Goal: Information Seeking & Learning: Learn about a topic

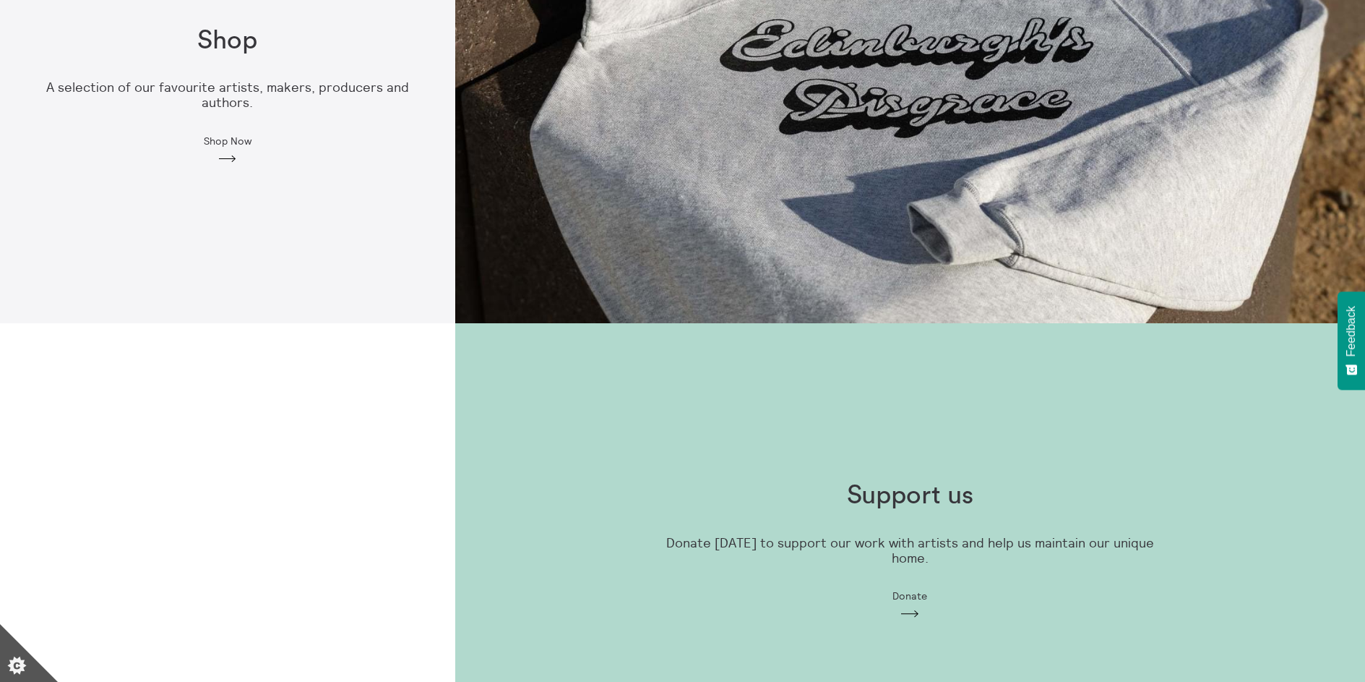
scroll to position [1500, 0]
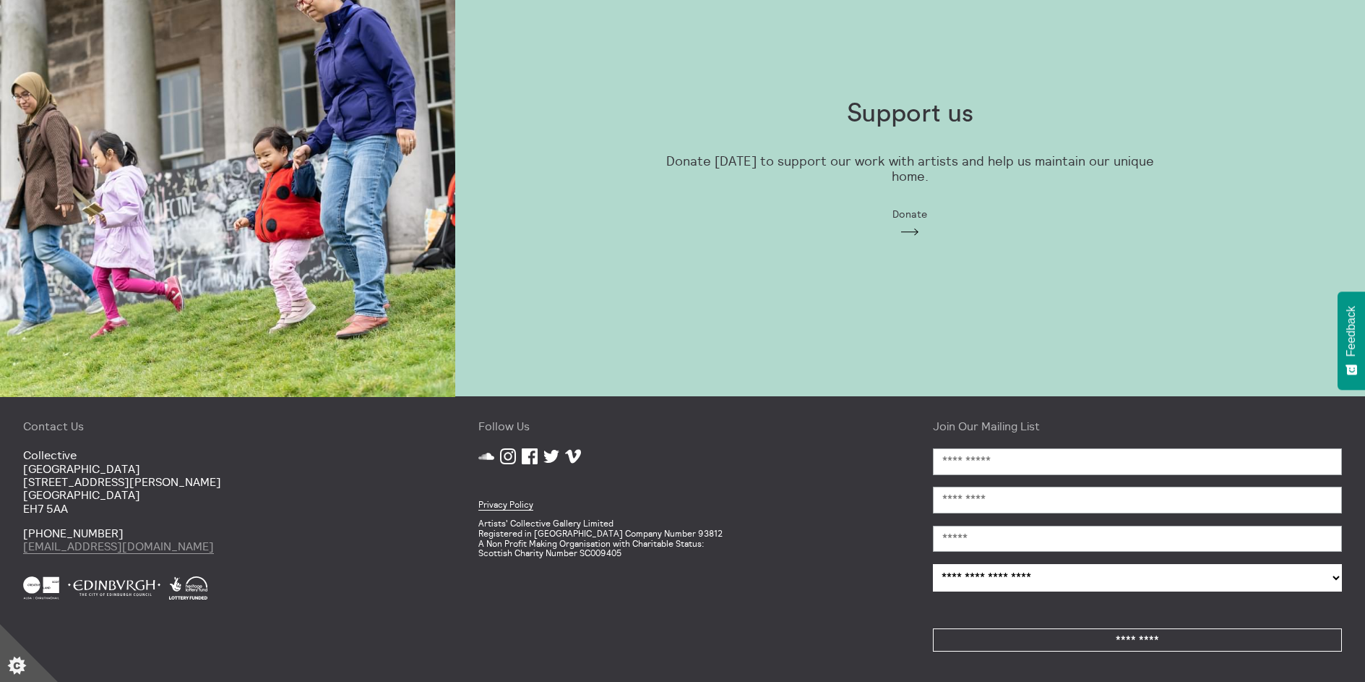
drag, startPoint x: 204, startPoint y: 546, endPoint x: 25, endPoint y: 549, distance: 179.3
click at [25, 549] on p "+44 (0)131 556 1264 mail@collective-edinburgh.art" at bounding box center [227, 539] width 409 height 27
copy link "[EMAIL_ADDRESS][DOMAIN_NAME]"
click at [530, 456] on icon "Facebook" at bounding box center [530, 456] width 16 height 16
click at [507, 456] on icon "Instagram" at bounding box center [508, 456] width 16 height 16
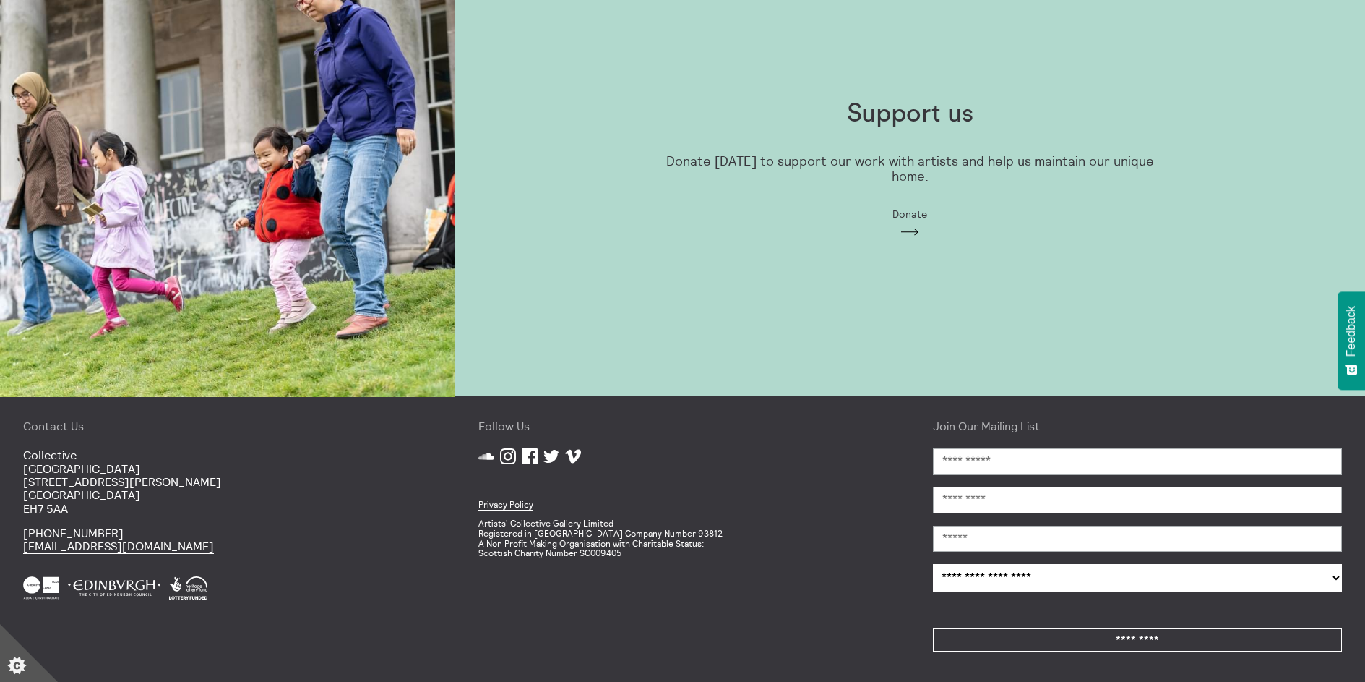
scroll to position [0, 0]
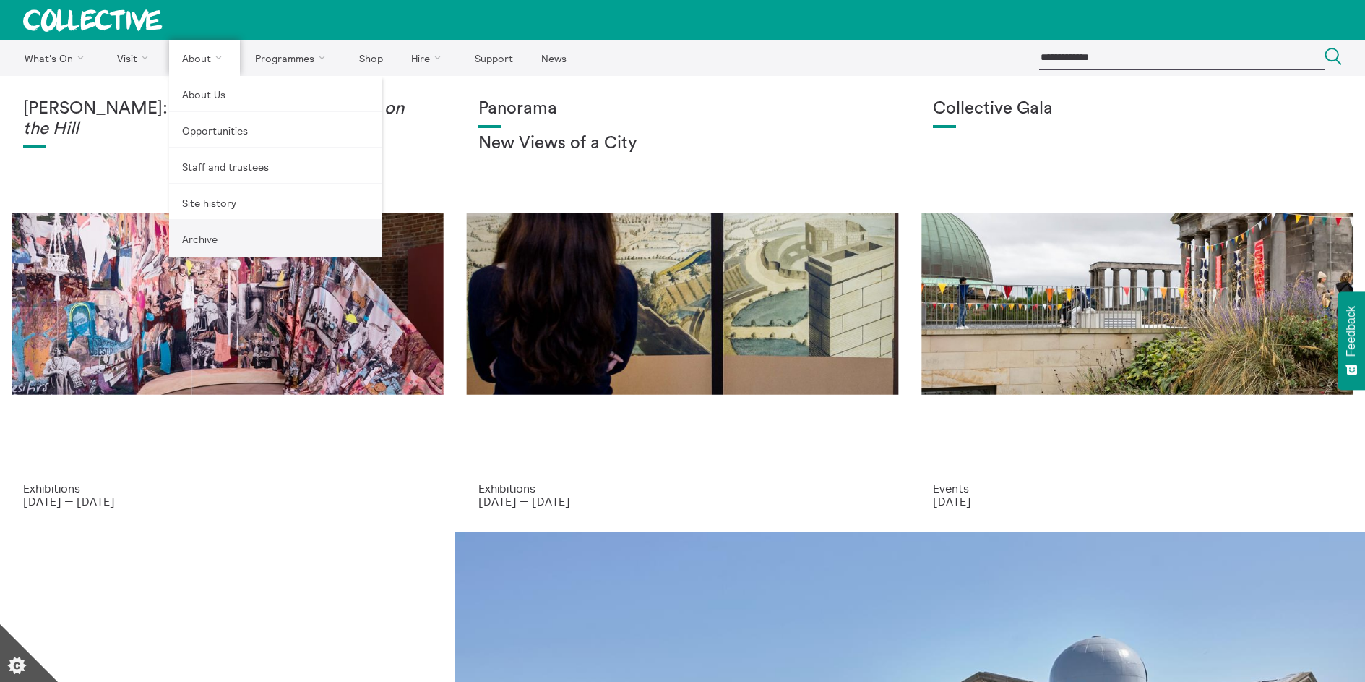
click at [210, 233] on link "Archive" at bounding box center [275, 238] width 213 height 36
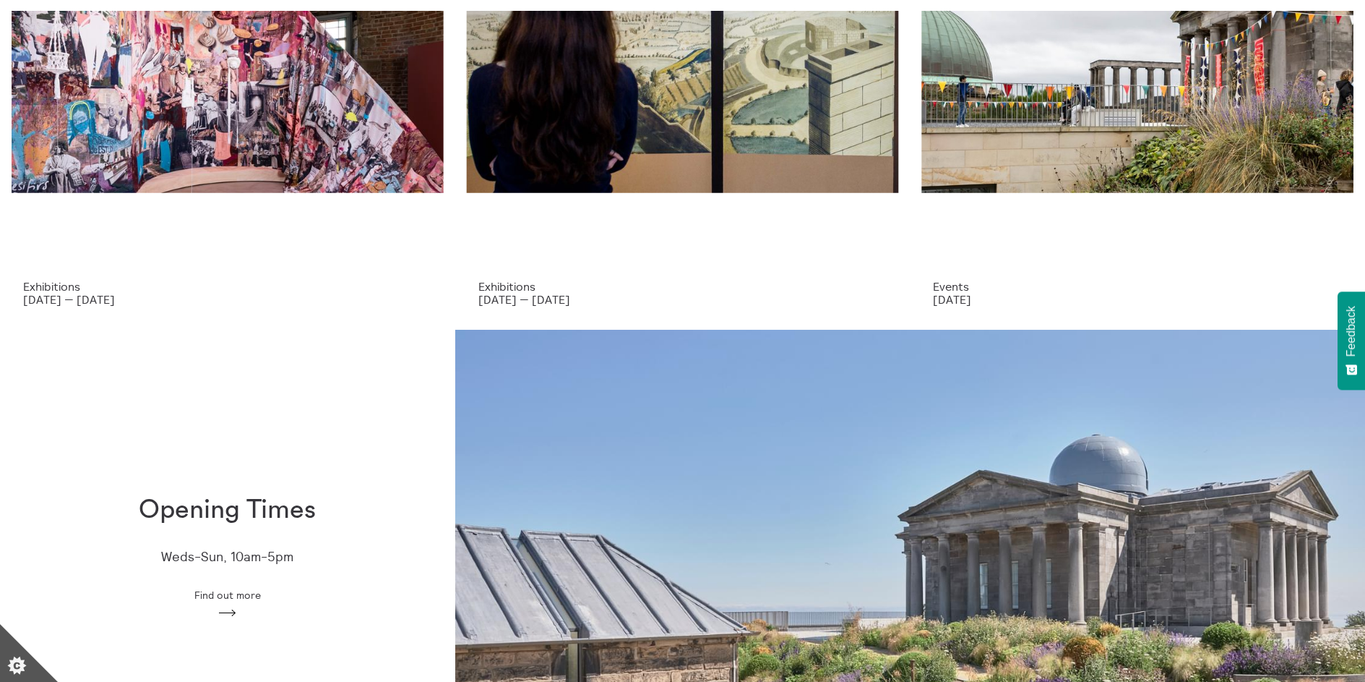
scroll to position [116, 0]
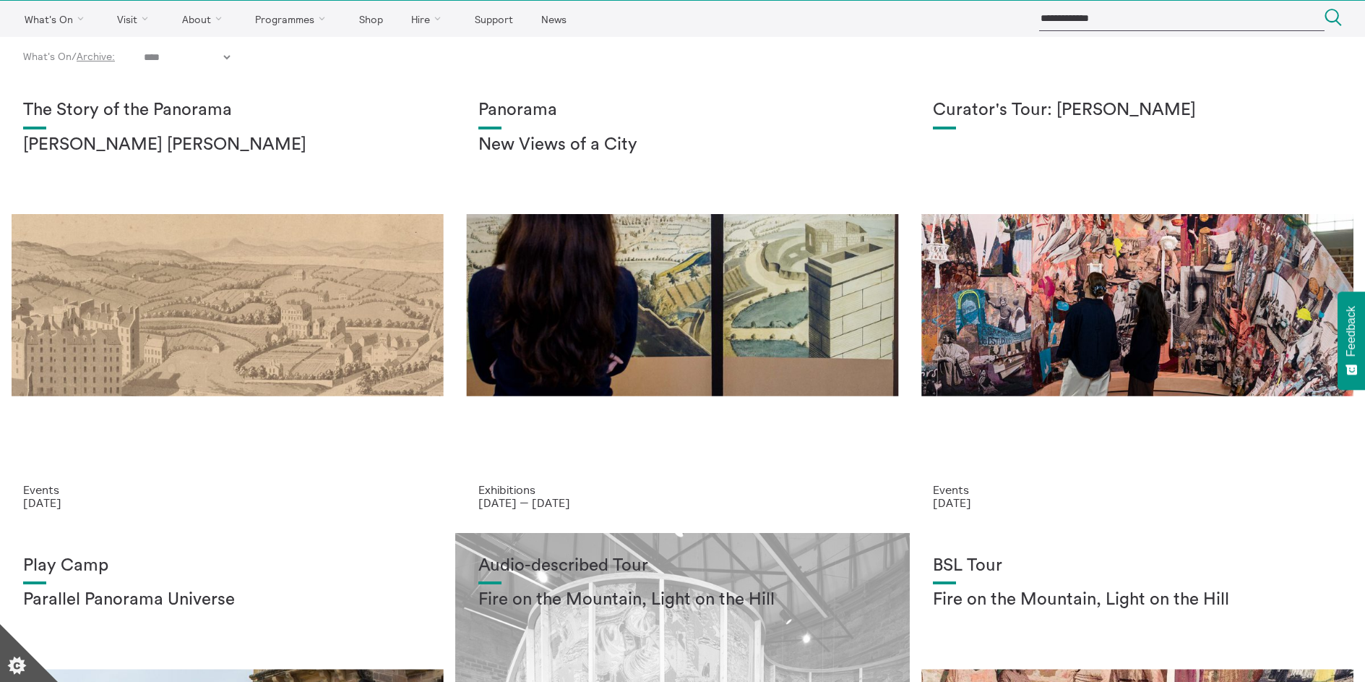
scroll to position [45, 0]
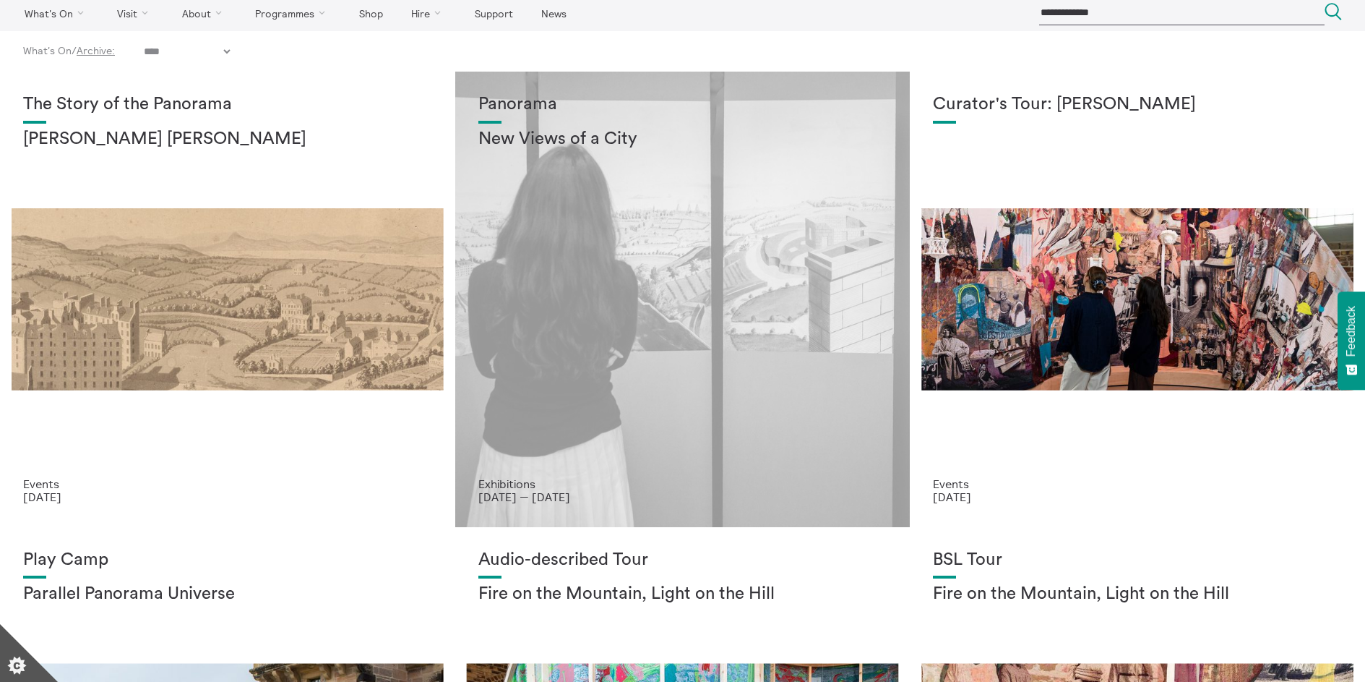
click at [580, 344] on div "Panorama New Views of a City" at bounding box center [682, 286] width 409 height 382
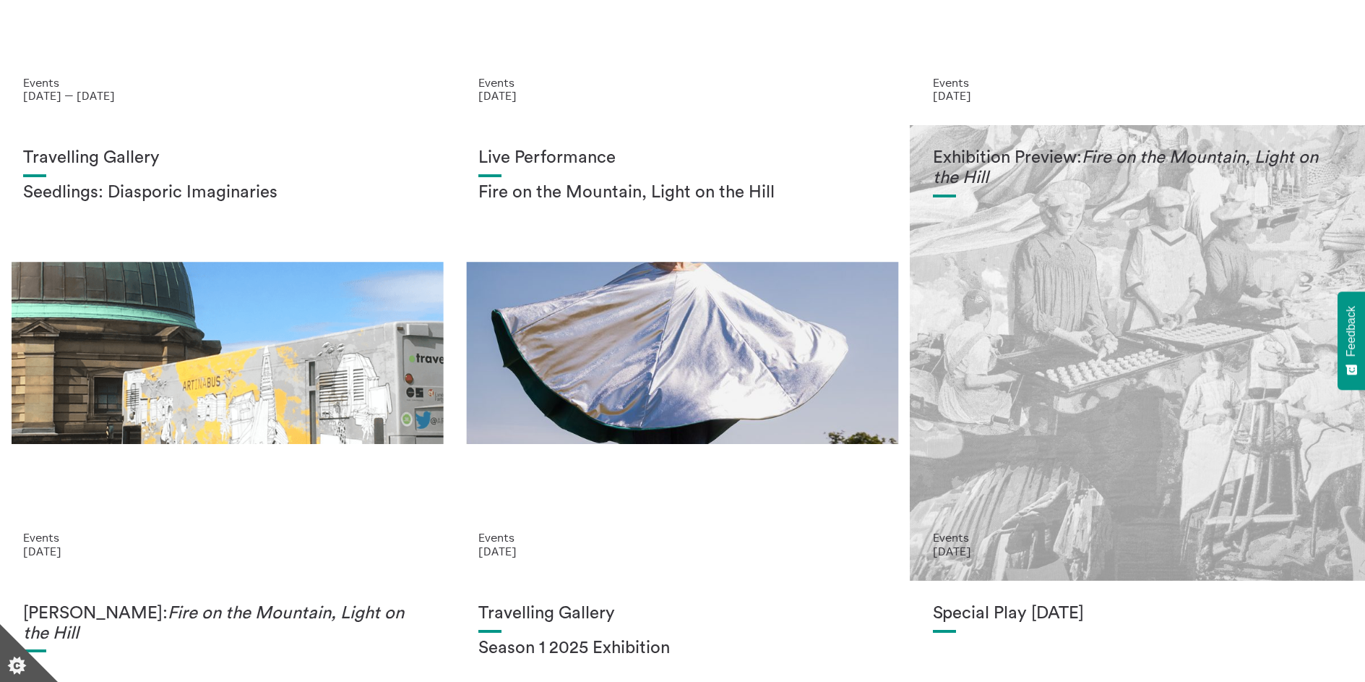
scroll to position [920, 0]
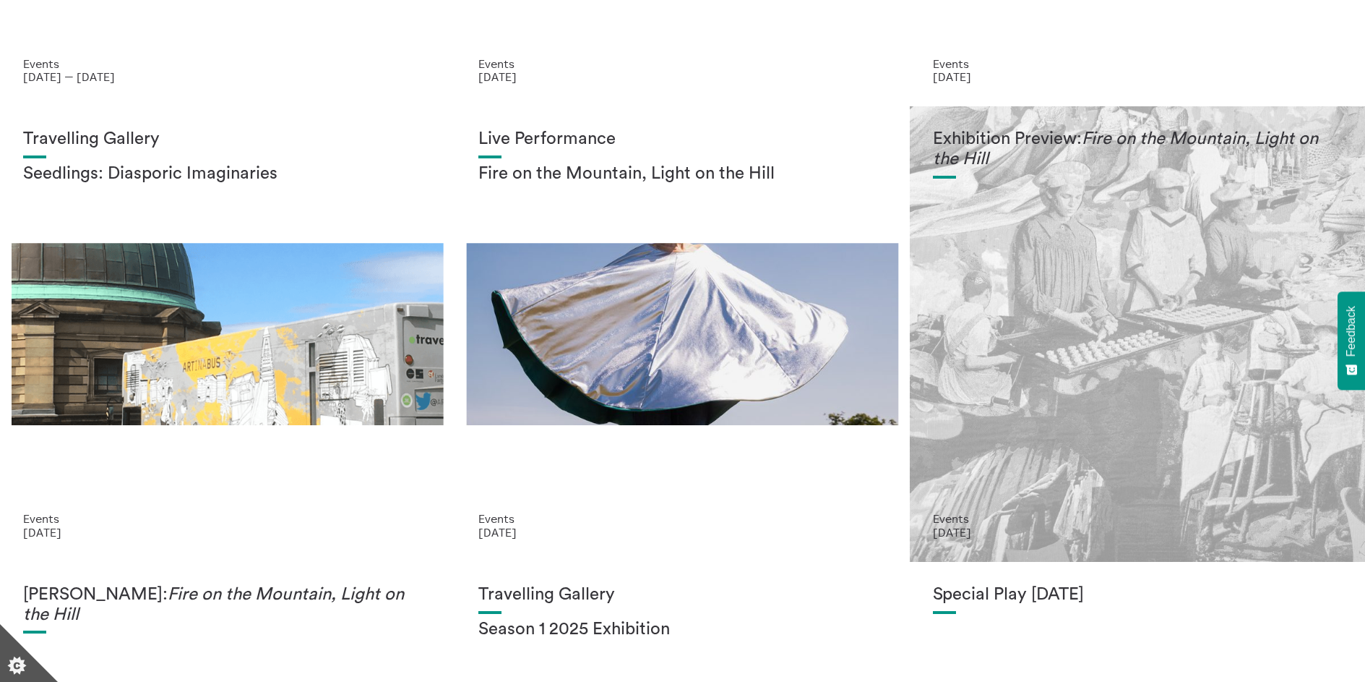
click at [1041, 351] on div "Exhibition Preview: Fire on the Mountain, Light on the Hill" at bounding box center [1137, 320] width 409 height 382
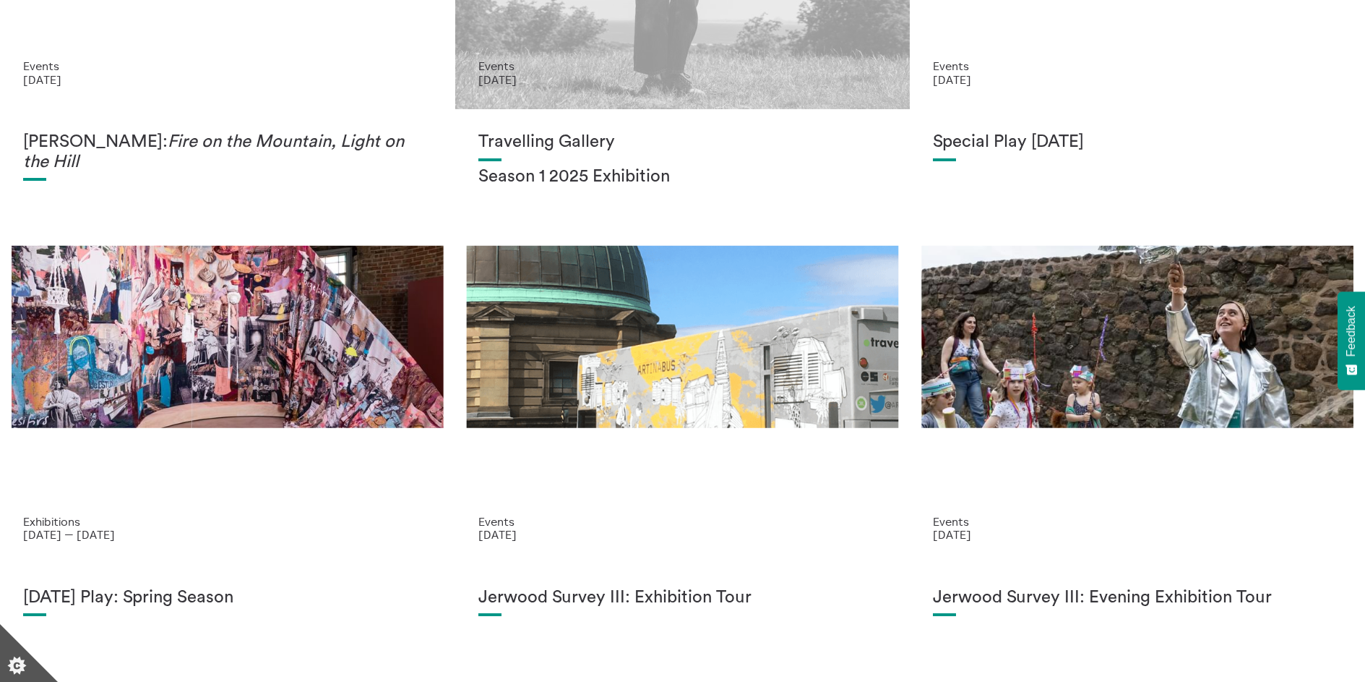
scroll to position [1376, 0]
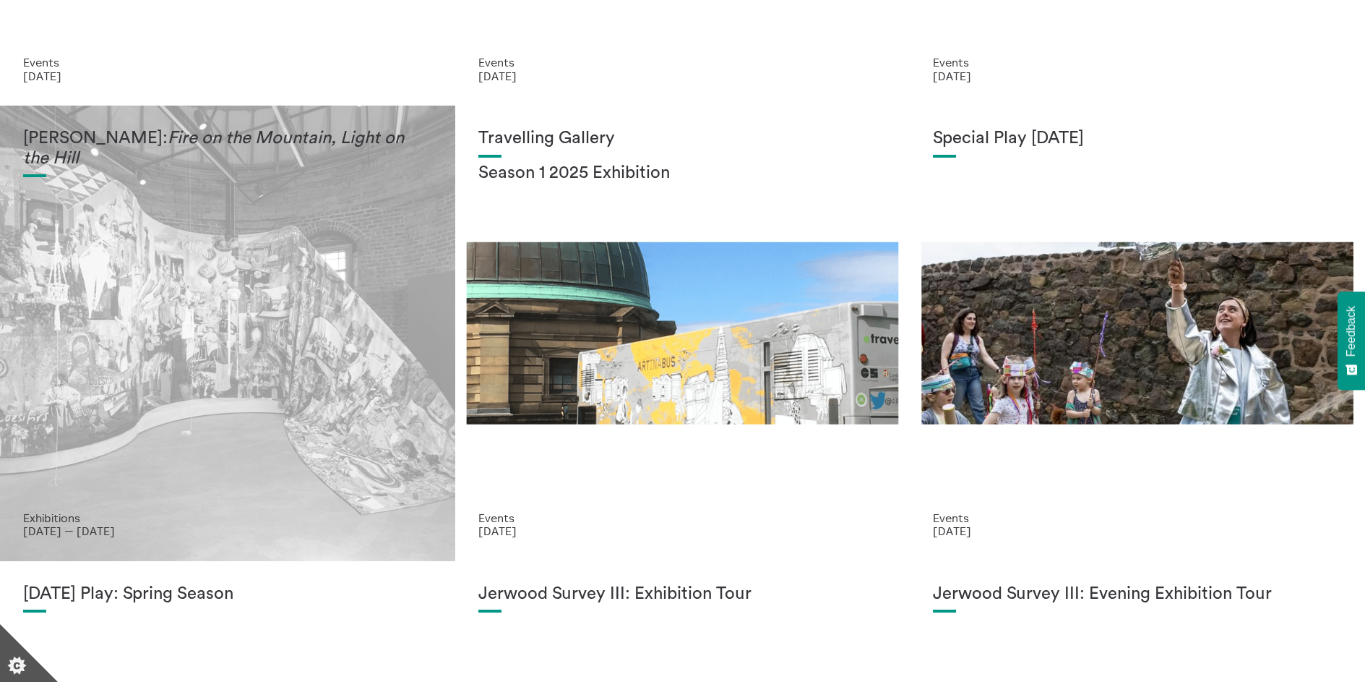
click at [192, 342] on div "Mercedes Azpilicueta: Fire on the Mountain, Light on the Hill" at bounding box center [227, 320] width 409 height 382
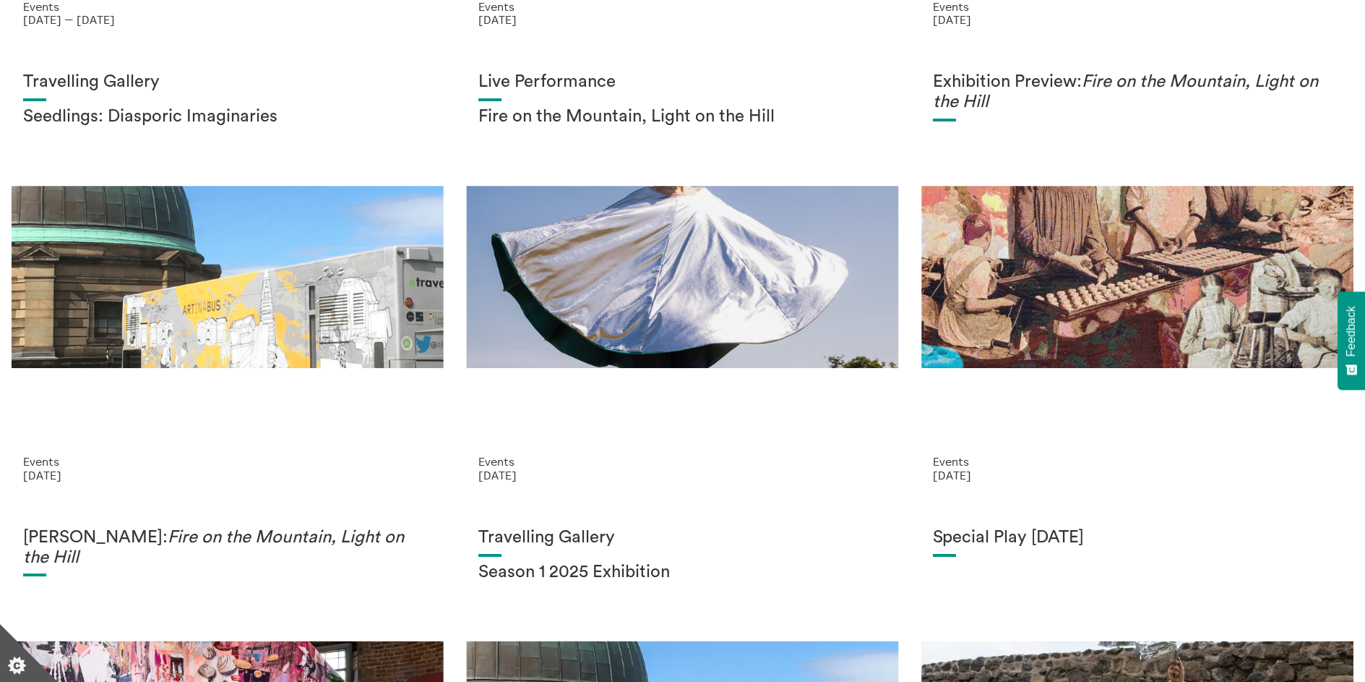
scroll to position [0, 0]
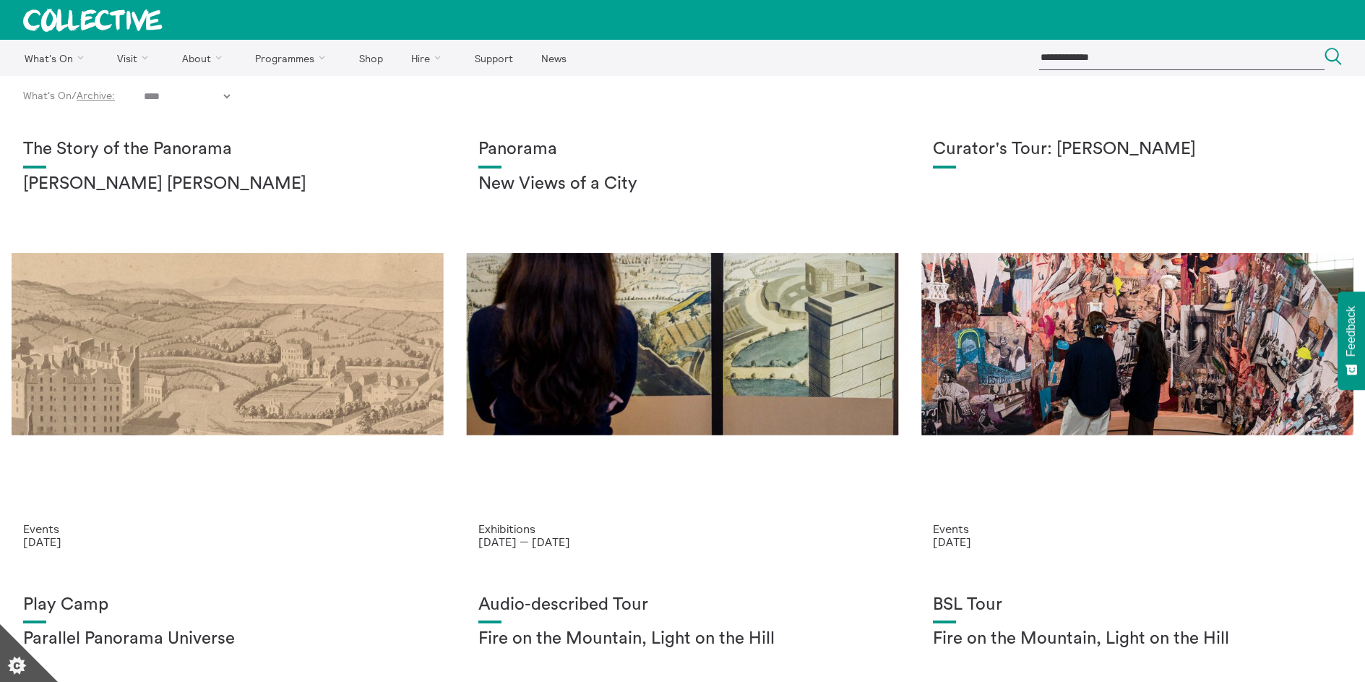
click at [230, 95] on select "**********" at bounding box center [187, 96] width 92 height 13
select select "****"
click at [145, 90] on select "**********" at bounding box center [187, 96] width 92 height 13
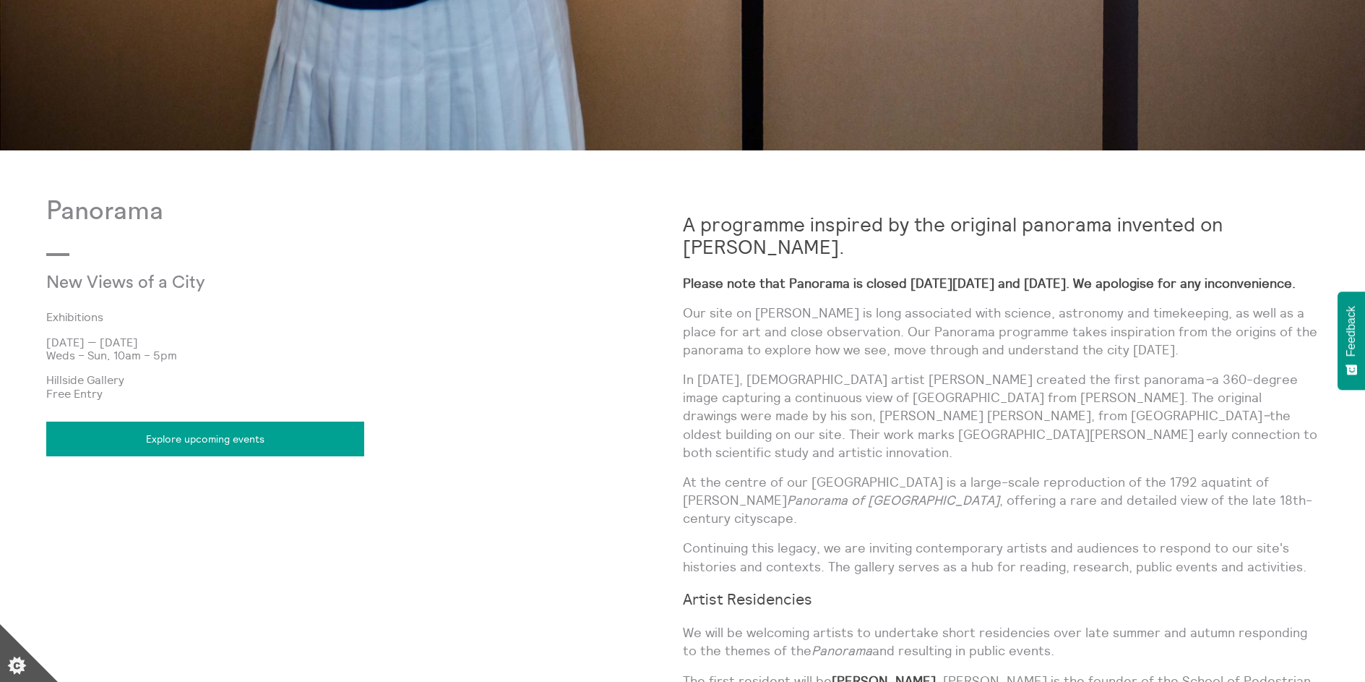
scroll to position [797, 0]
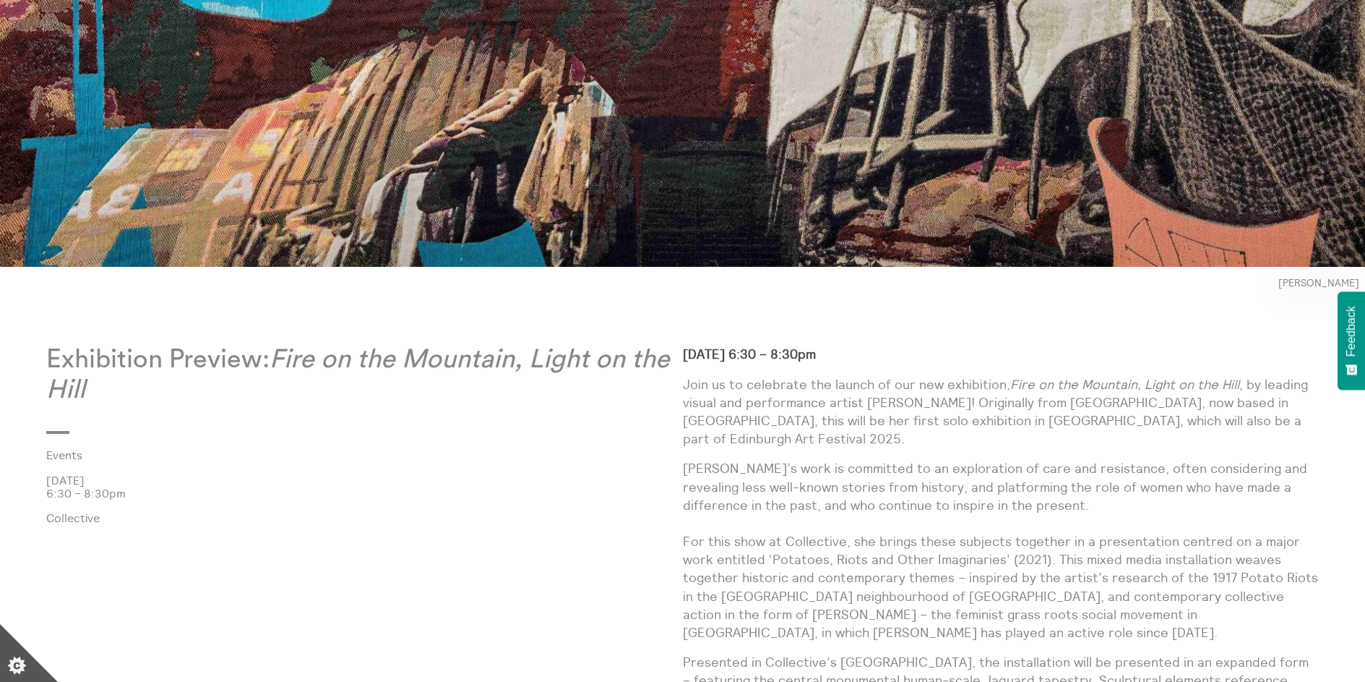
scroll to position [732, 0]
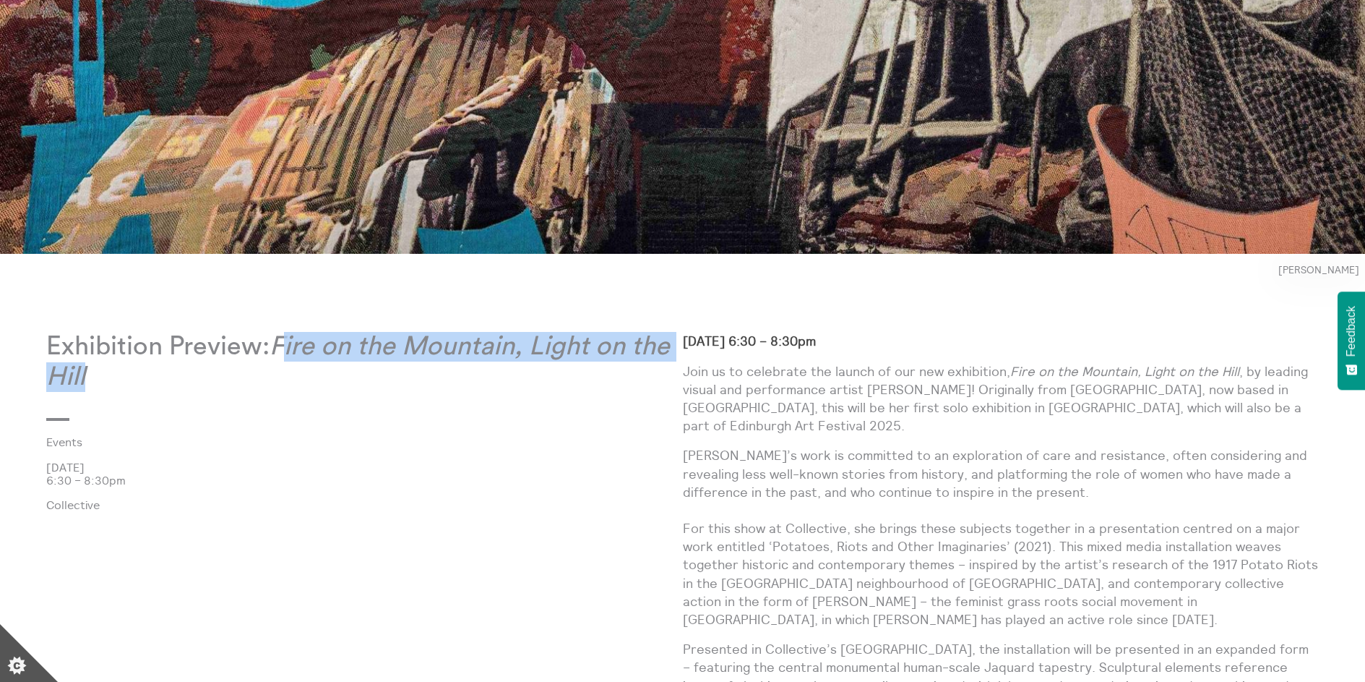
drag, startPoint x: 285, startPoint y: 342, endPoint x: 286, endPoint y: 364, distance: 22.5
click at [286, 364] on p "Exhibition Preview: Fire on the Mountain, Light on the Hill" at bounding box center [364, 362] width 637 height 60
drag, startPoint x: 280, startPoint y: 344, endPoint x: 295, endPoint y: 371, distance: 31.0
click at [295, 371] on p "Exhibition Preview: Fire on the Mountain, Light on the Hill" at bounding box center [364, 362] width 637 height 60
copy em "Fire on the Mountain, Light on the Hill"
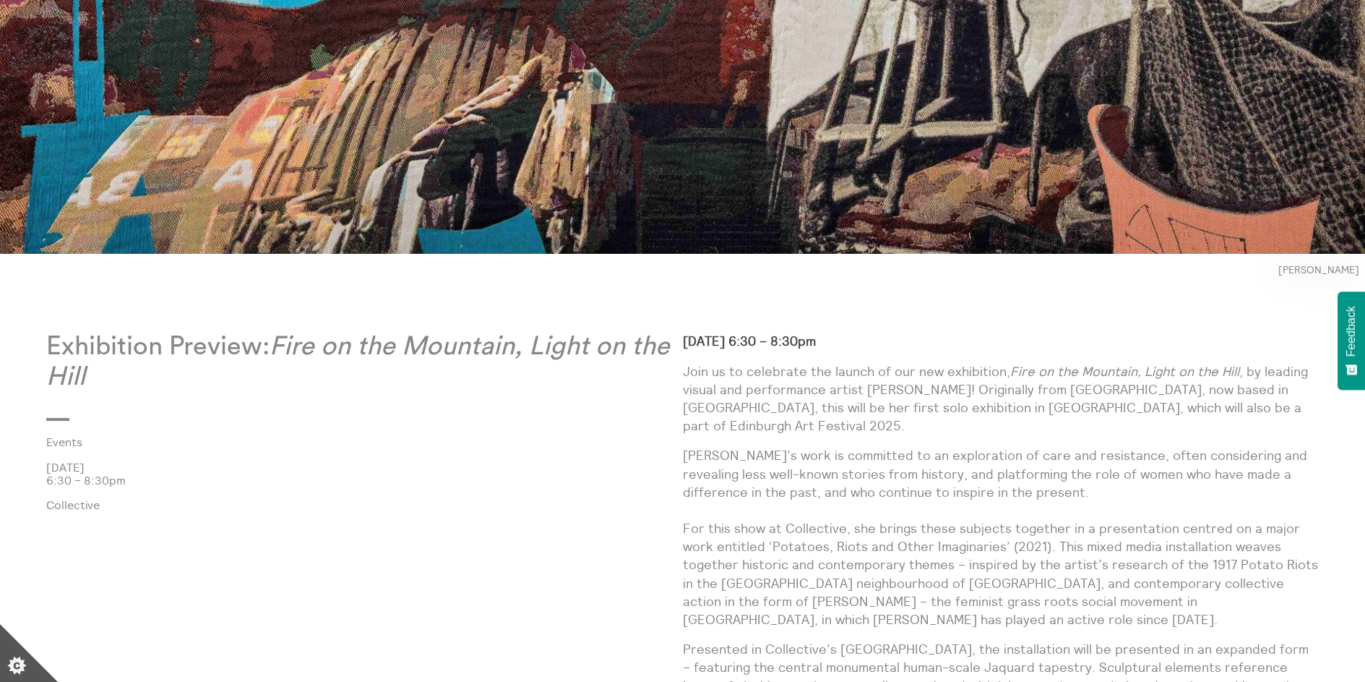
click at [929, 385] on p "Join us to celebrate the launch of our new exhibition, Fire on the Mountain, Li…" at bounding box center [1001, 398] width 637 height 73
drag, startPoint x: 866, startPoint y: 387, endPoint x: 991, endPoint y: 387, distance: 125.0
click at [991, 387] on p "Join us to celebrate the launch of our new exhibition, Fire on the Mountain, Li…" at bounding box center [1001, 398] width 637 height 73
copy p "Mercedes Azpilicueta"
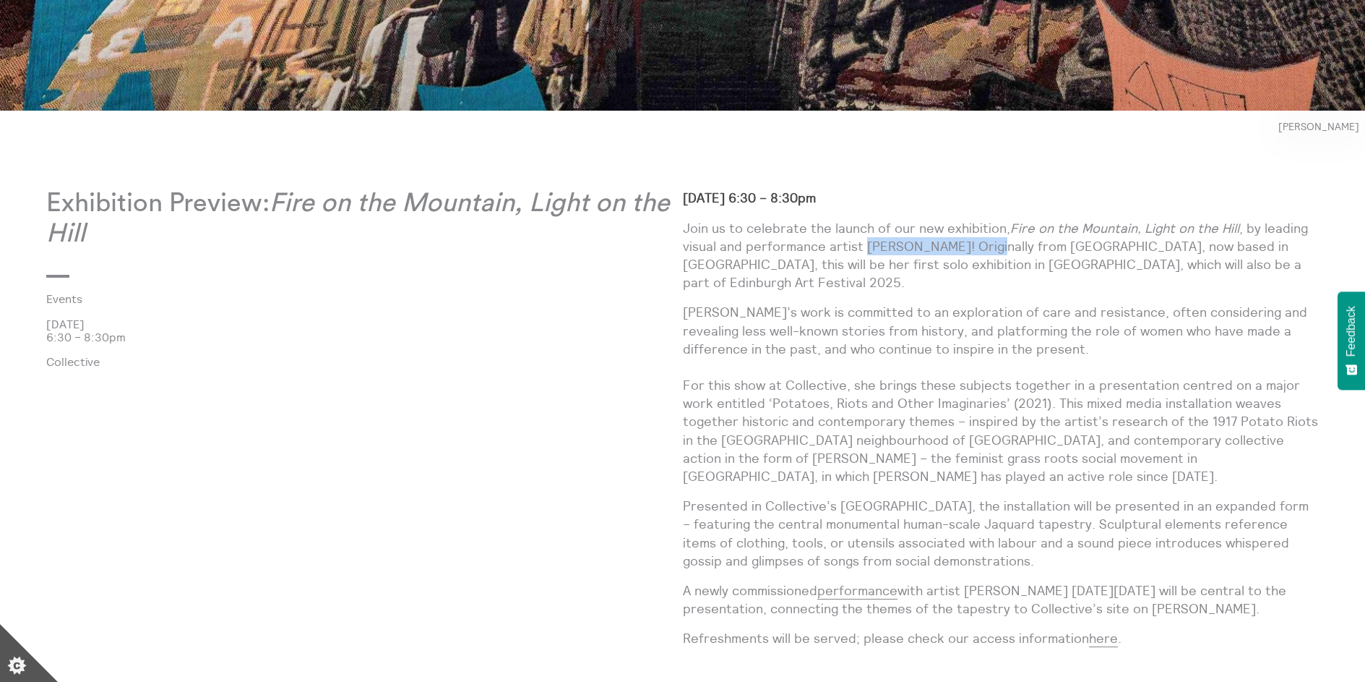
scroll to position [881, 0]
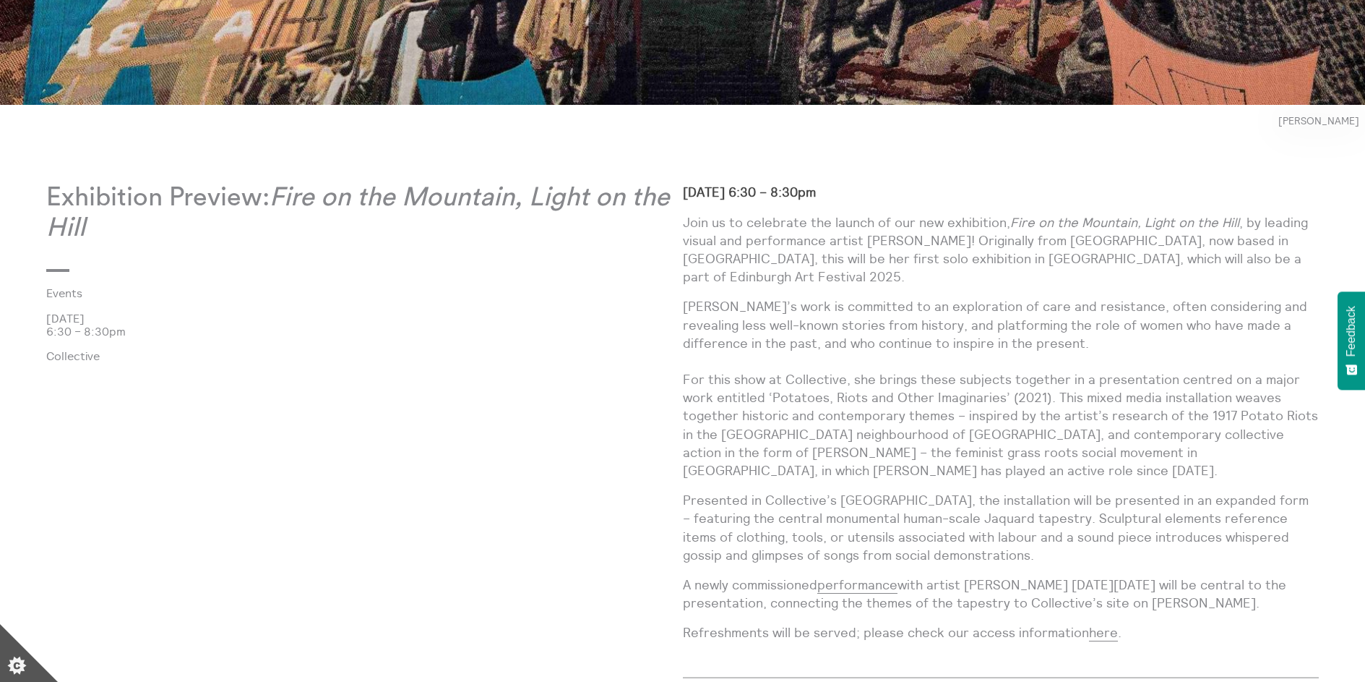
click at [820, 247] on p "Join us to celebrate the launch of our new exhibition, Fire on the Mountain, Li…" at bounding box center [1001, 249] width 637 height 73
drag, startPoint x: 682, startPoint y: 220, endPoint x: 834, endPoint y: 393, distance: 230.4
click at [834, 393] on div "Thursday 19 August, 6:30 – 8:30pm Join us to celebrate the launch of our new ex…" at bounding box center [1001, 418] width 637 height 470
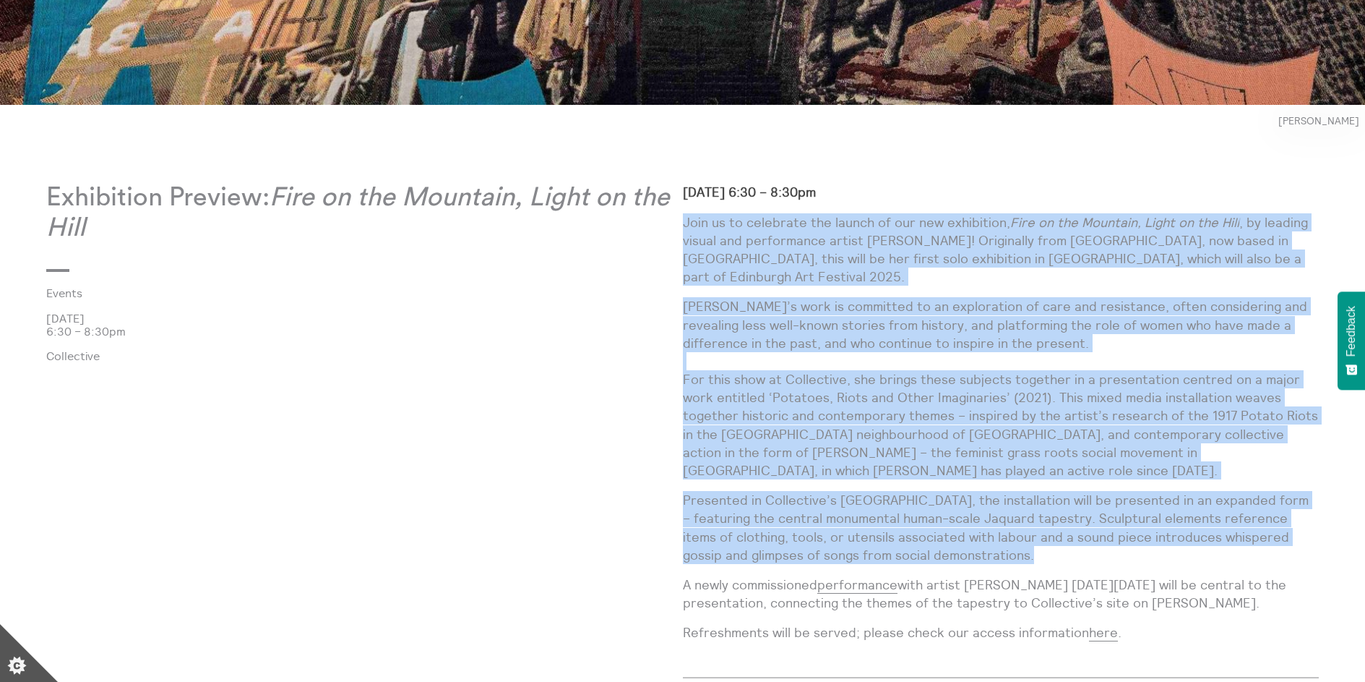
drag, startPoint x: 685, startPoint y: 221, endPoint x: 992, endPoint y: 552, distance: 451.6
click at [992, 552] on div "Thursday 19 August, 6:30 – 8:30pm Join us to celebrate the launch of our new ex…" at bounding box center [1001, 418] width 637 height 470
copy div "Join us to celebrate the launch of our new exhibition, Fire on the Mountain, Li…"
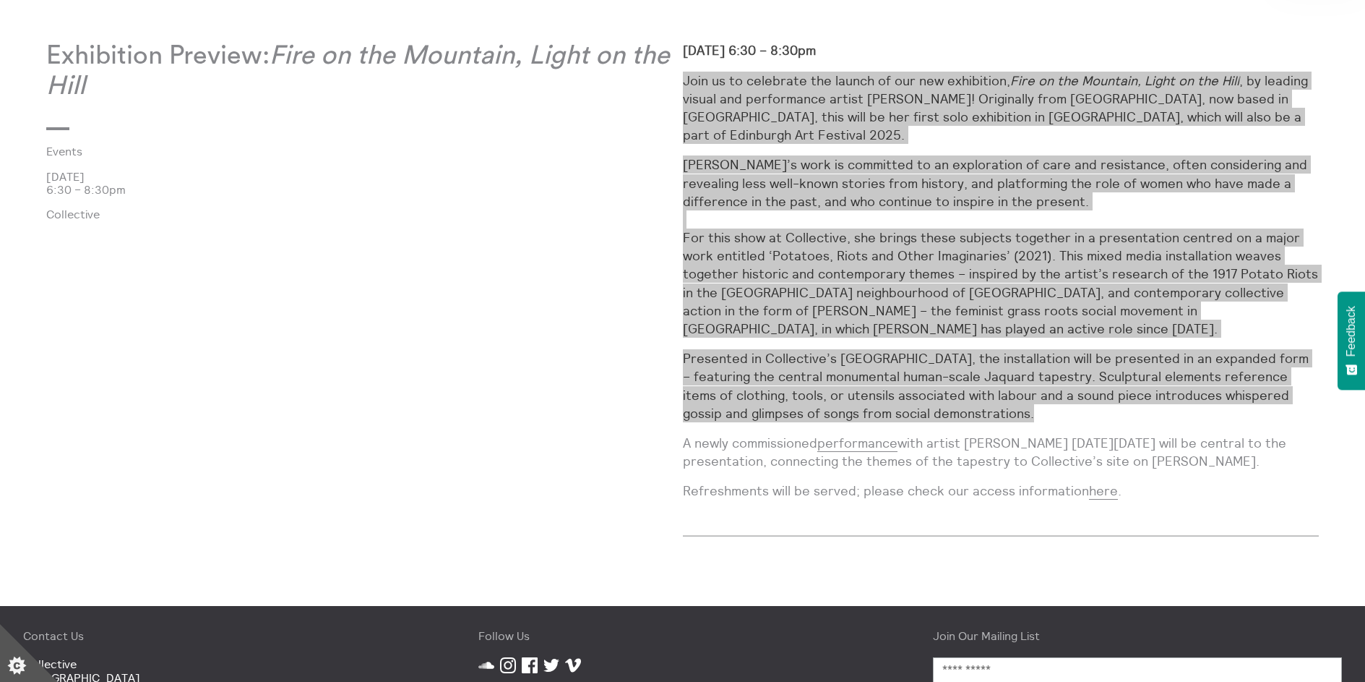
scroll to position [1021, 0]
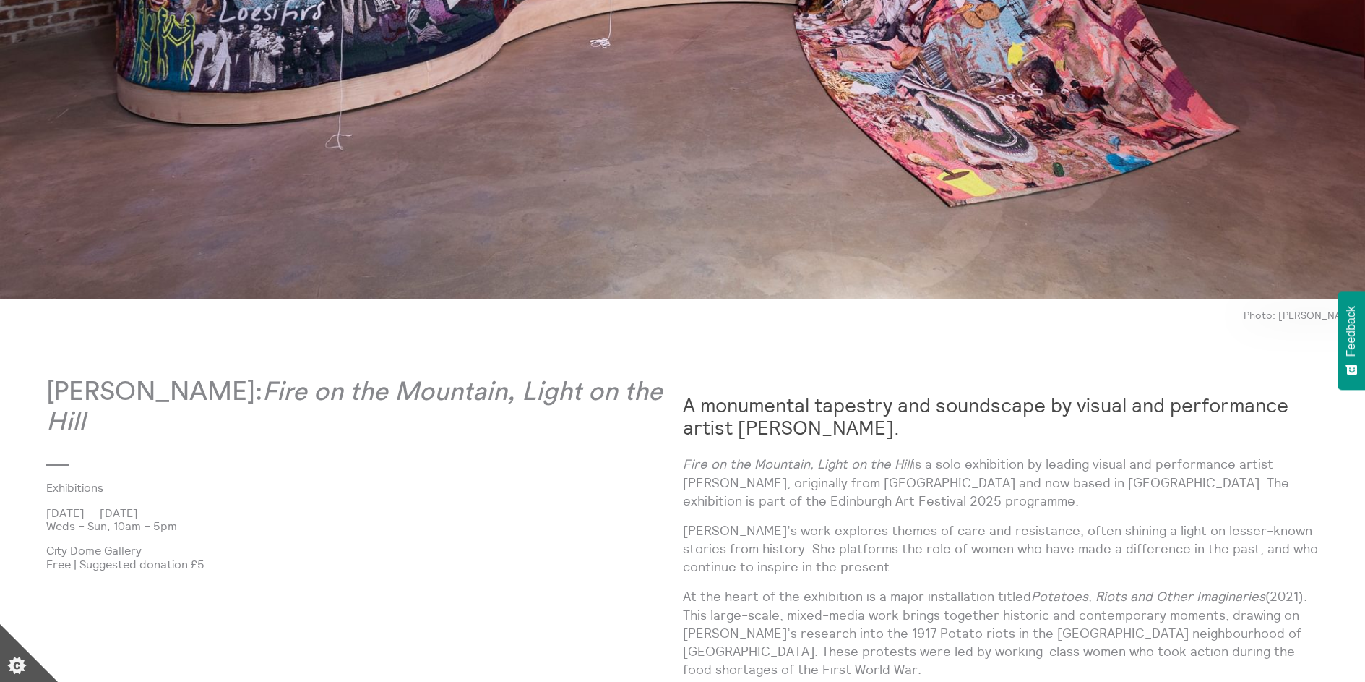
scroll to position [690, 0]
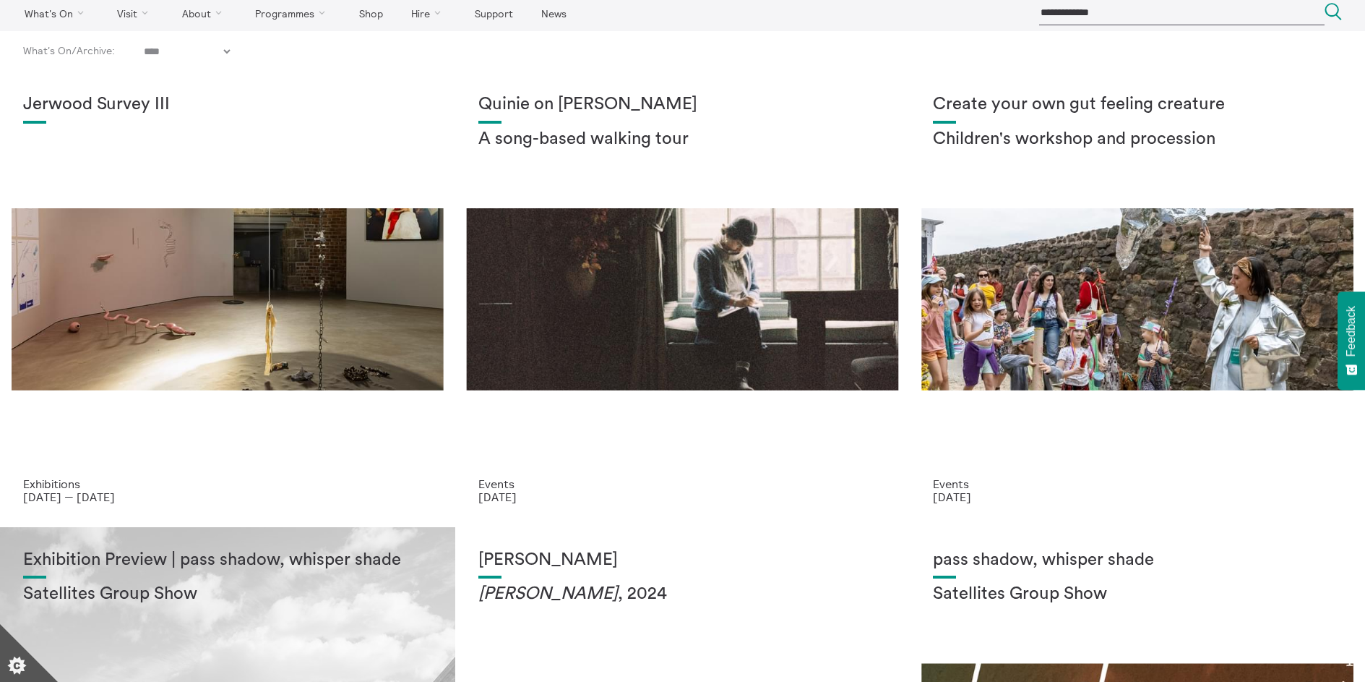
scroll to position [46, 0]
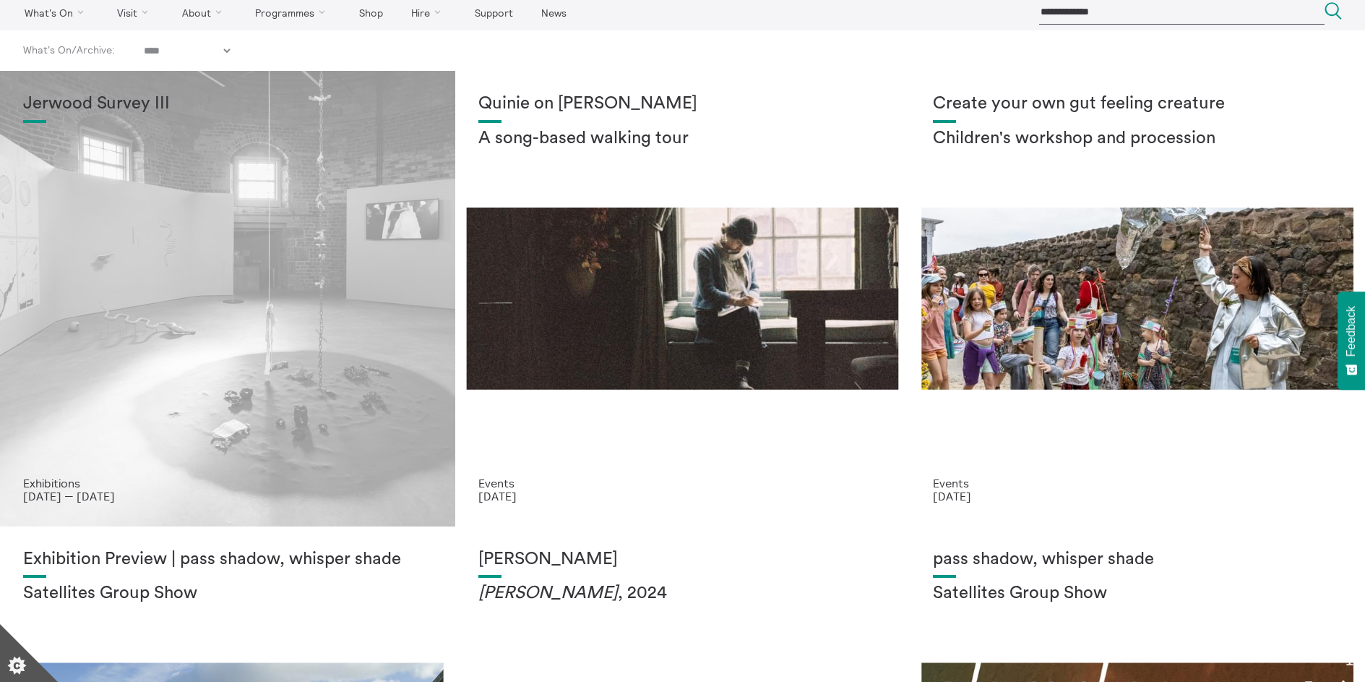
click at [265, 323] on div "Jerwood Survey III" at bounding box center [227, 285] width 409 height 382
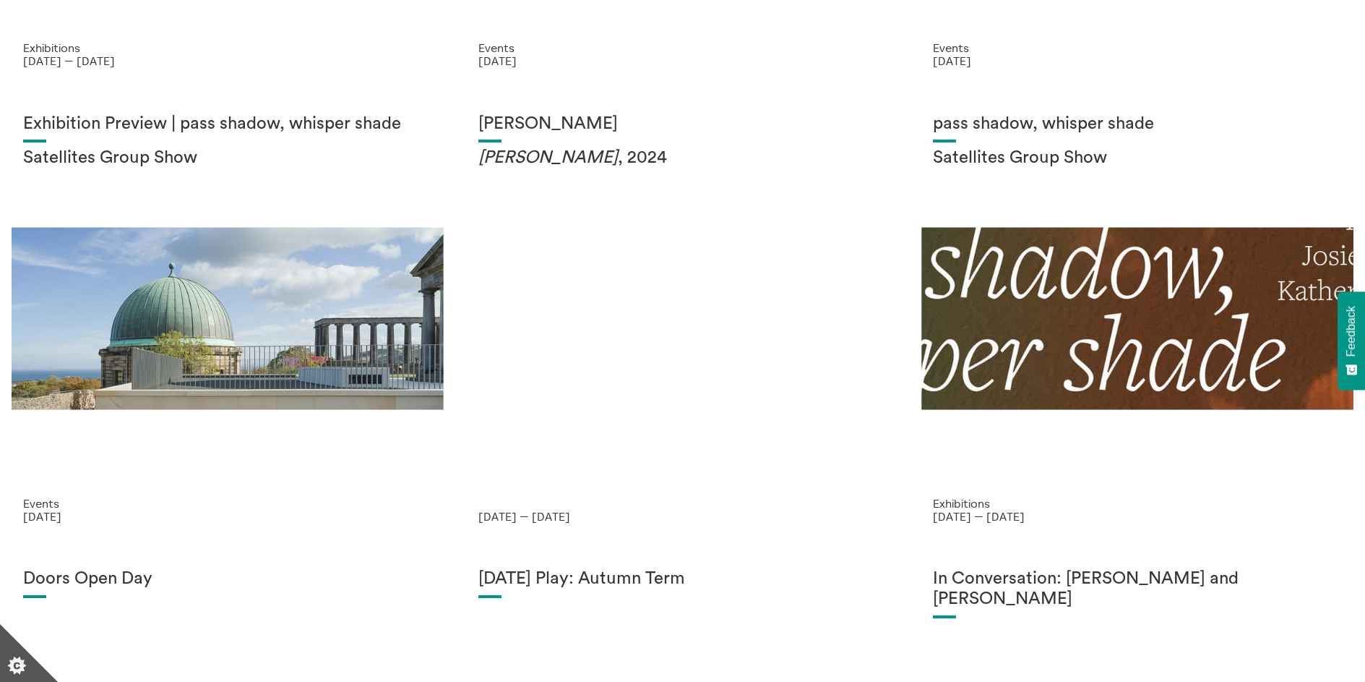
scroll to position [497, 0]
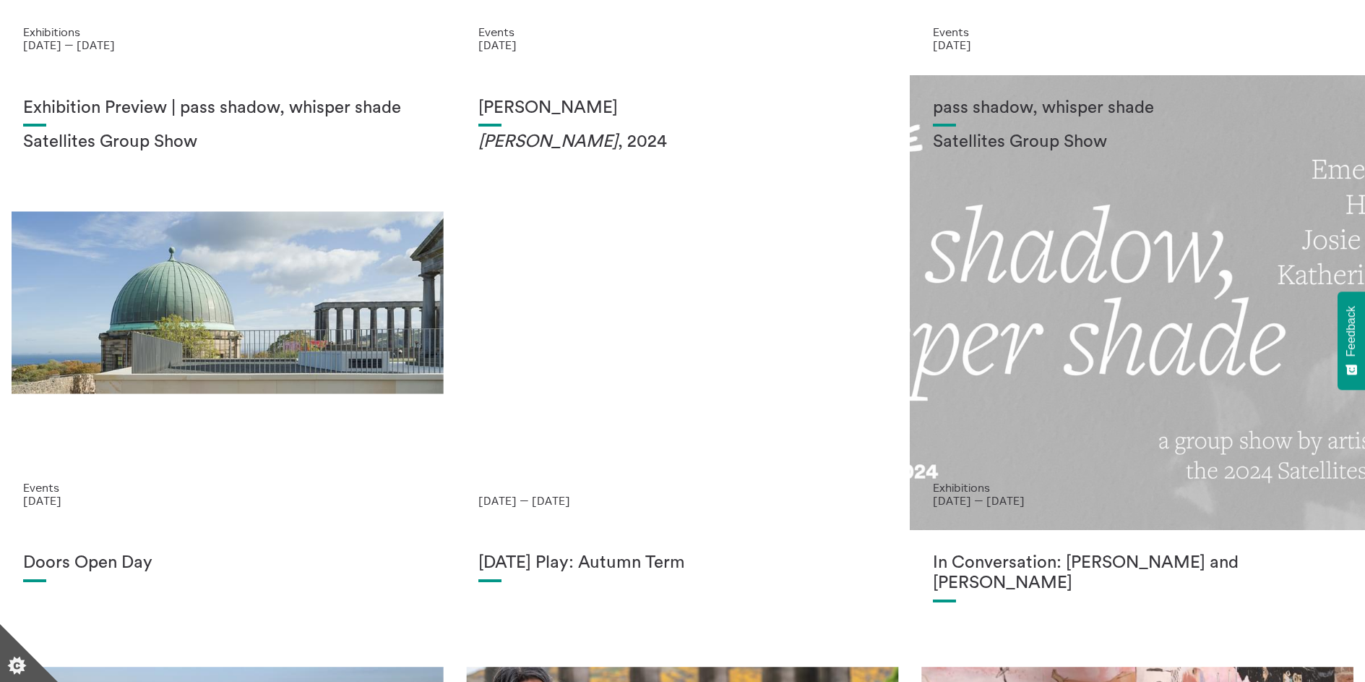
click at [1075, 312] on div "pass shadow, whisper shade Satellites Group Show" at bounding box center [1137, 289] width 409 height 382
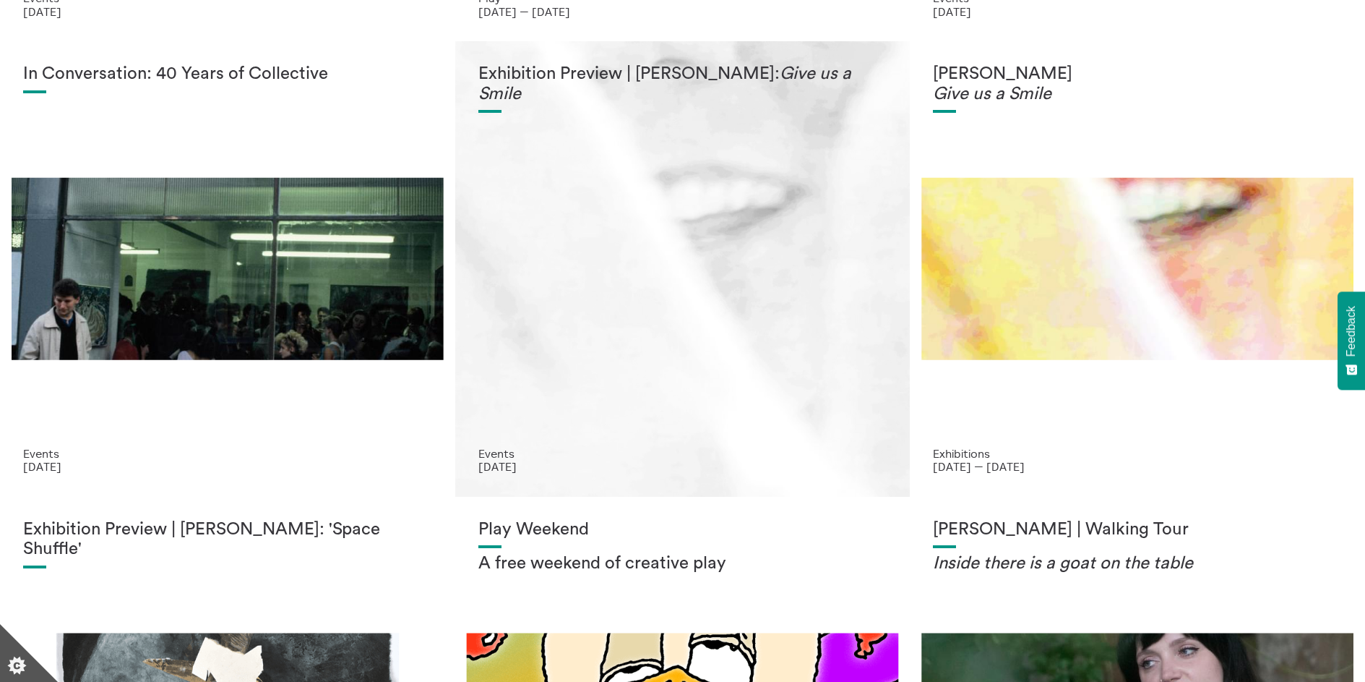
scroll to position [1440, 0]
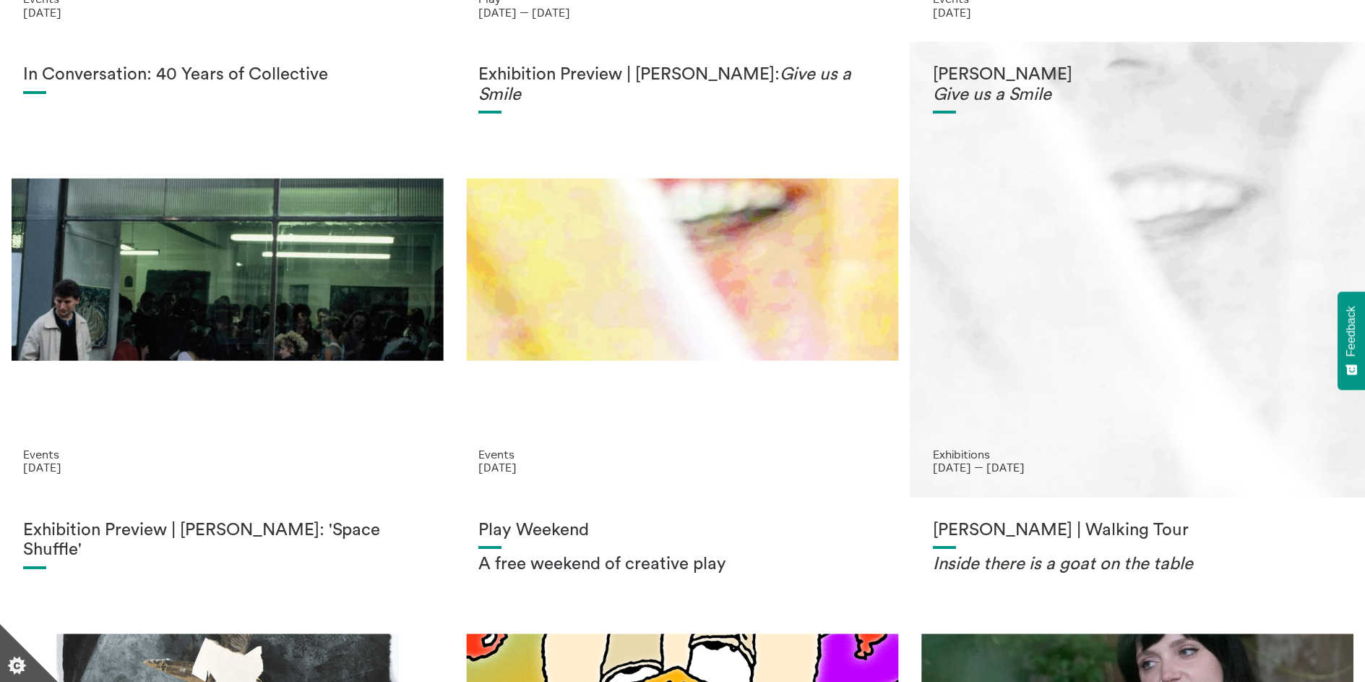
click at [1054, 357] on div "[PERSON_NAME] Give us a Smile" at bounding box center [1137, 256] width 409 height 382
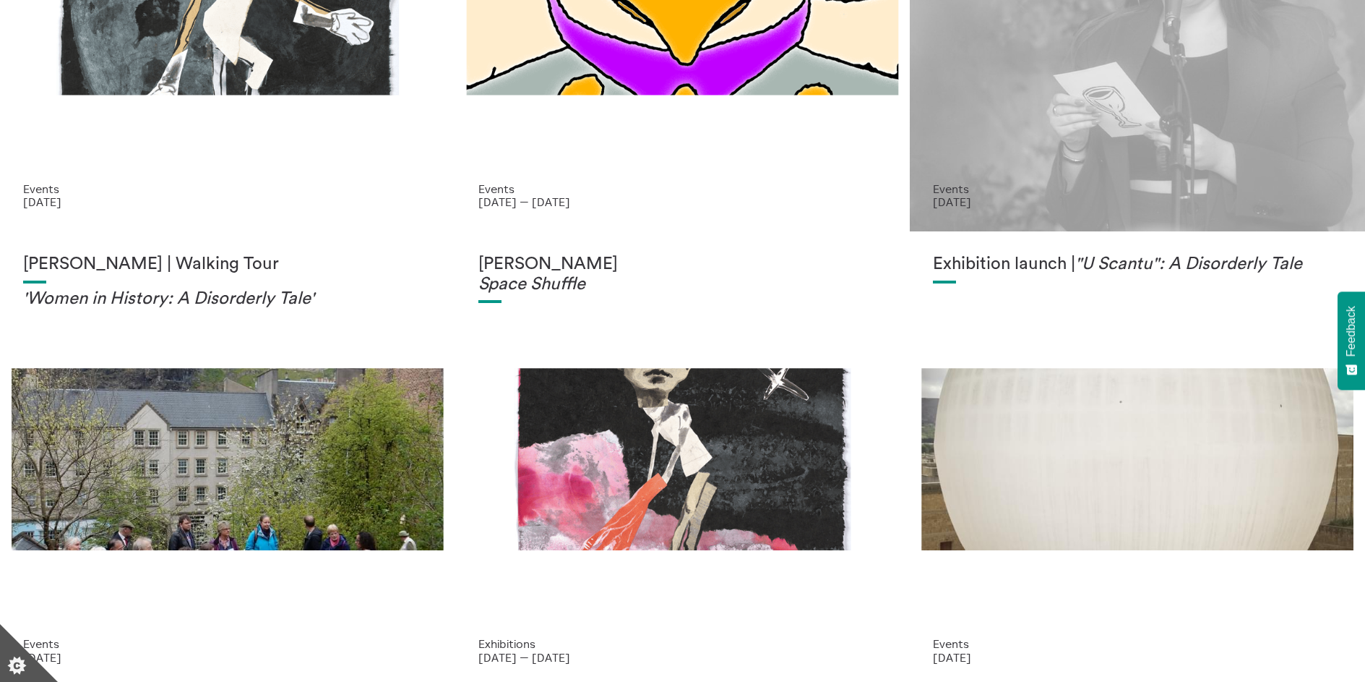
scroll to position [2180, 0]
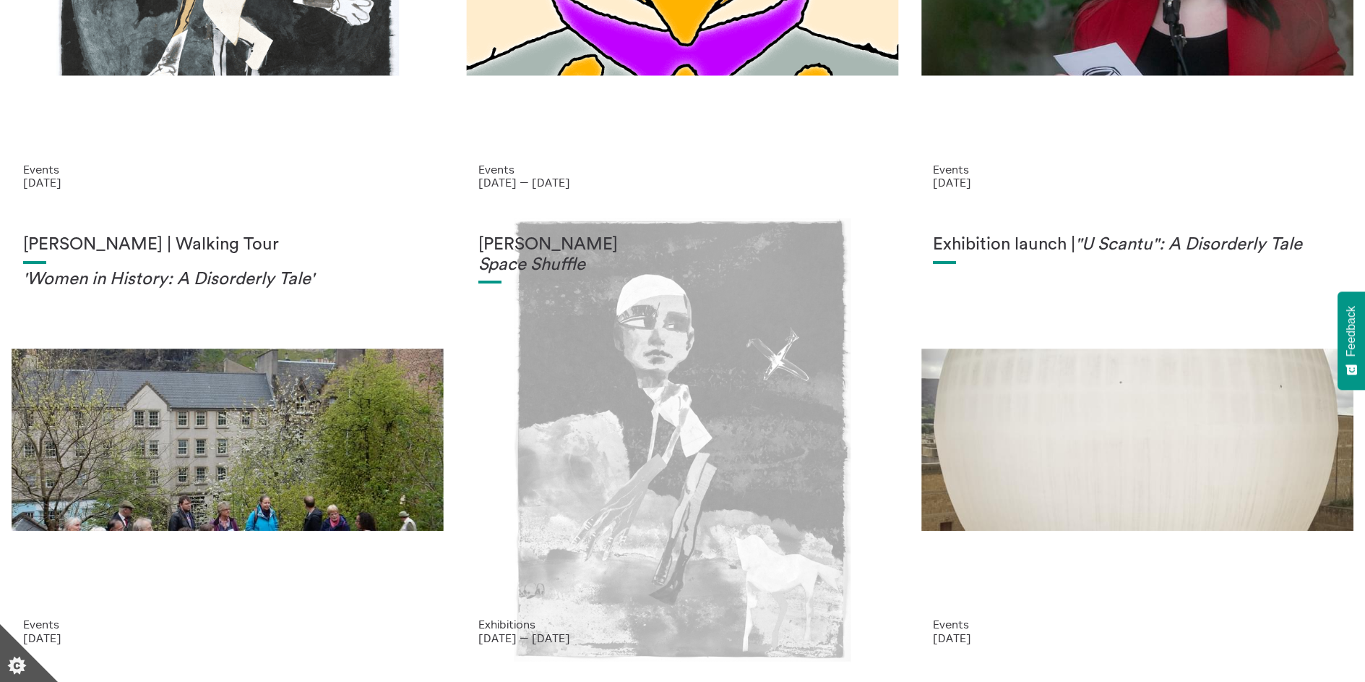
click at [639, 416] on div "Moyna Flannigan Space Shuffle" at bounding box center [682, 426] width 409 height 382
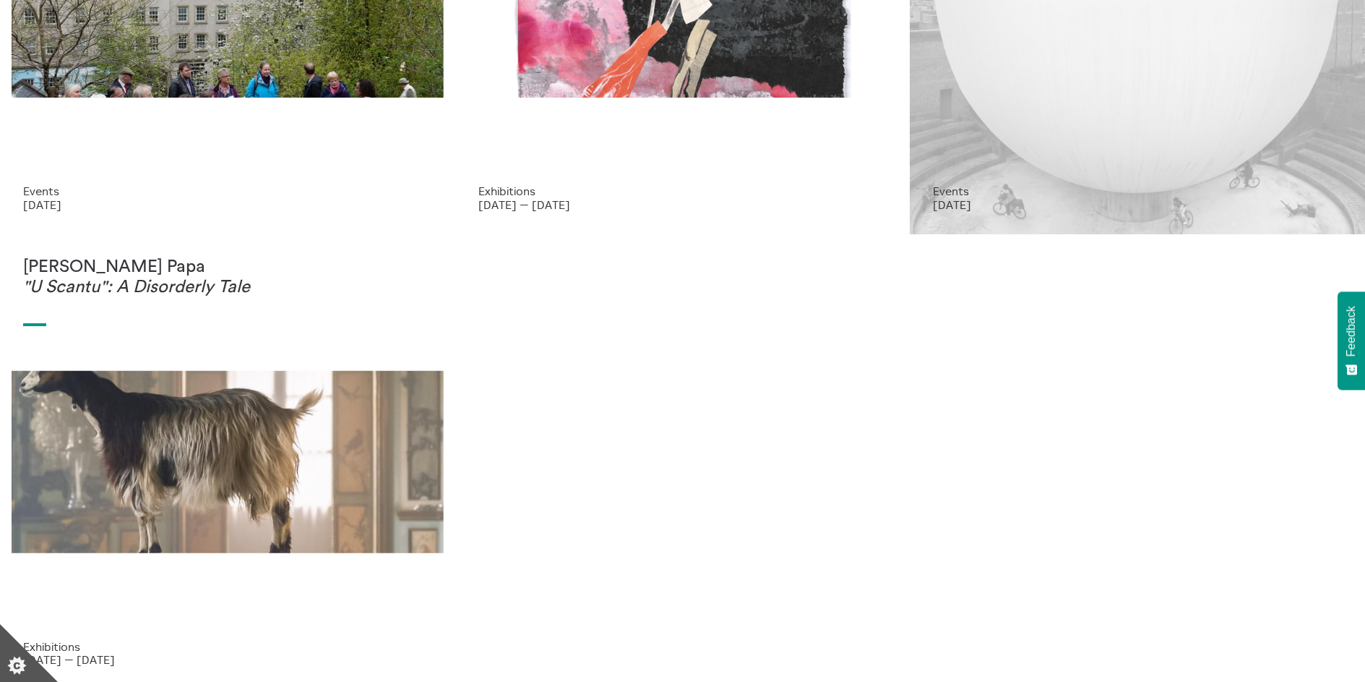
scroll to position [2694, 0]
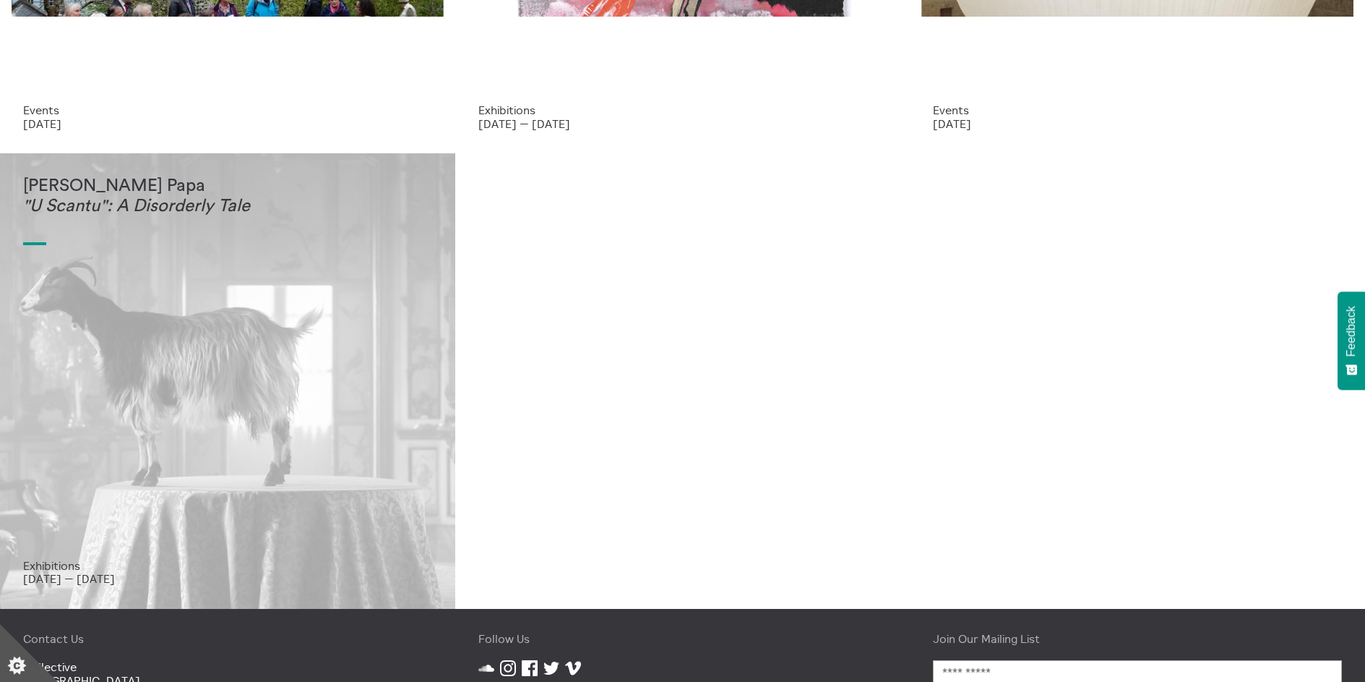
click at [330, 382] on div "Elisa Giardina Papa "U Scantu": A Disorderly Tale" at bounding box center [227, 367] width 409 height 382
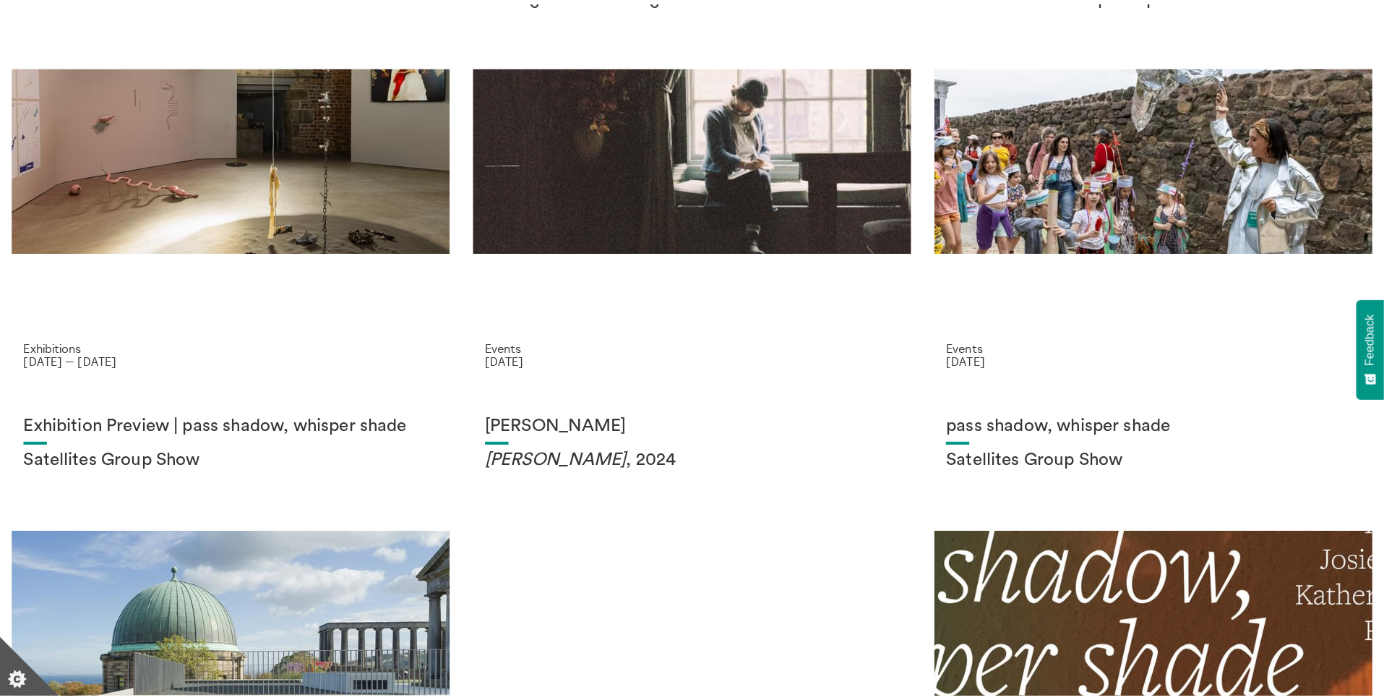
scroll to position [0, 0]
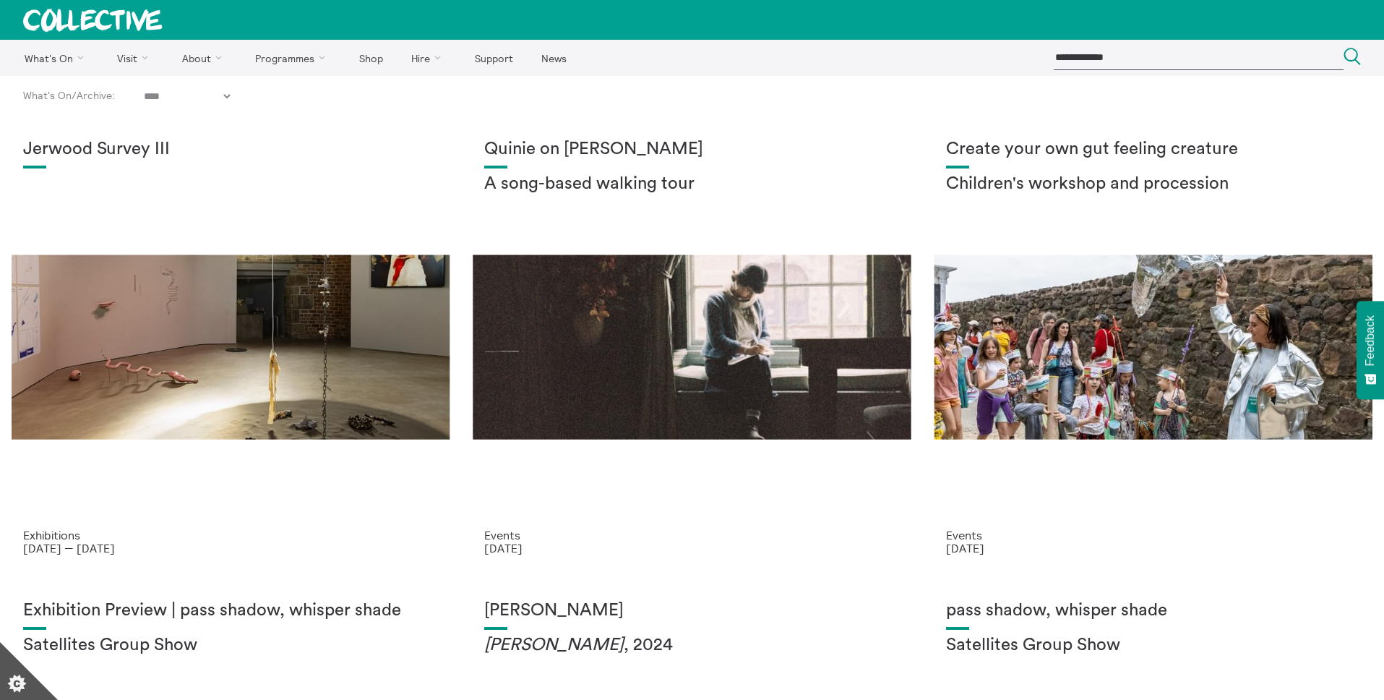
click at [230, 95] on select "**********" at bounding box center [187, 96] width 92 height 13
select select "****"
click at [145, 90] on select "**********" at bounding box center [187, 96] width 92 height 13
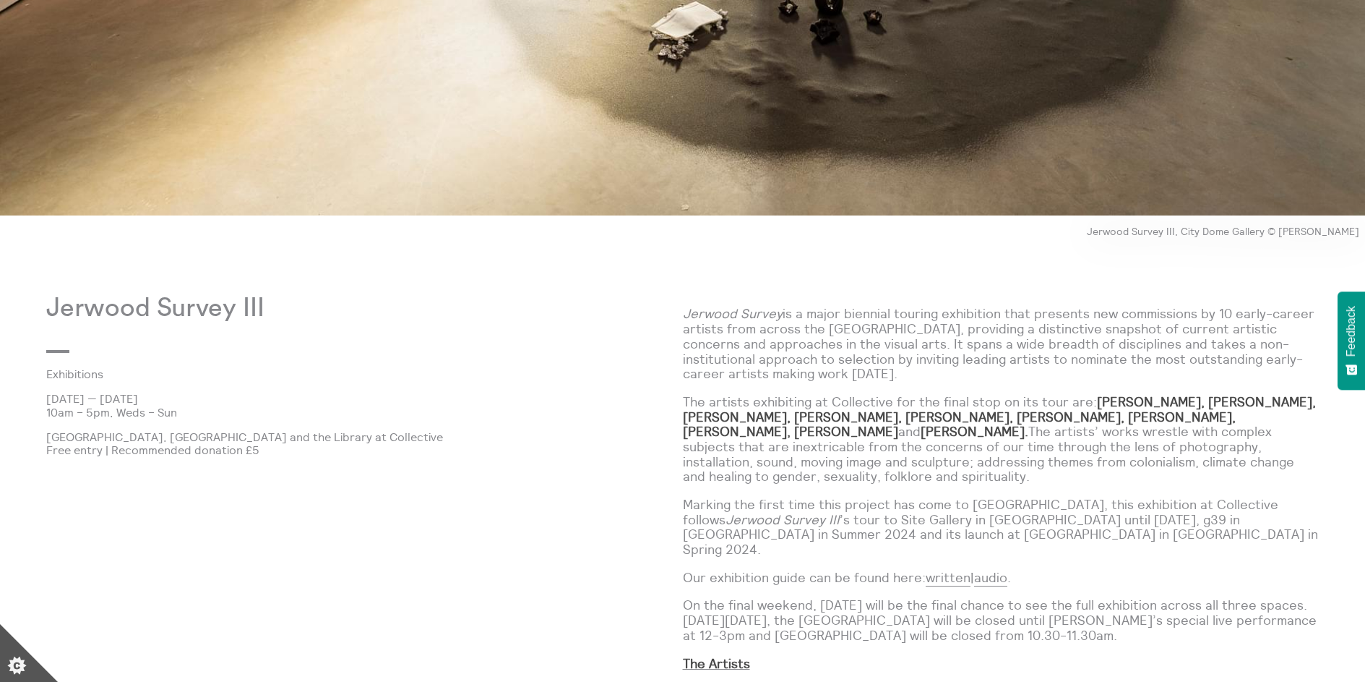
scroll to position [776, 0]
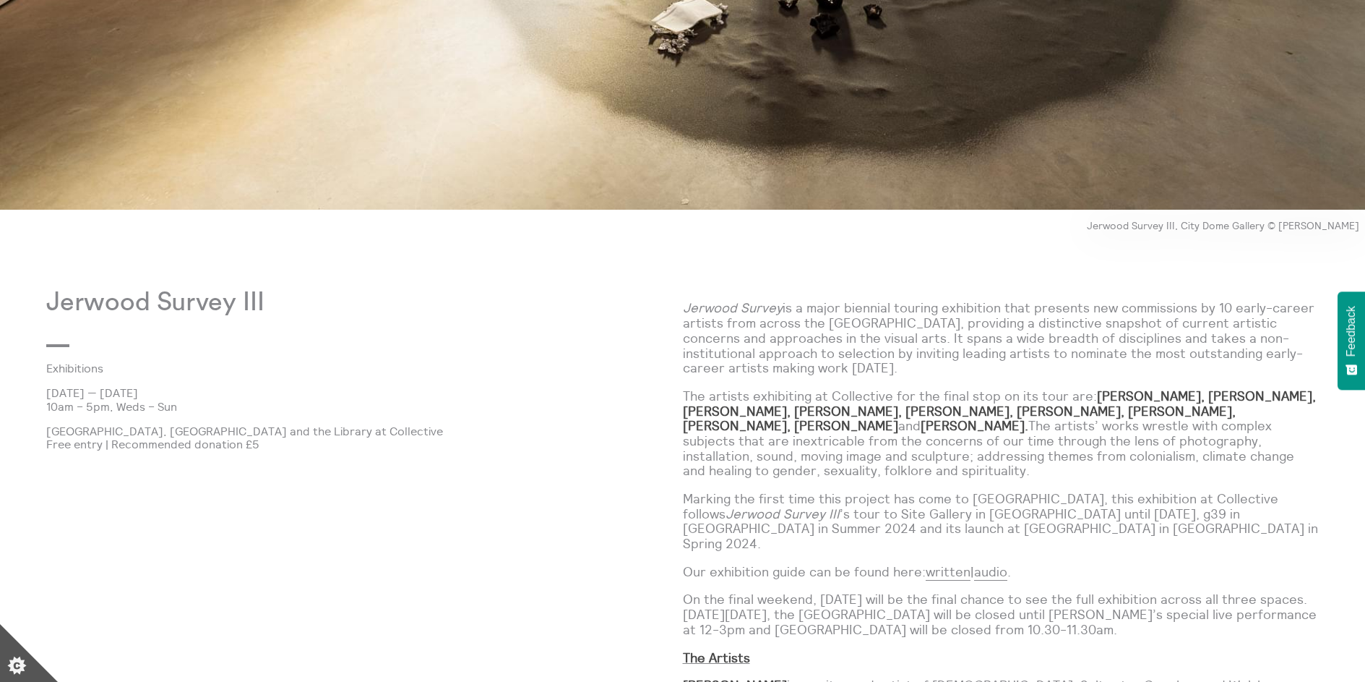
drag, startPoint x: 686, startPoint y: 304, endPoint x: 779, endPoint y: 306, distance: 93.3
click at [779, 306] on em "Jerwood Survey" at bounding box center [733, 307] width 100 height 17
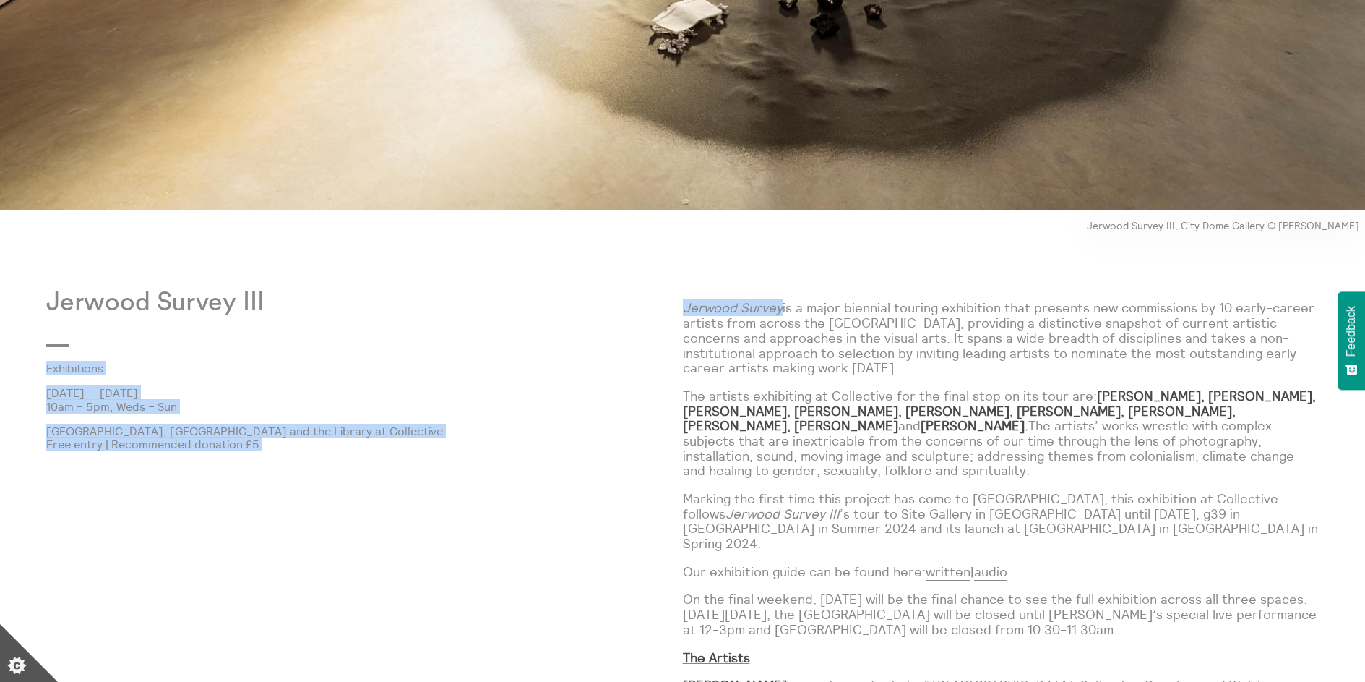
drag, startPoint x: 781, startPoint y: 306, endPoint x: 674, endPoint y: 306, distance: 106.2
copy div "Exhibitions 28 Feb 2025 — 4 May 2025 10am – 5pm, Weds – Sun City Dome Gallery, …"
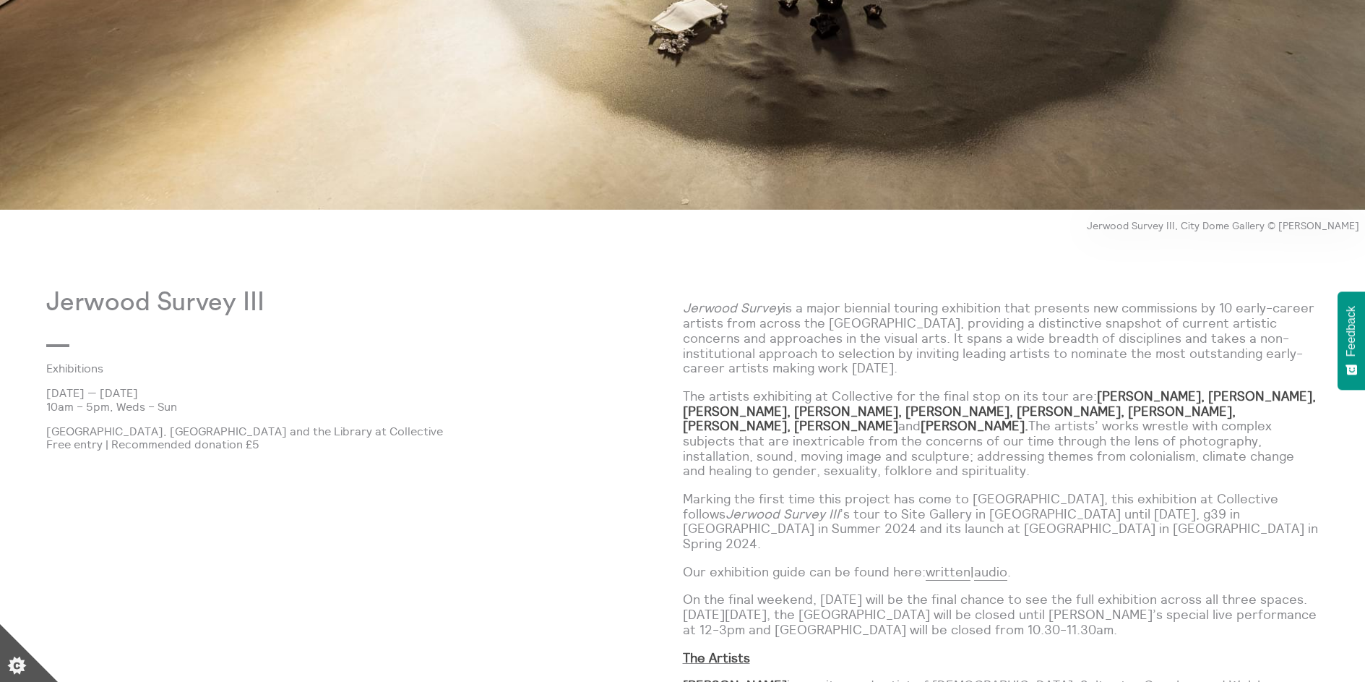
click at [697, 316] on p "Jerwood Survey is a major biennial touring exhibition that presents new commiss…" at bounding box center [1001, 338] width 637 height 74
copy em "Jerwood Survey"
drag, startPoint x: 684, startPoint y: 309, endPoint x: 779, endPoint y: 307, distance: 94.7
click at [779, 308] on em "Jerwood Survey" at bounding box center [733, 307] width 100 height 17
drag, startPoint x: 263, startPoint y: 300, endPoint x: 51, endPoint y: 313, distance: 212.2
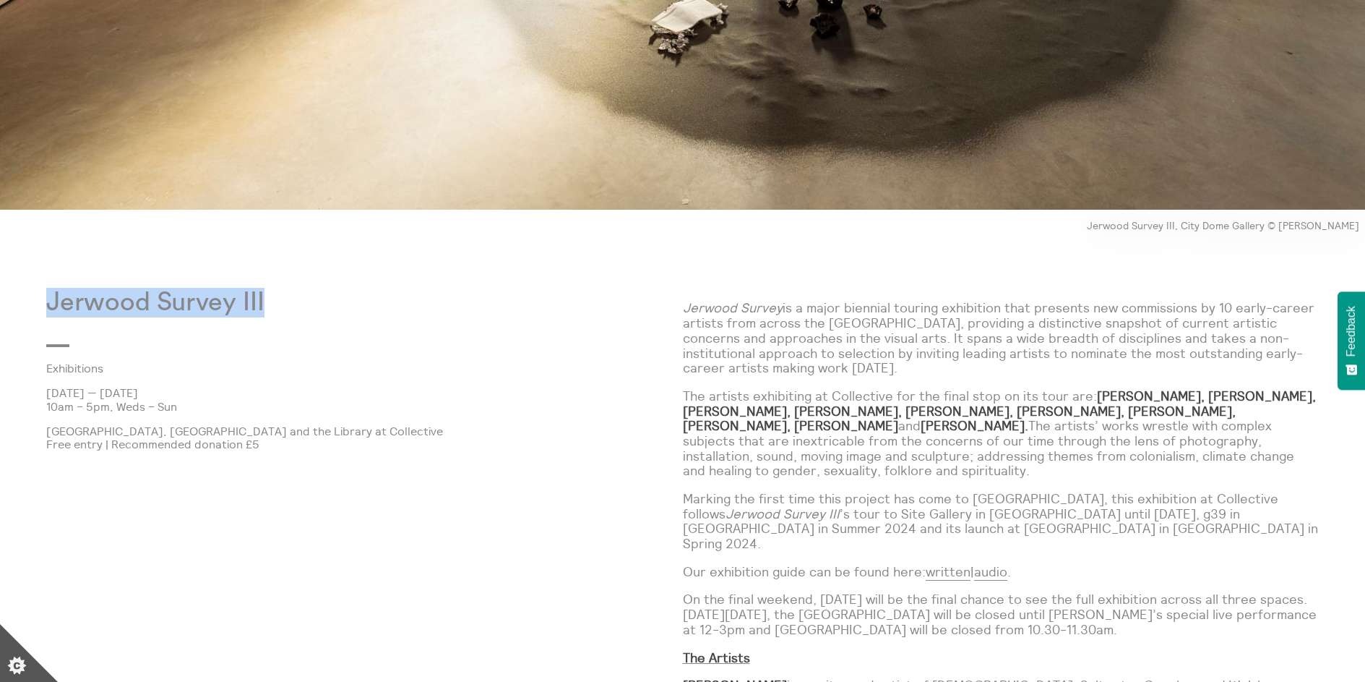
click at [51, 313] on p "Jerwood Survey III" at bounding box center [364, 303] width 637 height 30
copy p "Jerwood Survey III"
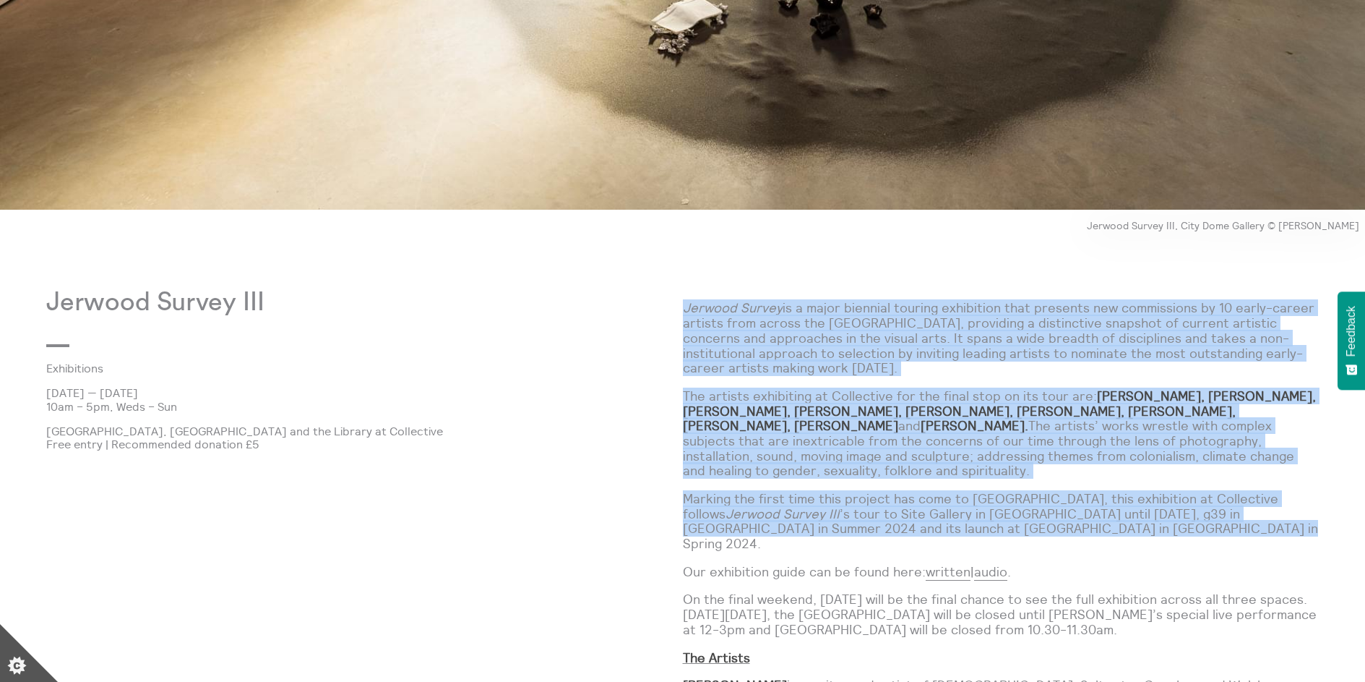
drag, startPoint x: 684, startPoint y: 306, endPoint x: 1143, endPoint y: 529, distance: 509.4
copy div "Jerwood Survey is a major biennial touring exhibition that presents new commiss…"
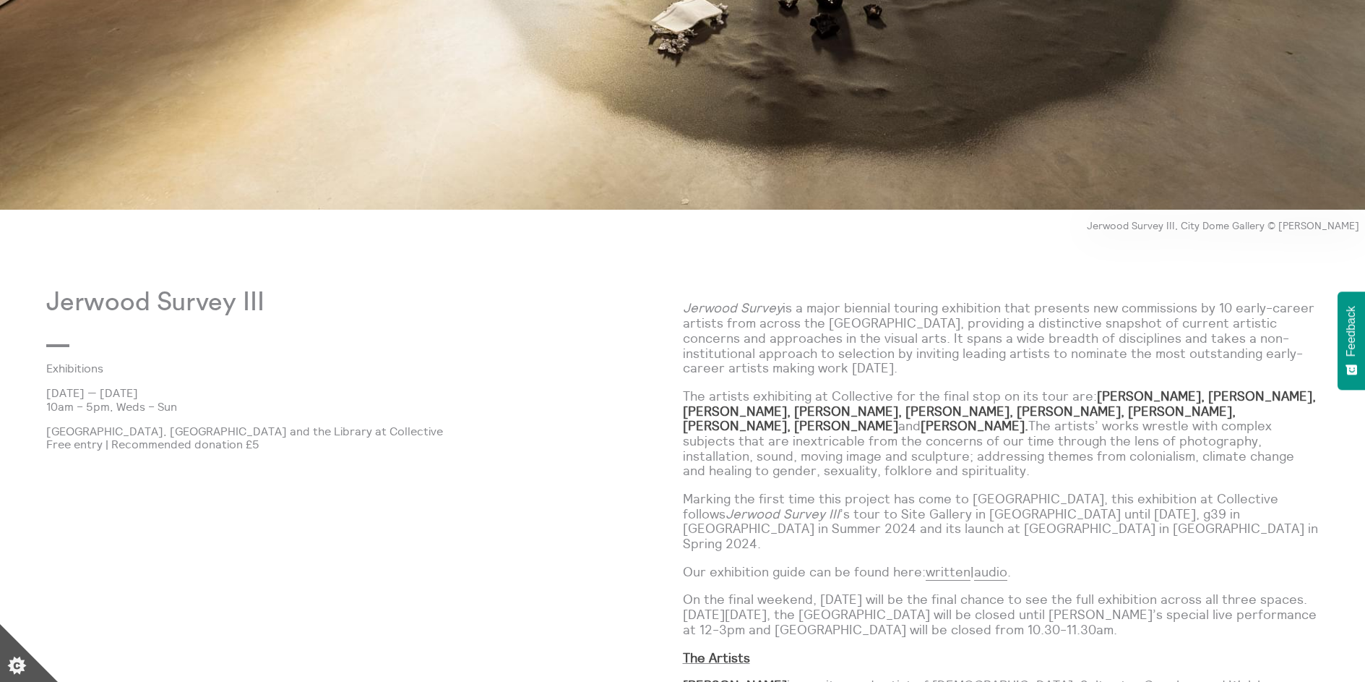
click at [944, 471] on p "The artists exhibiting at Collective for the final stop on its tour are: Che Ap…" at bounding box center [1001, 434] width 637 height 90
drag, startPoint x: 1093, startPoint y: 395, endPoint x: 830, endPoint y: 429, distance: 265.2
click at [830, 429] on p "The artists exhibiting at Collective for the final stop on its tour are: Che Ap…" at bounding box center [1001, 434] width 637 height 90
copy p "Che Applewhaite, Aqsa Arif, MV Brown, Philippa Brown, Alliyah Enyo, Sam Keelan,…"
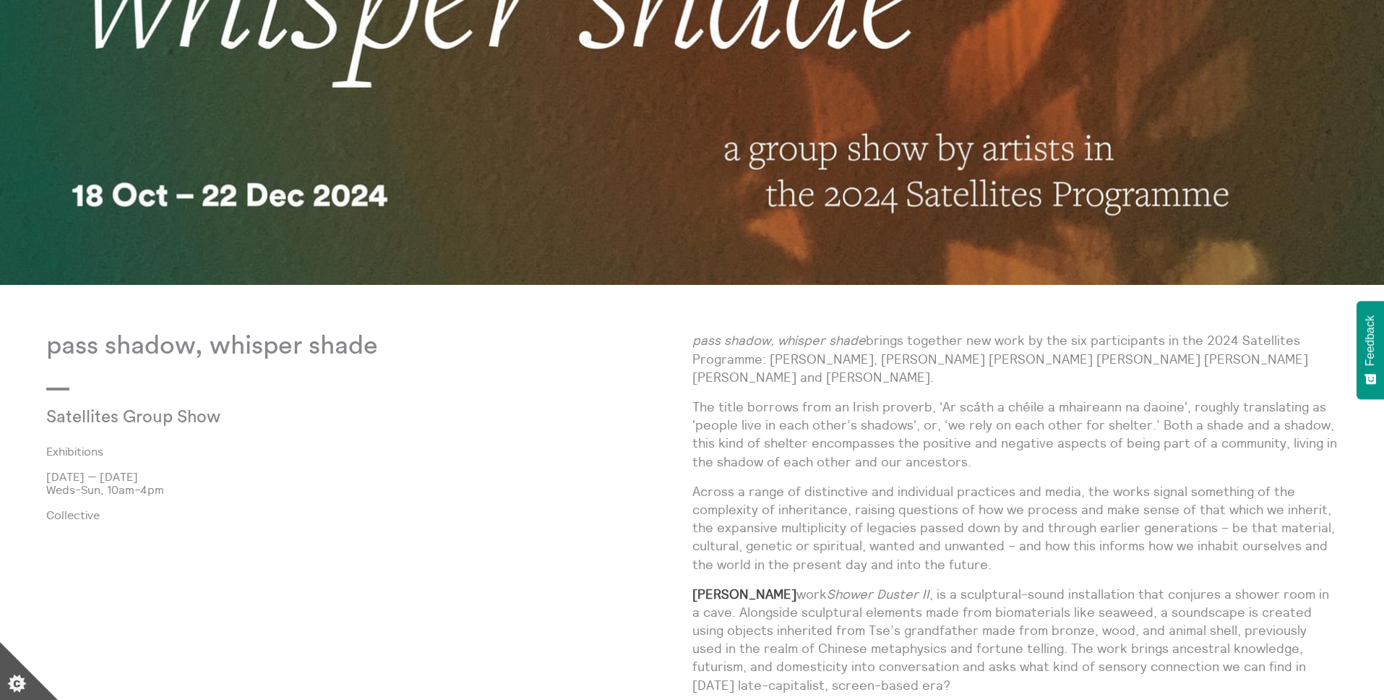
scroll to position [503, 0]
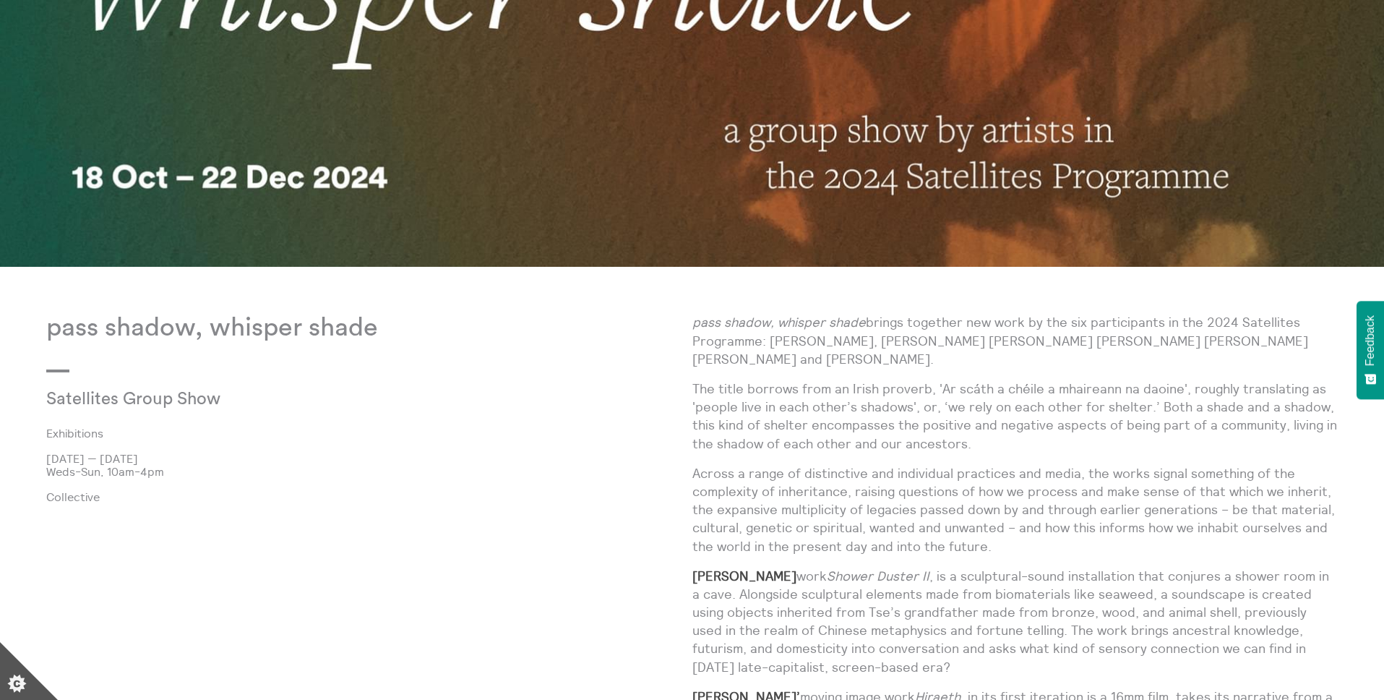
click at [325, 332] on p "pass shadow, whisper shade" at bounding box center [369, 328] width 646 height 30
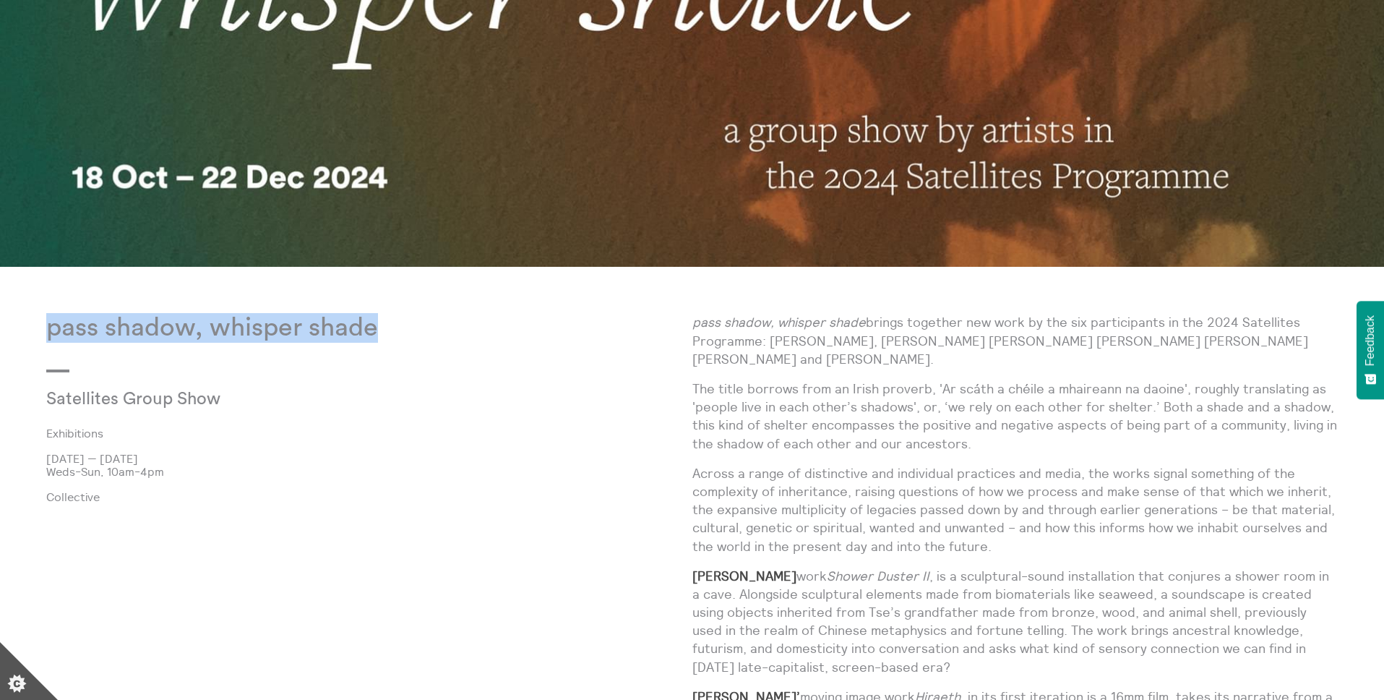
click at [325, 332] on p "pass shadow, whisper shade" at bounding box center [369, 328] width 646 height 30
copy div "pass shadow, whisper shade"
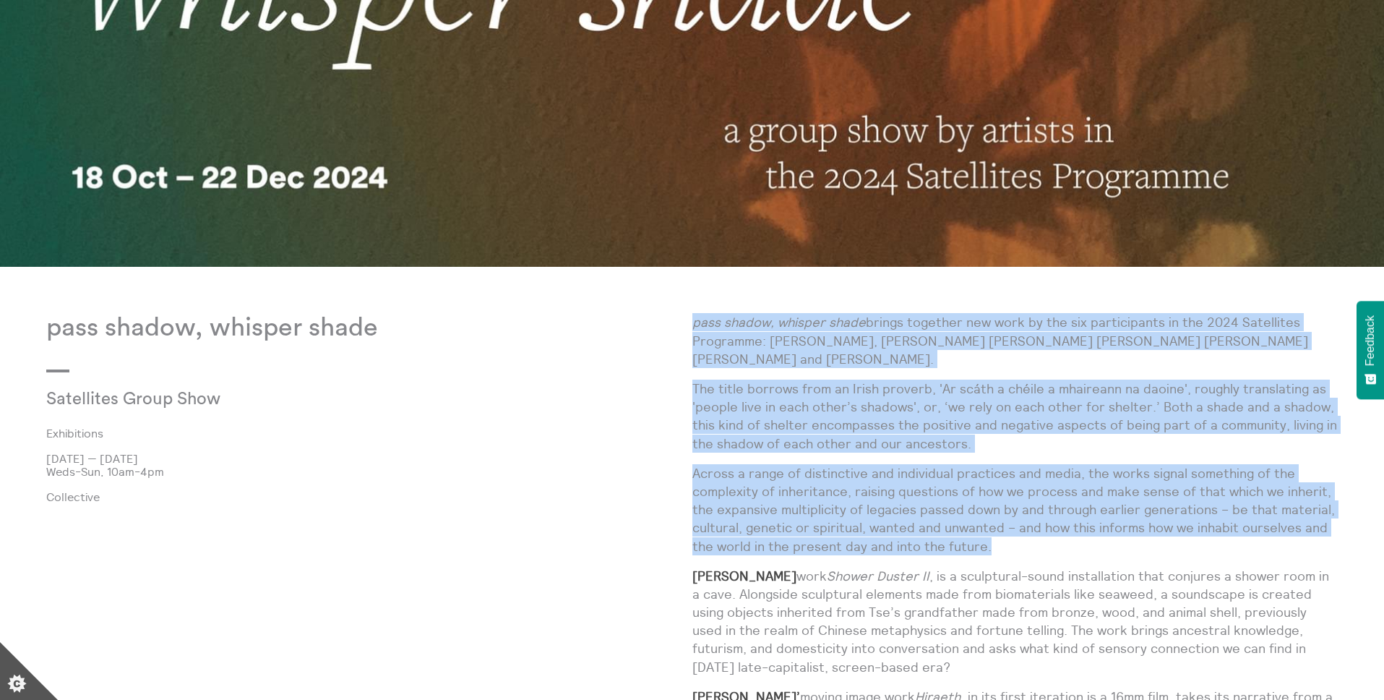
drag, startPoint x: 692, startPoint y: 322, endPoint x: 1041, endPoint y: 547, distance: 415.6
copy div "pass shadow, whisper shade brings together new work by the six participants in …"
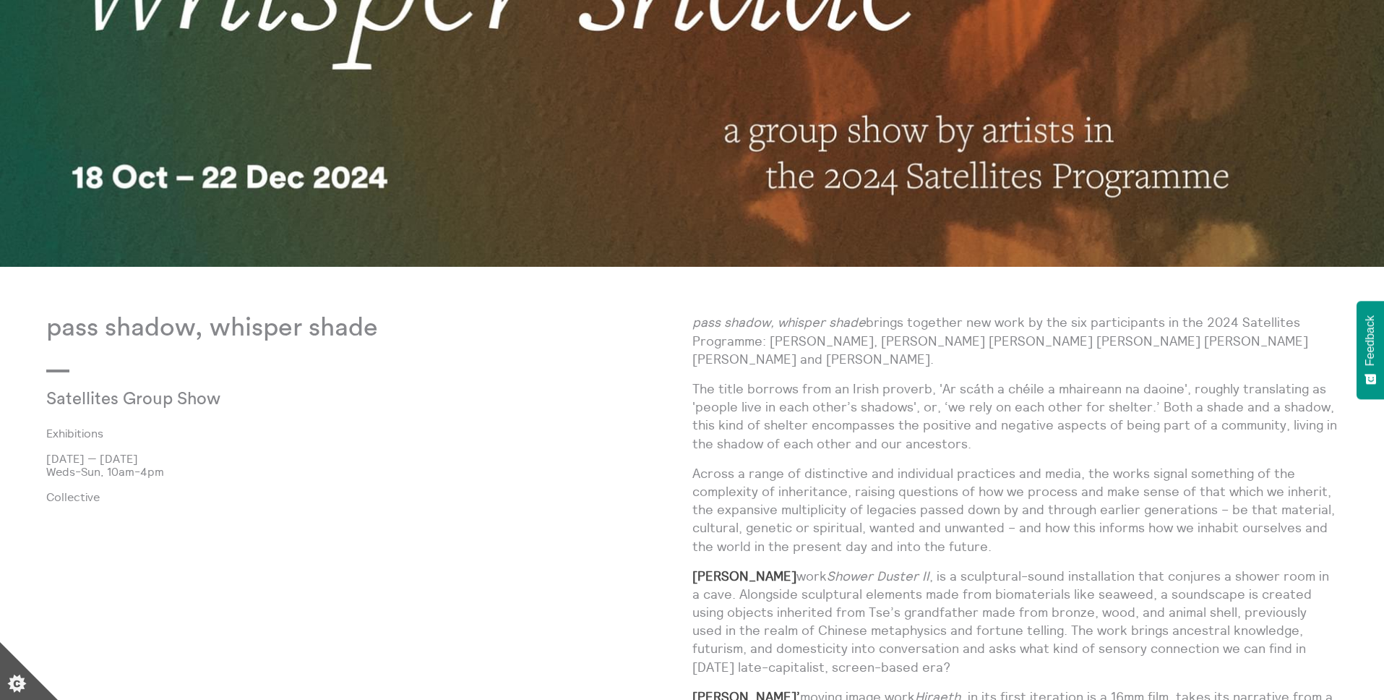
click at [955, 367] on p "pass shadow, whisper shade brings together new work by the six participants in …" at bounding box center [1015, 340] width 646 height 55
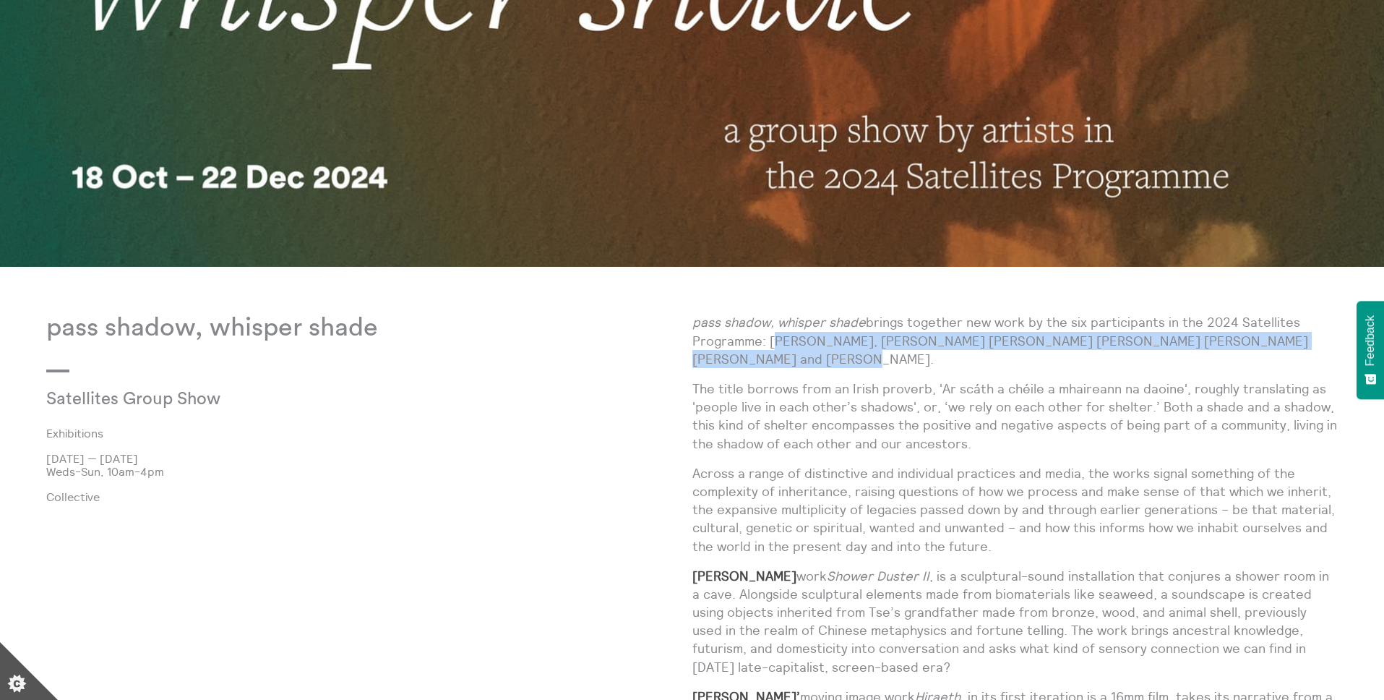
drag, startPoint x: 772, startPoint y: 340, endPoint x: 781, endPoint y: 356, distance: 19.1
click at [781, 356] on p "pass shadow, whisper shade brings together new work by the six participants in …" at bounding box center [1015, 340] width 646 height 55
copy p "Clarinda Tse, Emelia Kerr Beale, Hannan Jones, Josie KO, Katherine Fay Allan an…"
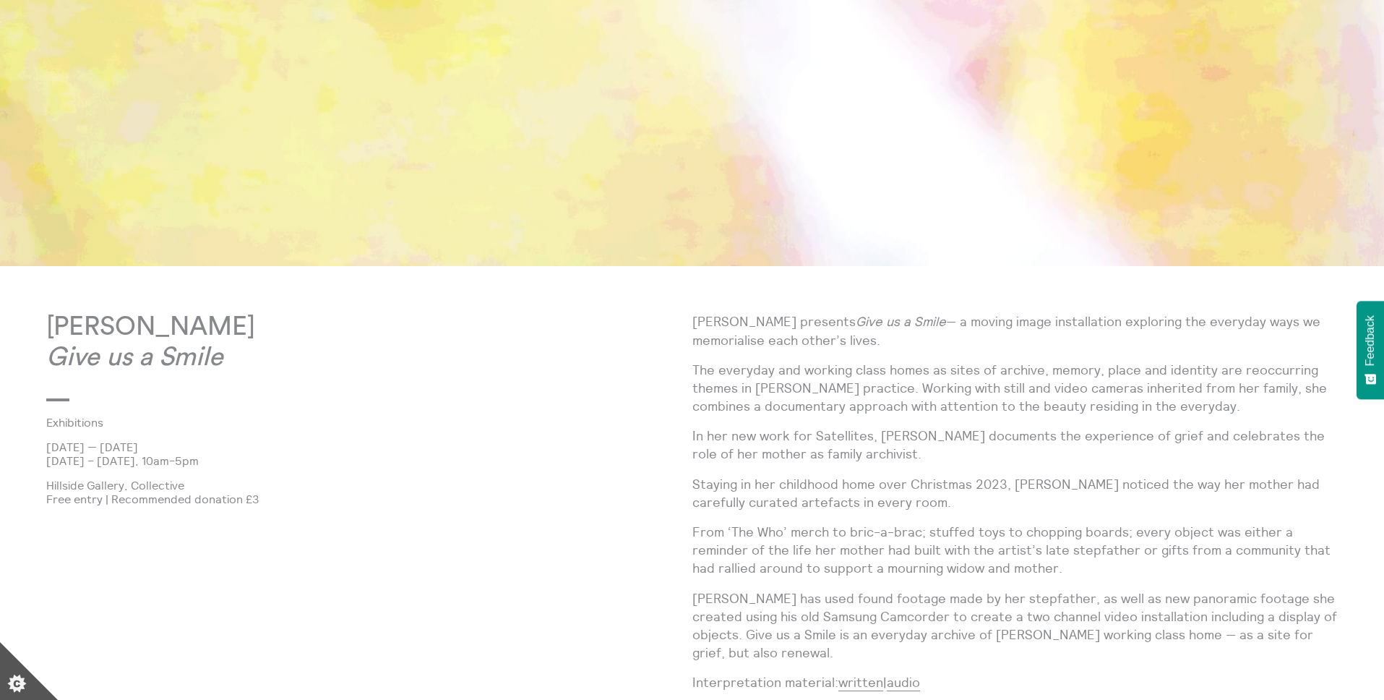
scroll to position [831, 0]
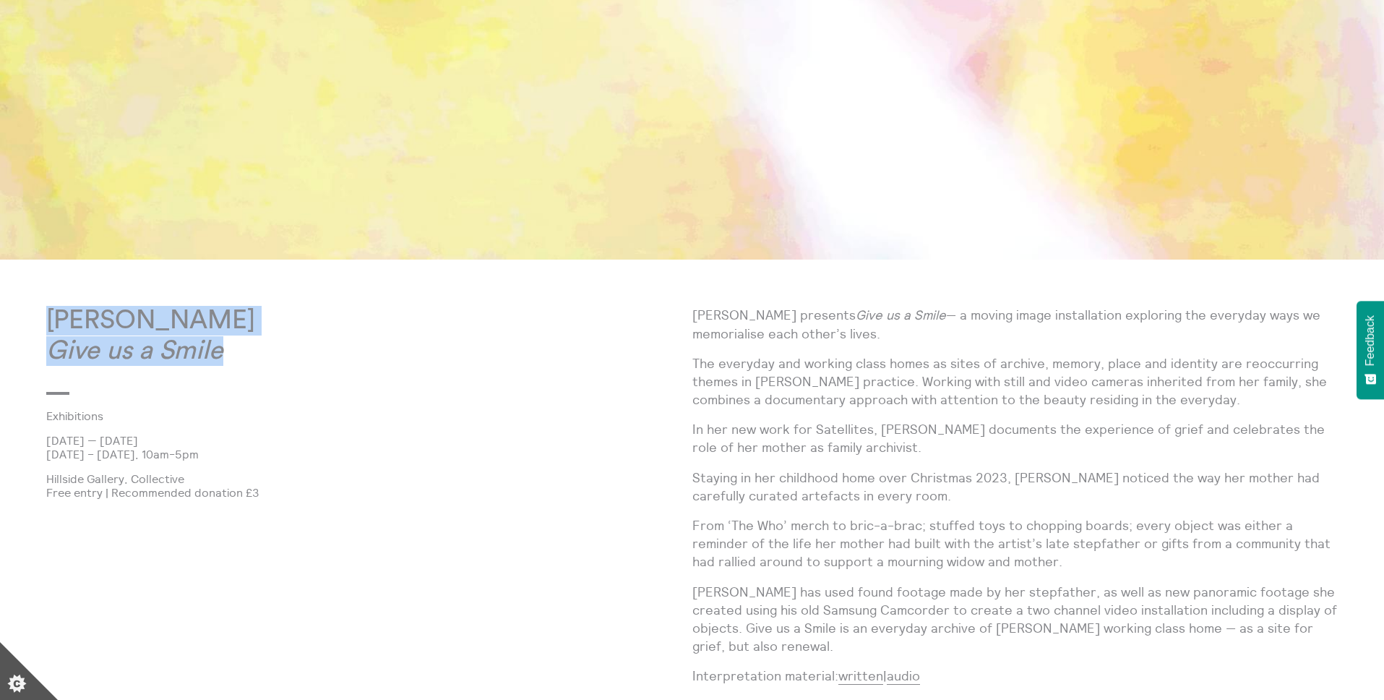
drag, startPoint x: 50, startPoint y: 322, endPoint x: 233, endPoint y: 345, distance: 184.3
click at [233, 345] on p "[PERSON_NAME] Give us a Smile" at bounding box center [369, 336] width 646 height 60
copy p "[PERSON_NAME] Give us a Smile"
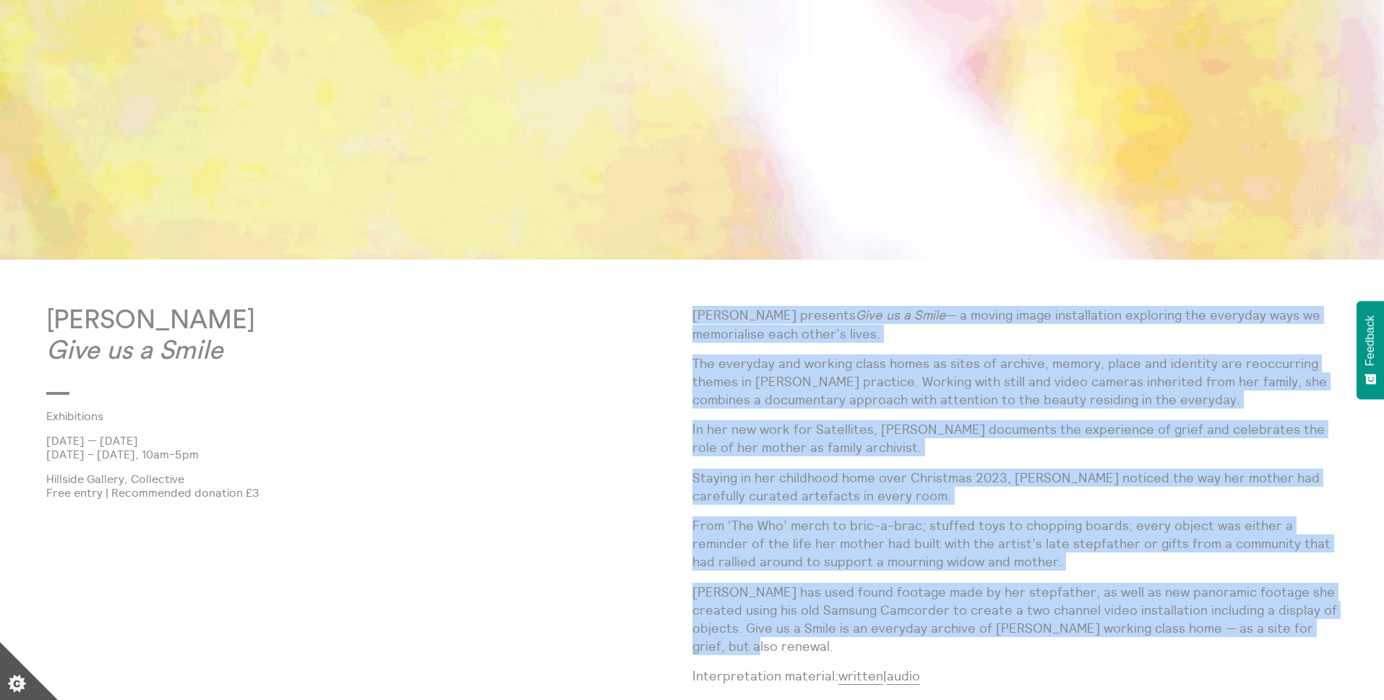
drag, startPoint x: 693, startPoint y: 315, endPoint x: 814, endPoint y: 642, distance: 348.3
click at [814, 642] on div "[PERSON_NAME] presents Give us a Smile — a moving image installation exploring …" at bounding box center [1015, 615] width 646 height 619
copy div "Lore Ipsumd sitametc Adip el s Doeiu — t incidi utlab etdoloremagn aliquaeni ad…"
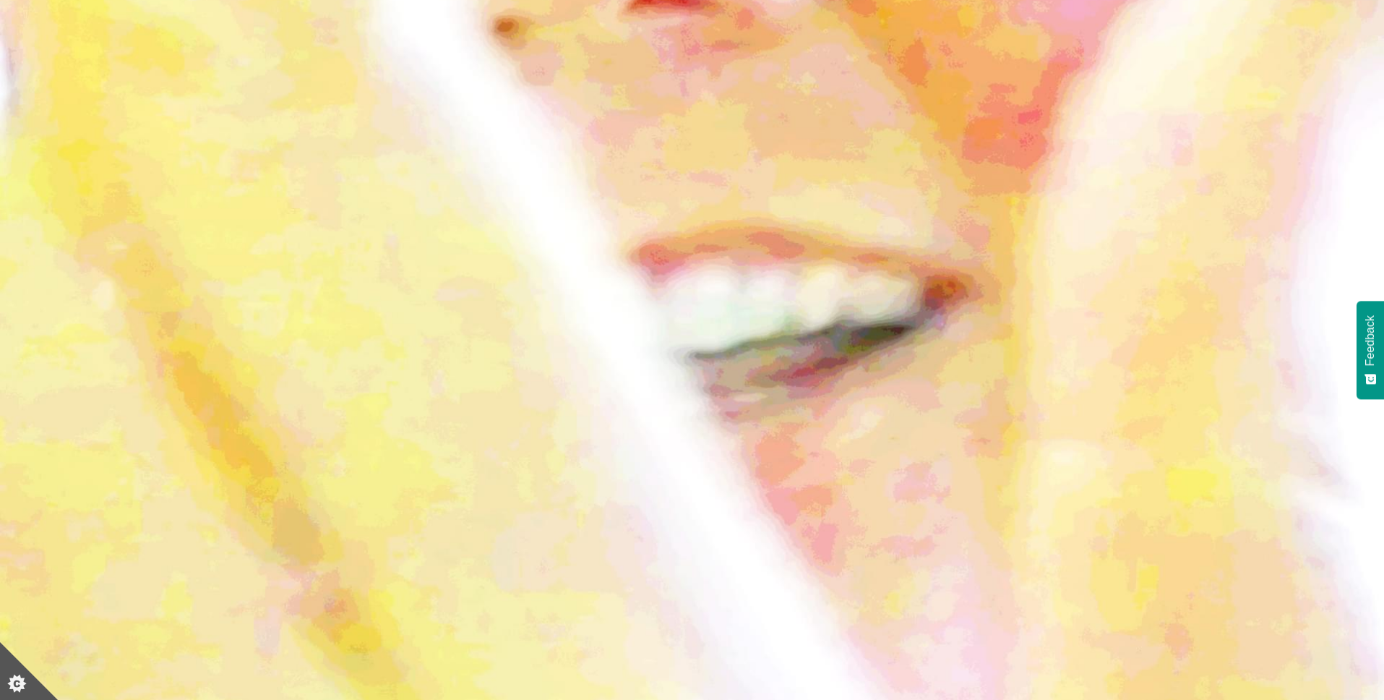
scroll to position [0, 0]
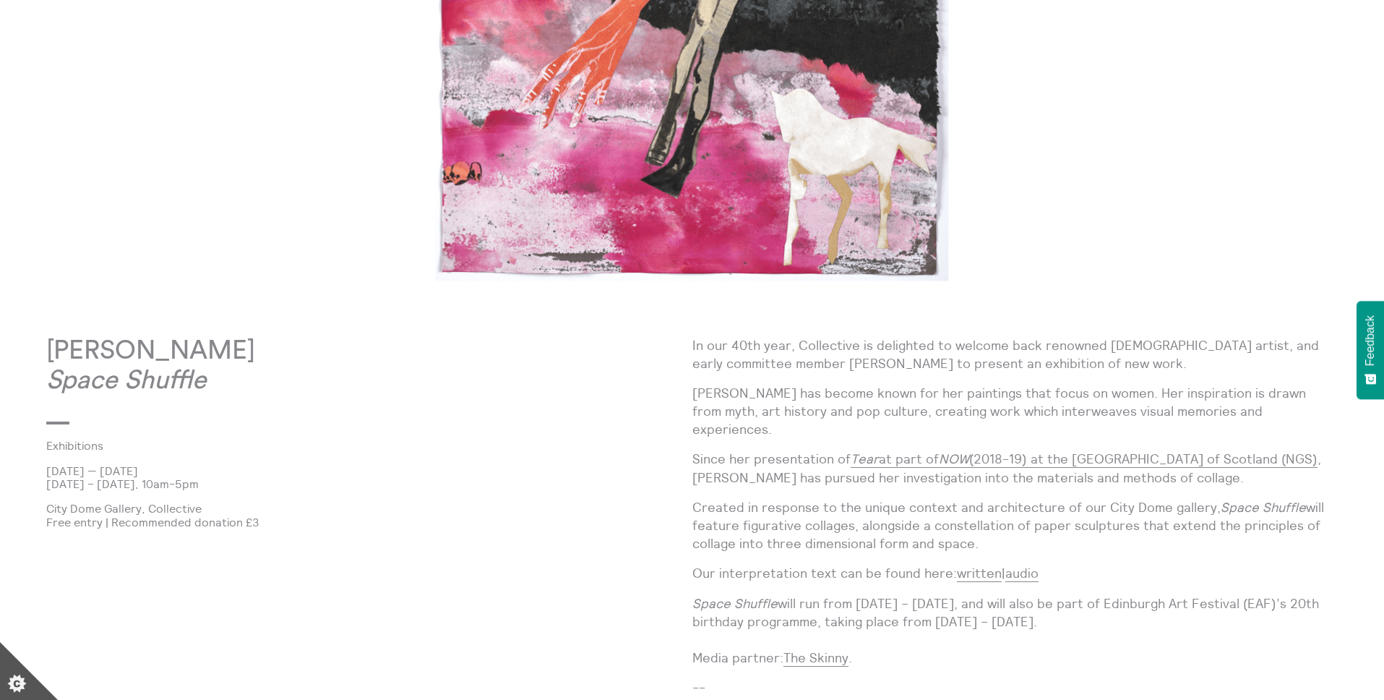
scroll to position [487, 0]
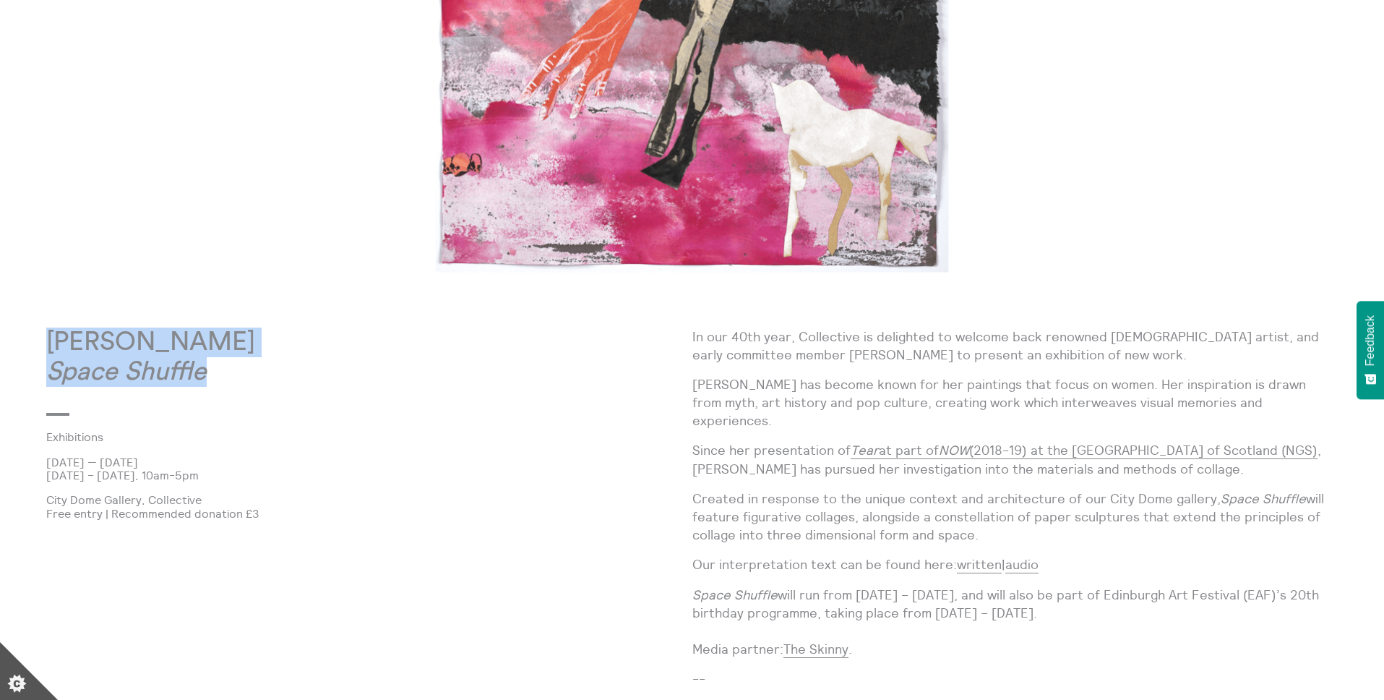
copy p "[PERSON_NAME] Space Shuffle"
drag, startPoint x: 51, startPoint y: 344, endPoint x: 207, endPoint y: 381, distance: 161.1
click at [207, 381] on p "[PERSON_NAME] Space Shuffle" at bounding box center [369, 357] width 646 height 60
drag, startPoint x: 692, startPoint y: 335, endPoint x: 1057, endPoint y: 517, distance: 407.6
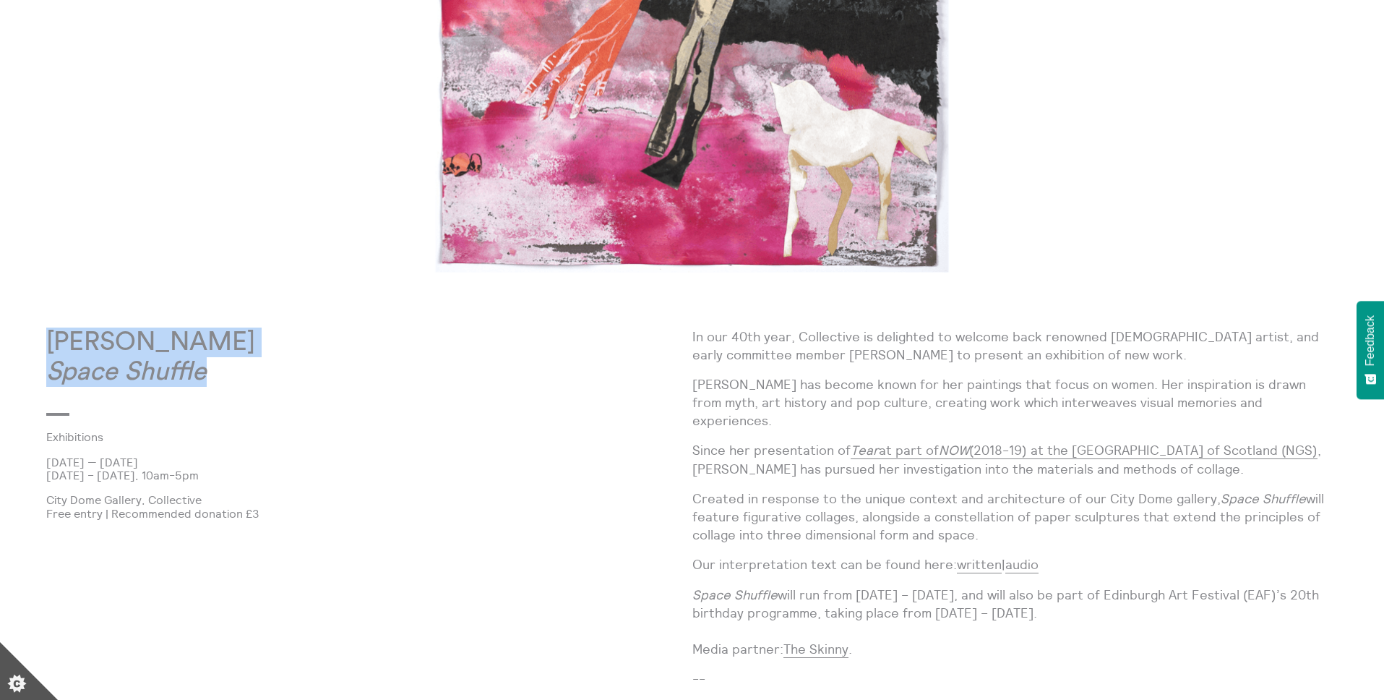
copy div "In our 40th year, Collective is delighted to welcome back renowned [DEMOGRAPHIC…"
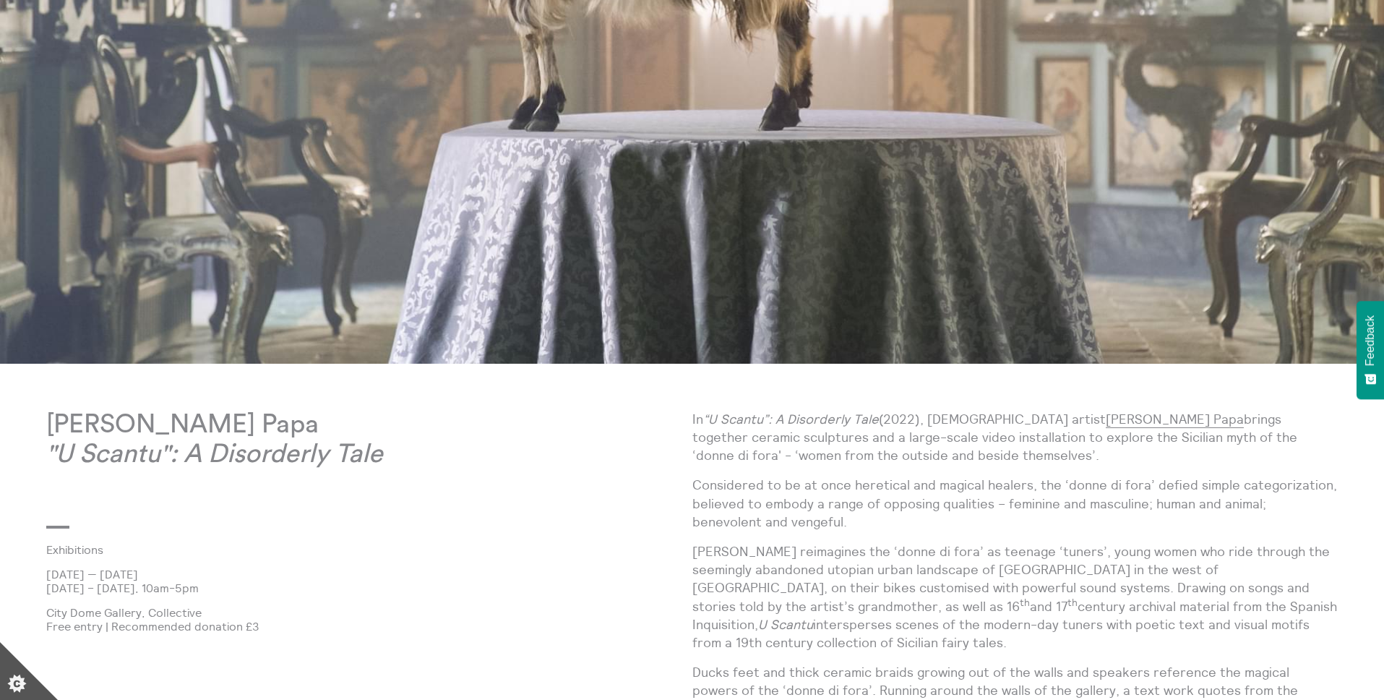
scroll to position [585, 0]
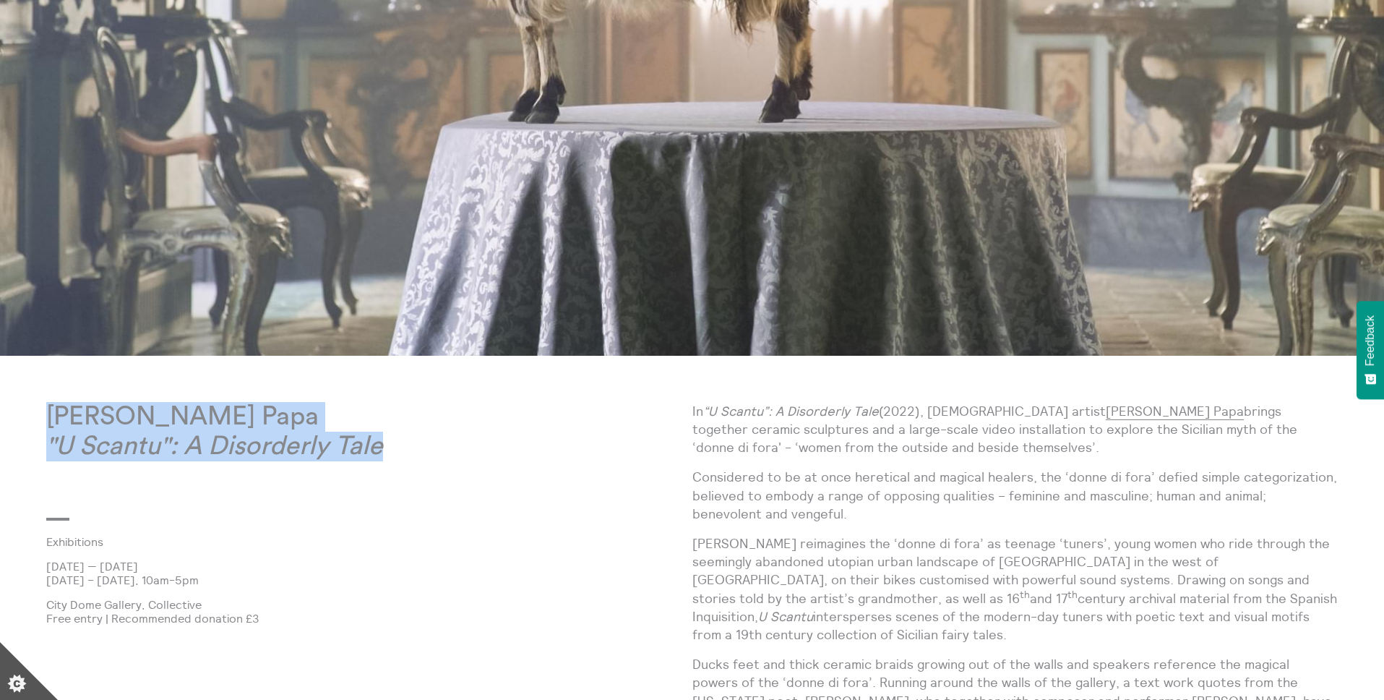
copy p "[PERSON_NAME] Papa "U Scantu": A Disorderly Tale"
drag, startPoint x: 46, startPoint y: 416, endPoint x: 382, endPoint y: 444, distance: 336.6
click at [382, 444] on p "Elisa Giardina Papa "U Scantu": A Disorderly Tale" at bounding box center [369, 447] width 646 height 90
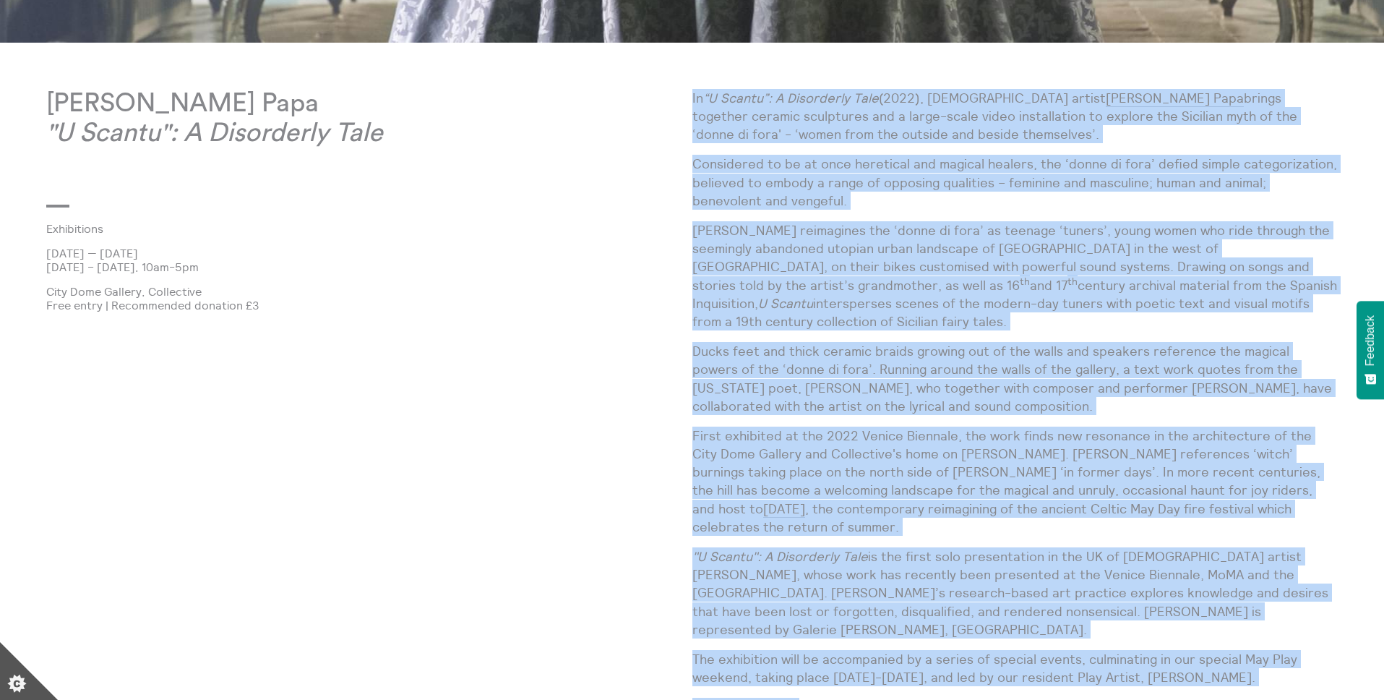
scroll to position [945, 0]
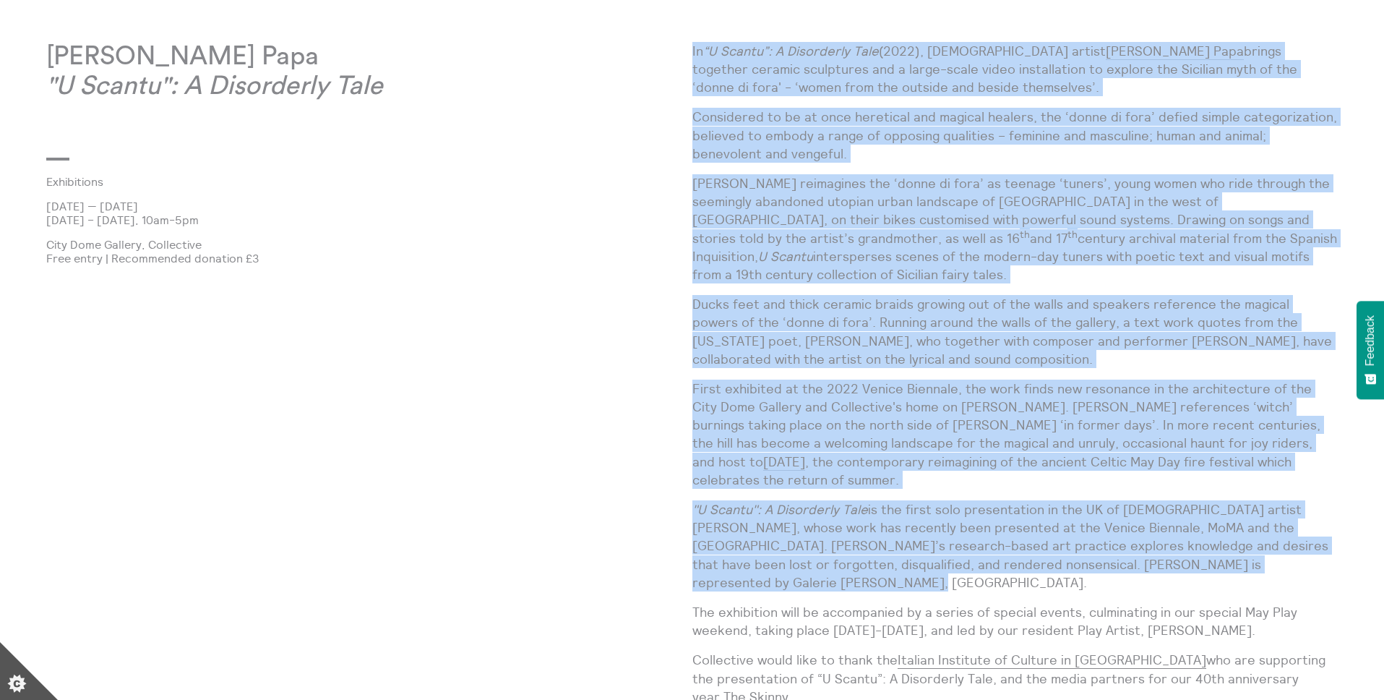
drag, startPoint x: 692, startPoint y: 235, endPoint x: 1310, endPoint y: 561, distance: 698.7
click at [1310, 561] on div "In “U Scantu”: A Disorderly Tale (2022), Sicilian artist Elisa Giardina Papa br…" at bounding box center [1015, 527] width 646 height 971
copy div "In “U Scantu”: A Disorderly Tale (2022), Sicilian artist Elisa Giardina Papa br…"
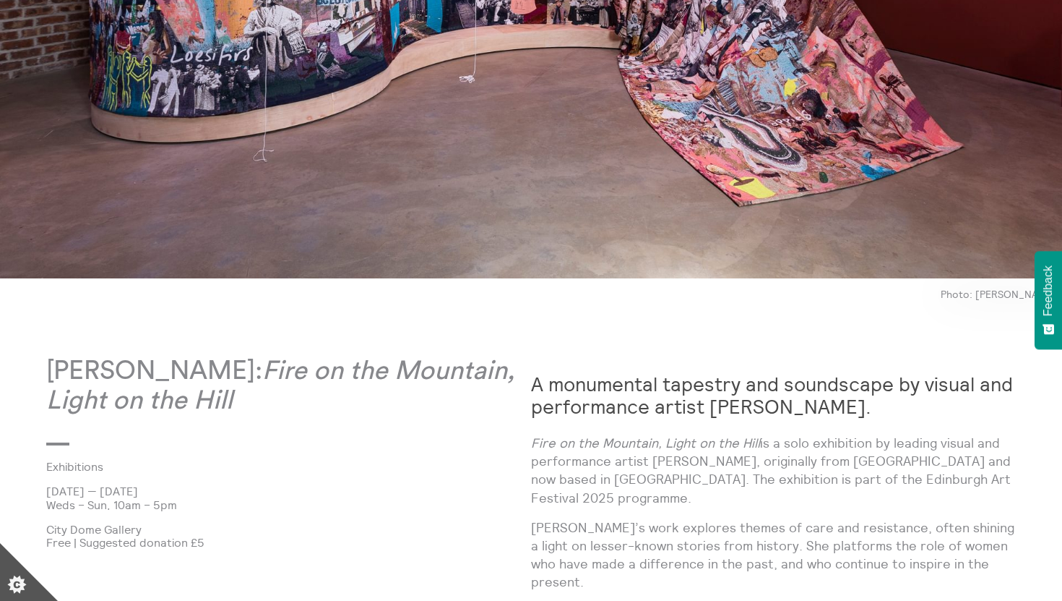
scroll to position [513, 0]
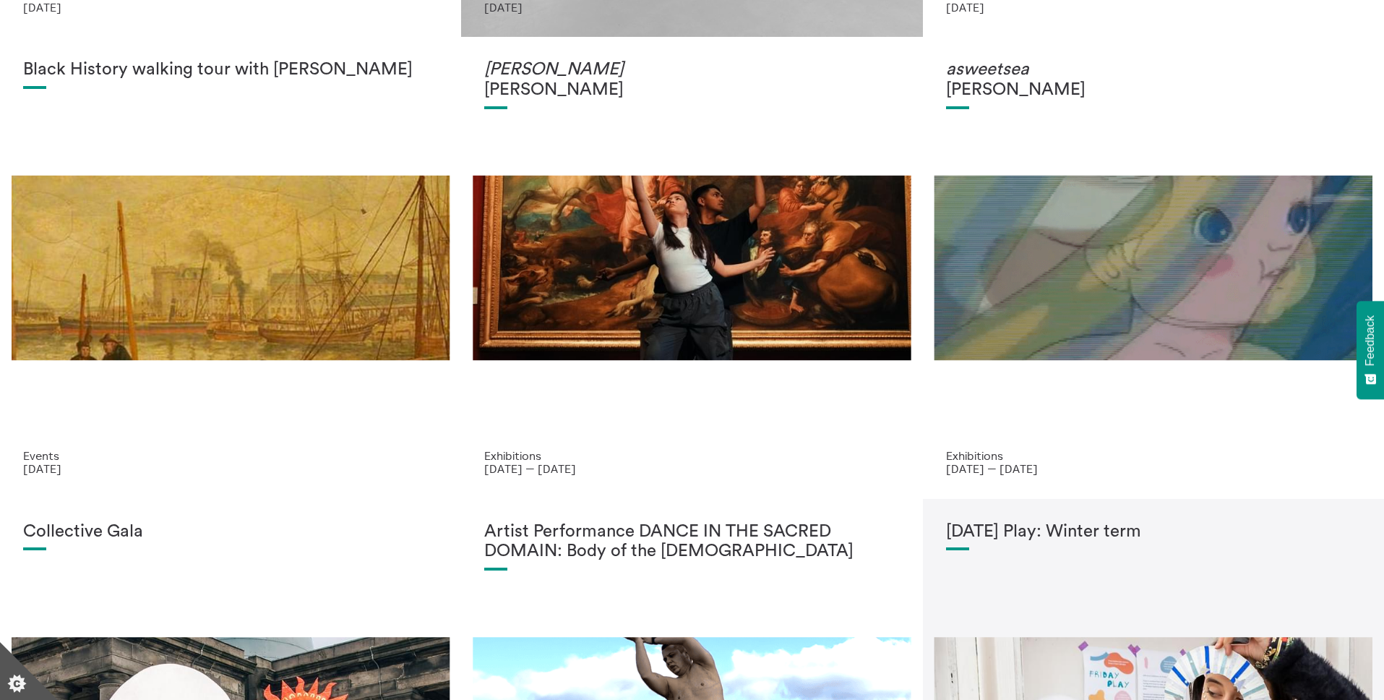
scroll to position [549, 0]
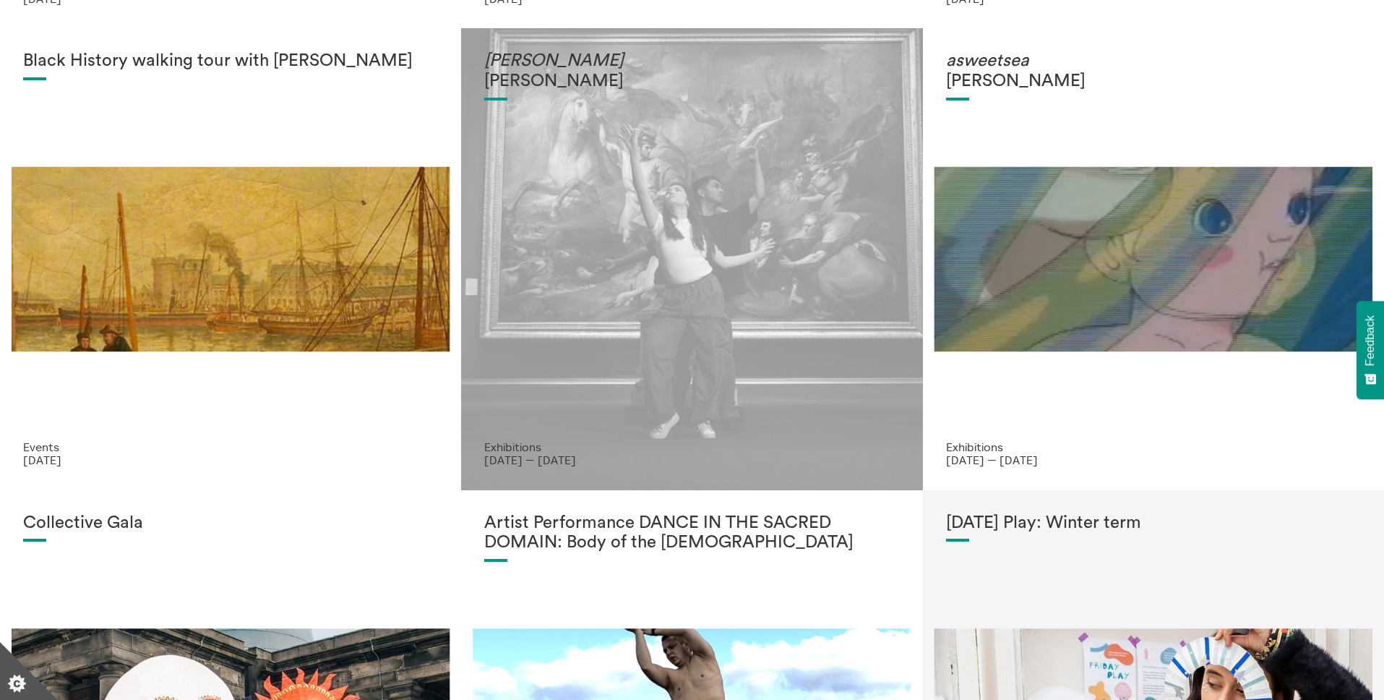
click at [674, 321] on div "John Thomas Abercromby" at bounding box center [691, 245] width 415 height 389
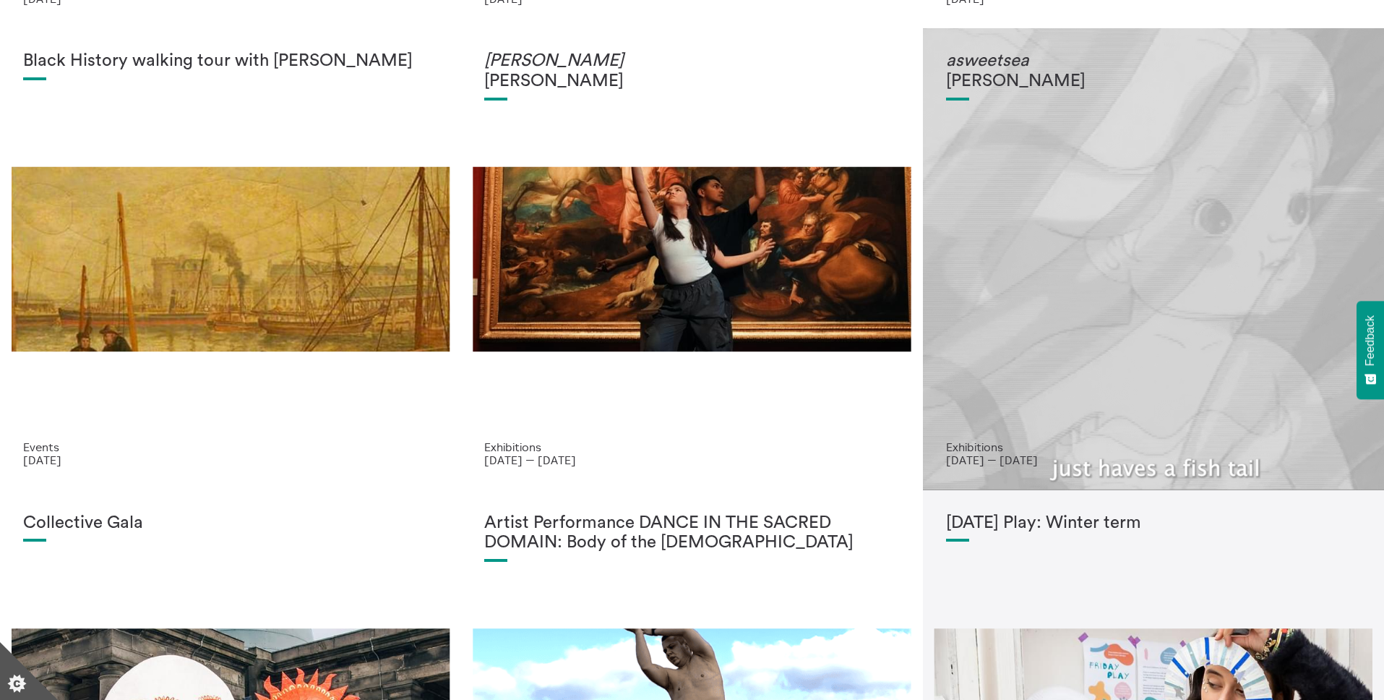
click at [1041, 293] on div "asweetsea Liza Sylvestre" at bounding box center [1153, 245] width 415 height 389
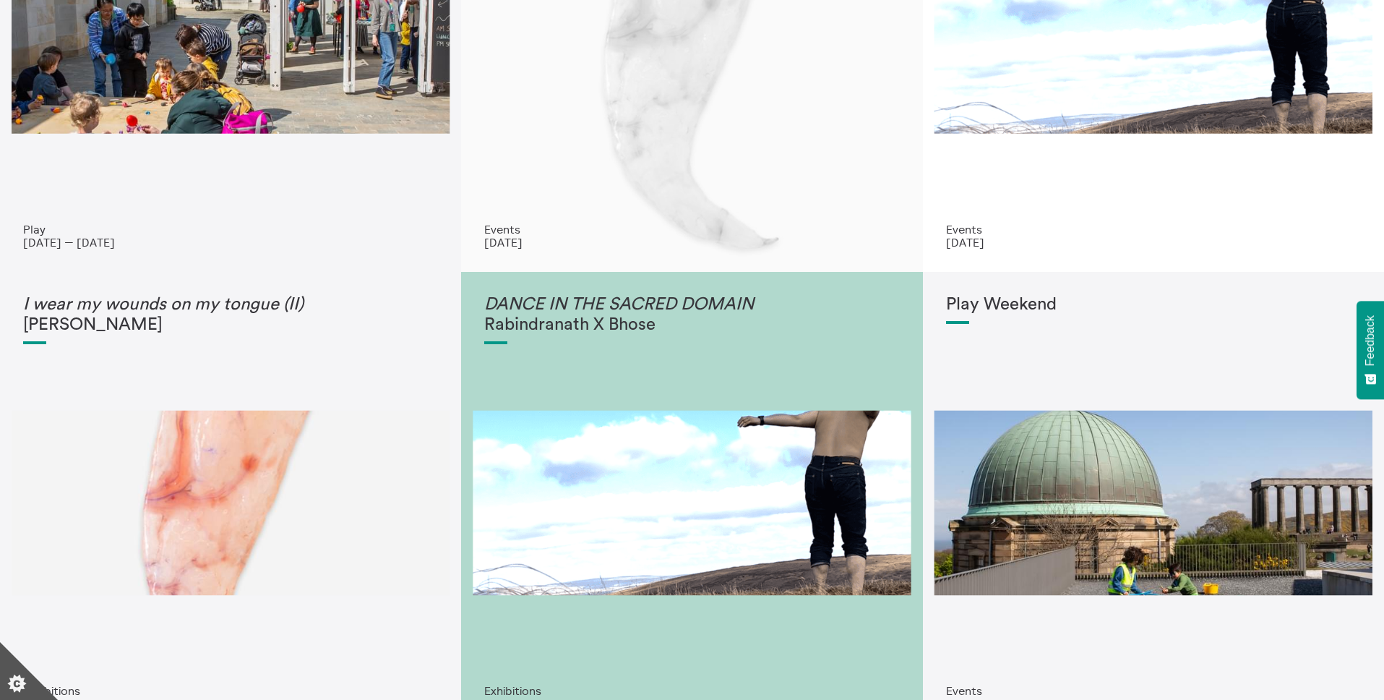
scroll to position [1837, 0]
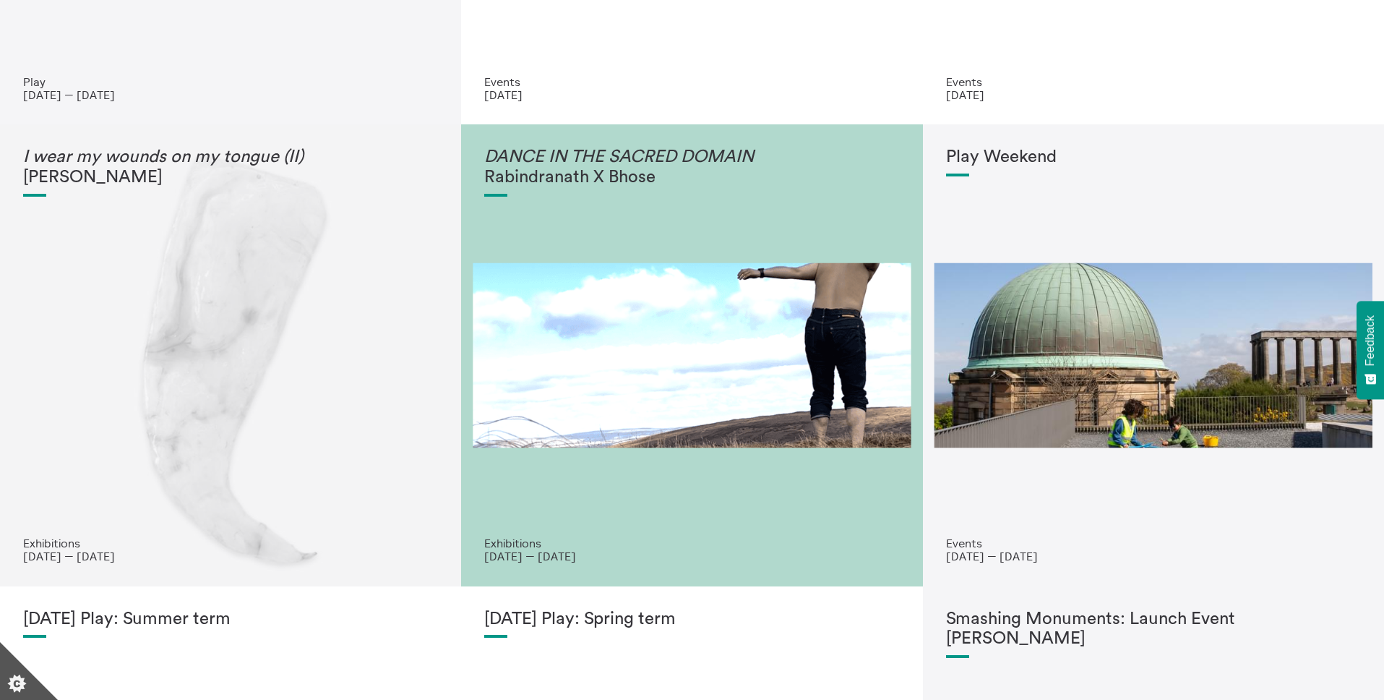
click at [279, 384] on div "I wear my wounds on my tongue (II) Tarek Lakhrissi" at bounding box center [230, 341] width 415 height 389
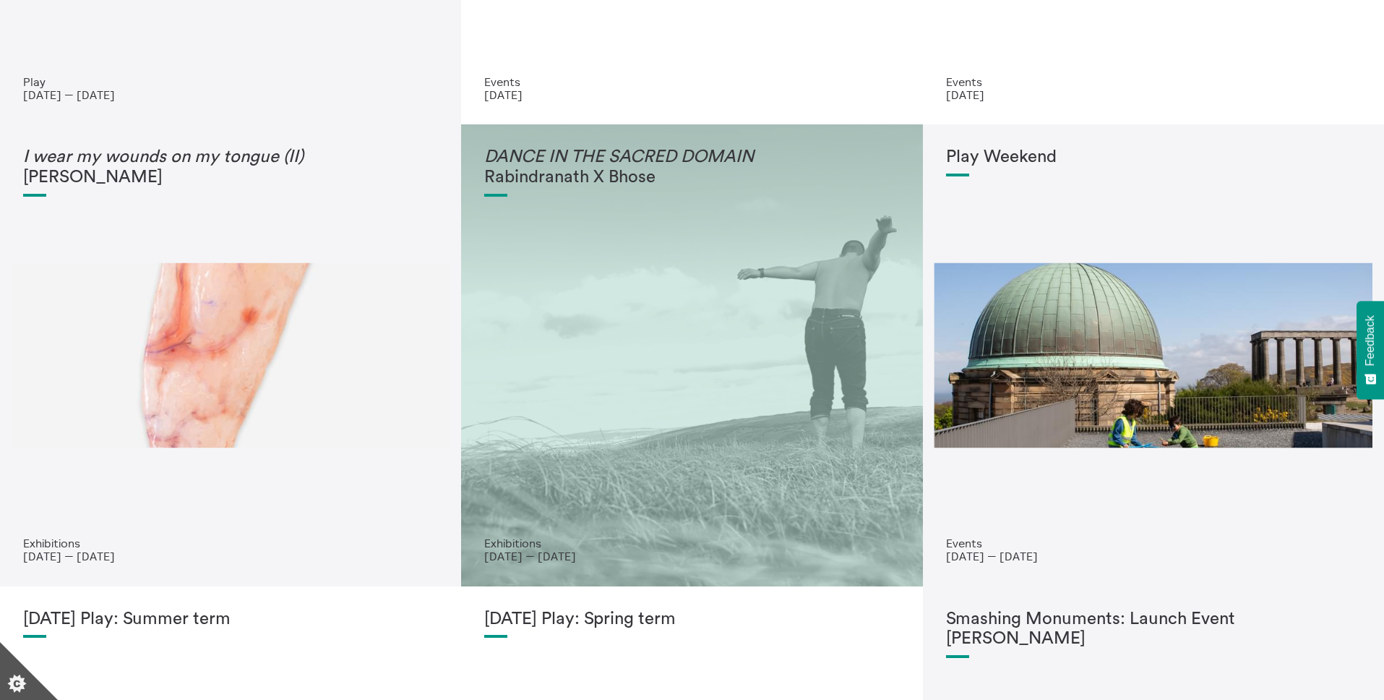
click at [674, 383] on div "DANCE IN THE SACRED DOMAIN Rabindranath X Bhose" at bounding box center [691, 341] width 415 height 389
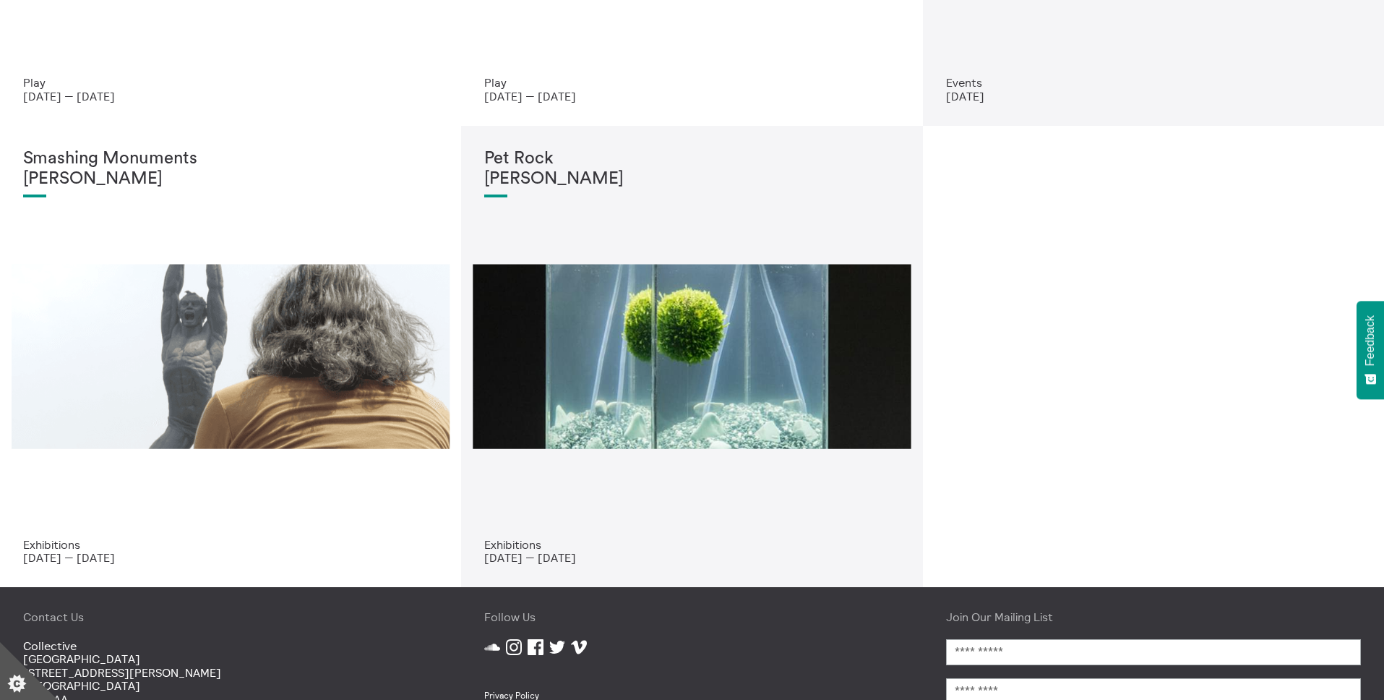
scroll to position [2760, 0]
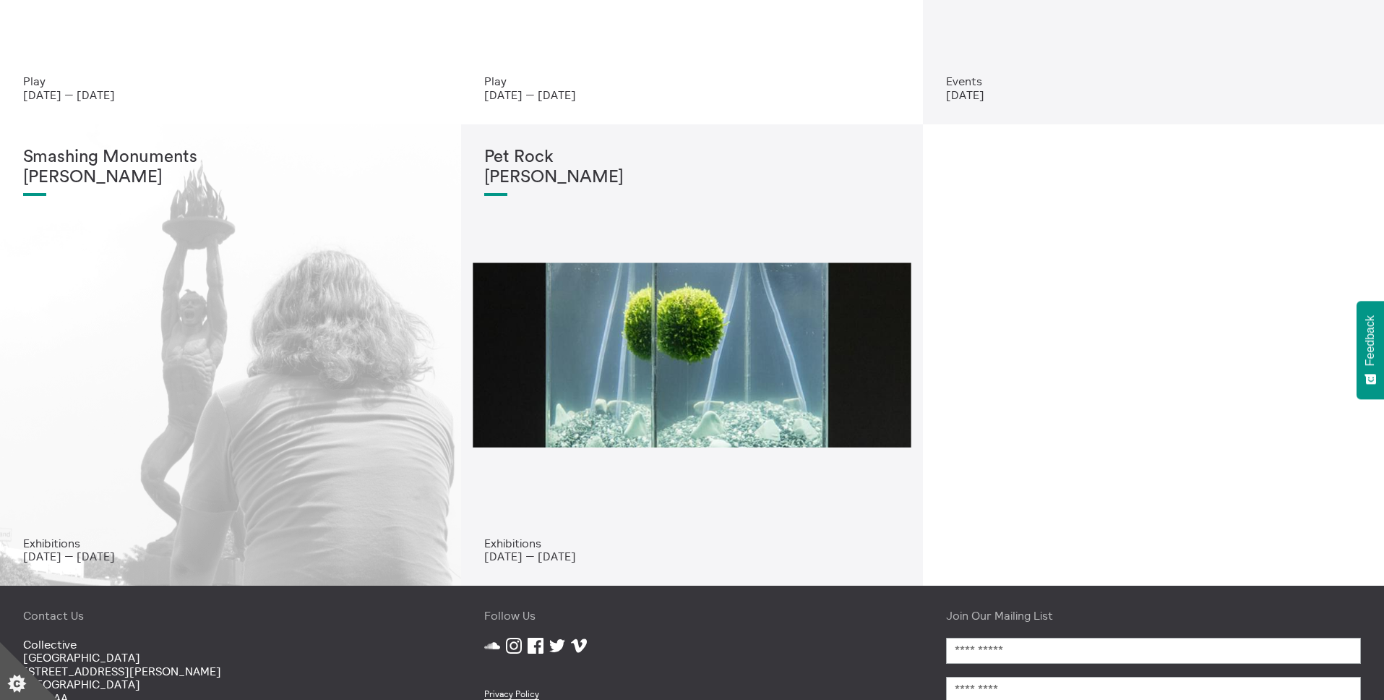
click at [243, 350] on div "Smashing Monuments Sebastián Díaz Morales" at bounding box center [230, 341] width 415 height 389
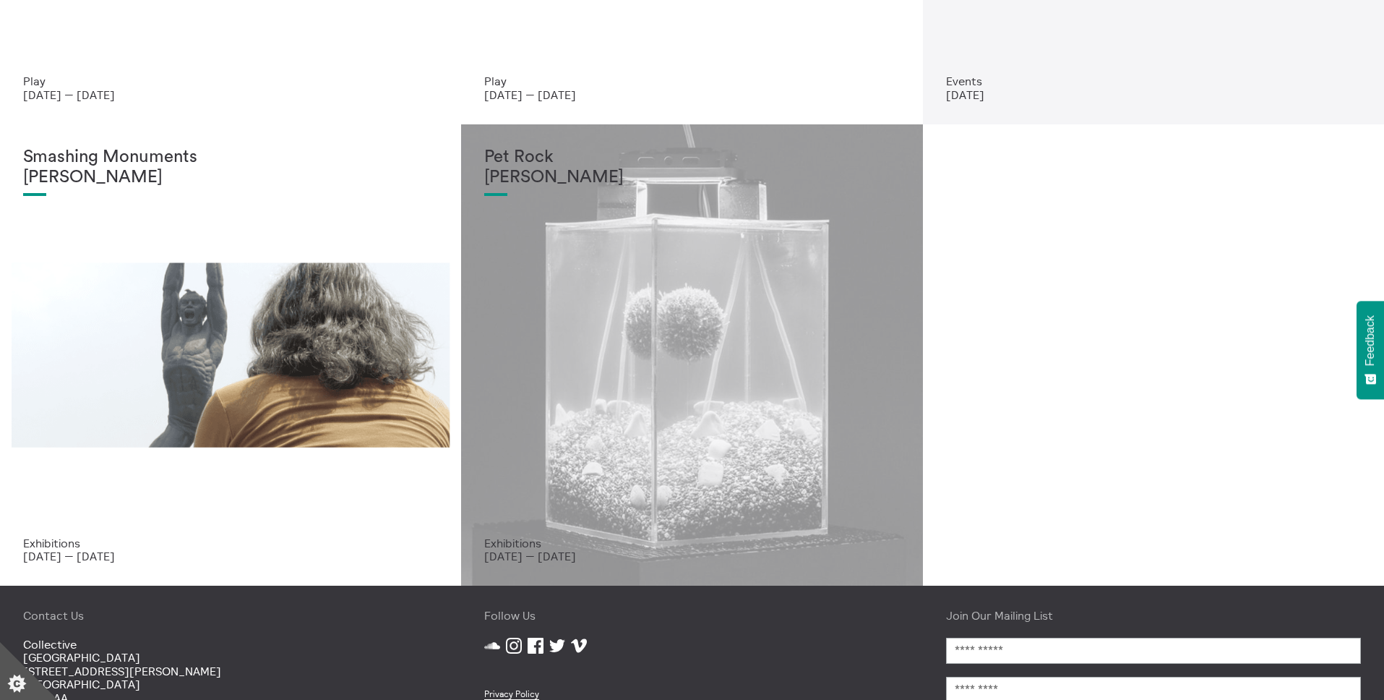
click at [549, 359] on div "Pet Rock Matty Rimmer" at bounding box center [691, 341] width 415 height 389
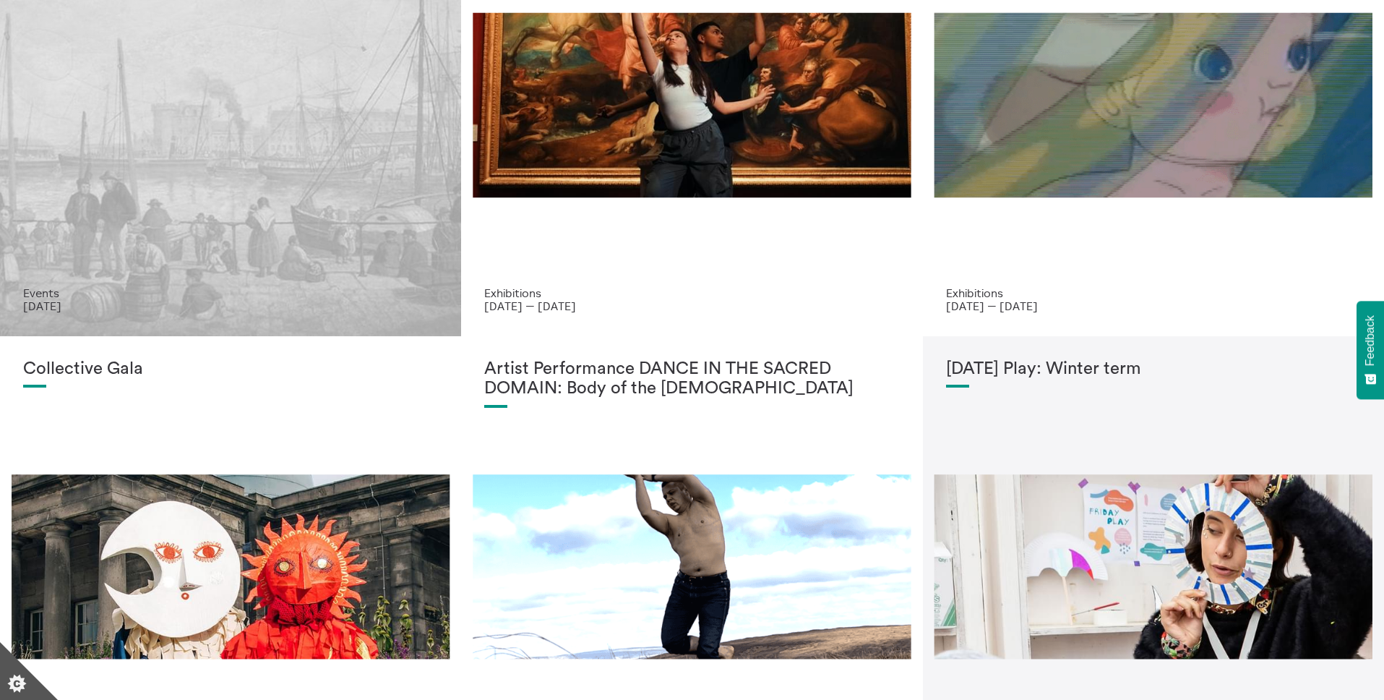
scroll to position [0, 0]
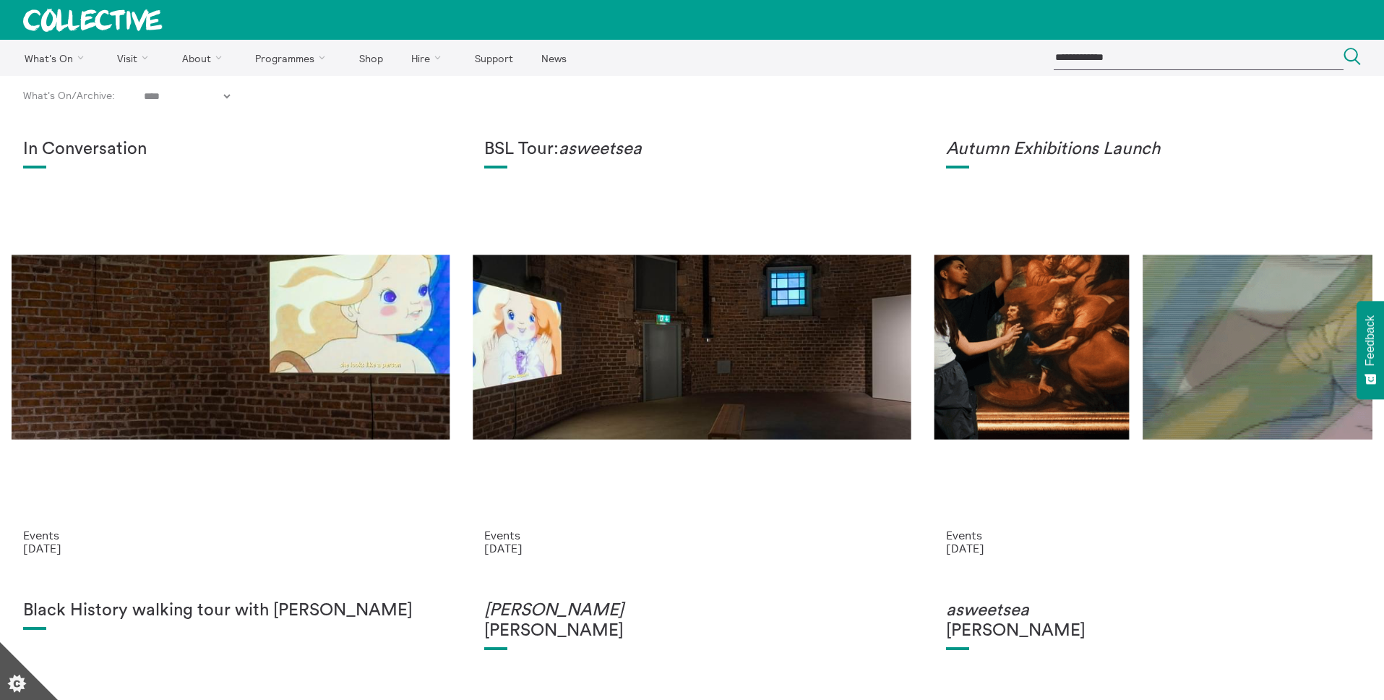
click at [228, 96] on select "**********" at bounding box center [187, 96] width 92 height 13
select select "****"
click at [145, 90] on select "**********" at bounding box center [187, 96] width 92 height 13
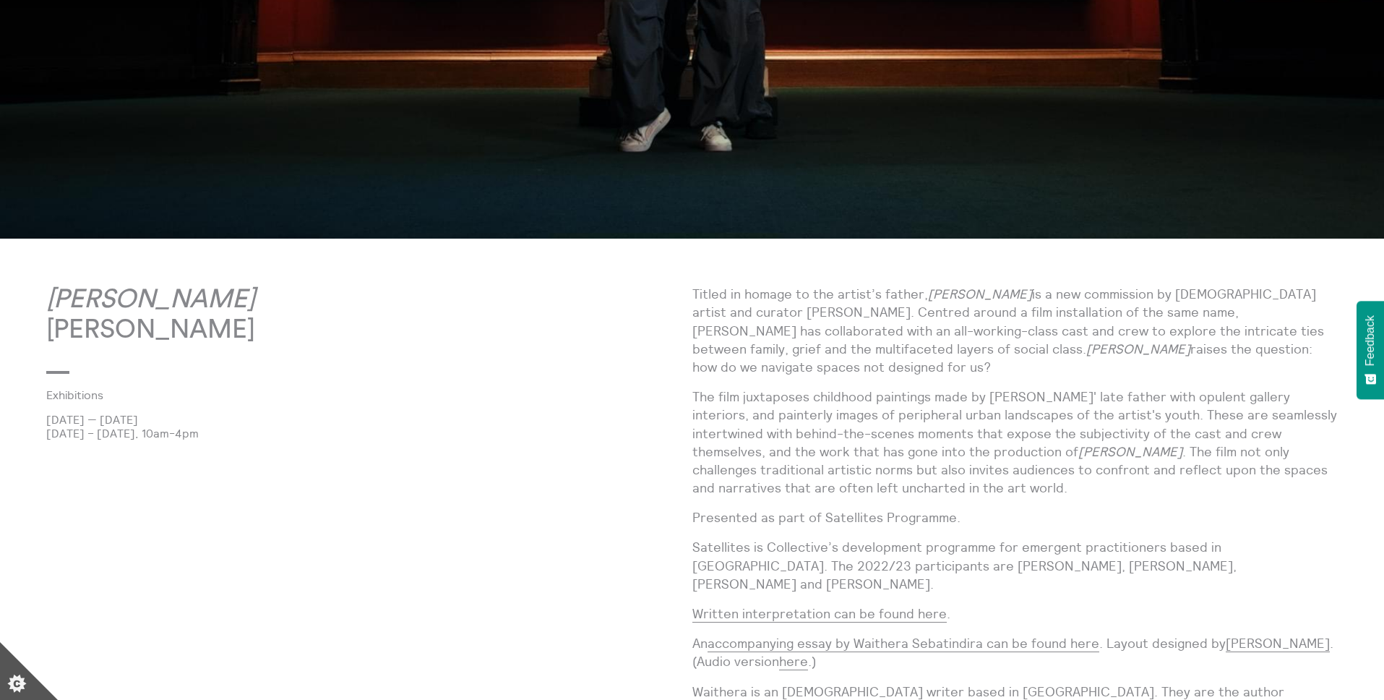
scroll to position [634, 0]
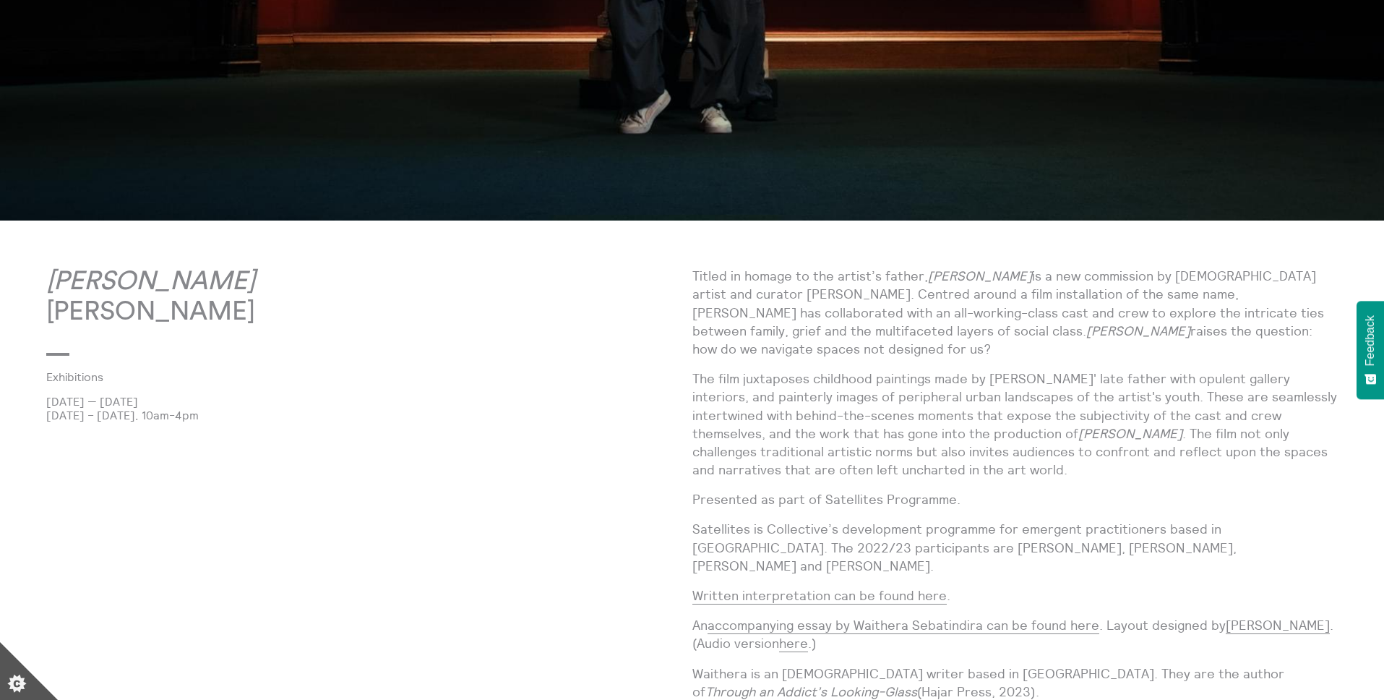
drag, startPoint x: 302, startPoint y: 325, endPoint x: 52, endPoint y: 287, distance: 252.9
click at [52, 287] on p "John Thomas Abercromby" at bounding box center [369, 297] width 646 height 60
copy p "John Thomas Abercromby"
click at [953, 297] on p "Titled in homage to the artist’s father, John is a new commission by Glaswegian…" at bounding box center [1015, 312] width 646 height 91
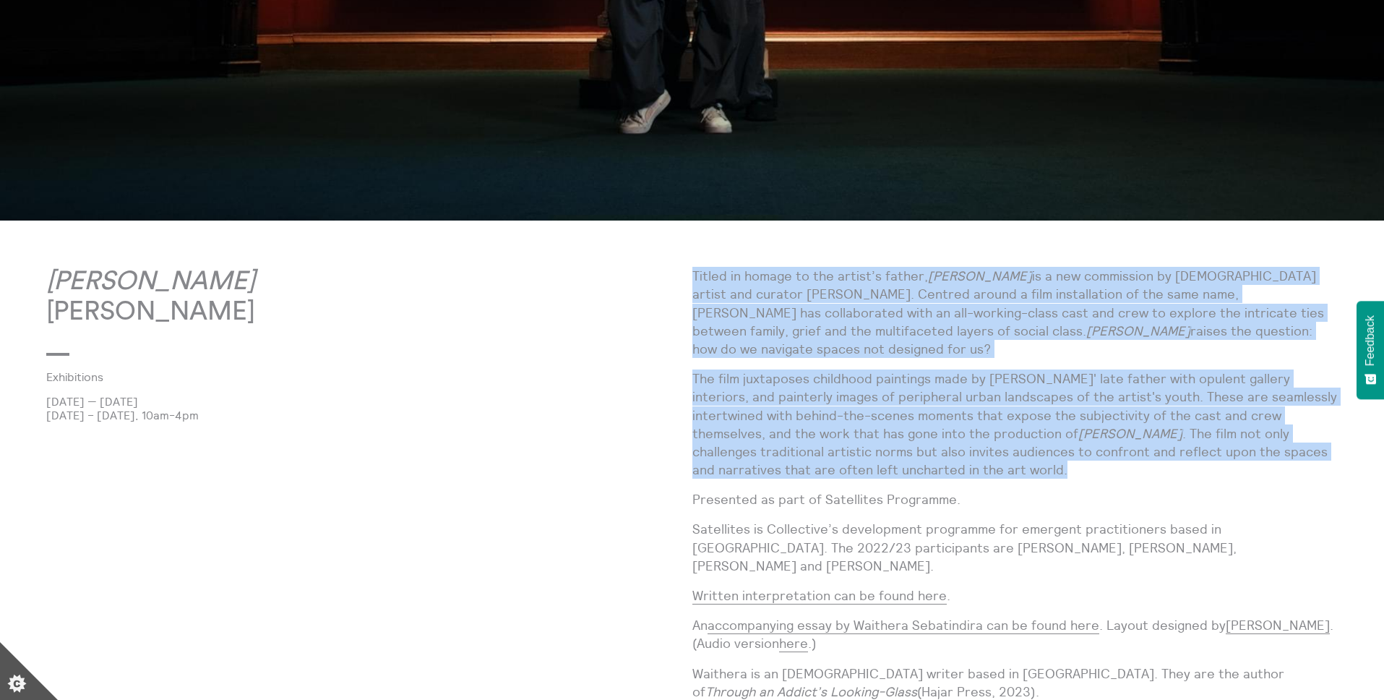
drag, startPoint x: 692, startPoint y: 277, endPoint x: 885, endPoint y: 449, distance: 258.5
click at [886, 449] on div "Titled in homage to the artist’s father, John is a new commission by Glaswegian…" at bounding box center [1015, 591] width 646 height 648
copy div "Titled in homage to the artist’s father, John is a new commission by Glaswegian…"
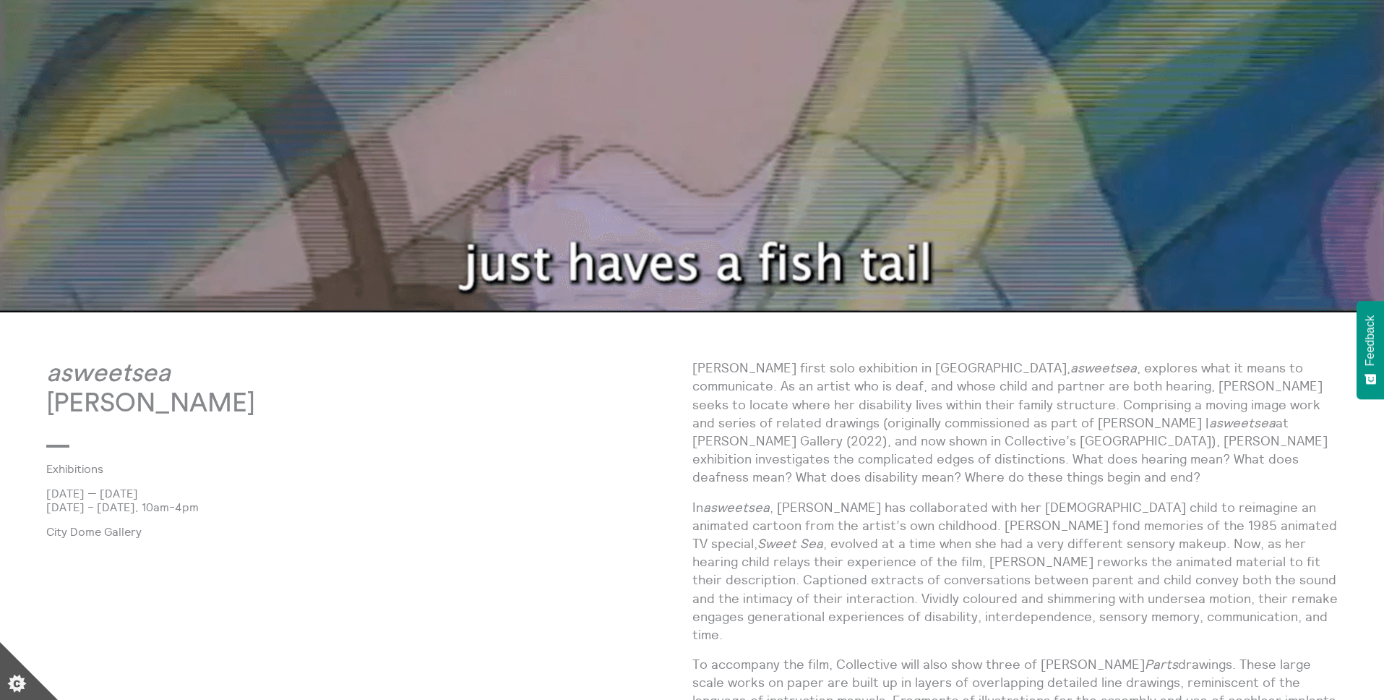
scroll to position [849, 0]
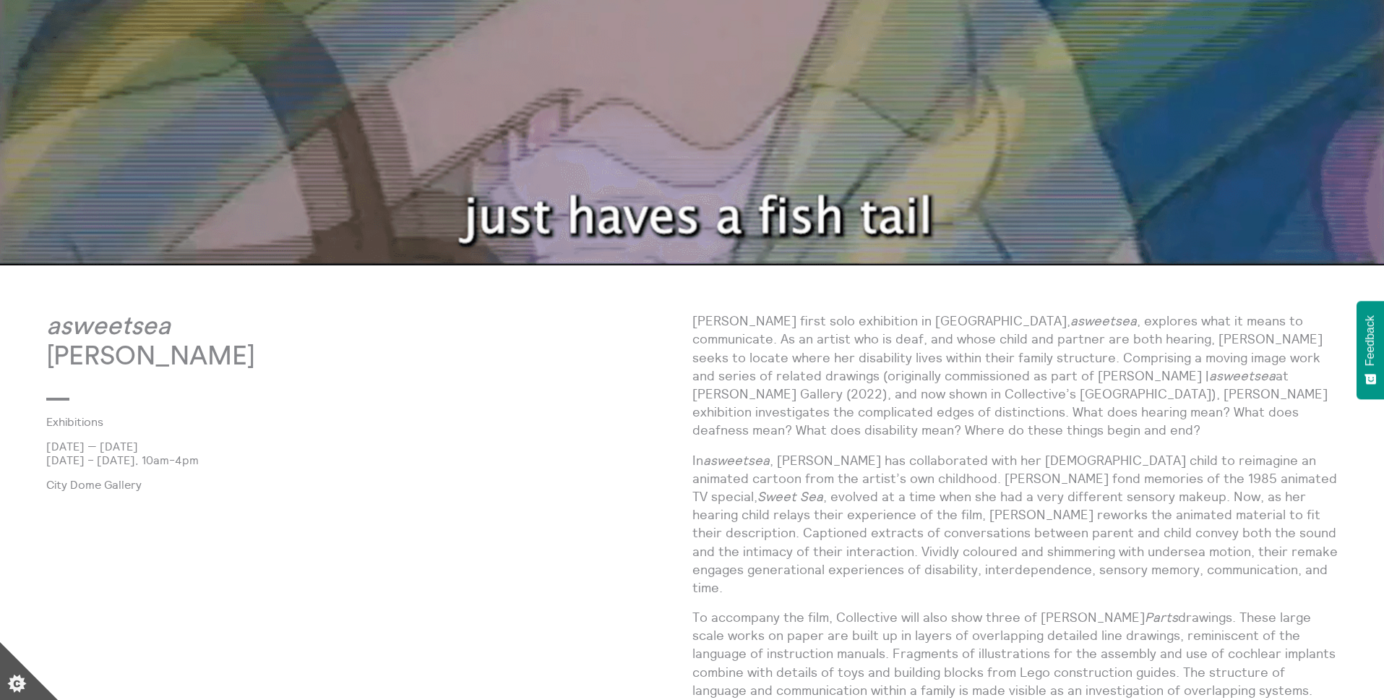
drag, startPoint x: 225, startPoint y: 358, endPoint x: 46, endPoint y: 335, distance: 180.7
click at [46, 335] on p "asweetsea [PERSON_NAME]" at bounding box center [369, 342] width 646 height 60
copy p "asweetsea Liza Sylvestre"
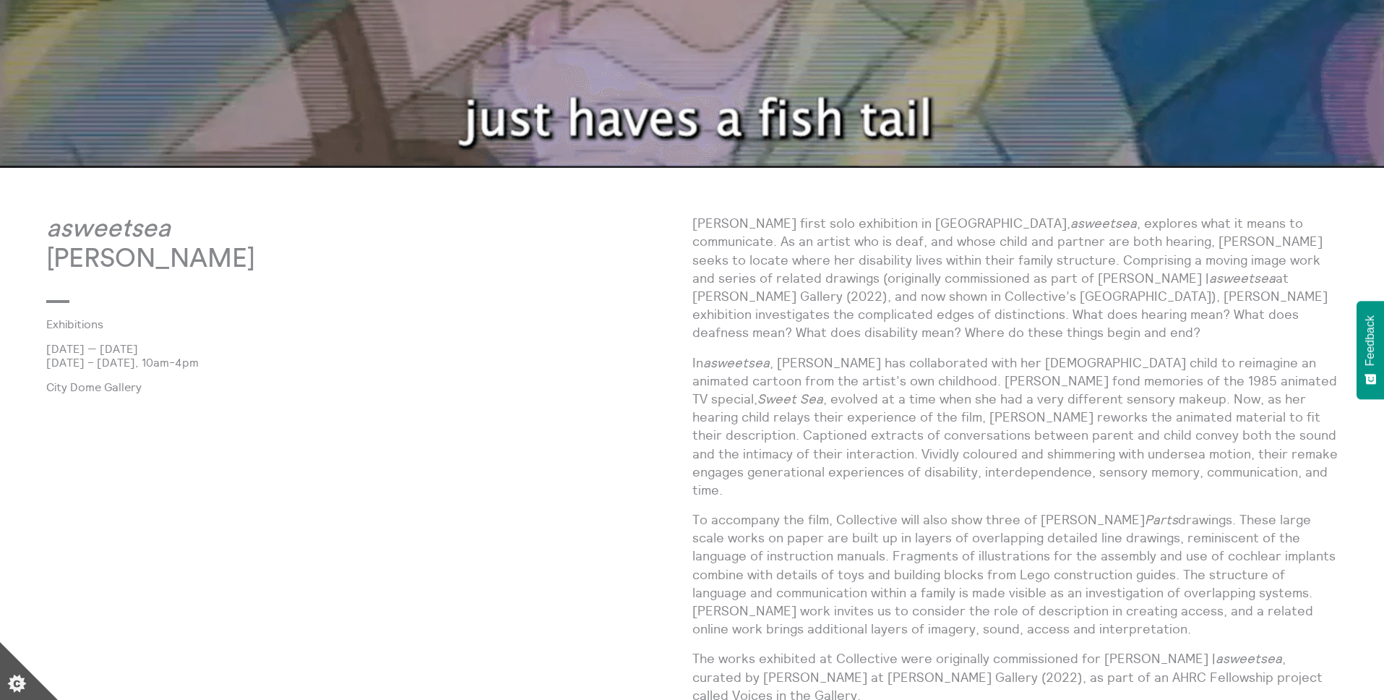
scroll to position [966, 0]
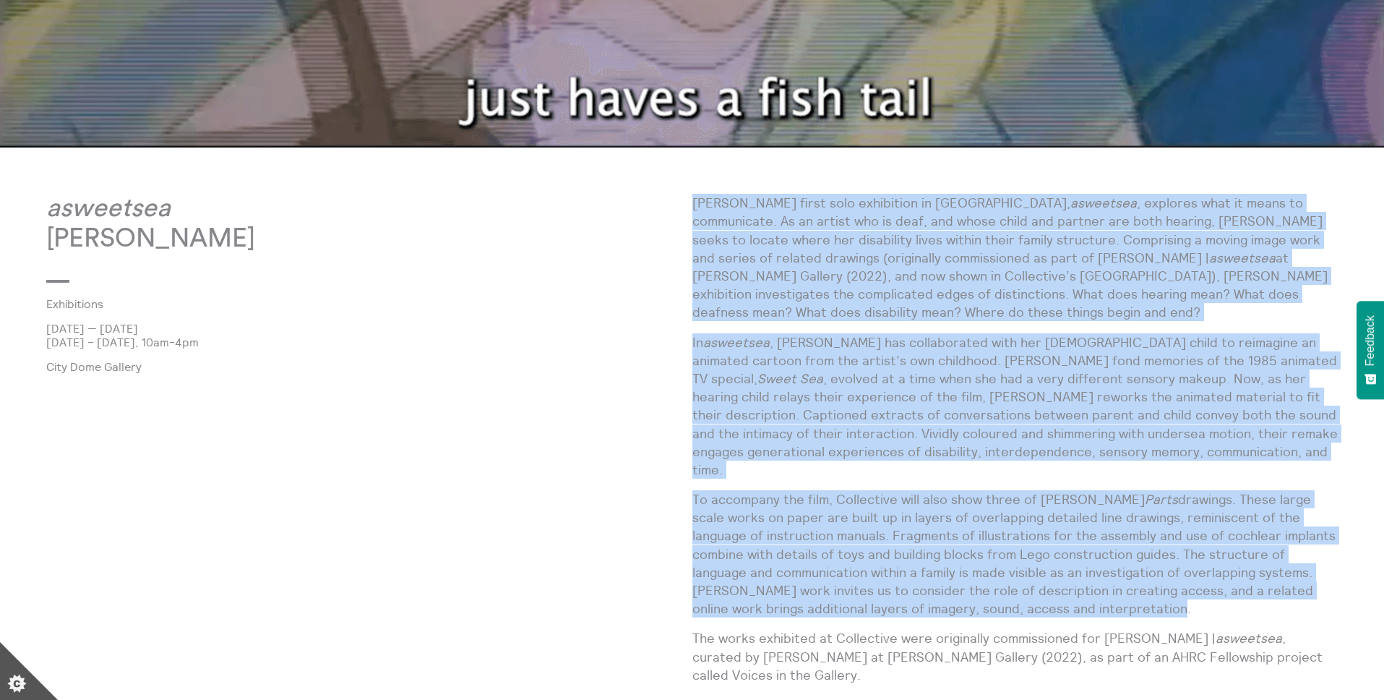
drag, startPoint x: 693, startPoint y: 202, endPoint x: 1127, endPoint y: 583, distance: 578.2
click at [1127, 583] on div "Liza Sylvestre’s first solo exhibition in Scotland, asweetsea , explores what i…" at bounding box center [1015, 582] width 646 height 776
copy div "Liza Sylvestre’s first solo exhibition in Scotland, asweetsea , explores what i…"
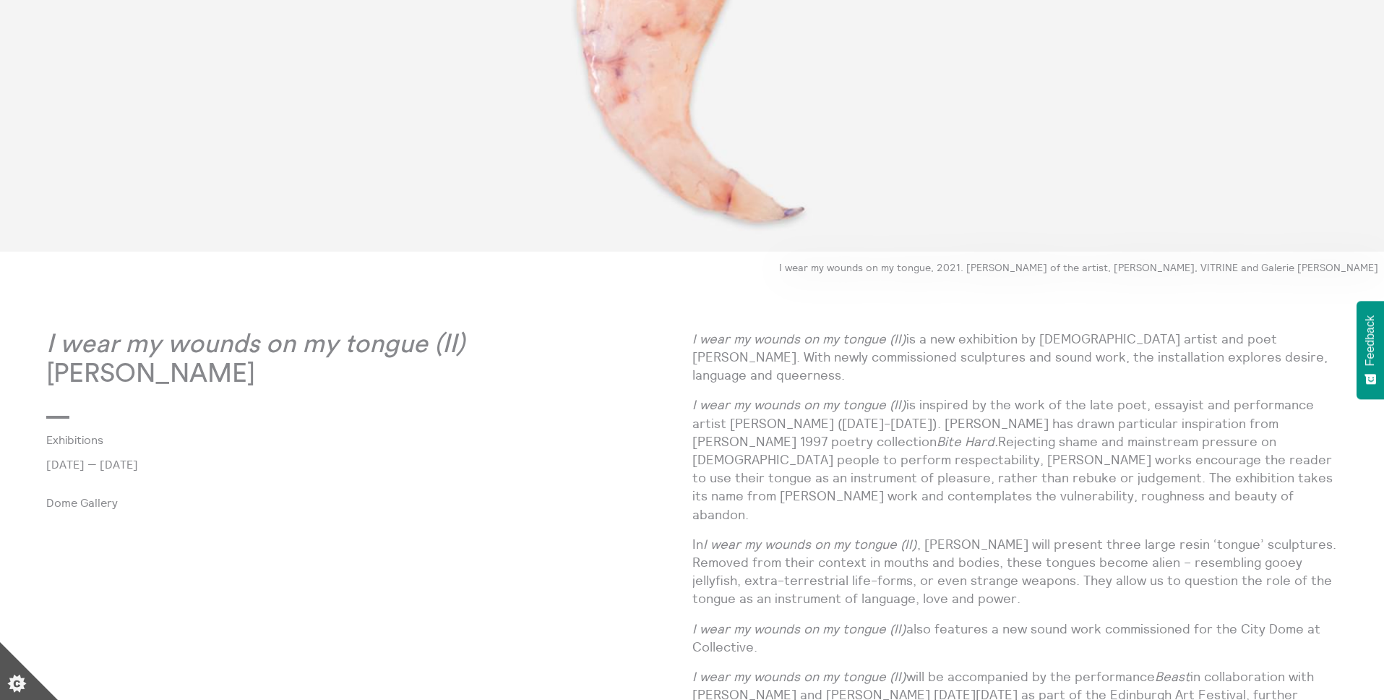
scroll to position [485, 0]
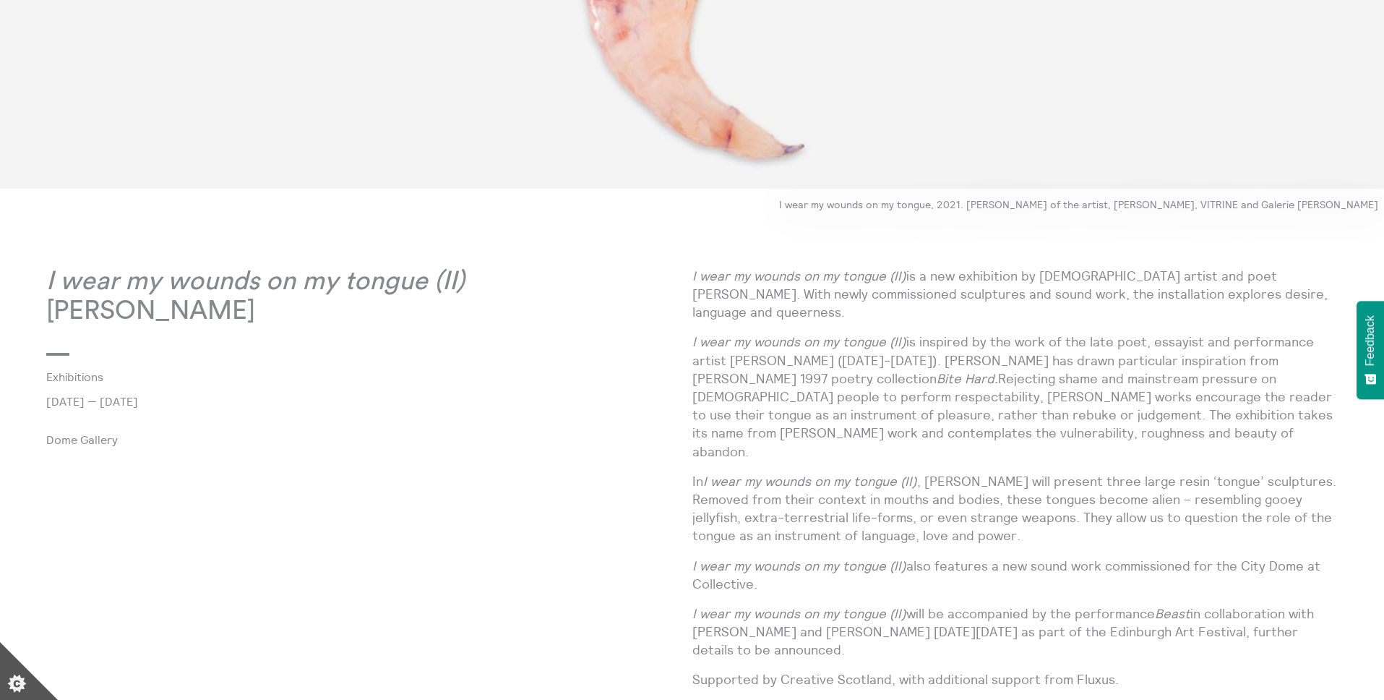
drag, startPoint x: 246, startPoint y: 319, endPoint x: 47, endPoint y: 285, distance: 201.6
click at [47, 285] on p "I wear my wounds on my tongue (II) [PERSON_NAME]" at bounding box center [369, 297] width 646 height 60
copy p "I wear my wounds on my tongue (II) [PERSON_NAME]"
drag, startPoint x: 692, startPoint y: 272, endPoint x: 964, endPoint y: 543, distance: 383.8
click at [964, 543] on div "I wear my wounds on my tongue (II) is a new exhibition by [DEMOGRAPHIC_DATA] ar…" at bounding box center [1015, 484] width 646 height 434
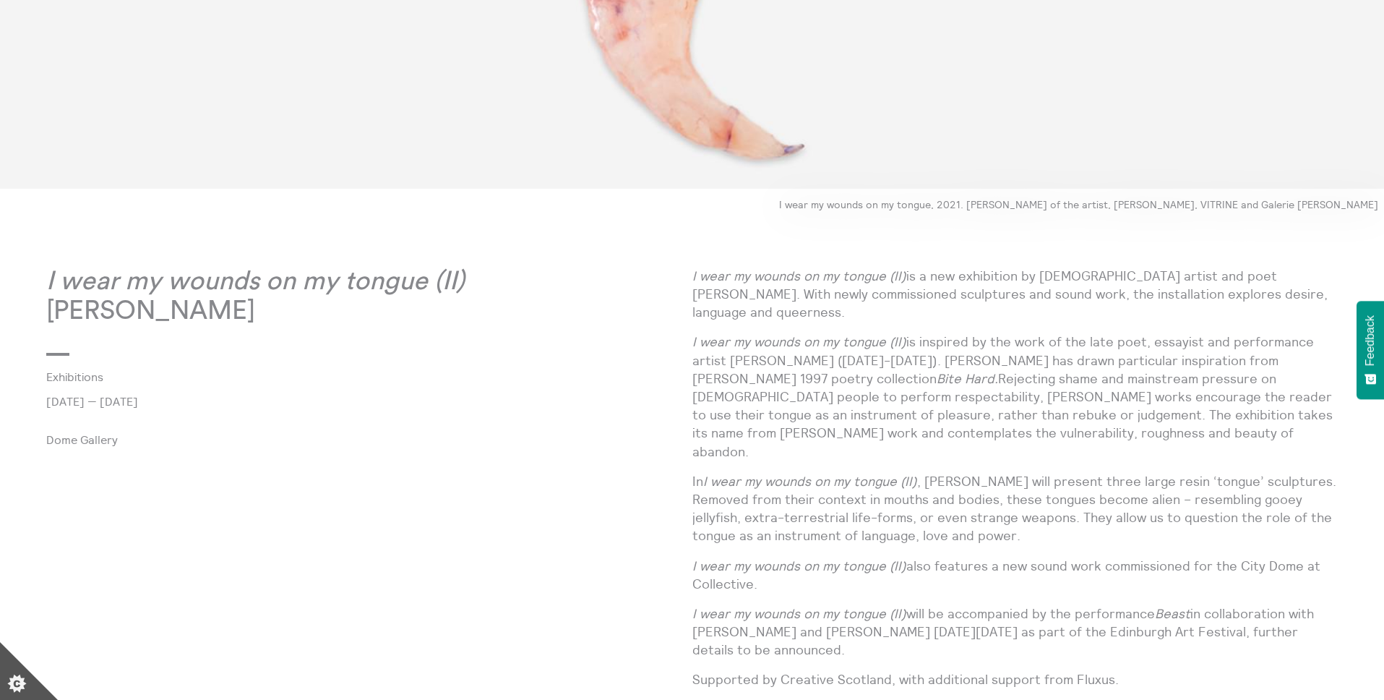
copy div "L ipsu do sitame co ad elitse (DO) ei t inc utlaboreet do Magnaa enimad min ven…"
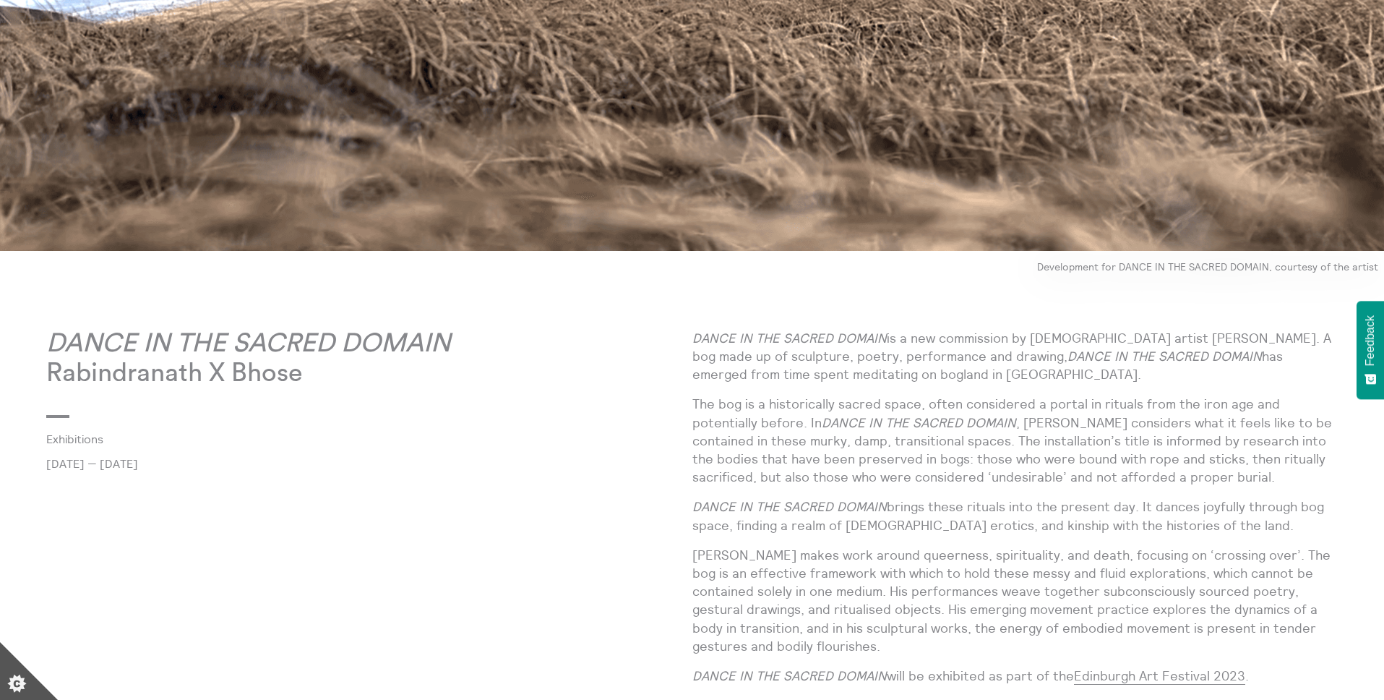
scroll to position [759, 0]
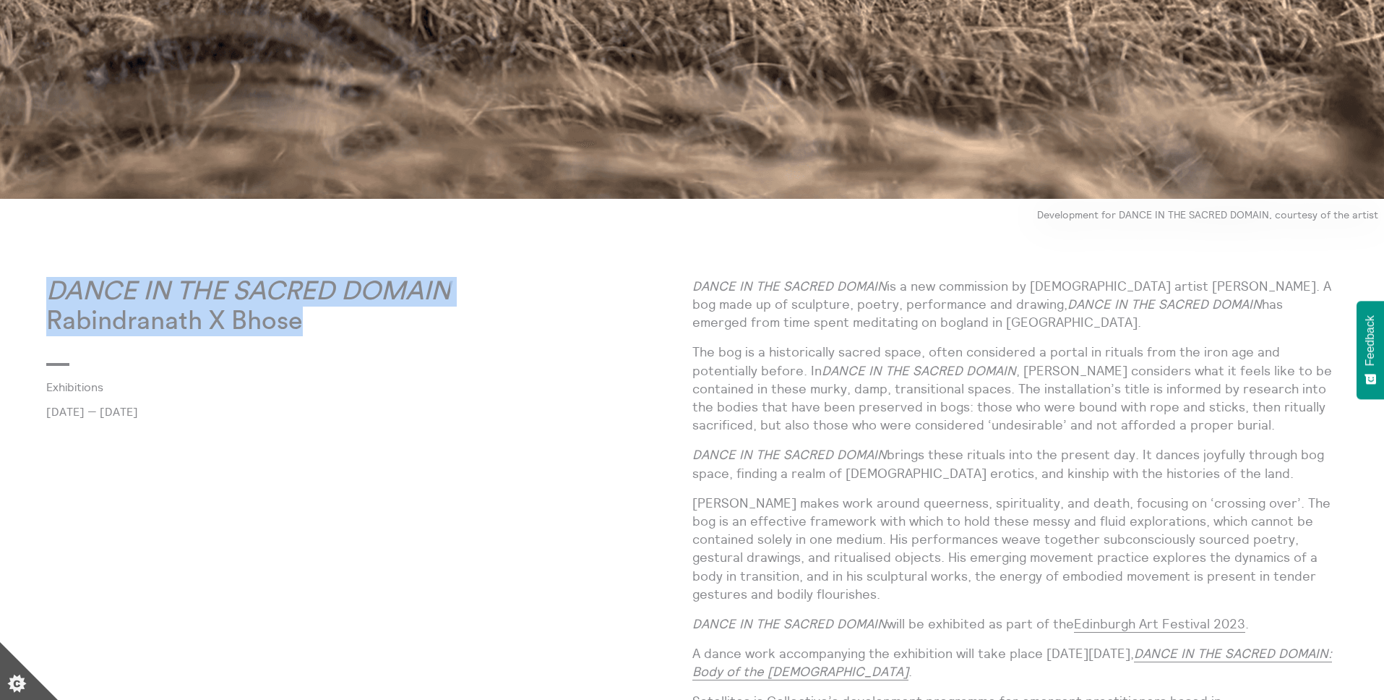
drag, startPoint x: 328, startPoint y: 327, endPoint x: 54, endPoint y: 290, distance: 276.4
click at [54, 290] on p "DANCE IN THE SACRED DOMAIN Rabindranath X Bhose" at bounding box center [369, 307] width 646 height 60
copy p "DANCE IN THE SACRED DOMAIN Rabindranath X Bhose"
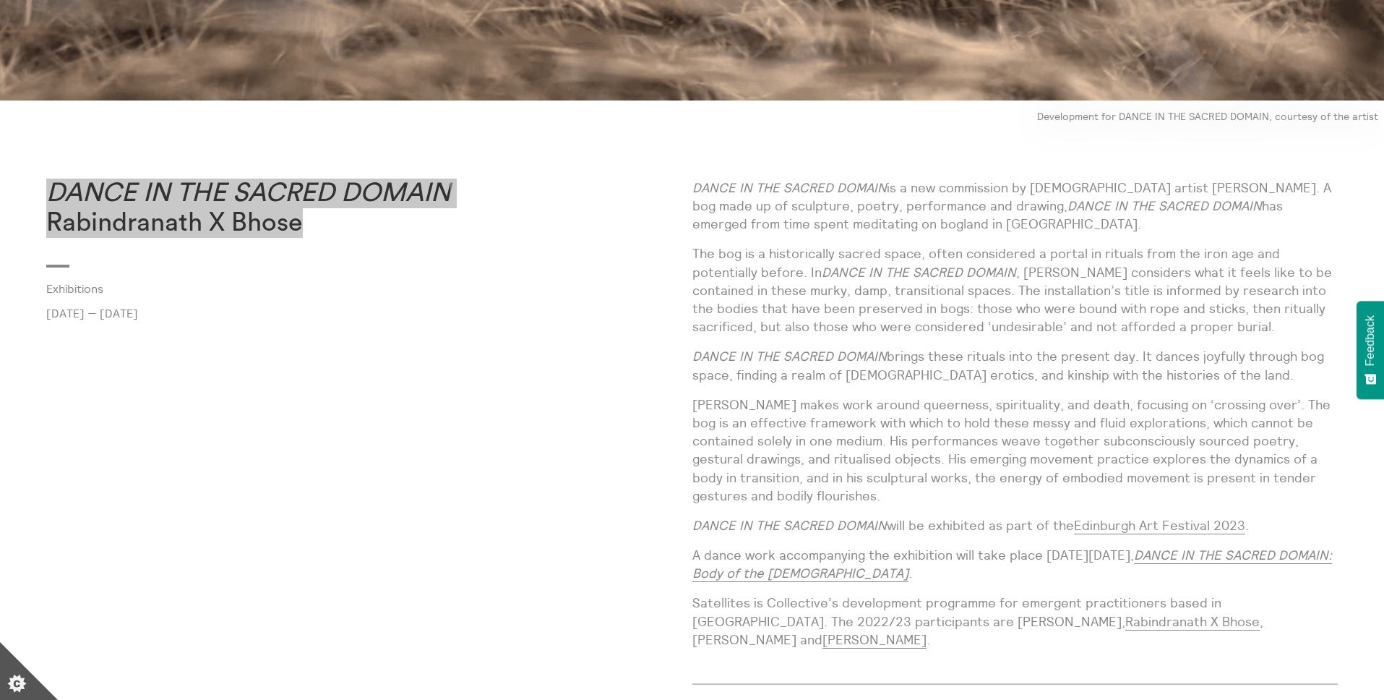
scroll to position [872, 0]
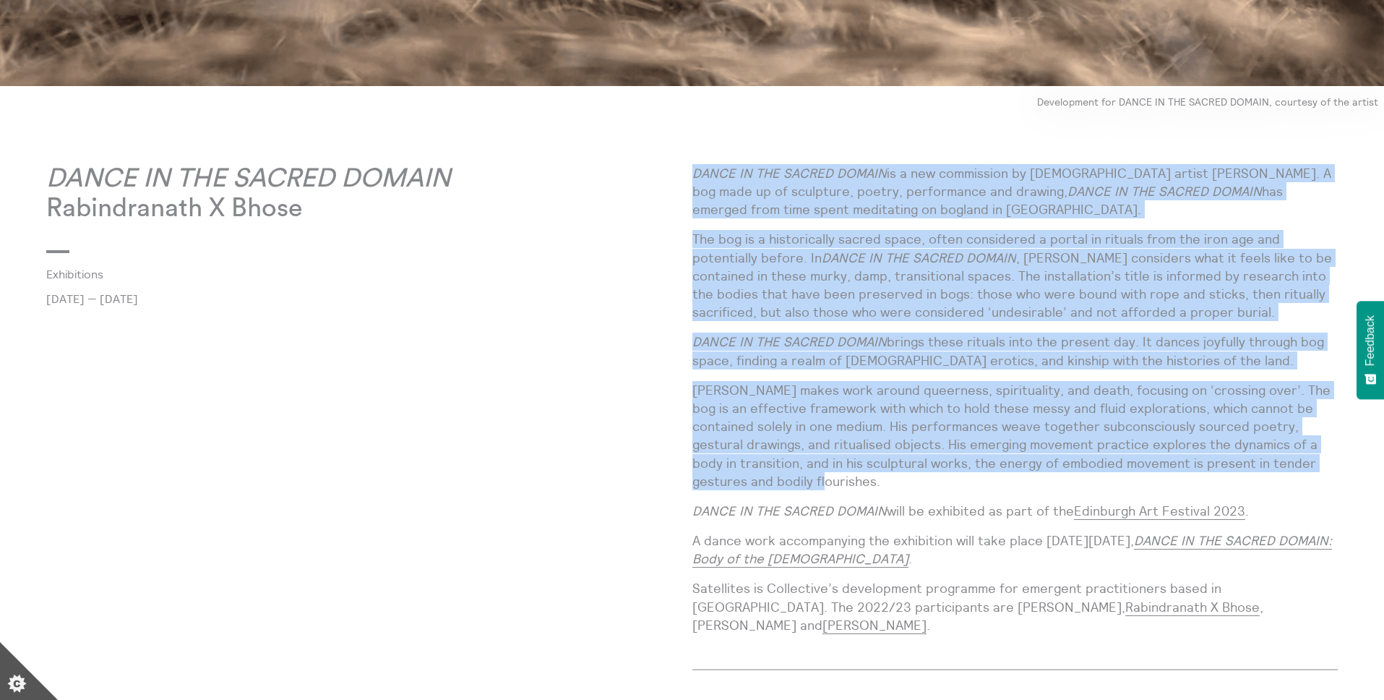
drag, startPoint x: 694, startPoint y: 171, endPoint x: 875, endPoint y: 484, distance: 362.0
click at [875, 484] on div "DANCE IN THE SACRED DOMAIN is a new commission by [DEMOGRAPHIC_DATA] artist [PE…" at bounding box center [1015, 404] width 646 height 481
copy div "LOREM IP DOL SITAME CONSEC ad e sed doeiusmodt in Utlabor-etdol magnaa Enimadmi…"
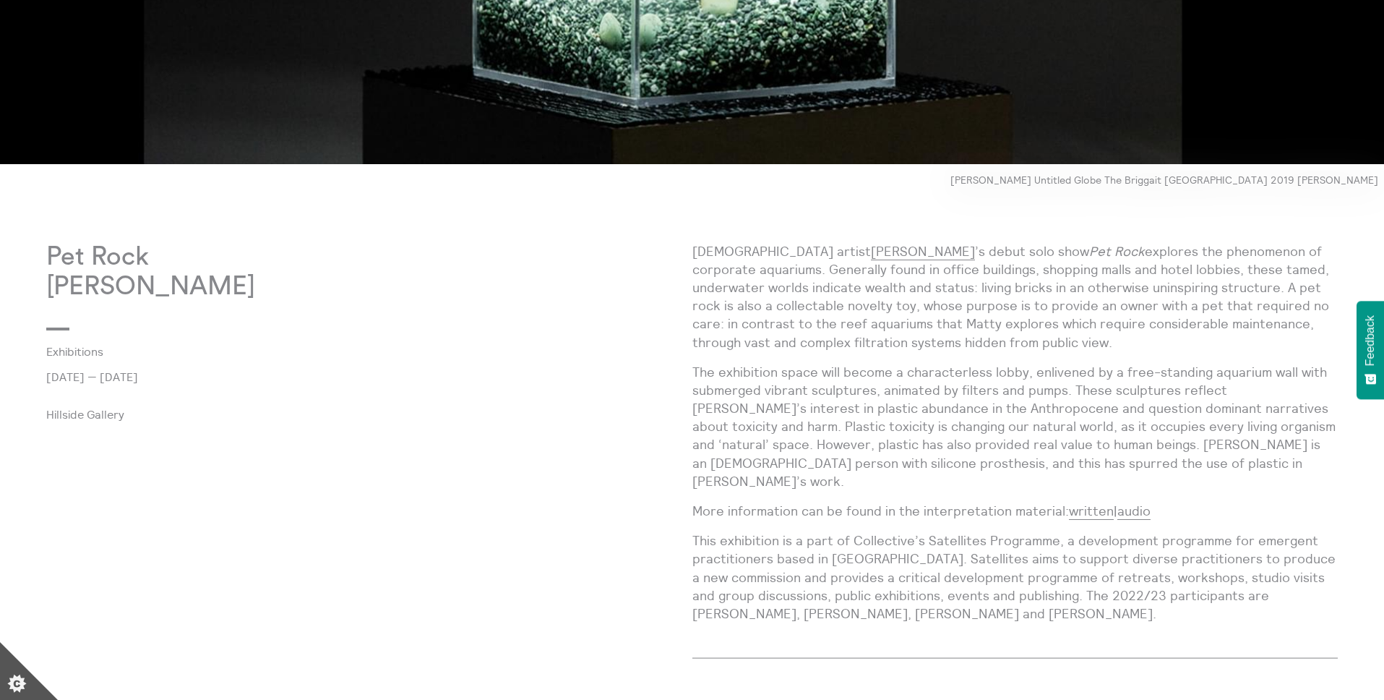
scroll to position [608, 0]
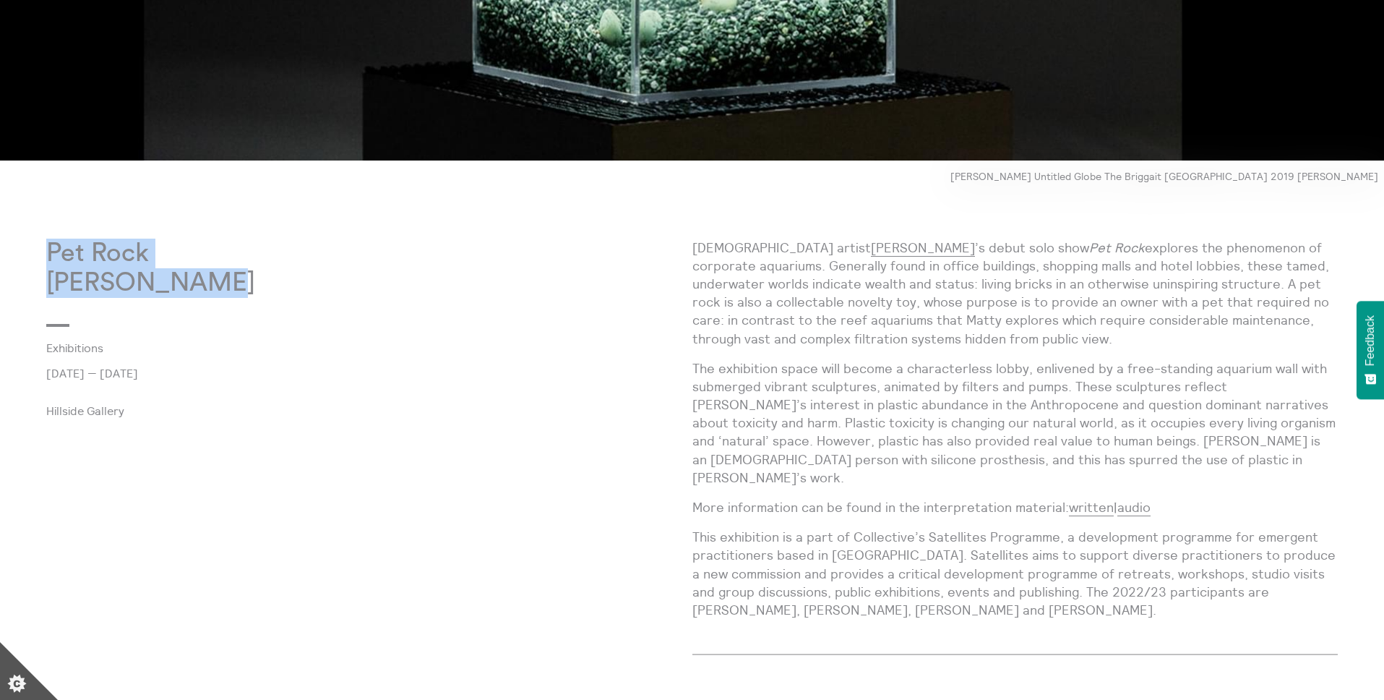
drag, startPoint x: 226, startPoint y: 287, endPoint x: 47, endPoint y: 257, distance: 181.7
click at [47, 257] on p "Pet Rock [PERSON_NAME]" at bounding box center [369, 269] width 646 height 60
copy p "Pet Rock [PERSON_NAME]"
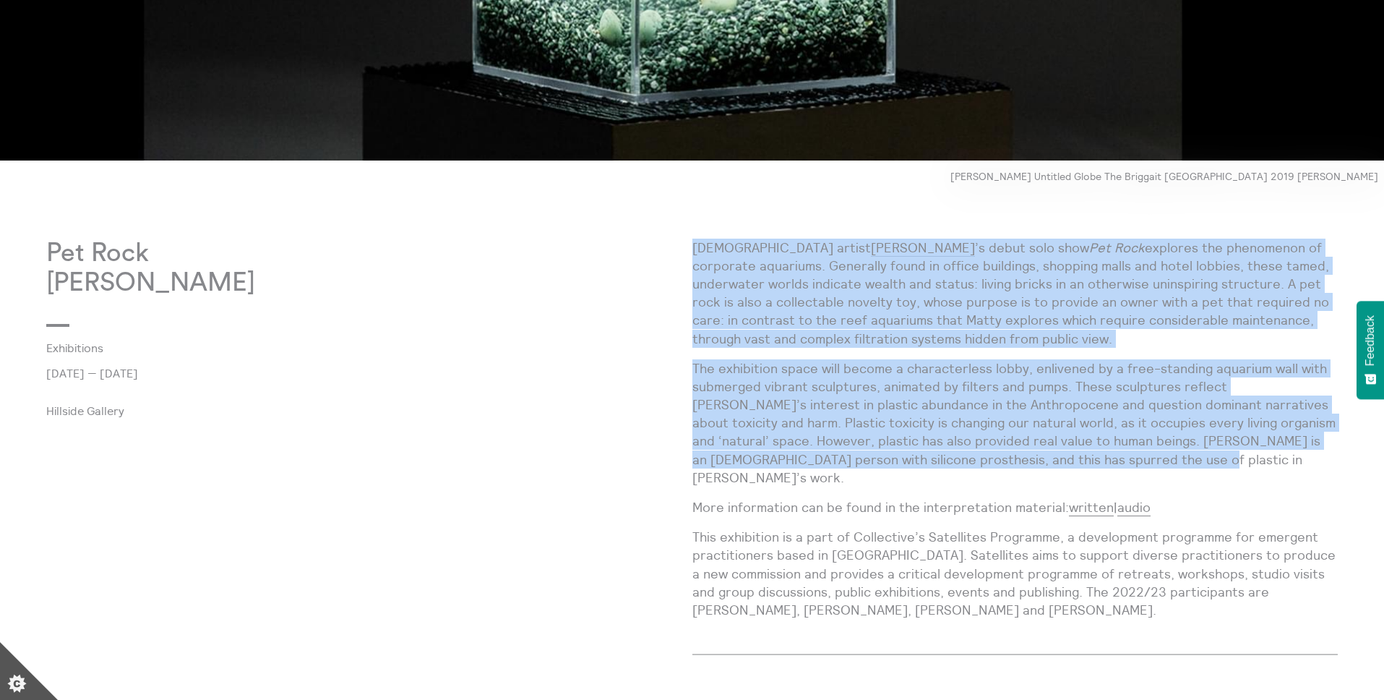
drag, startPoint x: 693, startPoint y: 245, endPoint x: 1097, endPoint y: 468, distance: 461.3
click at [1097, 468] on div "[DEMOGRAPHIC_DATA] artist [PERSON_NAME] ’s debut solo show Pet Rock explores th…" at bounding box center [1015, 435] width 646 height 392
copy div "Loremip-dolor sitame Conse Adipis ’e seddo eius temp Inc Utla etdolore mag aliq…"
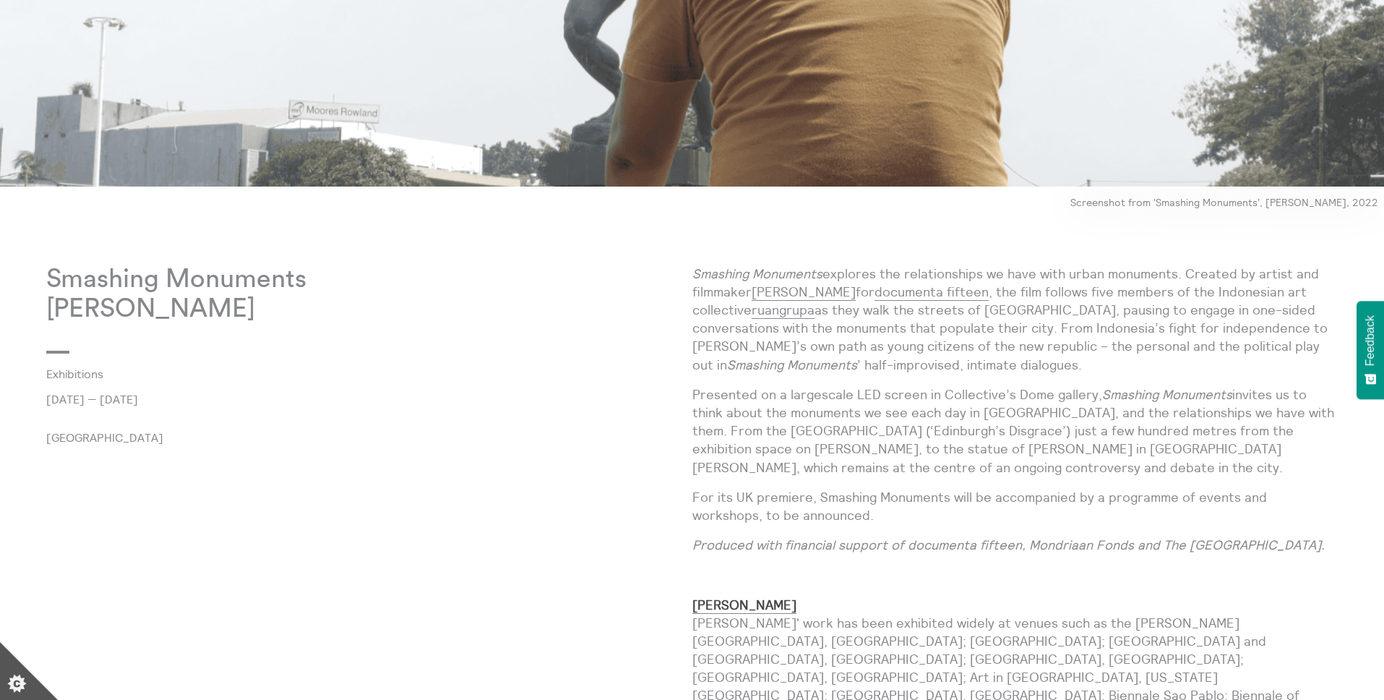
scroll to position [539, 0]
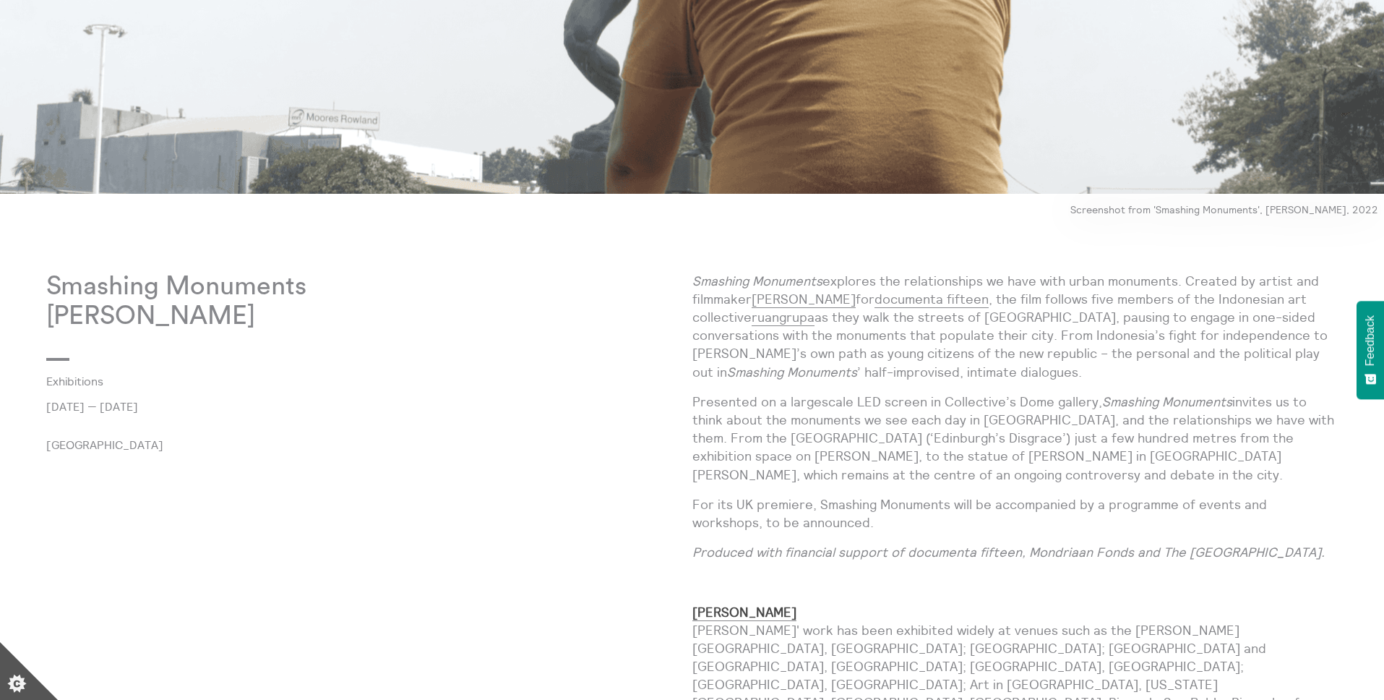
drag, startPoint x: 351, startPoint y: 322, endPoint x: 31, endPoint y: 285, distance: 321.5
copy p "Smashing Monuments Sebastián Díaz Morales"
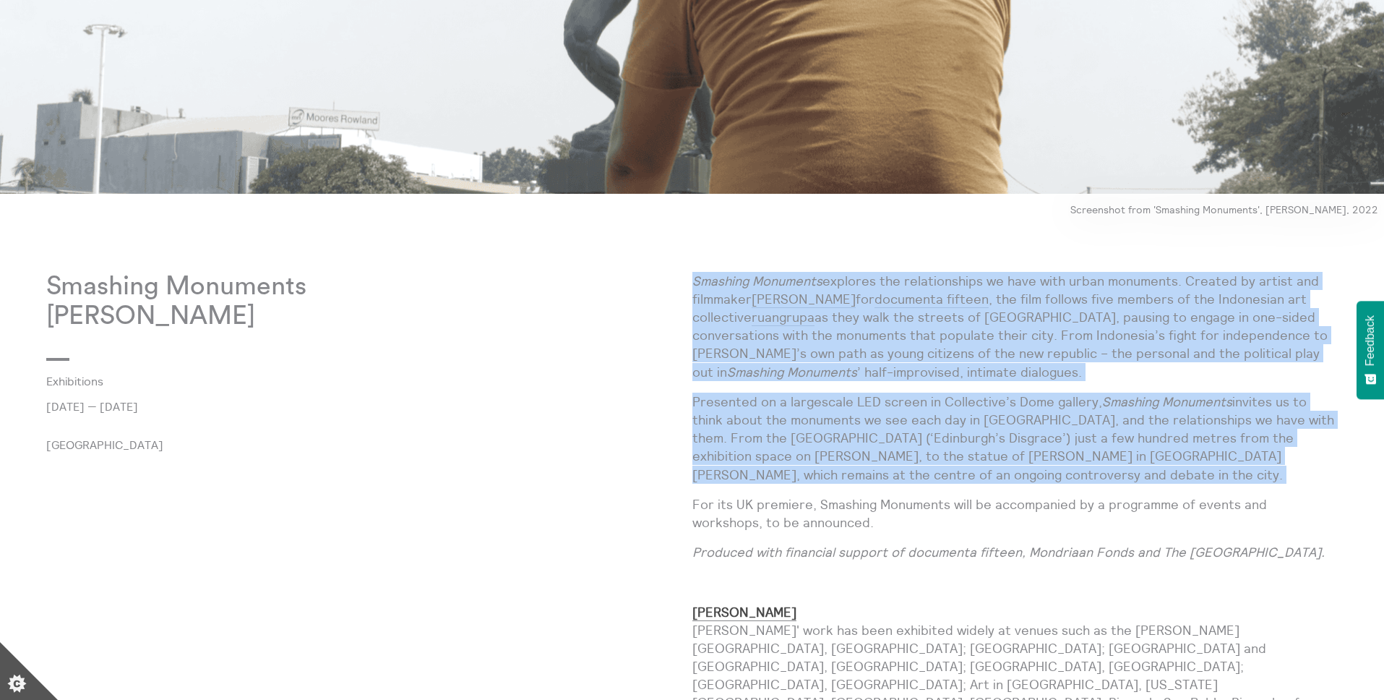
drag, startPoint x: 694, startPoint y: 280, endPoint x: 951, endPoint y: 486, distance: 329.6
click at [951, 486] on div "Smashing Monuments explores the relationships we have with urban monuments. Cre…" at bounding box center [1015, 649] width 646 height 755
copy div "Smashing Monuments explores the relationships we have with urban monuments. Cre…"
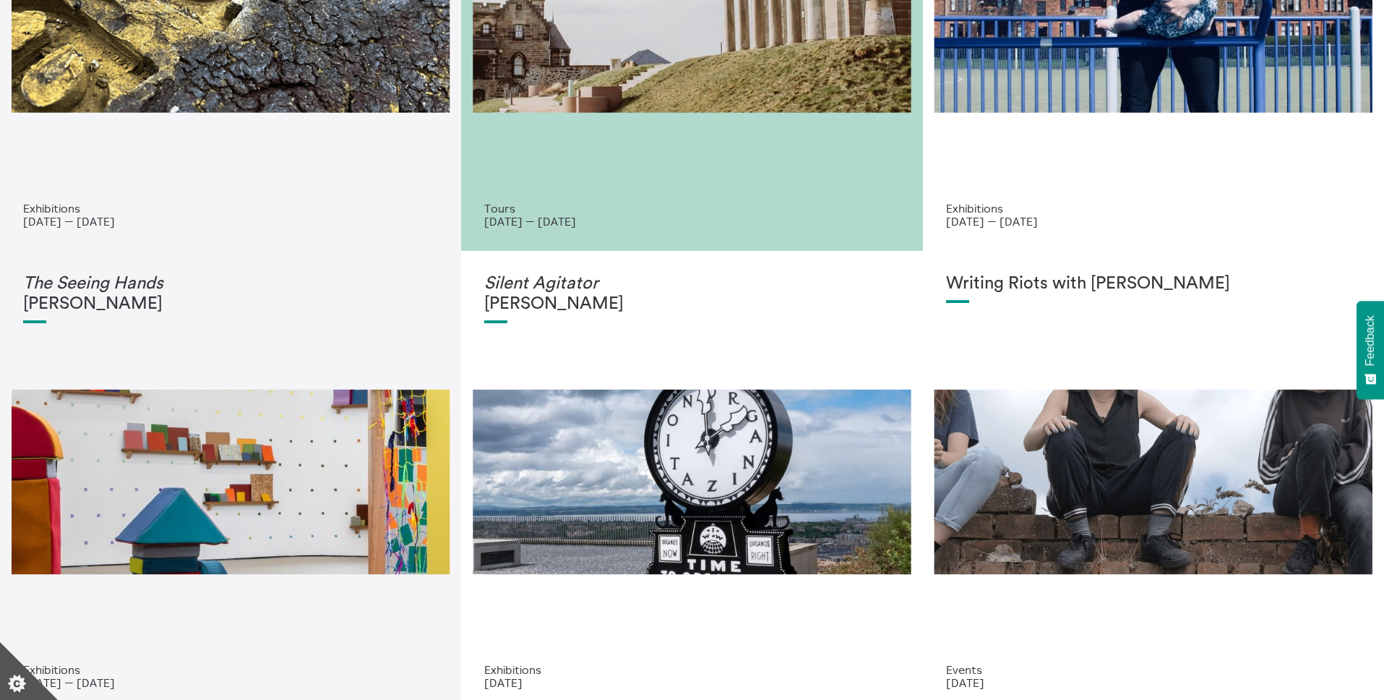
scroll to position [355, 0]
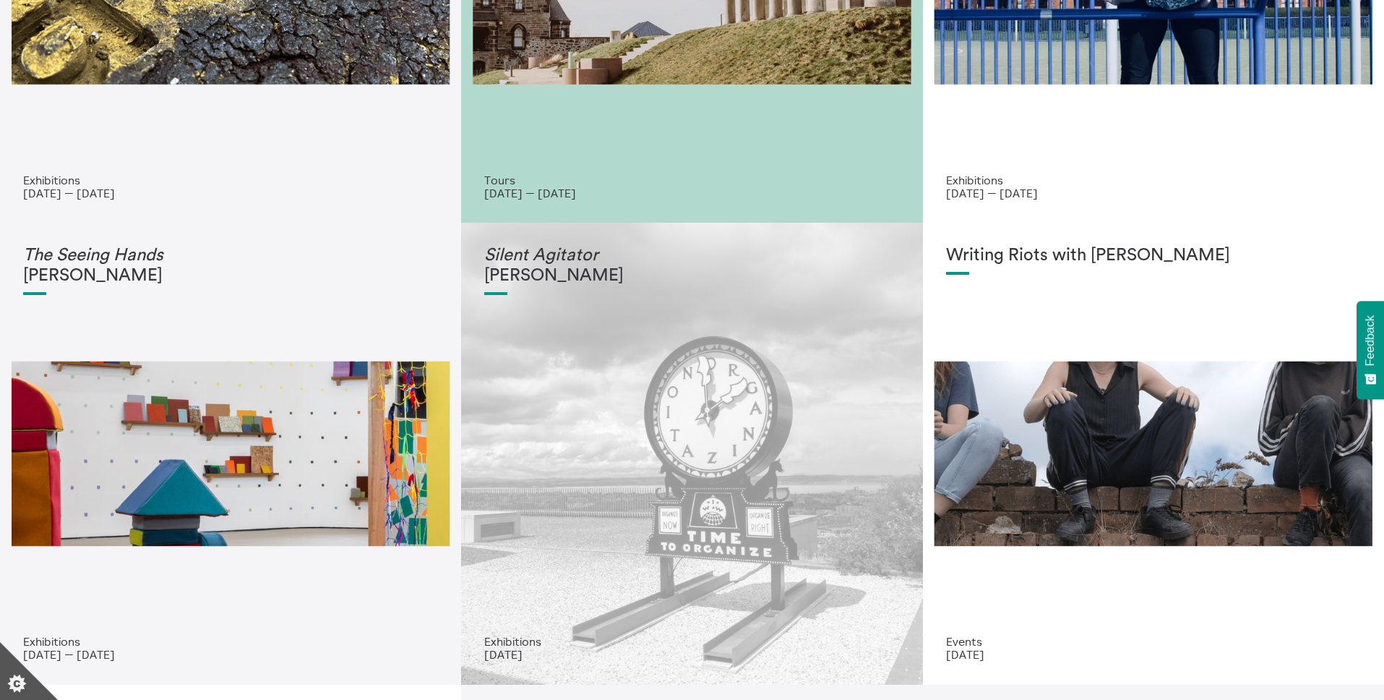
click at [730, 414] on div "Silent Agitator [PERSON_NAME]" at bounding box center [691, 440] width 415 height 389
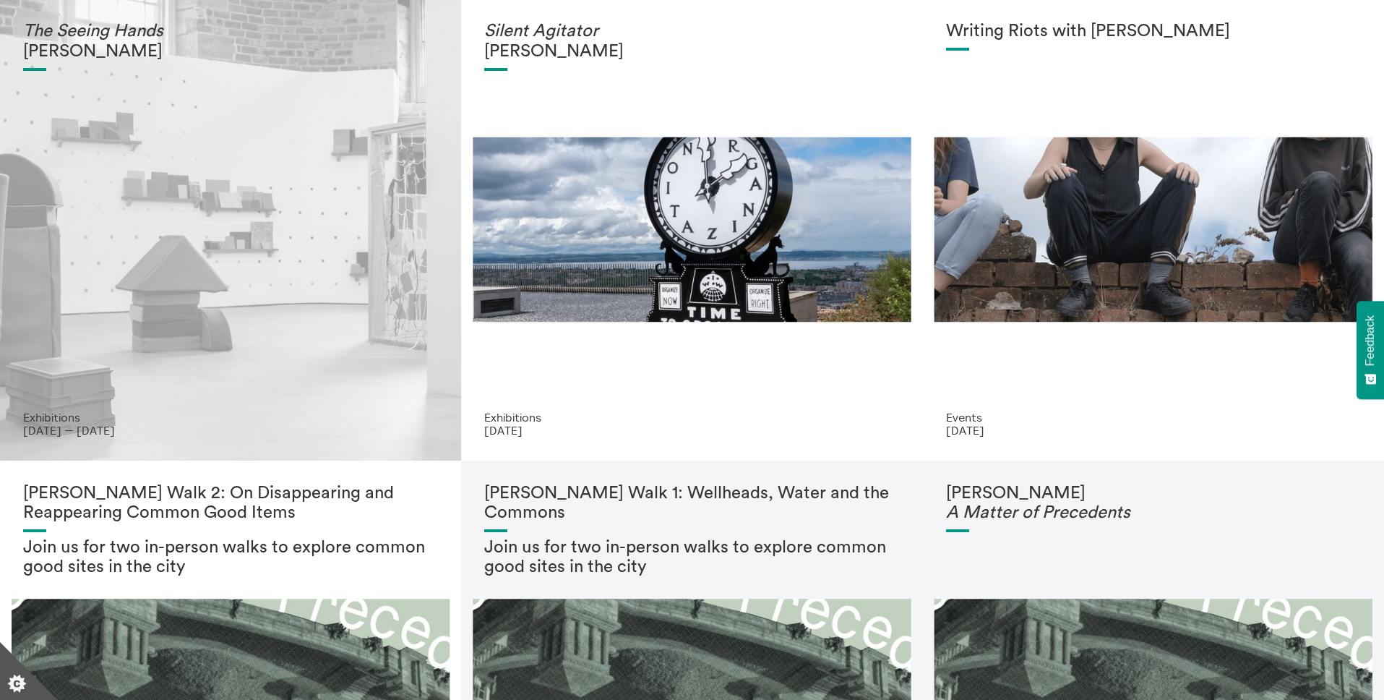
scroll to position [0, 0]
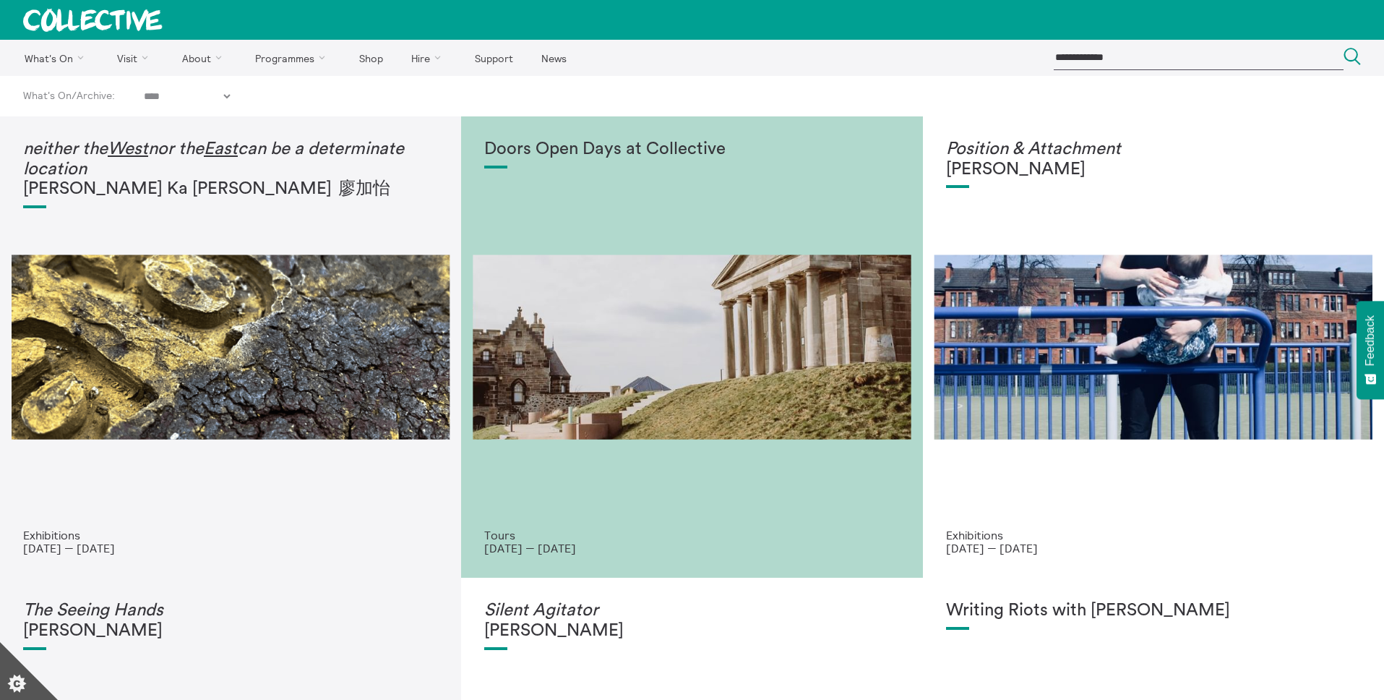
click at [229, 94] on select "**********" at bounding box center [187, 96] width 92 height 13
select select "****"
click at [145, 90] on select "**********" at bounding box center [187, 96] width 92 height 13
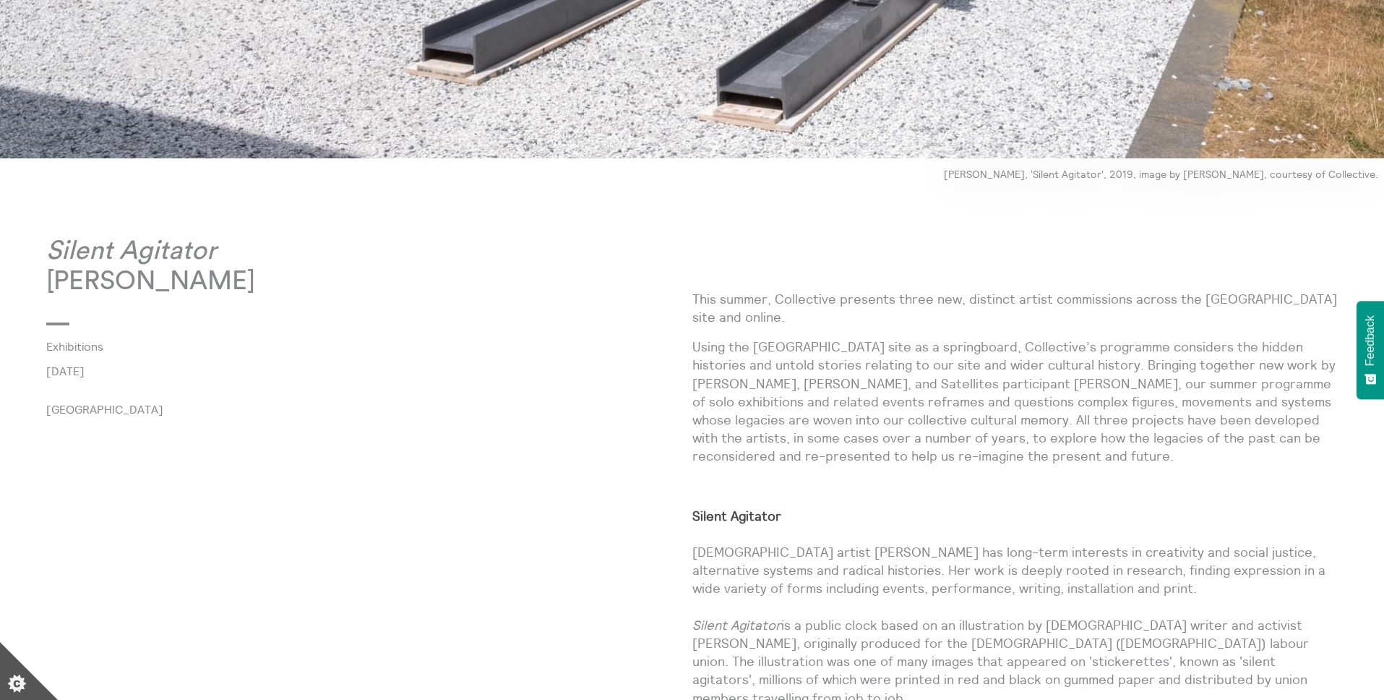
scroll to position [964, 0]
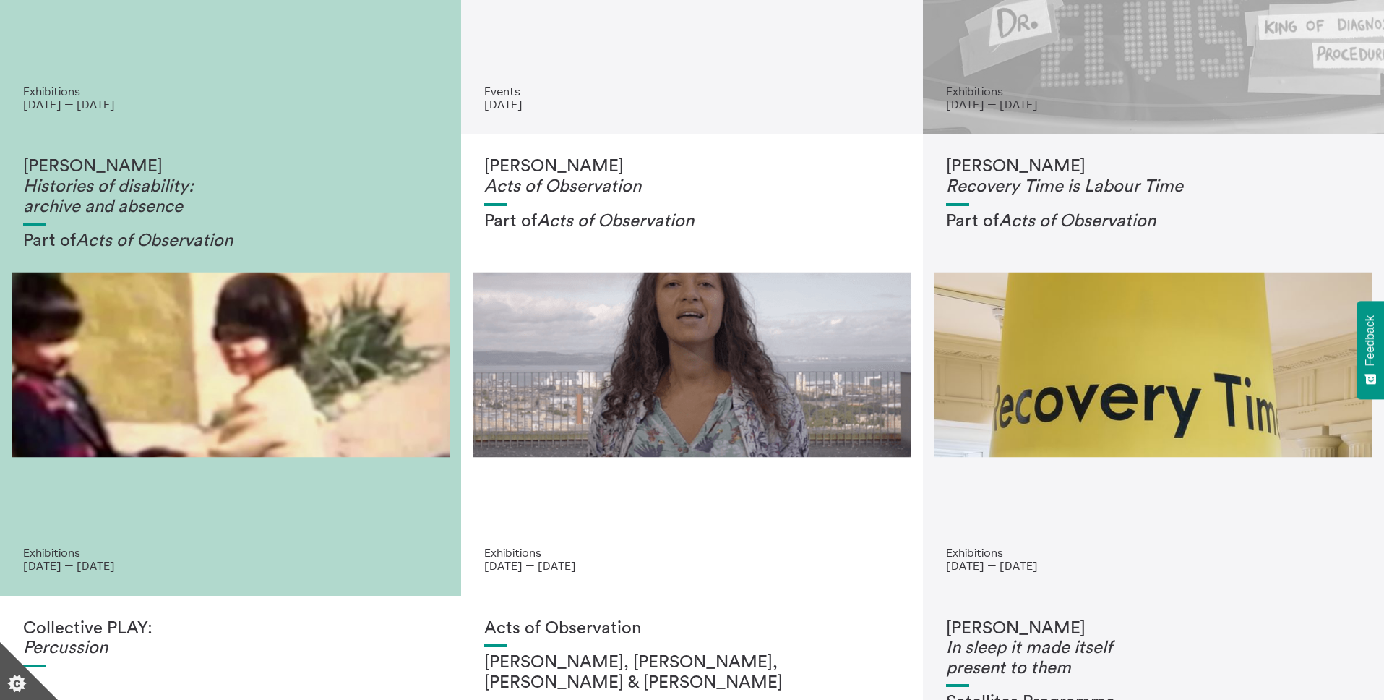
scroll to position [536, 0]
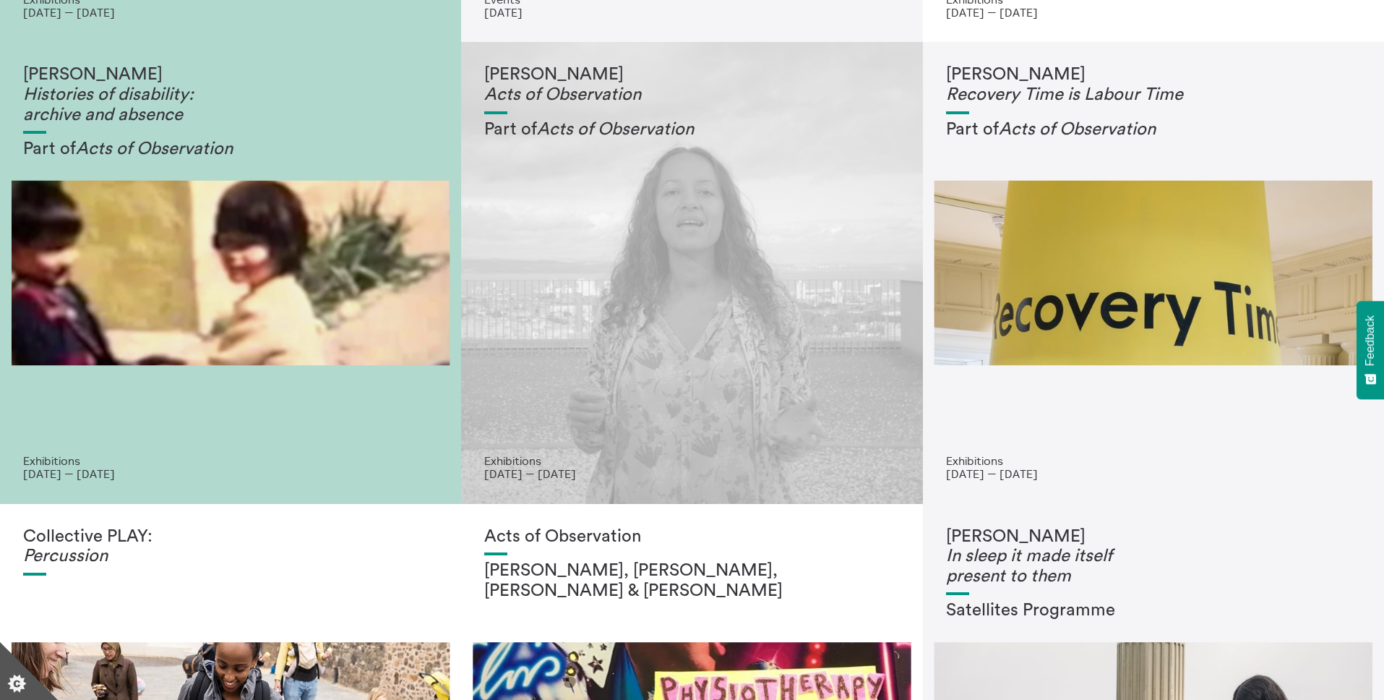
click at [572, 319] on div "Jeda Pearl Acts of Observation Part of Acts of Observation" at bounding box center [691, 259] width 415 height 389
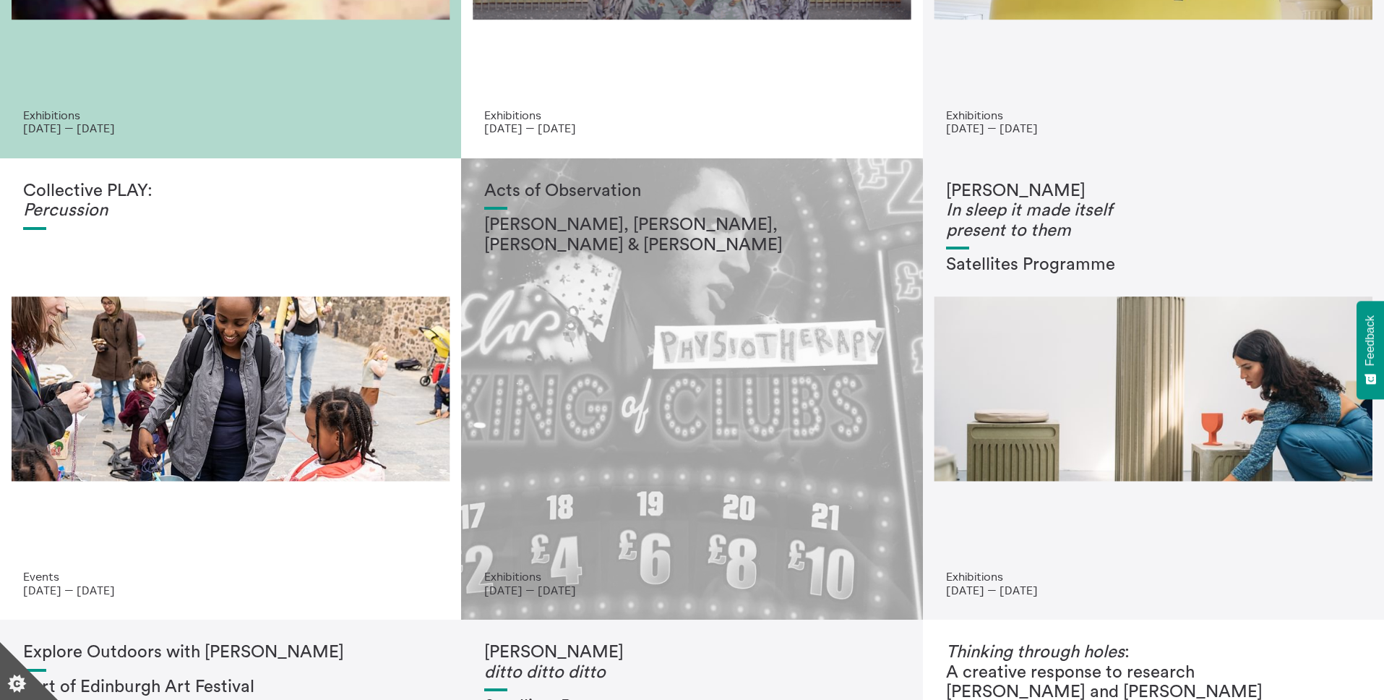
scroll to position [902, 0]
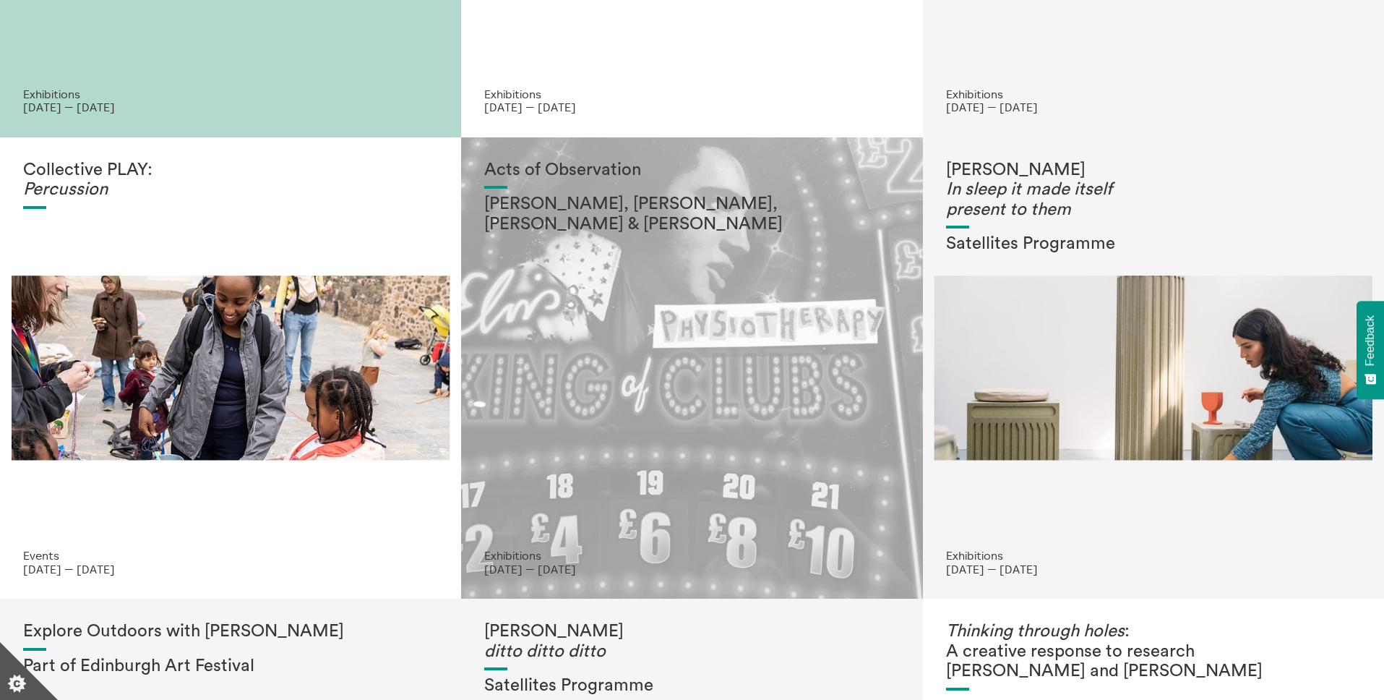
click at [666, 447] on div "Acts of Observation [PERSON_NAME], [PERSON_NAME], [PERSON_NAME] & [PERSON_NAME]" at bounding box center [691, 354] width 415 height 389
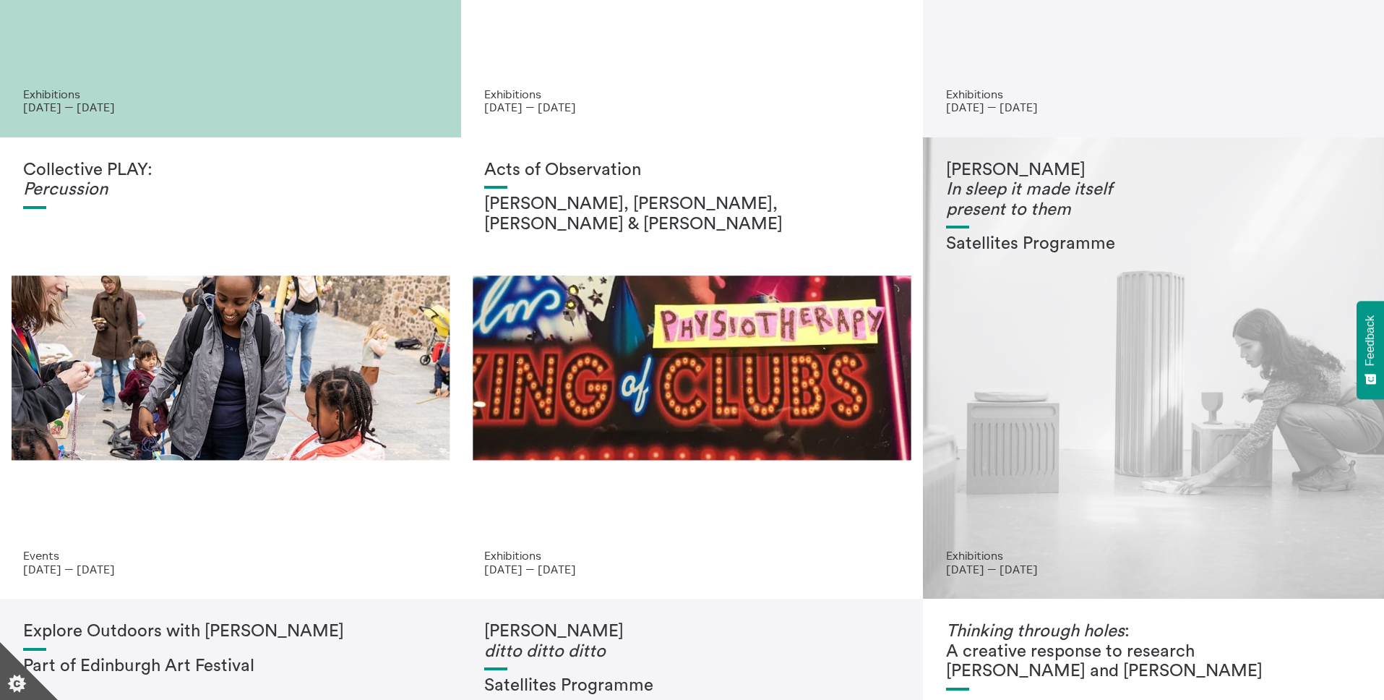
click at [1031, 430] on div "Mina Heydari-Waite In sleep it made itself present to them Satellites Programme" at bounding box center [1153, 354] width 415 height 389
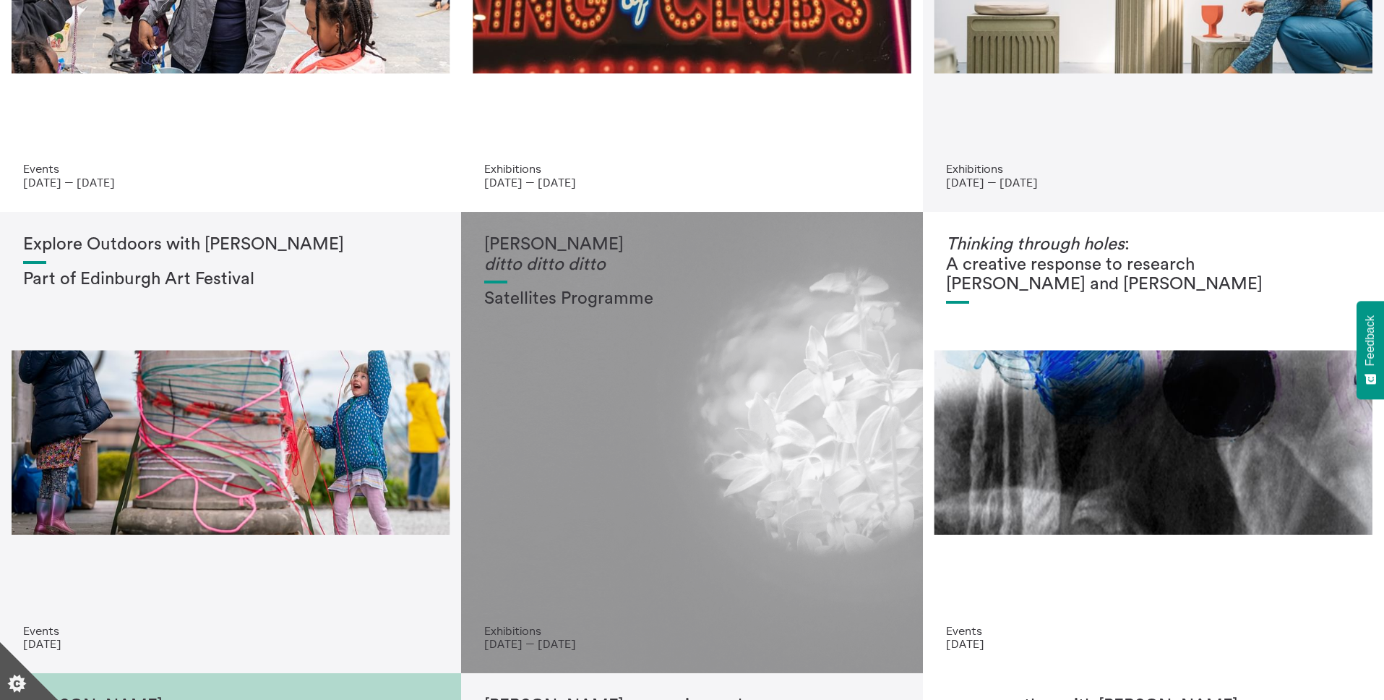
scroll to position [1335, 0]
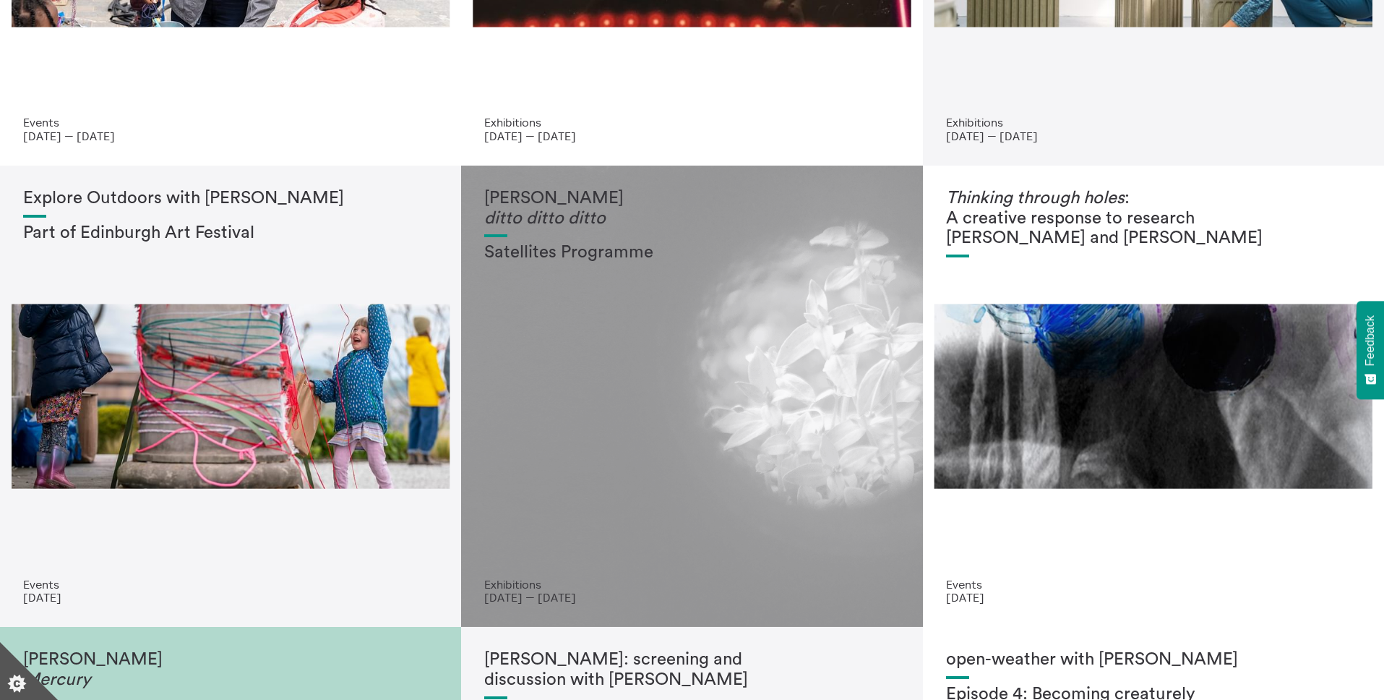
click at [694, 491] on div "Alison Scott ditto ditto ditto Satellites Programme" at bounding box center [691, 383] width 415 height 389
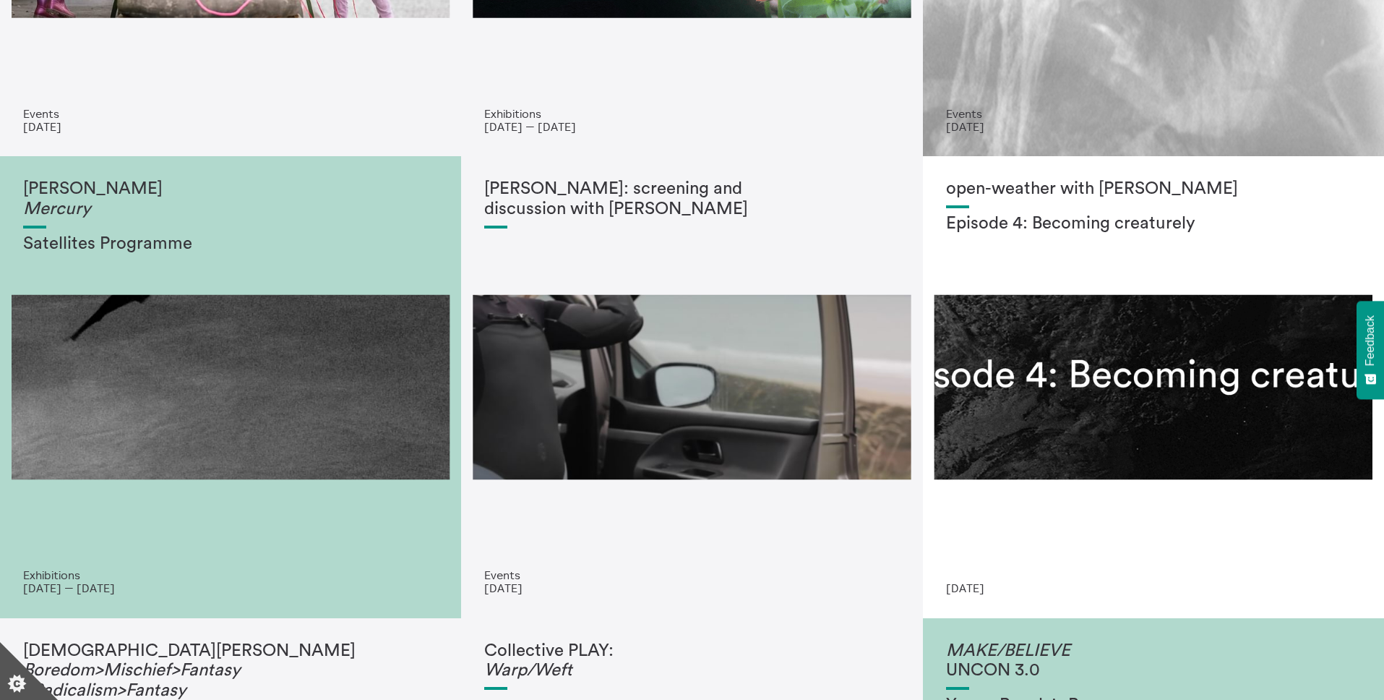
scroll to position [1809, 0]
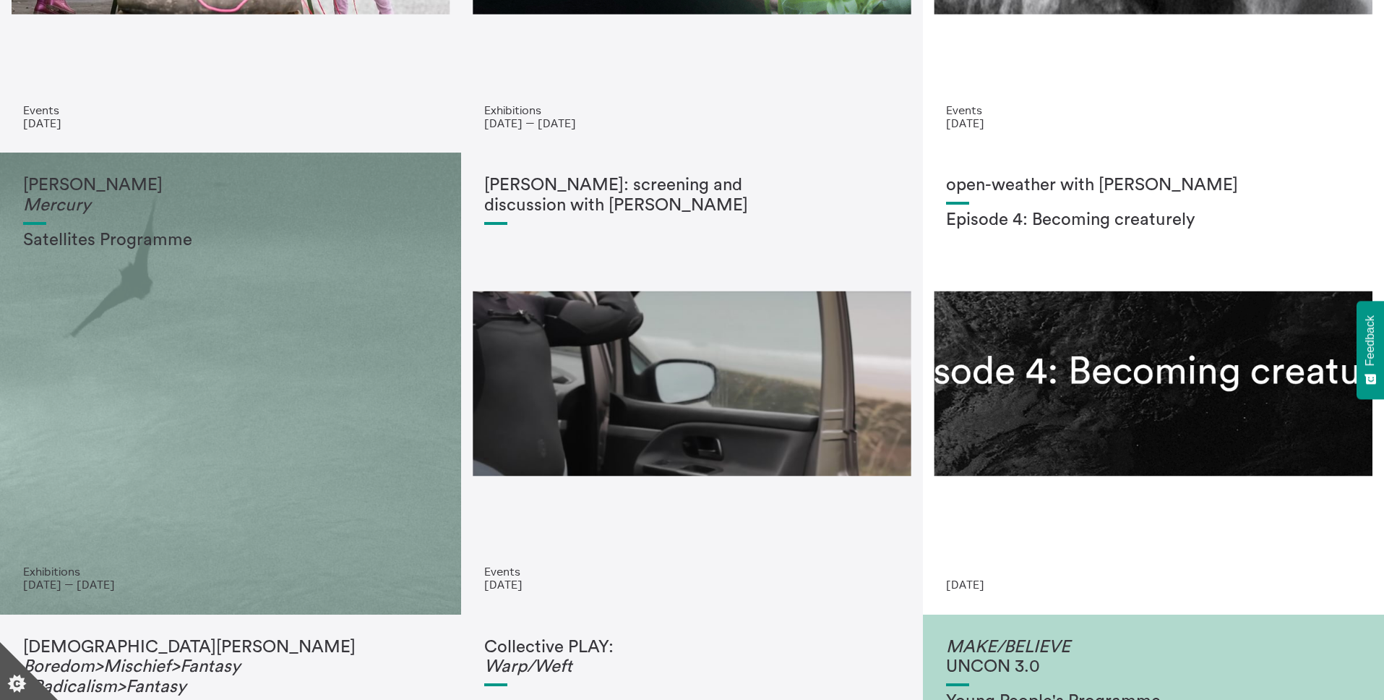
click at [265, 446] on div "Becky Šik Mercury Satellites Programme" at bounding box center [230, 370] width 415 height 389
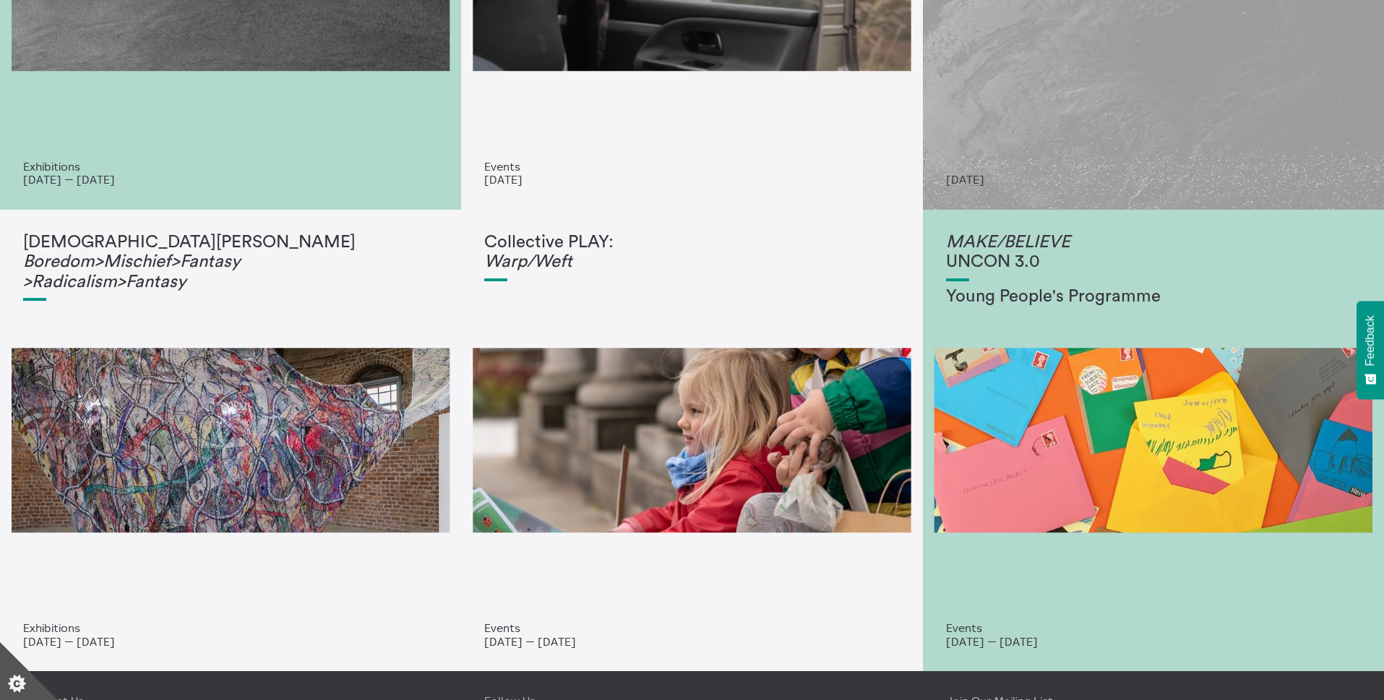
scroll to position [2224, 0]
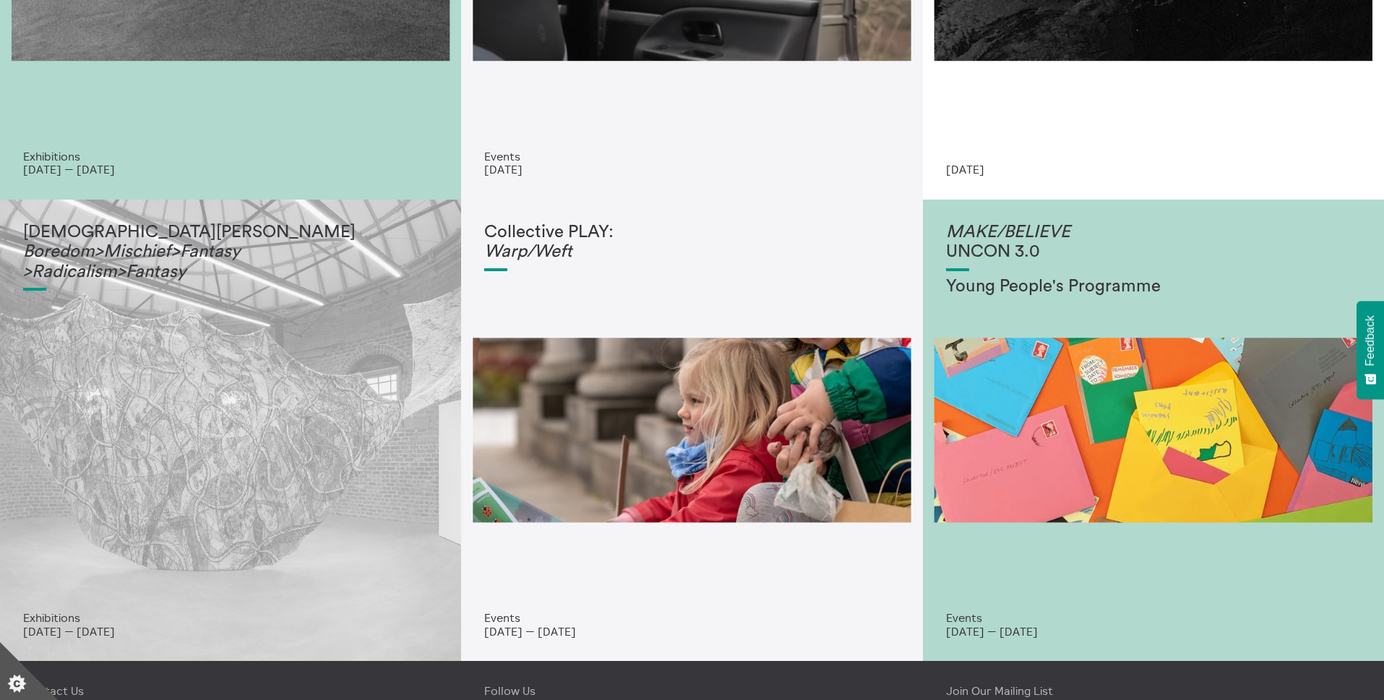
click at [291, 418] on div "Christian Newby Boredom>Mischief>Fantasy >Radicalism>Fantasy" at bounding box center [230, 417] width 415 height 389
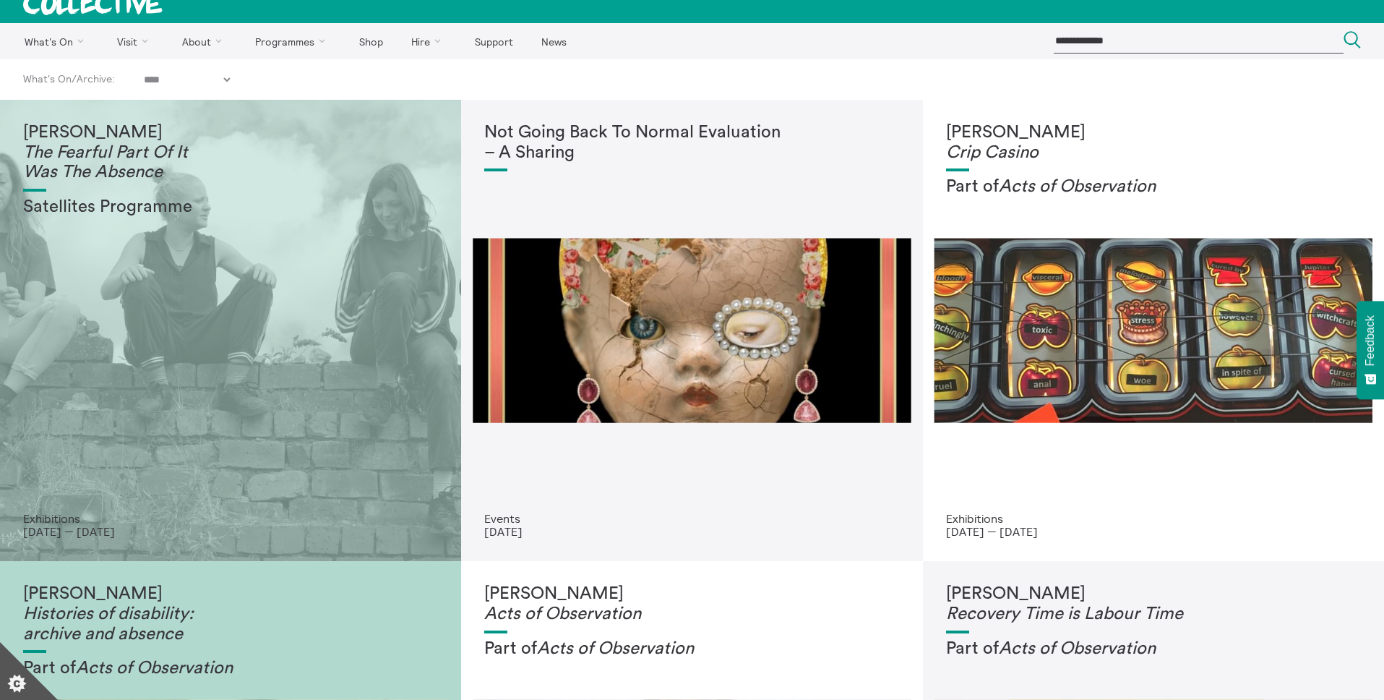
scroll to position [0, 0]
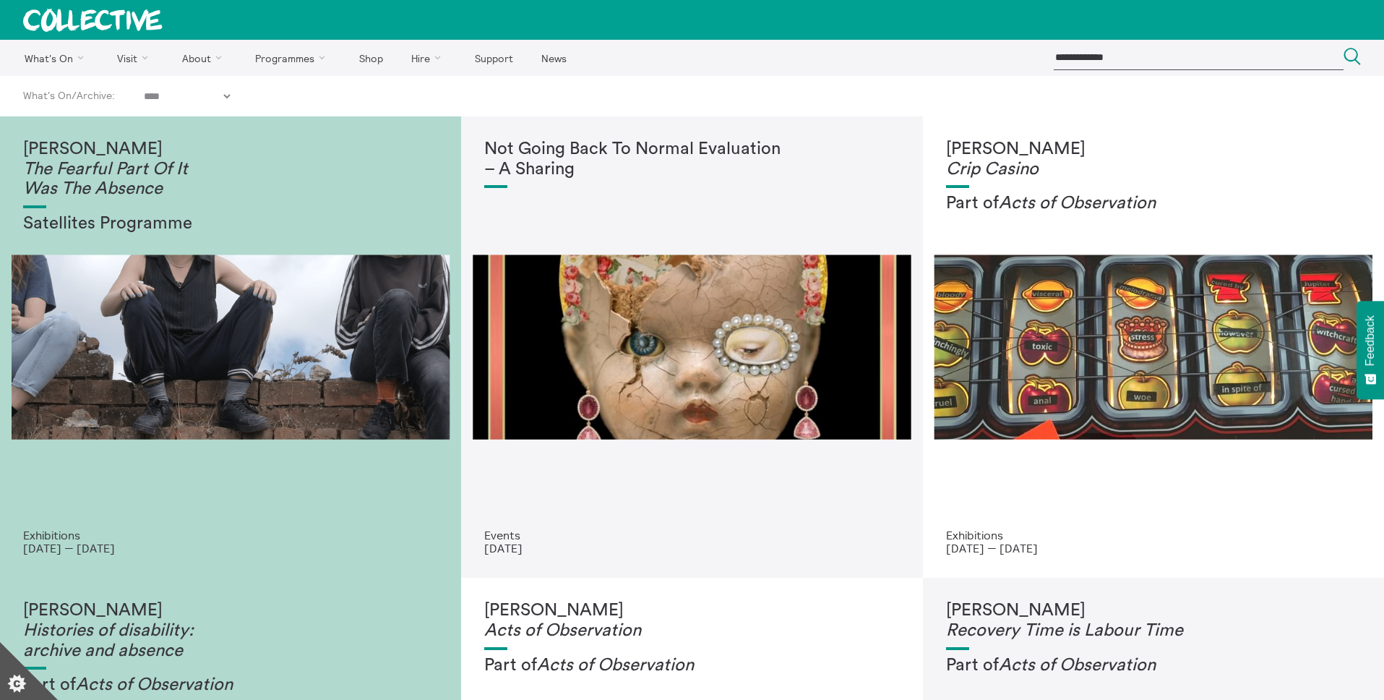
click at [229, 97] on select "**********" at bounding box center [187, 96] width 92 height 13
select select "****"
click at [145, 90] on select "**********" at bounding box center [187, 96] width 92 height 13
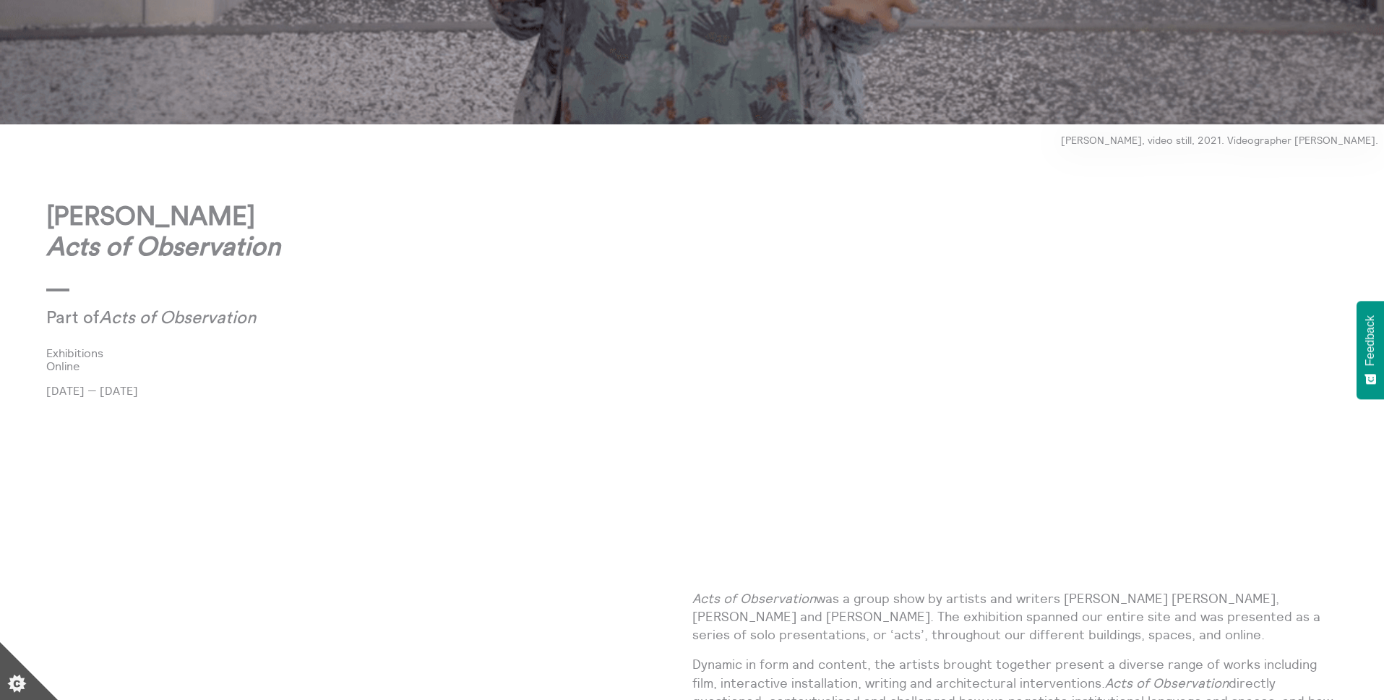
scroll to position [772, 0]
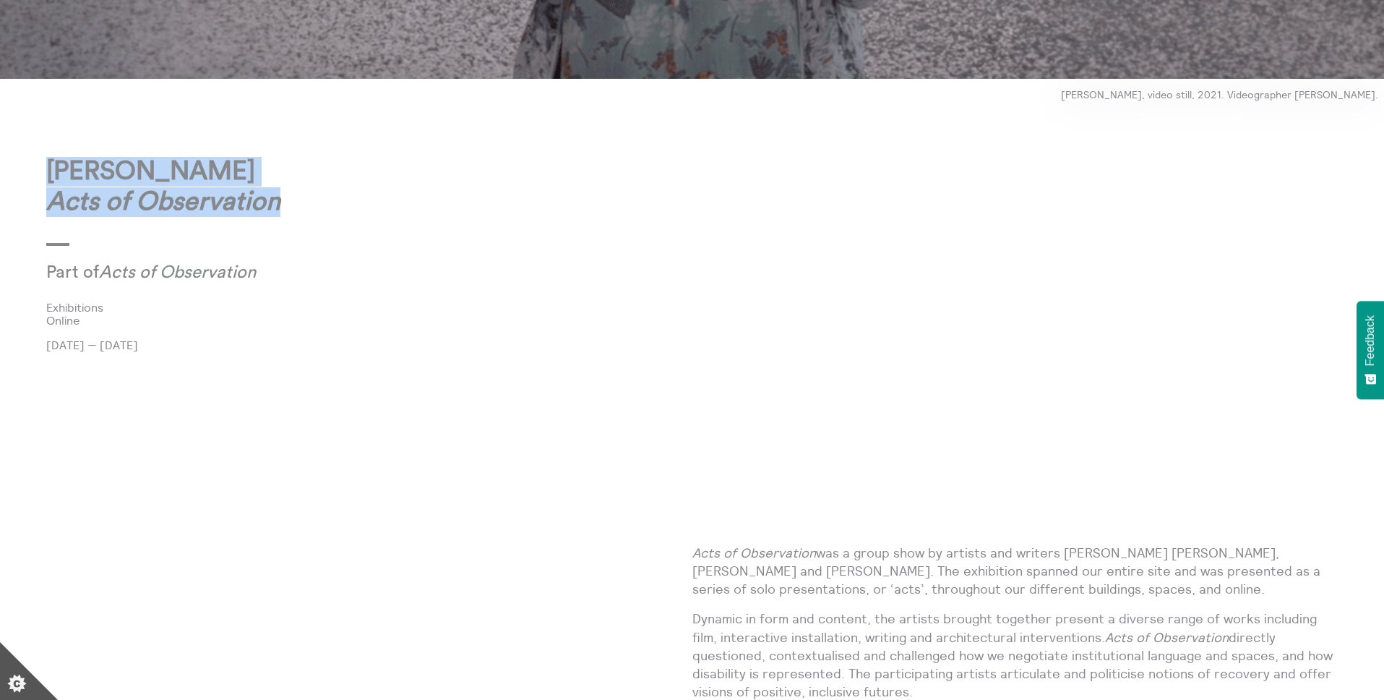
drag, startPoint x: 51, startPoint y: 172, endPoint x: 327, endPoint y: 210, distance: 279.5
click at [327, 210] on p "Jeda Pearl Acts of Observation" at bounding box center [369, 187] width 646 height 60
copy strong "Jeda Pearl Acts of Observation"
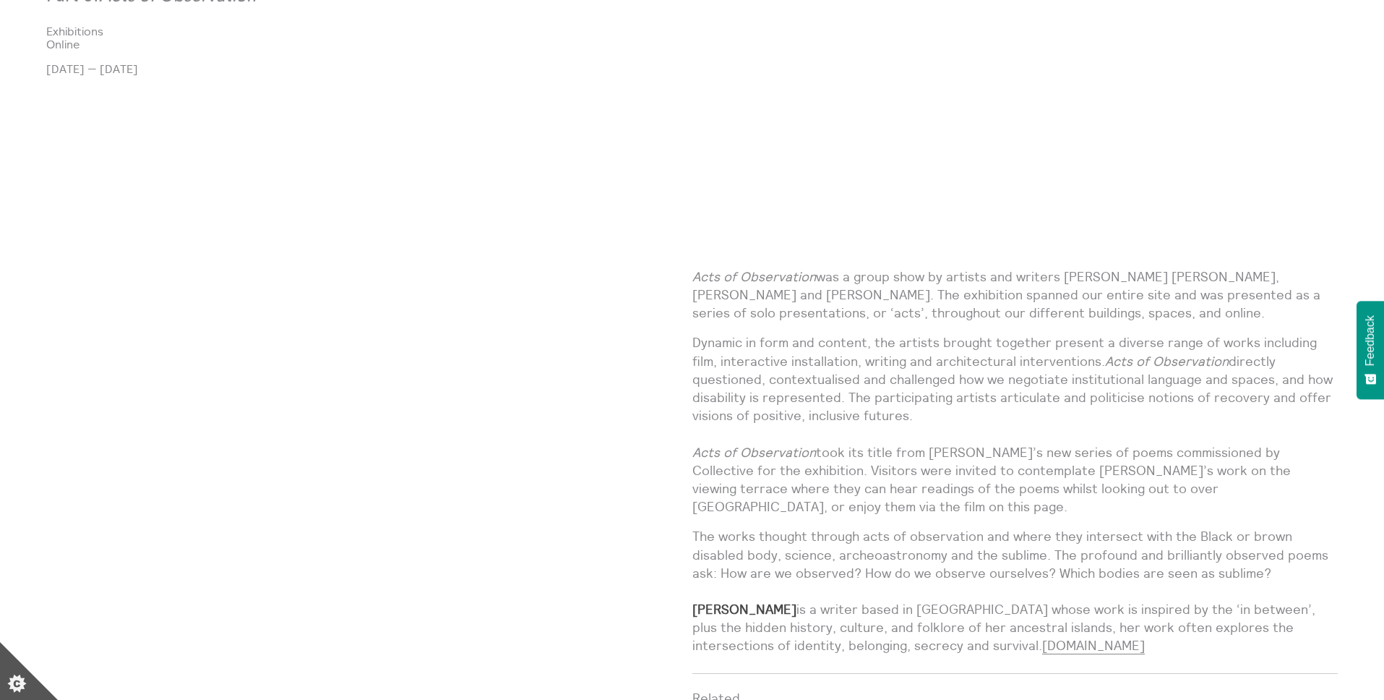
scroll to position [1068, 0]
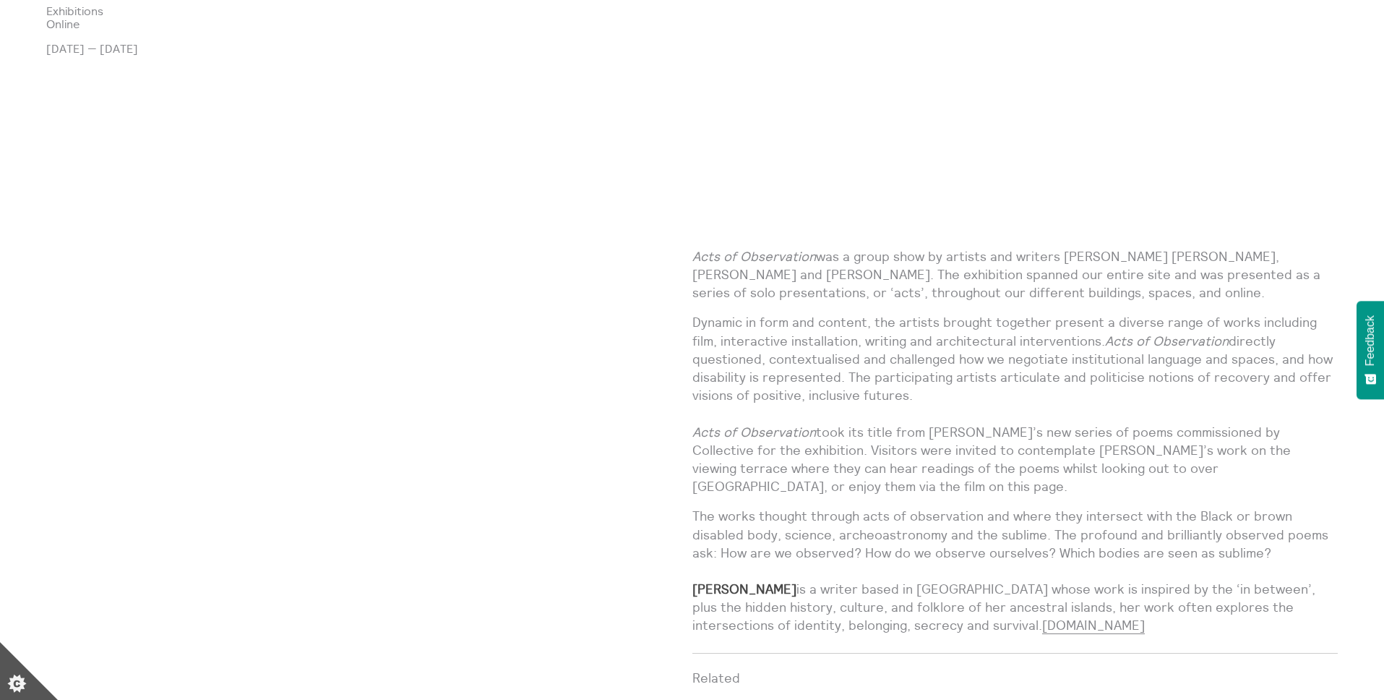
click at [938, 557] on p "The works thought through acts of observation and where they intersect with the…" at bounding box center [1015, 570] width 646 height 127
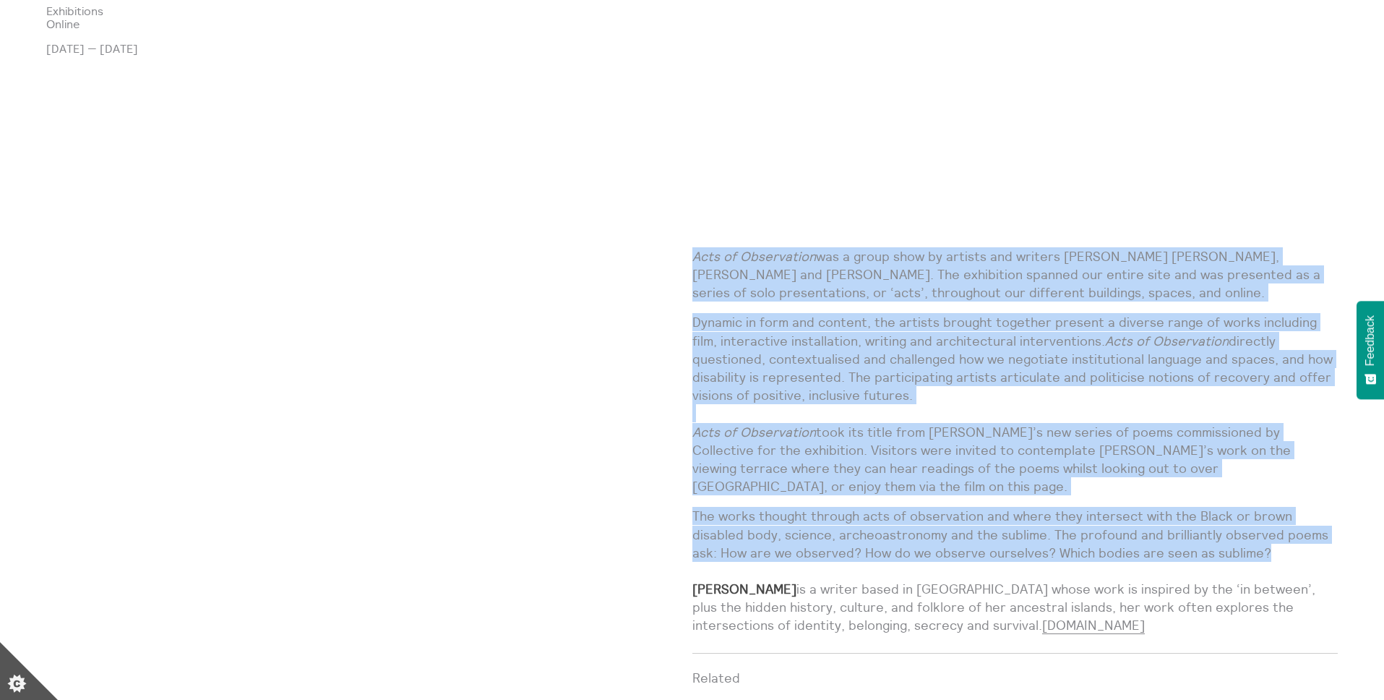
drag, startPoint x: 1273, startPoint y: 530, endPoint x: 694, endPoint y: 257, distance: 640.8
click at [694, 257] on div "Acts of Observation was a group show by artists and writers Ana García Jácome, …" at bounding box center [1015, 446] width 646 height 399
copy div "Acts of Observation was a group show by artists and writers Ana García Jácome, …"
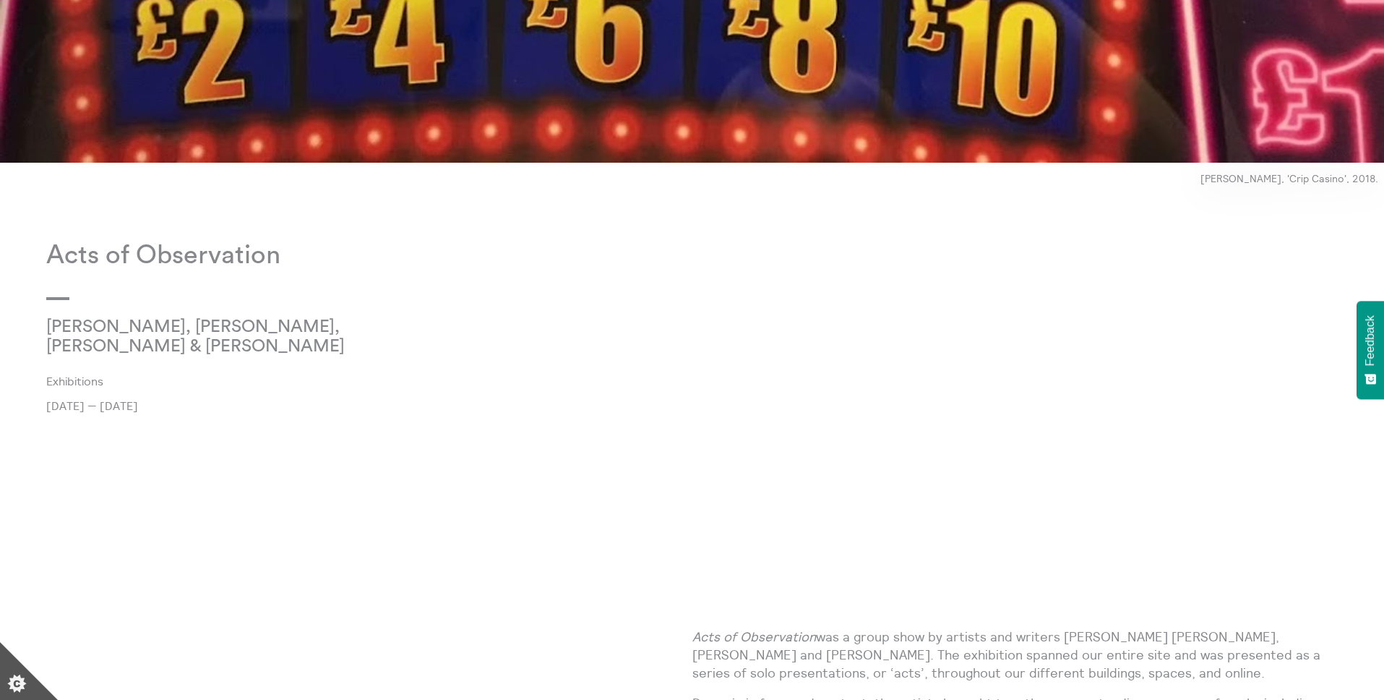
scroll to position [953, 0]
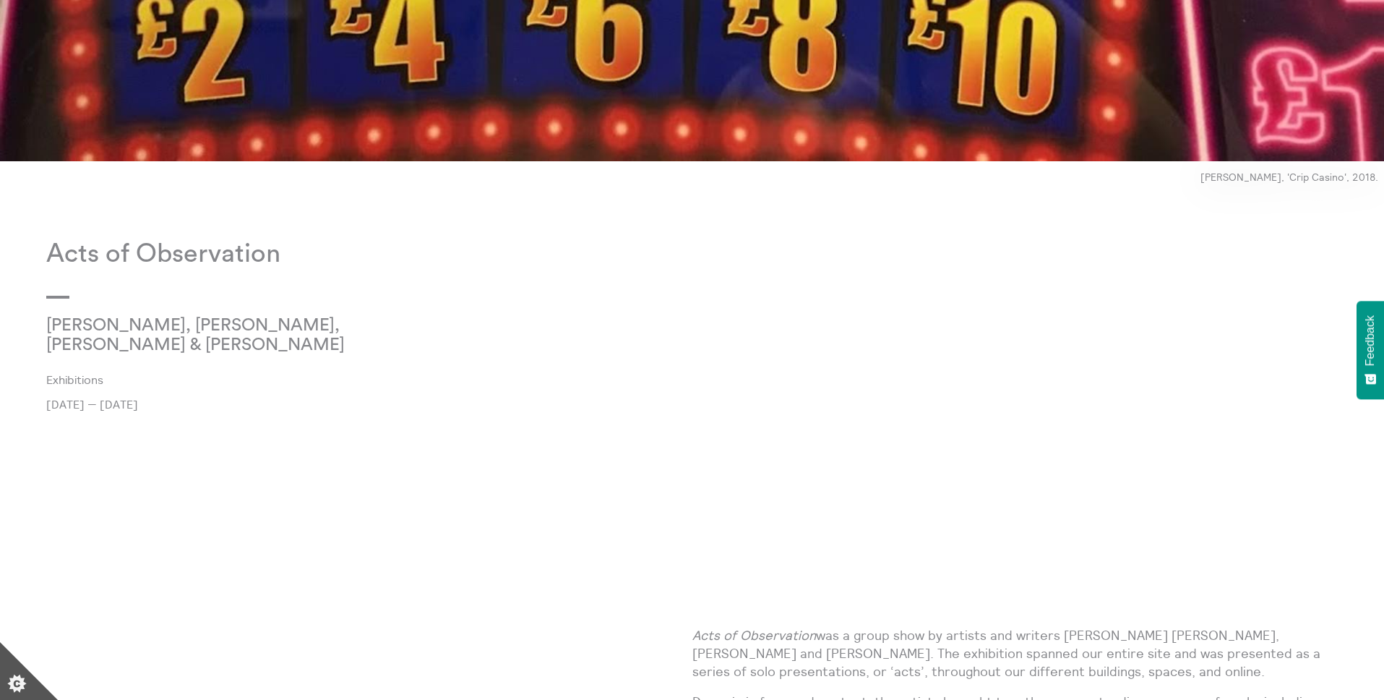
click at [165, 252] on p "Acts of Observation" at bounding box center [369, 254] width 646 height 30
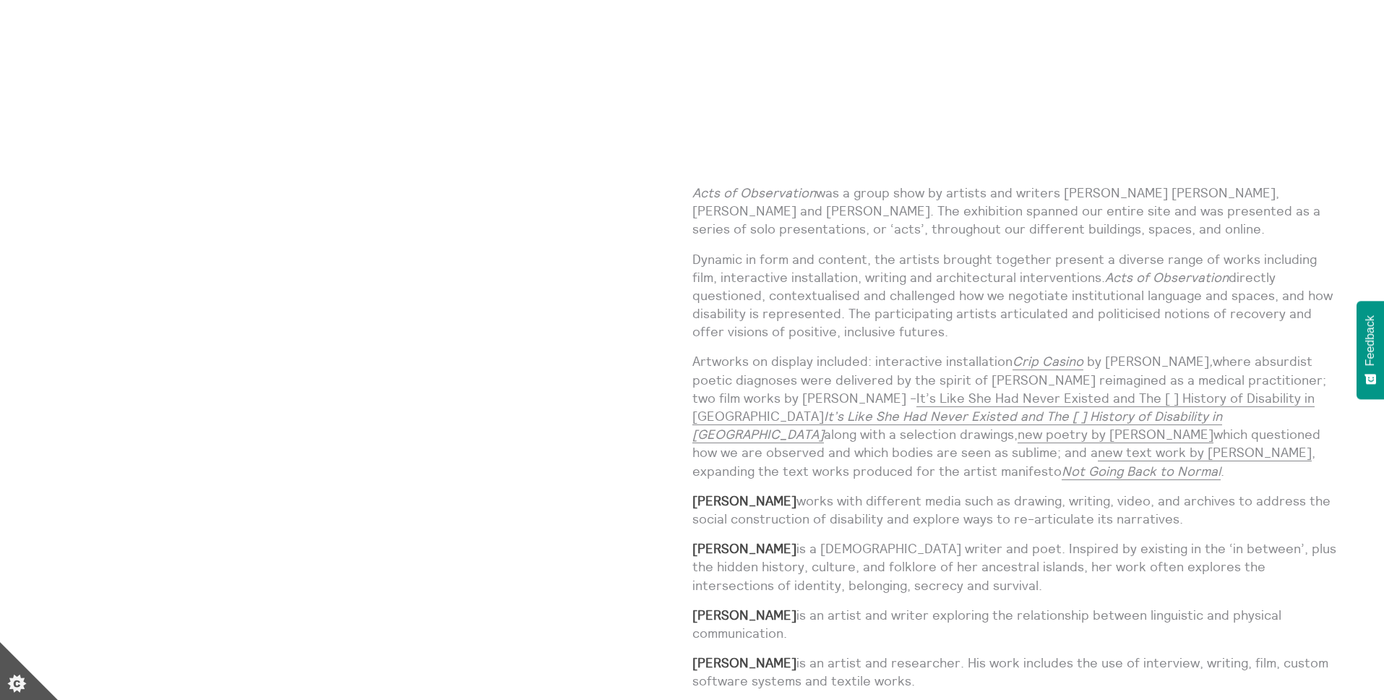
scroll to position [1416, 0]
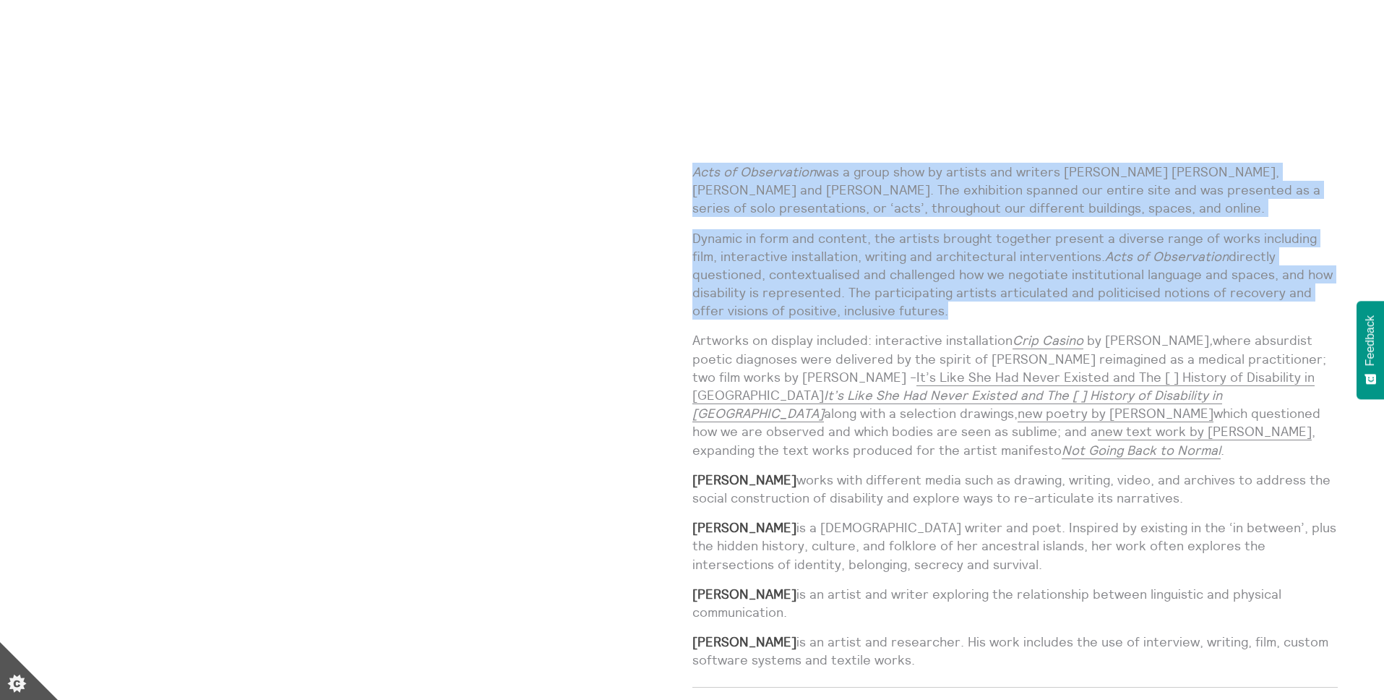
drag, startPoint x: 692, startPoint y: 173, endPoint x: 899, endPoint y: 311, distance: 249.2
click at [899, 311] on div "Acts of Observation was a group show by artists and writers Ana García Jácome, …" at bounding box center [1015, 422] width 646 height 518
copy div "Acts of Observation was a group show by artists and writers Ana García Jácome, …"
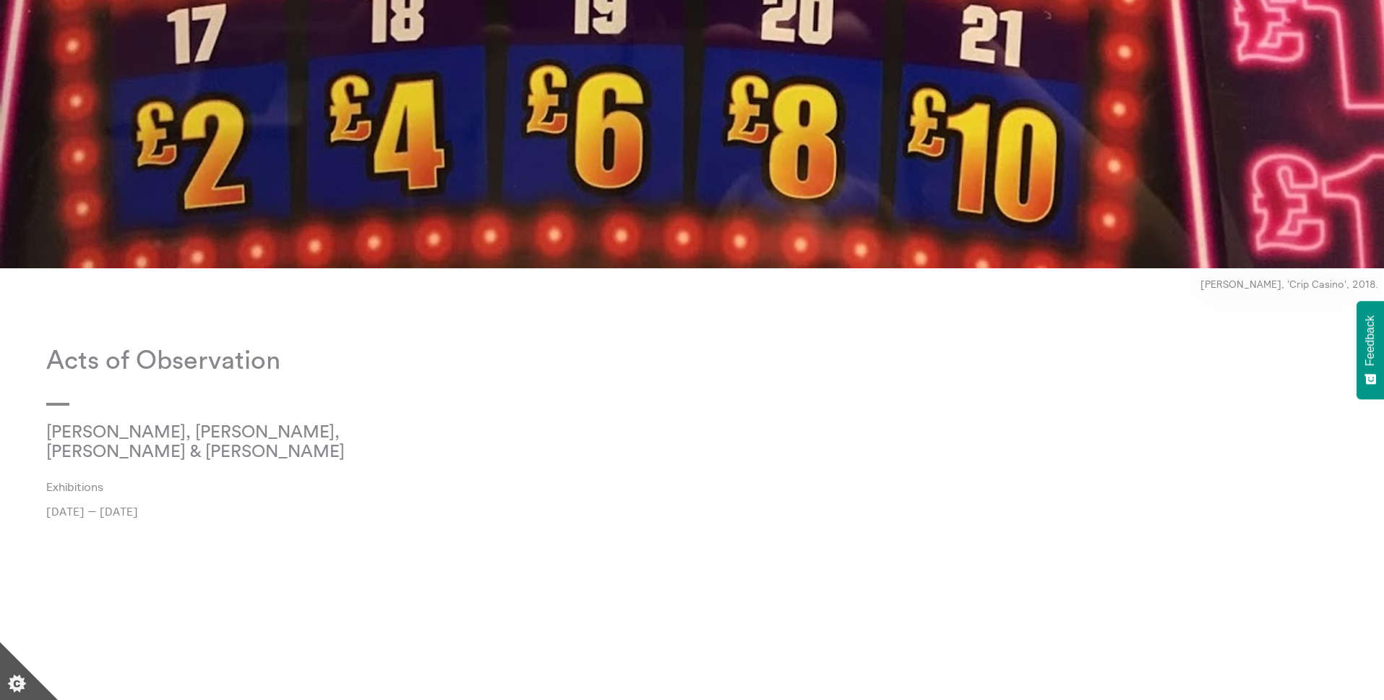
scroll to position [981, 0]
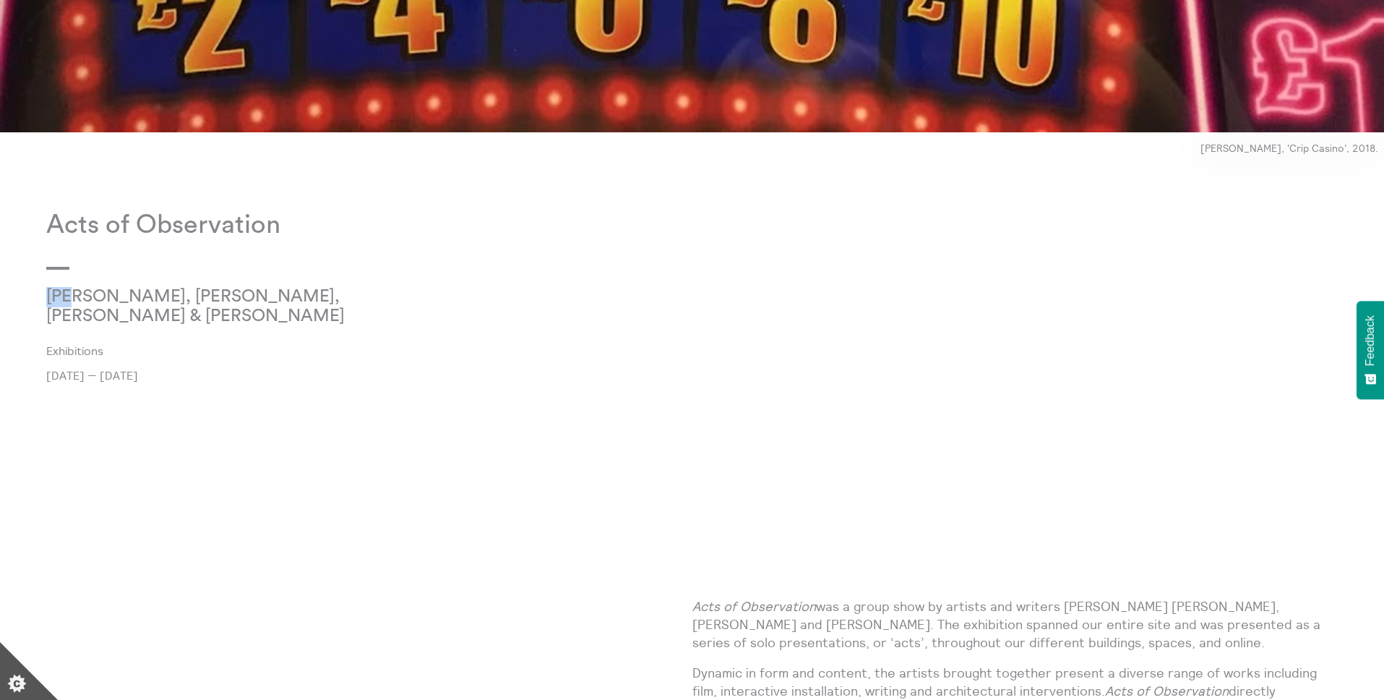
click at [103, 292] on p "Ana García Jácome, Abi Palmer, Jeda Pearl & Simon Yuill" at bounding box center [261, 307] width 431 height 40
copy div "Ana García Jácome, Abi Palmer, Jeda Pearl & Simon Yuill"
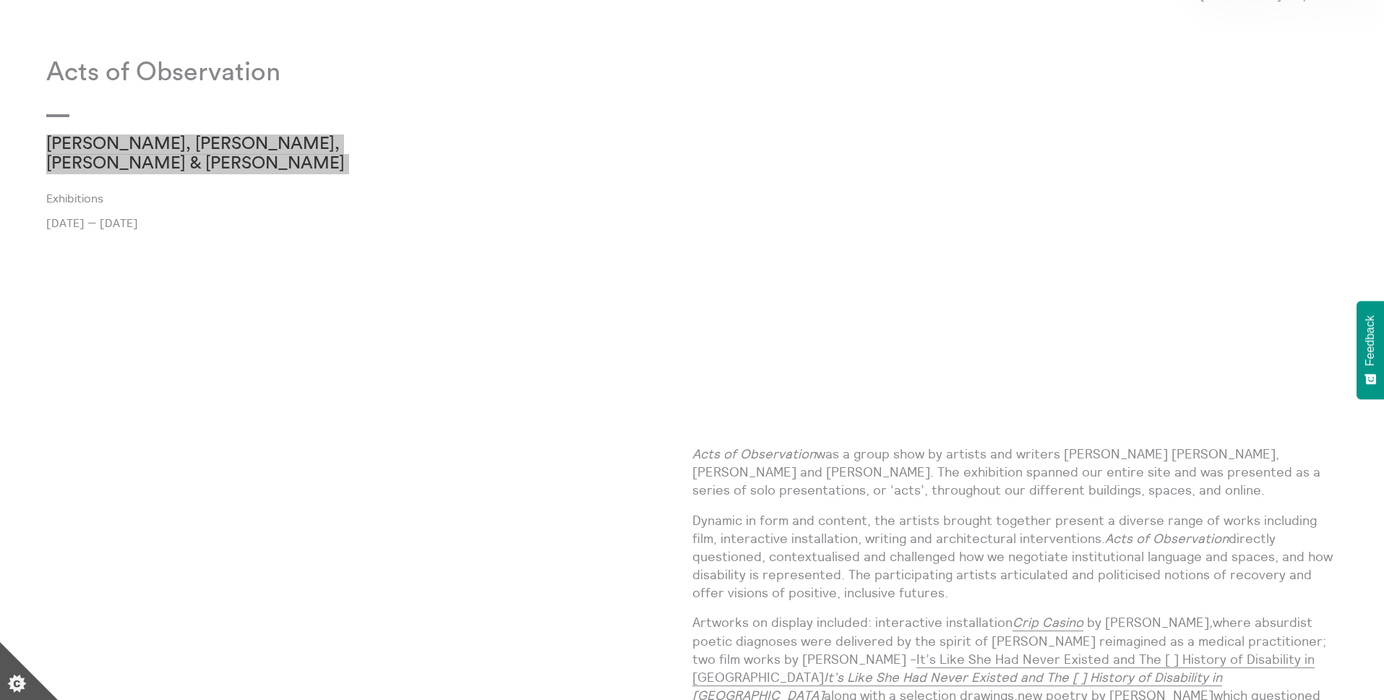
scroll to position [1133, 0]
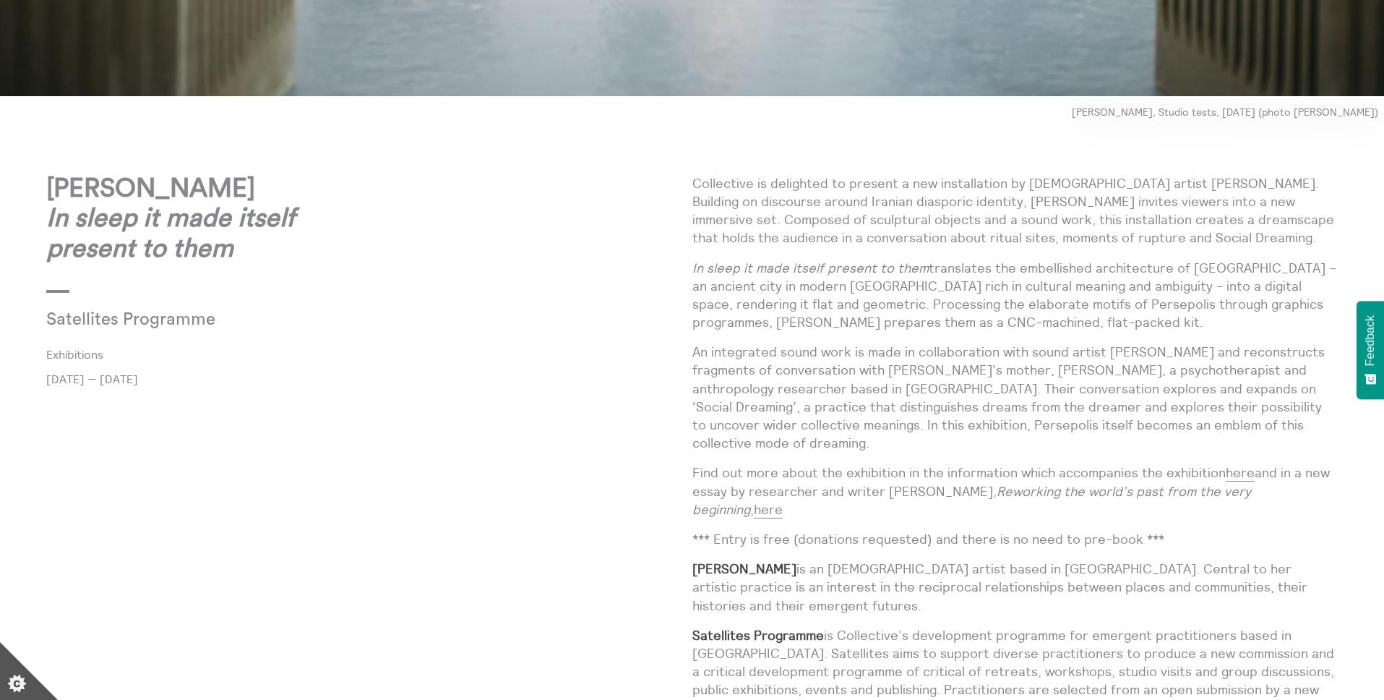
scroll to position [907, 0]
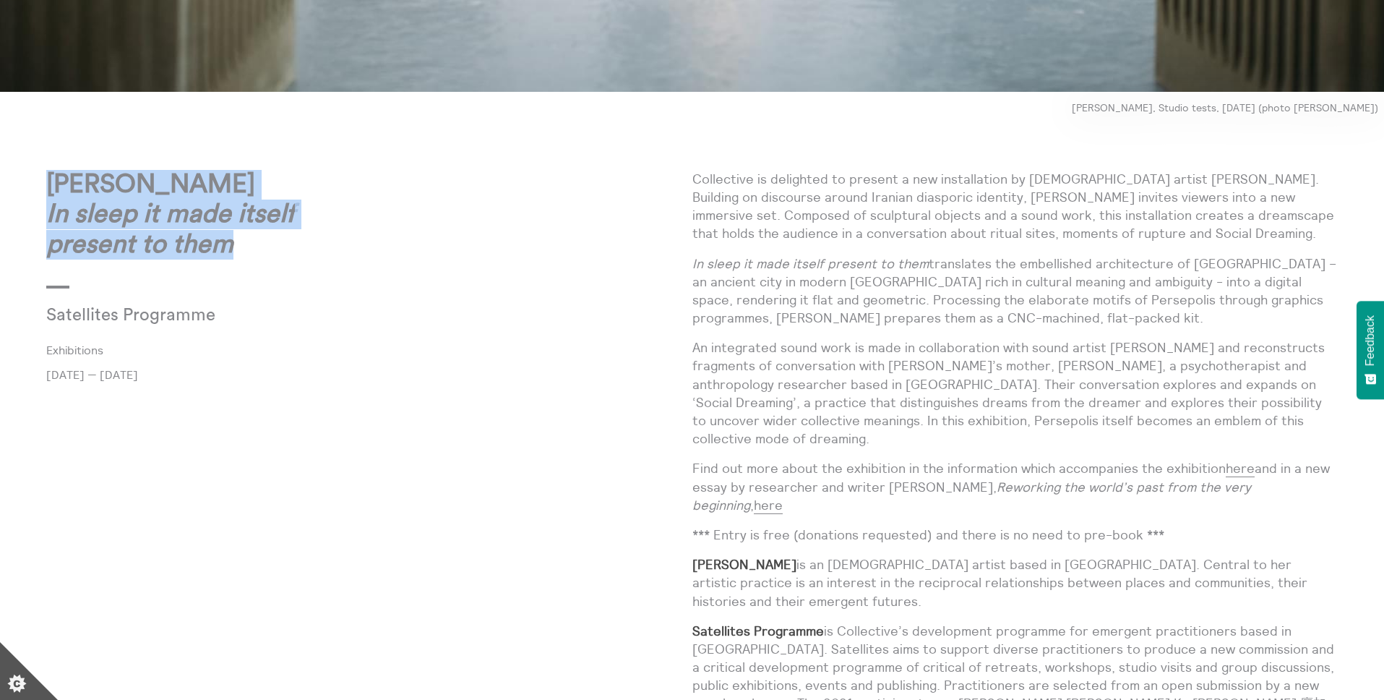
copy div "[PERSON_NAME] In sleep it made itself present to them"
drag, startPoint x: 50, startPoint y: 189, endPoint x: 236, endPoint y: 260, distance: 199.1
click at [236, 260] on div "[PERSON_NAME] In sleep it made itself present to them Satellites Programme Exhi…" at bounding box center [369, 480] width 646 height 620
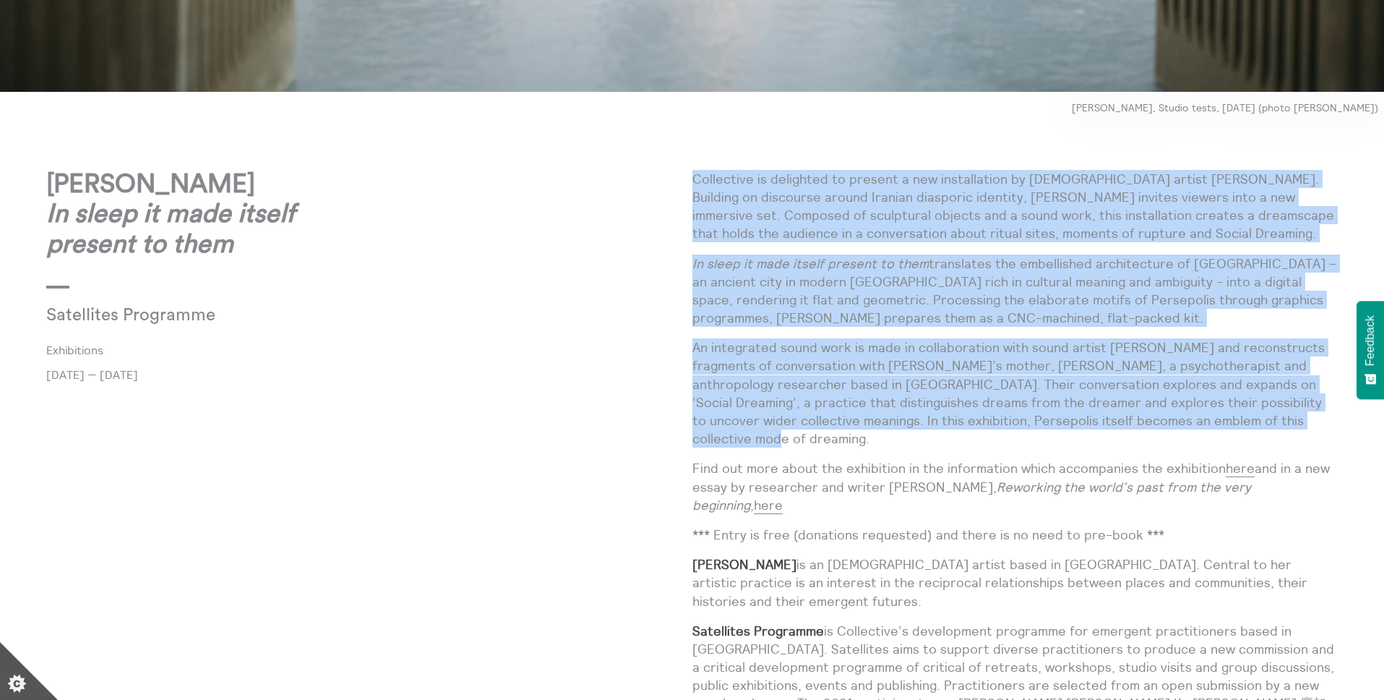
drag, startPoint x: 693, startPoint y: 176, endPoint x: 920, endPoint y: 431, distance: 340.9
click at [920, 431] on div "Collective is delighted to present a new installation by [DEMOGRAPHIC_DATA] art…" at bounding box center [1015, 456] width 646 height 572
copy div "Loremipsum do sitametco ad elitsed d eiu temporincidi ut Laboree-dolor magnaa E…"
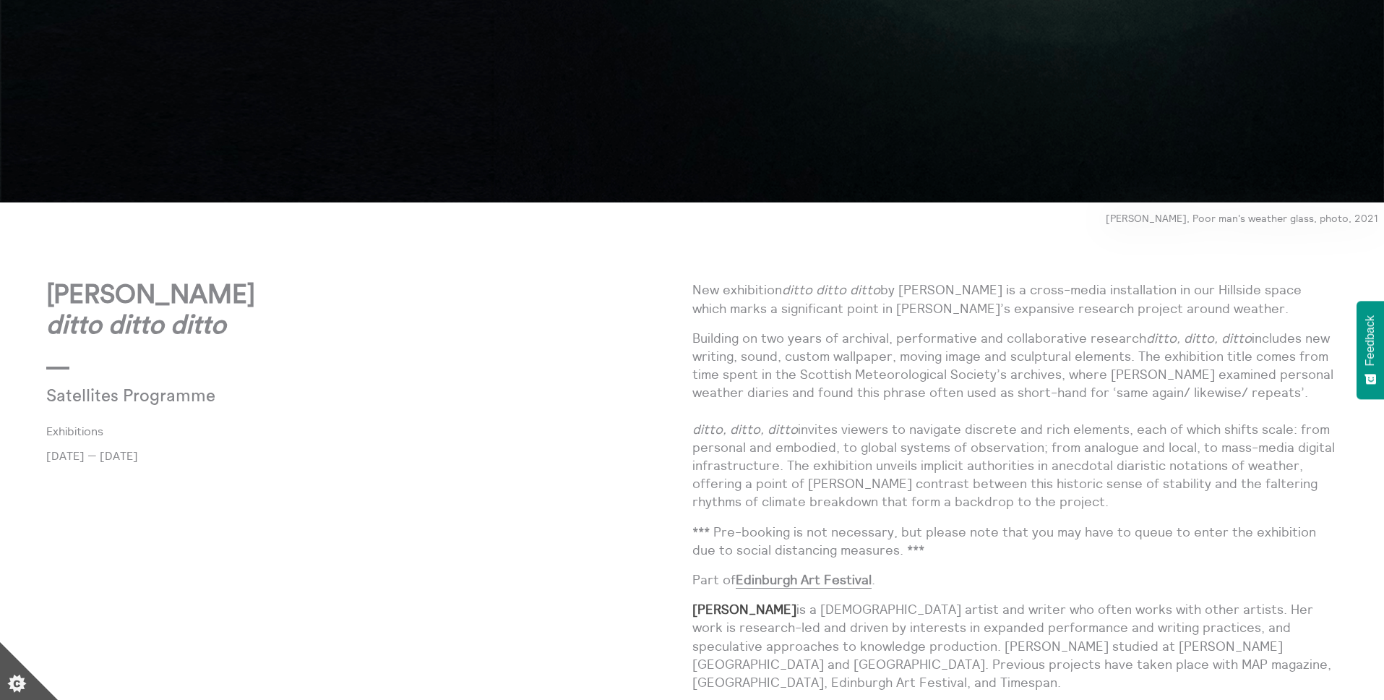
scroll to position [935, 0]
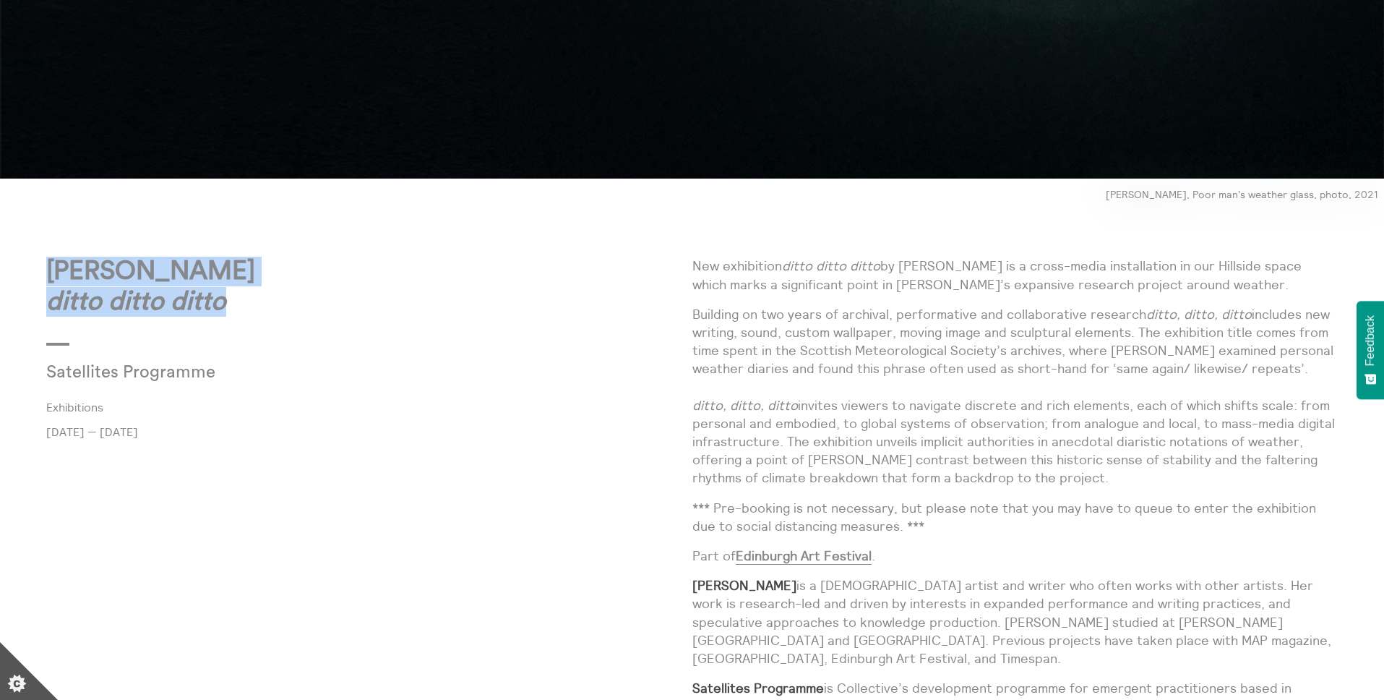
drag, startPoint x: 48, startPoint y: 270, endPoint x: 230, endPoint y: 305, distance: 184.7
click at [230, 305] on p "Alison Scott ditto ditto ditto" at bounding box center [369, 287] width 646 height 60
copy strong "Alison Scott ditto ditto ditto"
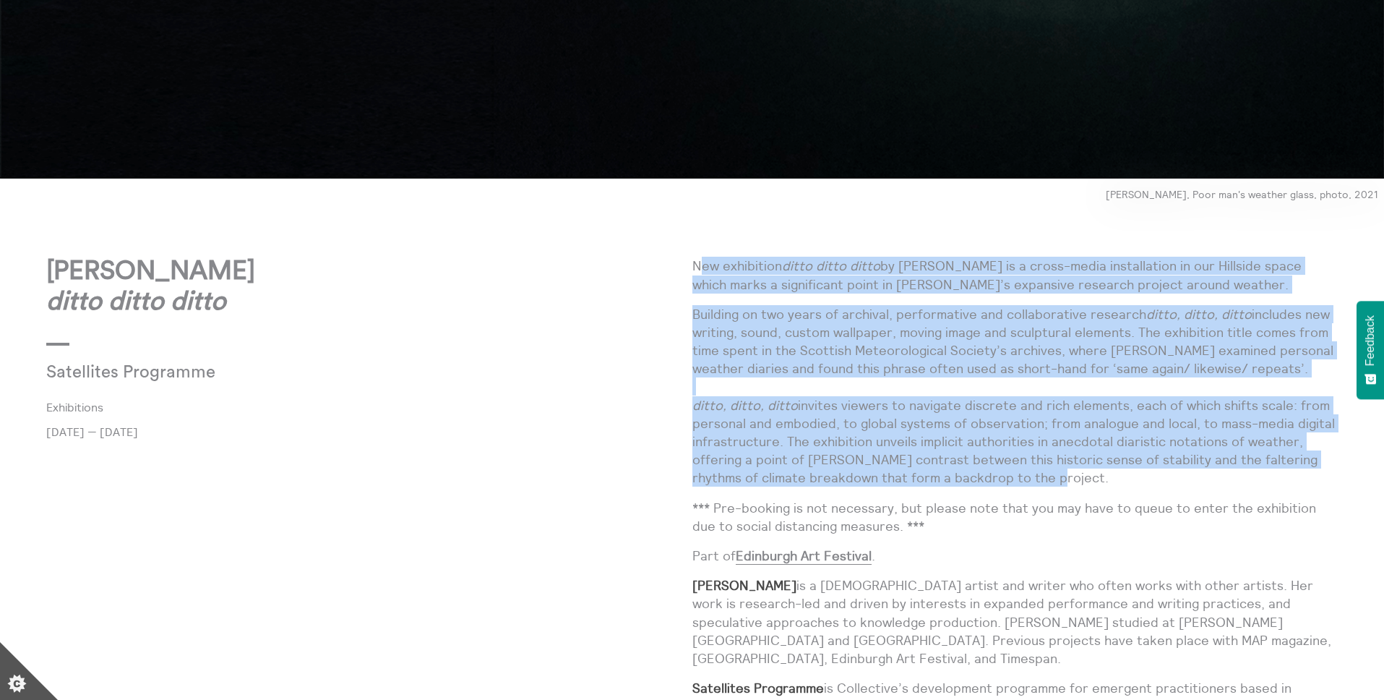
drag, startPoint x: 697, startPoint y: 263, endPoint x: 1125, endPoint y: 473, distance: 477.1
click at [1127, 473] on div "New exhibition ditto ditto ditto by Alison Scott is a cross-media installation …" at bounding box center [1015, 528] width 646 height 543
copy div "ew exhibition ditto ditto ditto by Alison Scott is a cross-media installation i…"
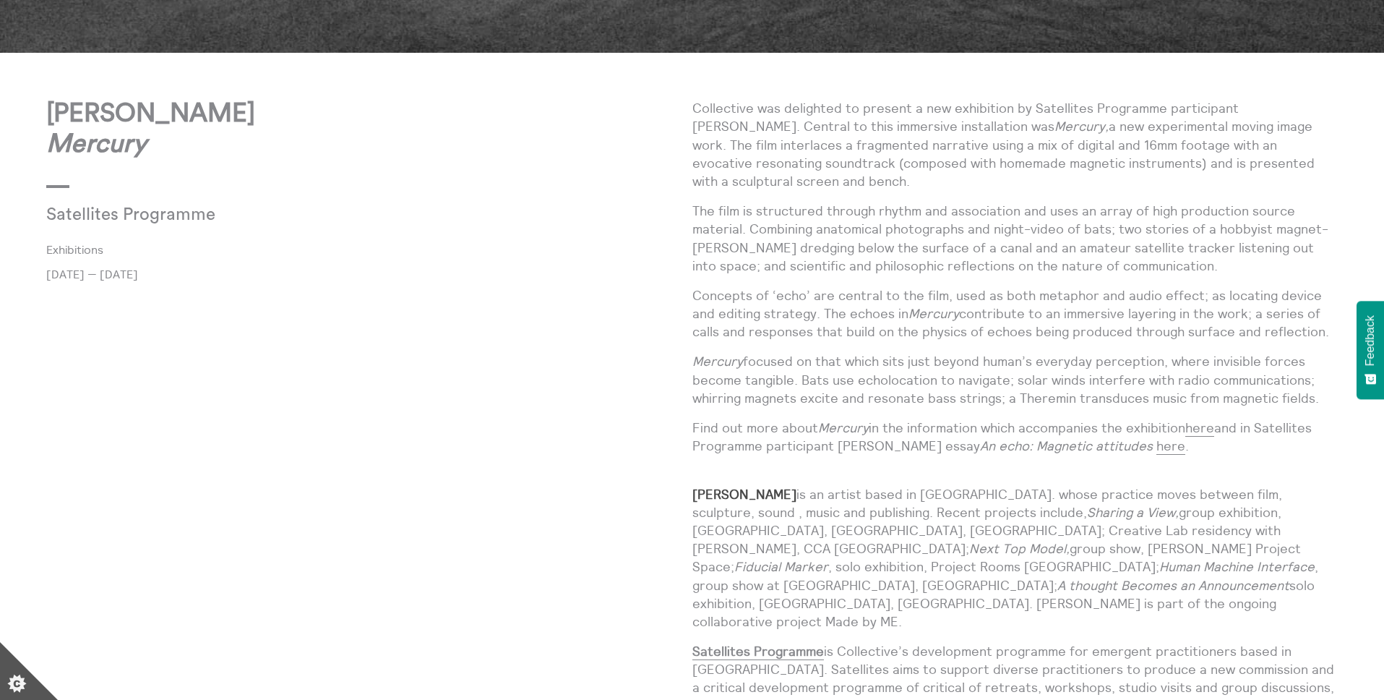
scroll to position [797, 0]
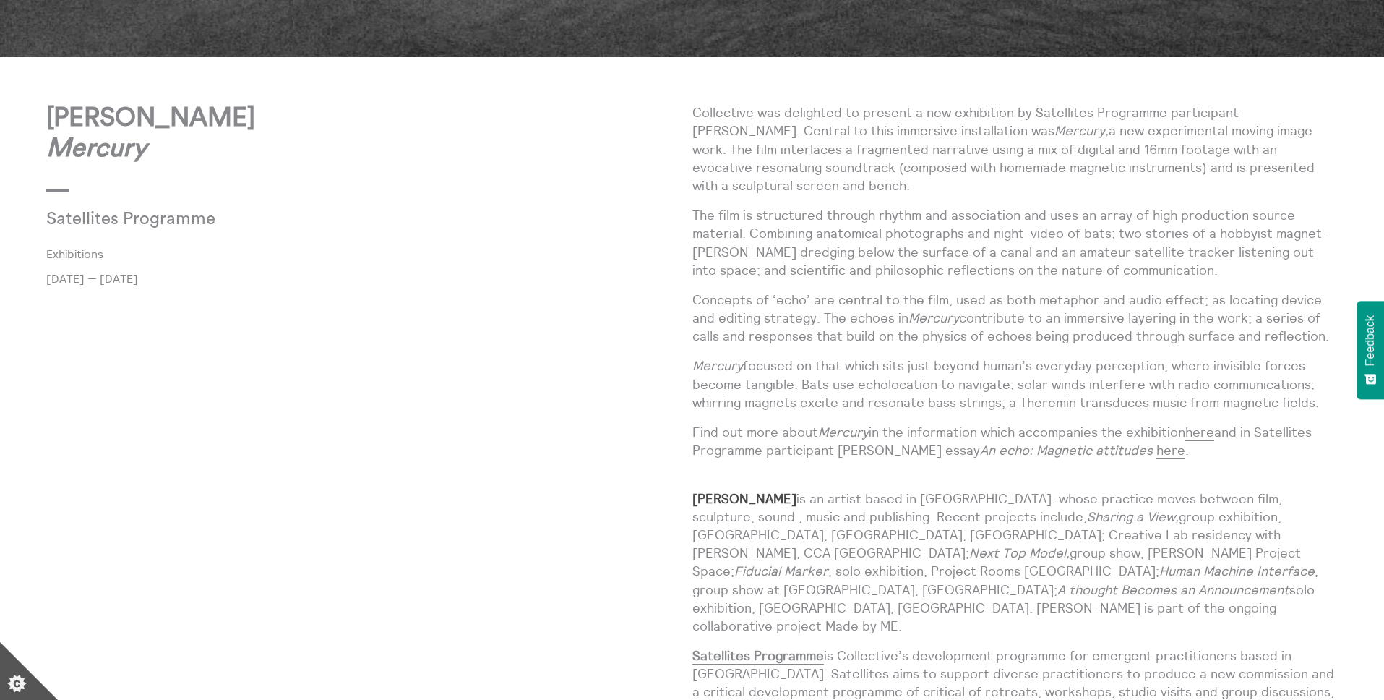
click at [53, 123] on strong "[PERSON_NAME]" at bounding box center [150, 133] width 209 height 56
drag, startPoint x: 48, startPoint y: 120, endPoint x: 147, endPoint y: 155, distance: 105.2
click at [147, 155] on p "[PERSON_NAME]" at bounding box center [369, 133] width 646 height 60
copy strong "[PERSON_NAME]"
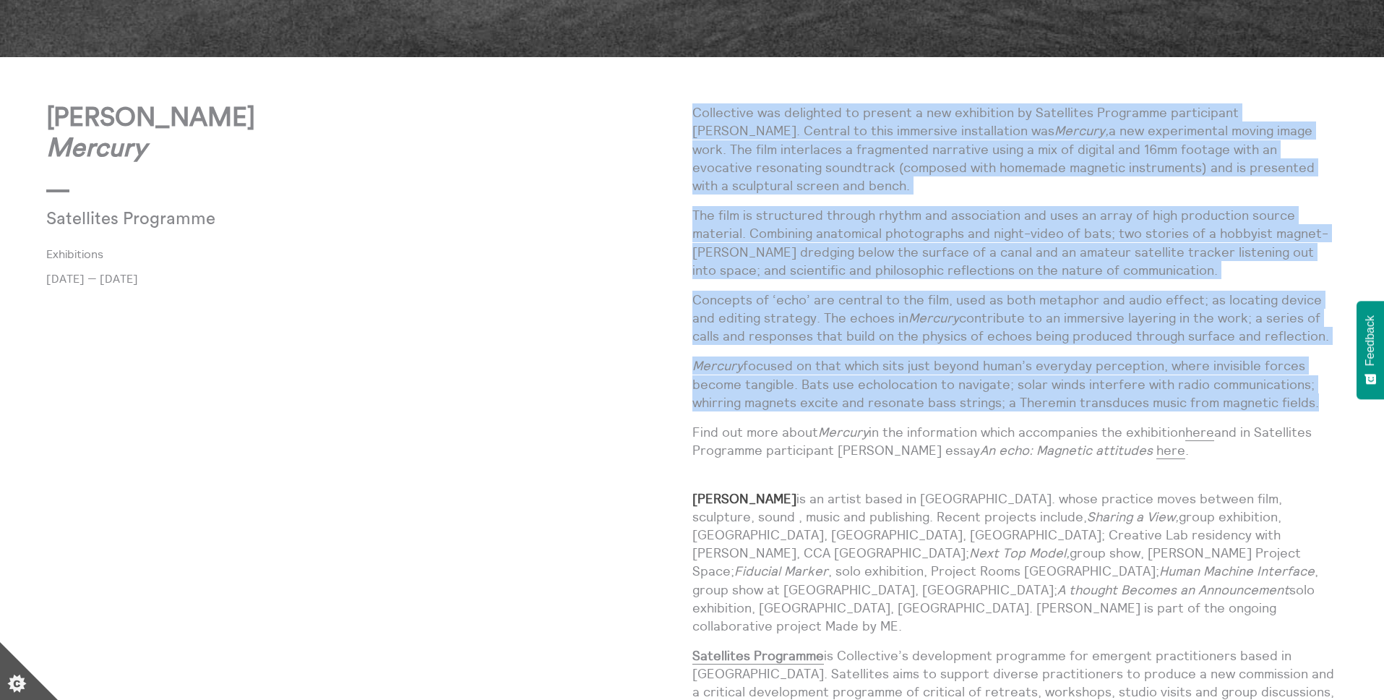
drag, startPoint x: 695, startPoint y: 113, endPoint x: 1313, endPoint y: 403, distance: 682.9
click at [1313, 403] on div "Collective was delighted to present a new exhibition by Satellites Programme pa…" at bounding box center [1015, 458] width 646 height 711
copy div "Loremipsum dol sitametco ad elitsed d eiu temporinci ut Laboreetdo Magnaaliq en…"
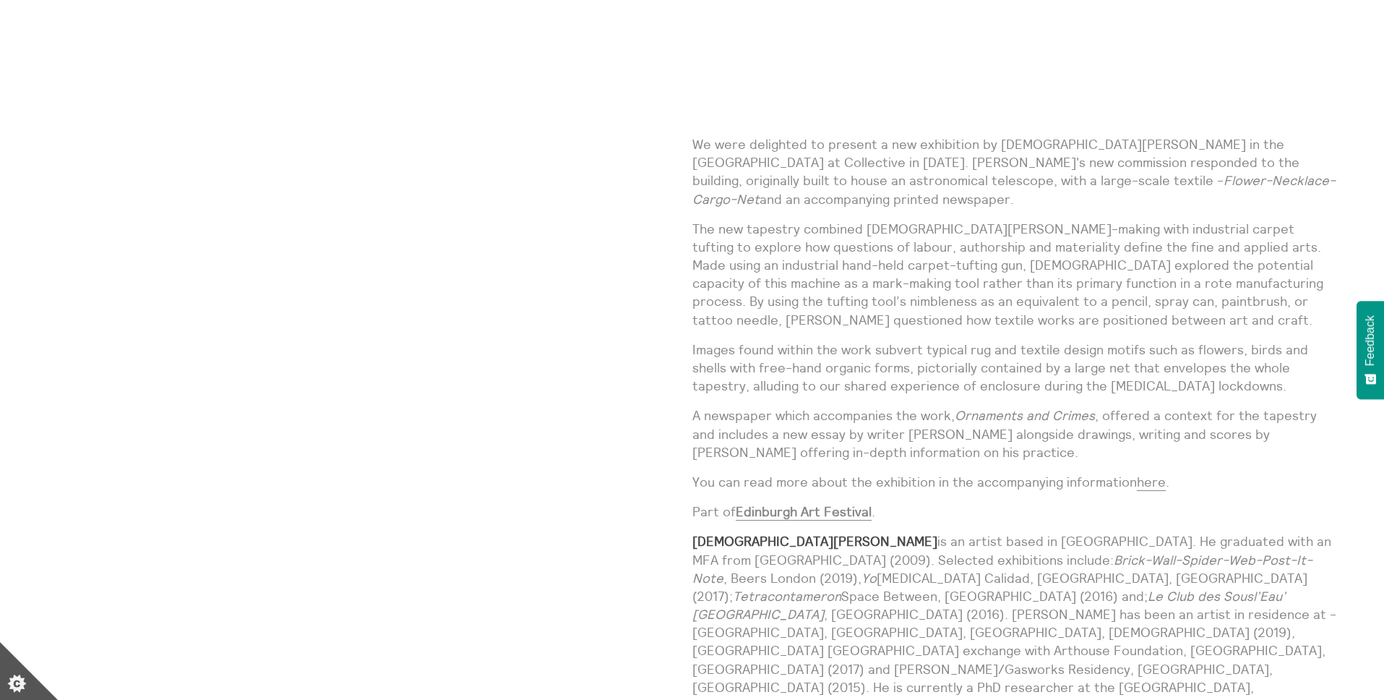
scroll to position [1459, 0]
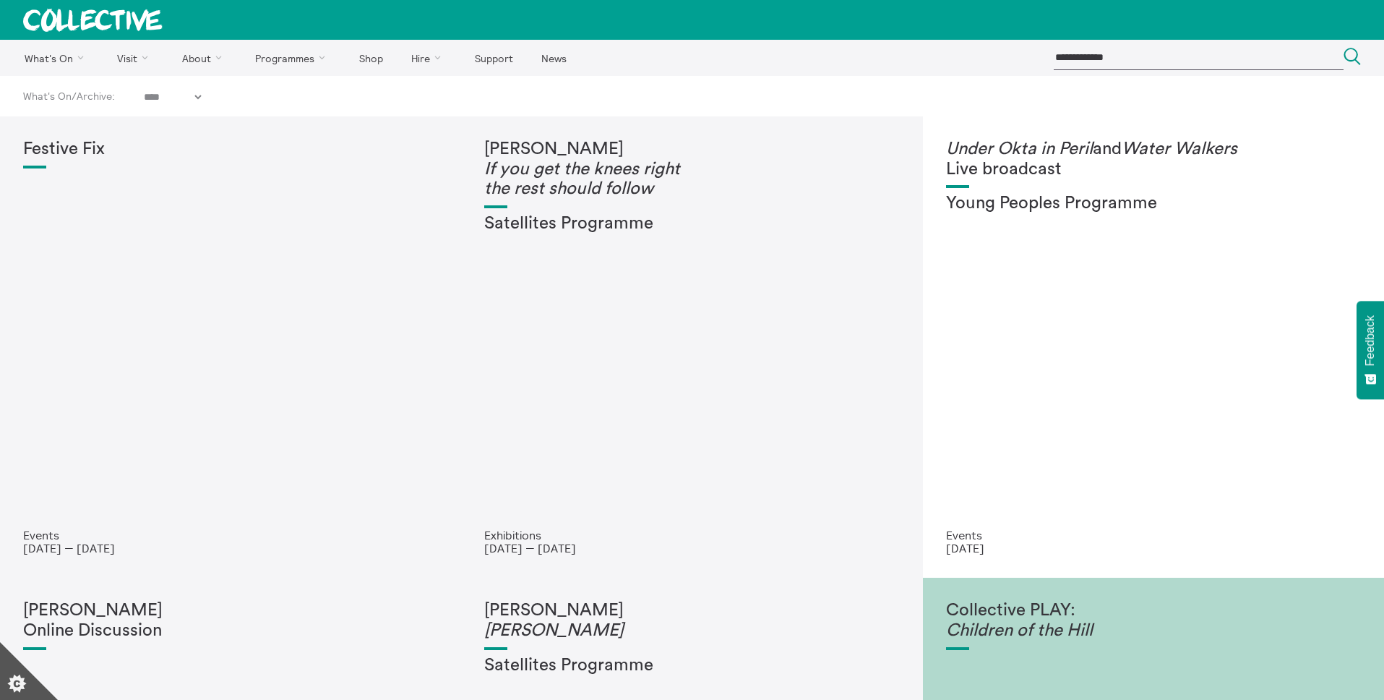
select select "****"
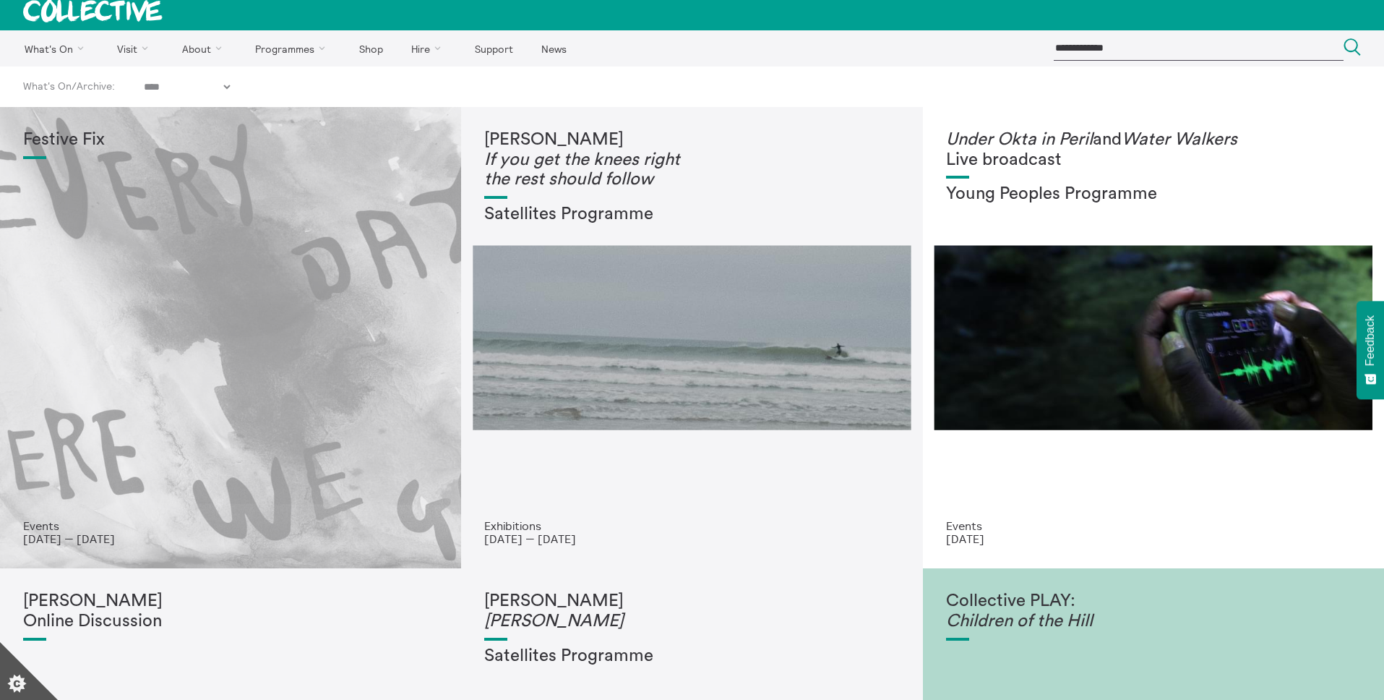
scroll to position [11, 0]
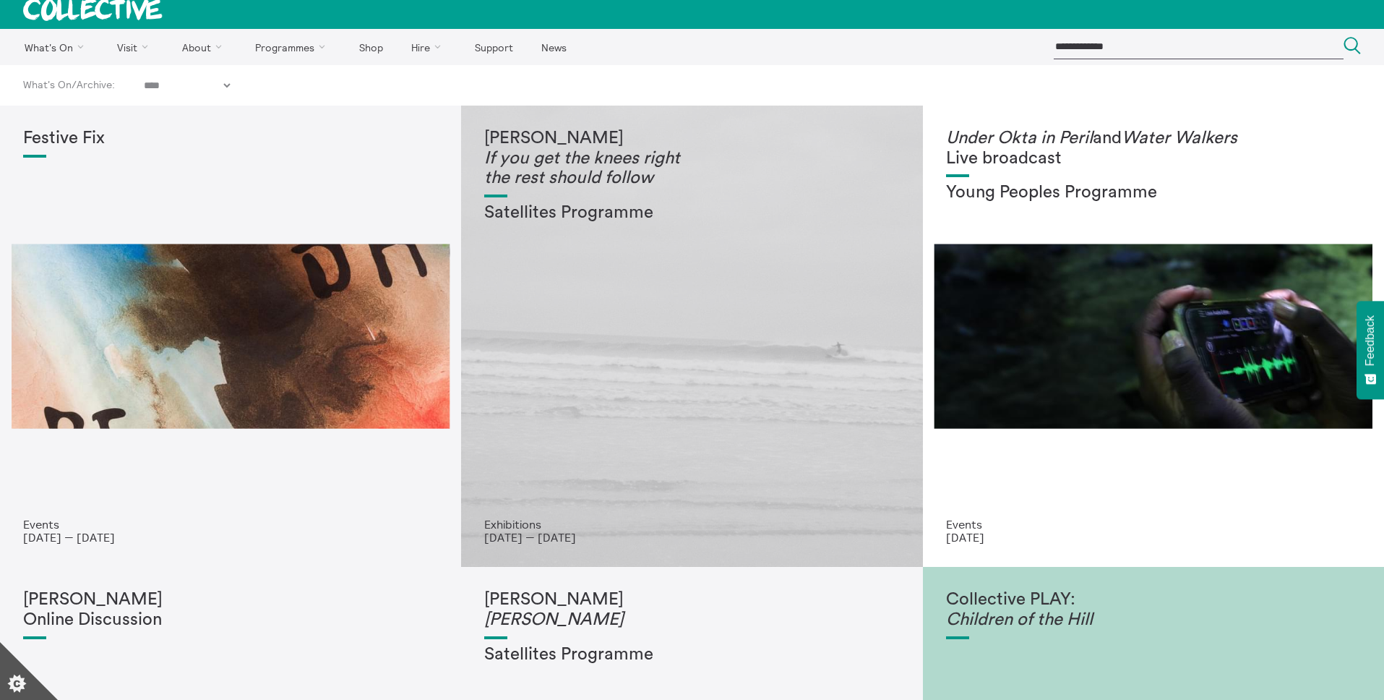
click at [690, 423] on div "Holly McLean If you get the knees right the rest should follow Satellites Progr…" at bounding box center [691, 323] width 415 height 389
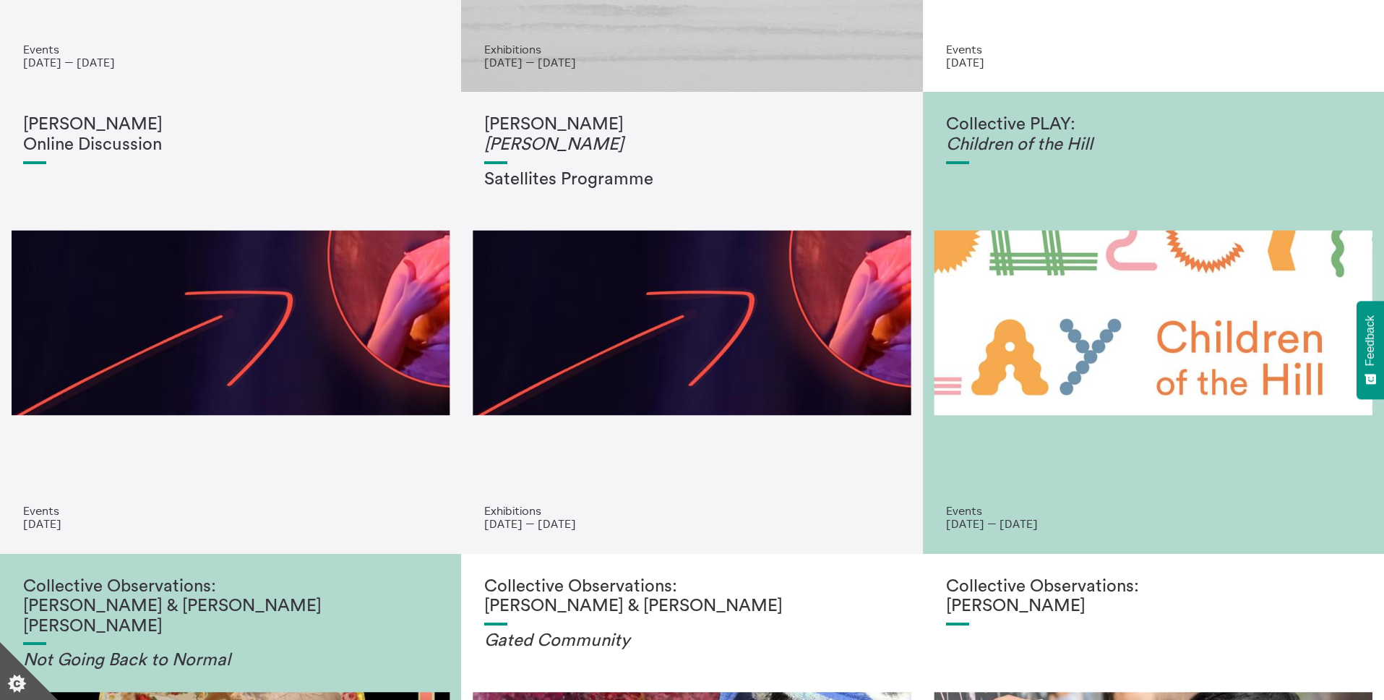
scroll to position [487, 0]
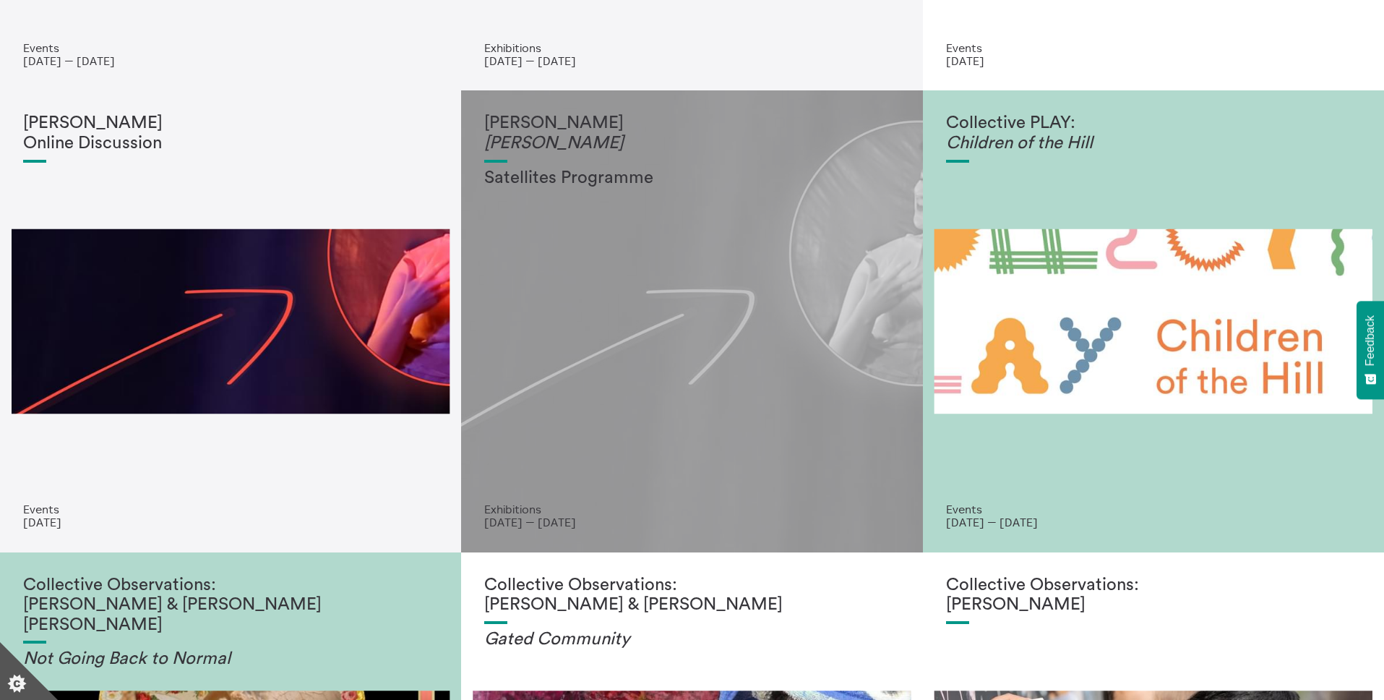
click at [699, 373] on div "Kirsty Hendry Navel Gazing Satellites Programme" at bounding box center [691, 307] width 415 height 389
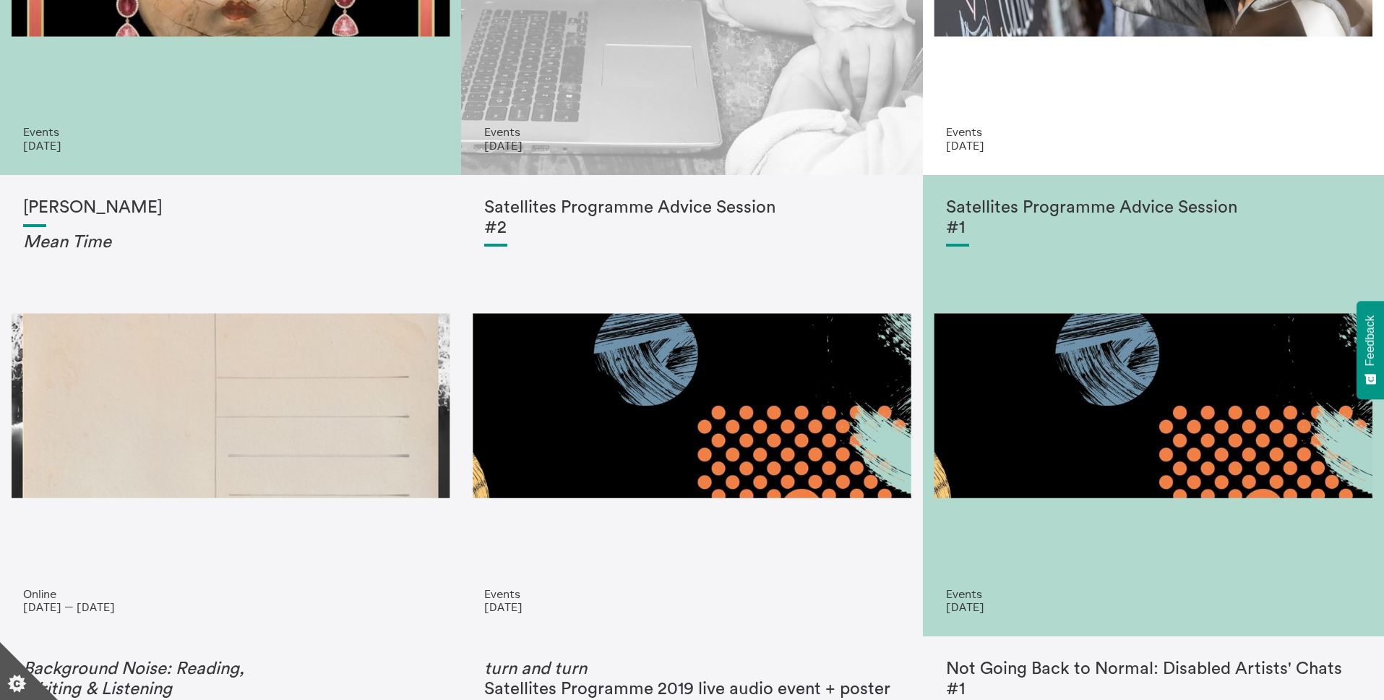
scroll to position [1371, 0]
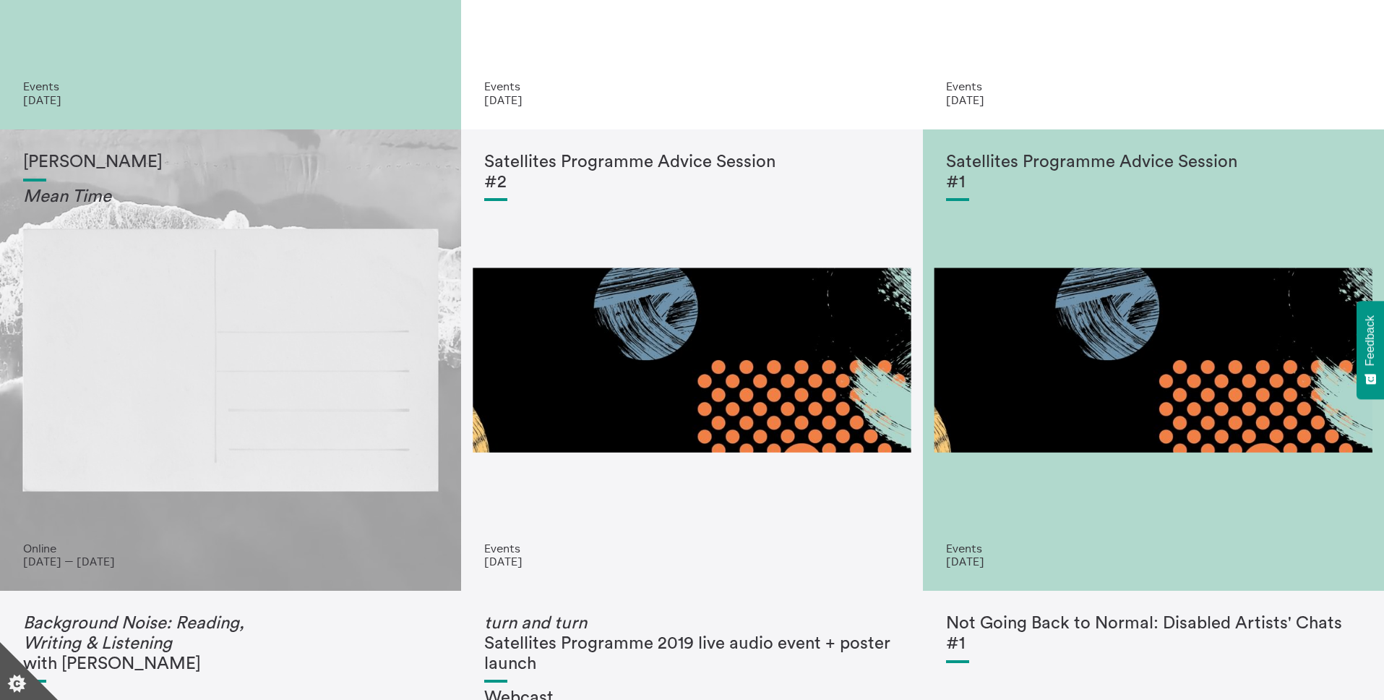
click at [250, 293] on div "Karen Cunningham Mean Time" at bounding box center [230, 347] width 415 height 389
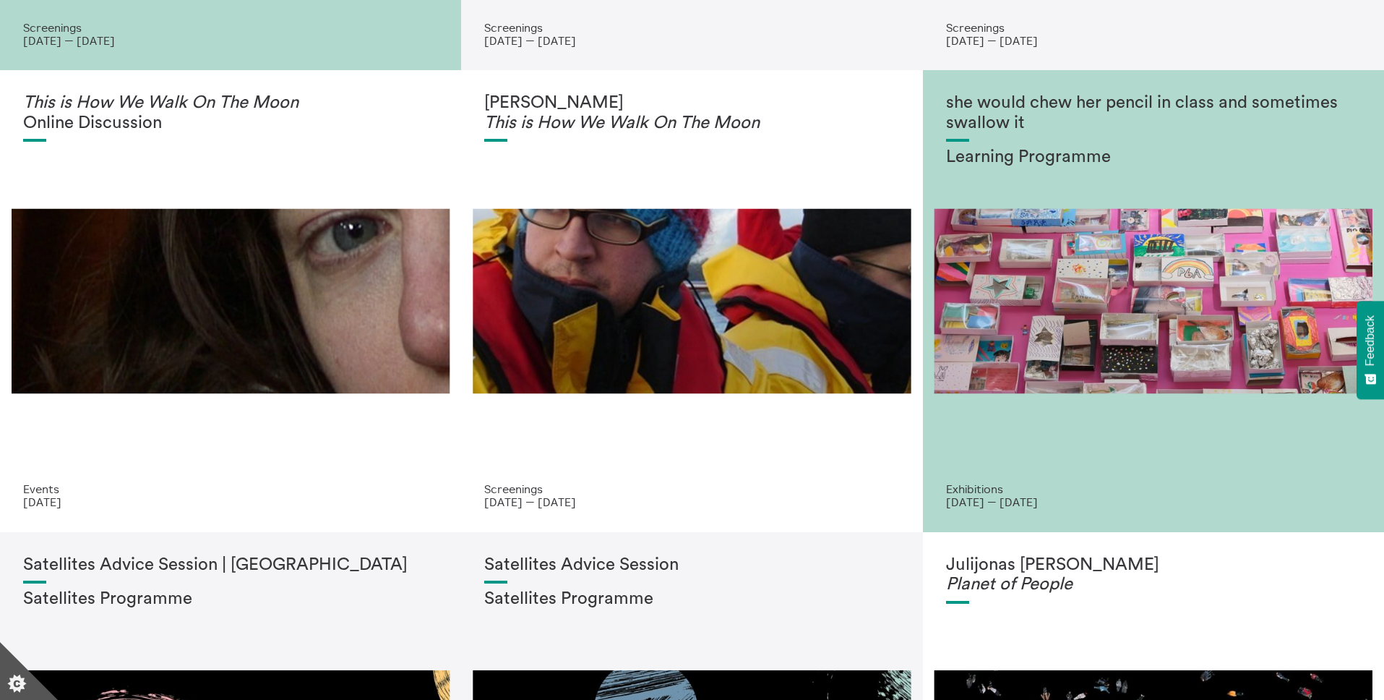
scroll to position [3312, 0]
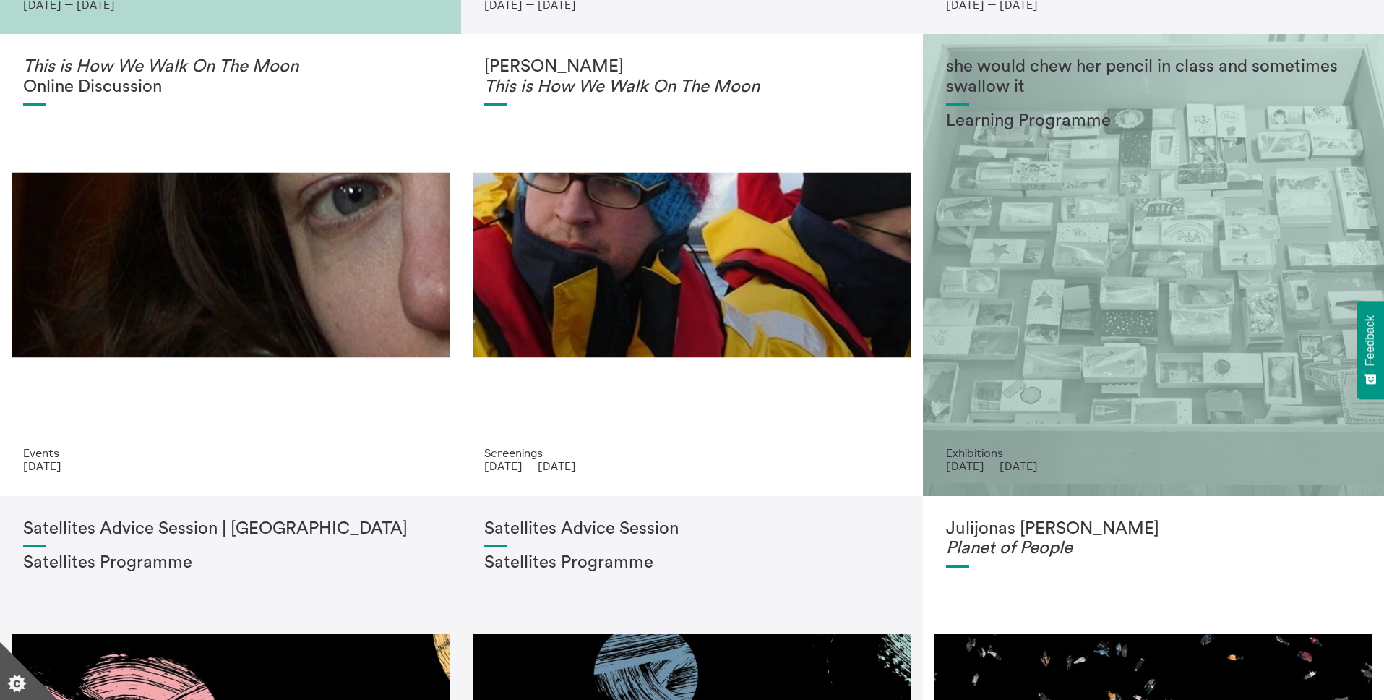
click at [1053, 341] on div "she would chew her pencil in class and sometimes swallow it Learning Programme" at bounding box center [1153, 251] width 415 height 389
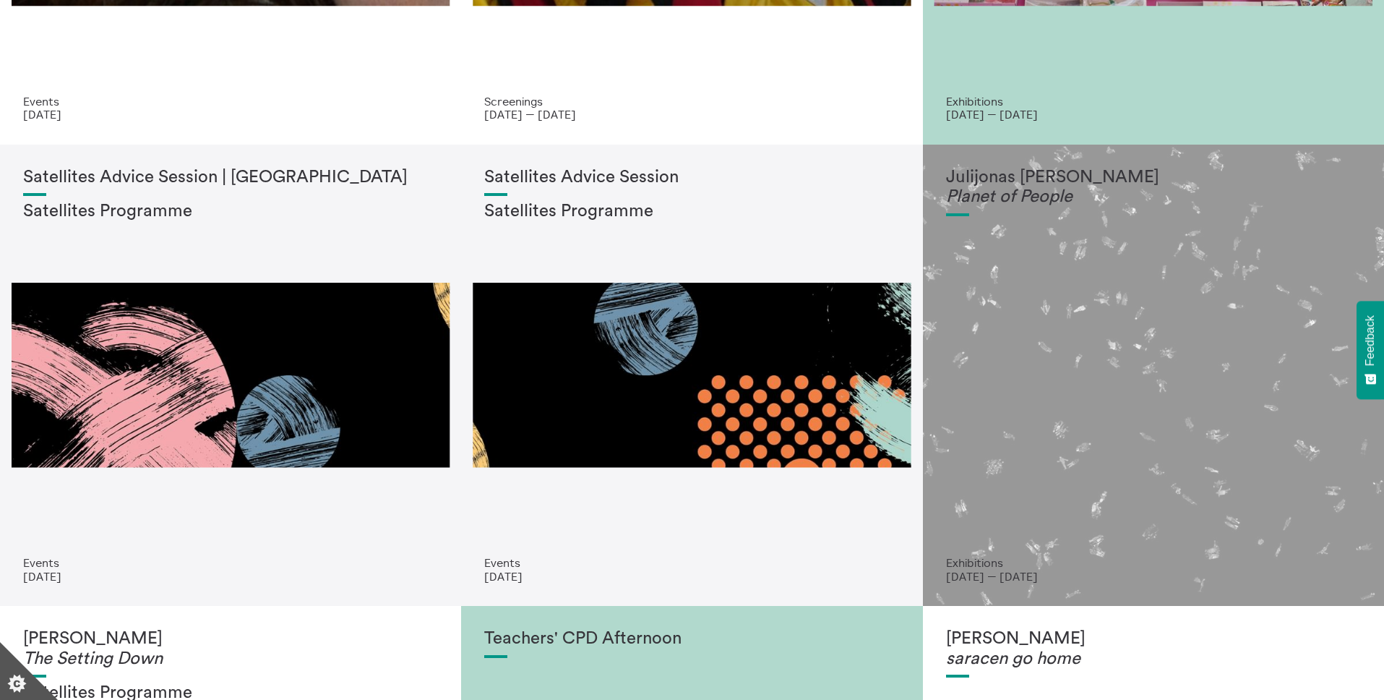
scroll to position [3644, 0]
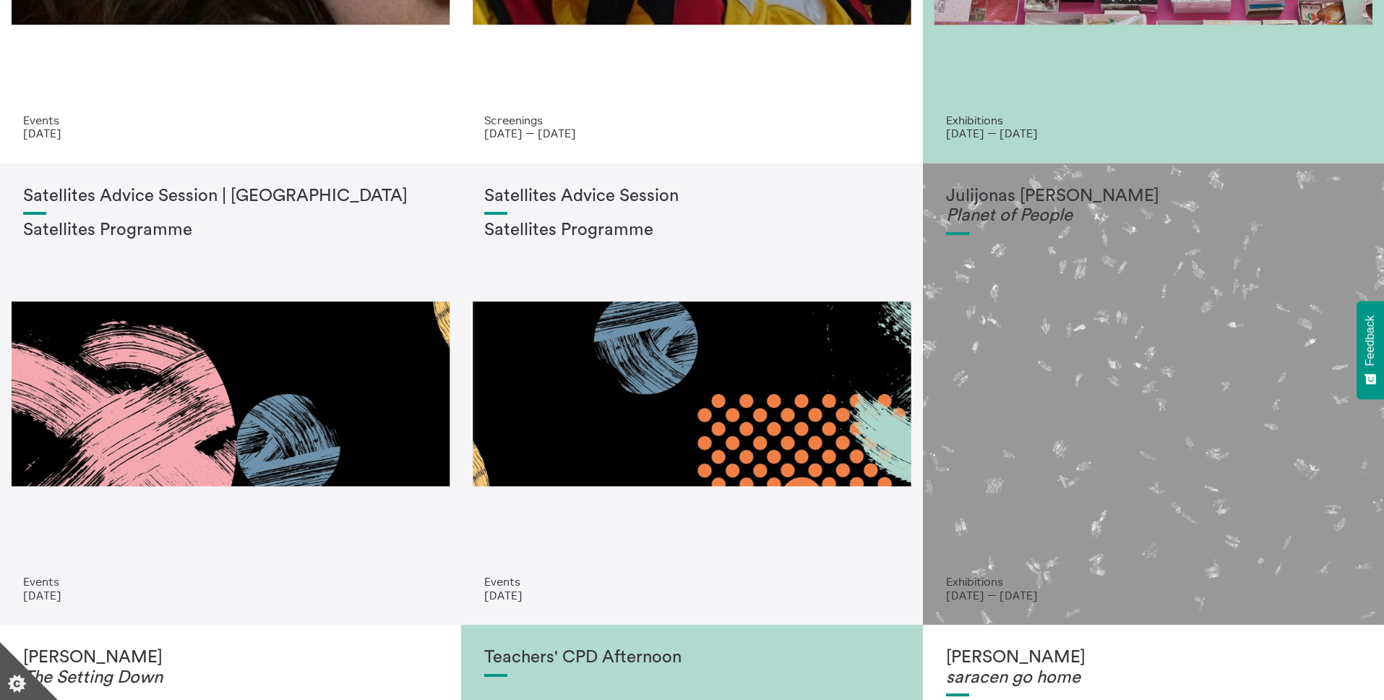
click at [1052, 289] on div "Julijonas Urbonas Planet of People" at bounding box center [1153, 380] width 415 height 389
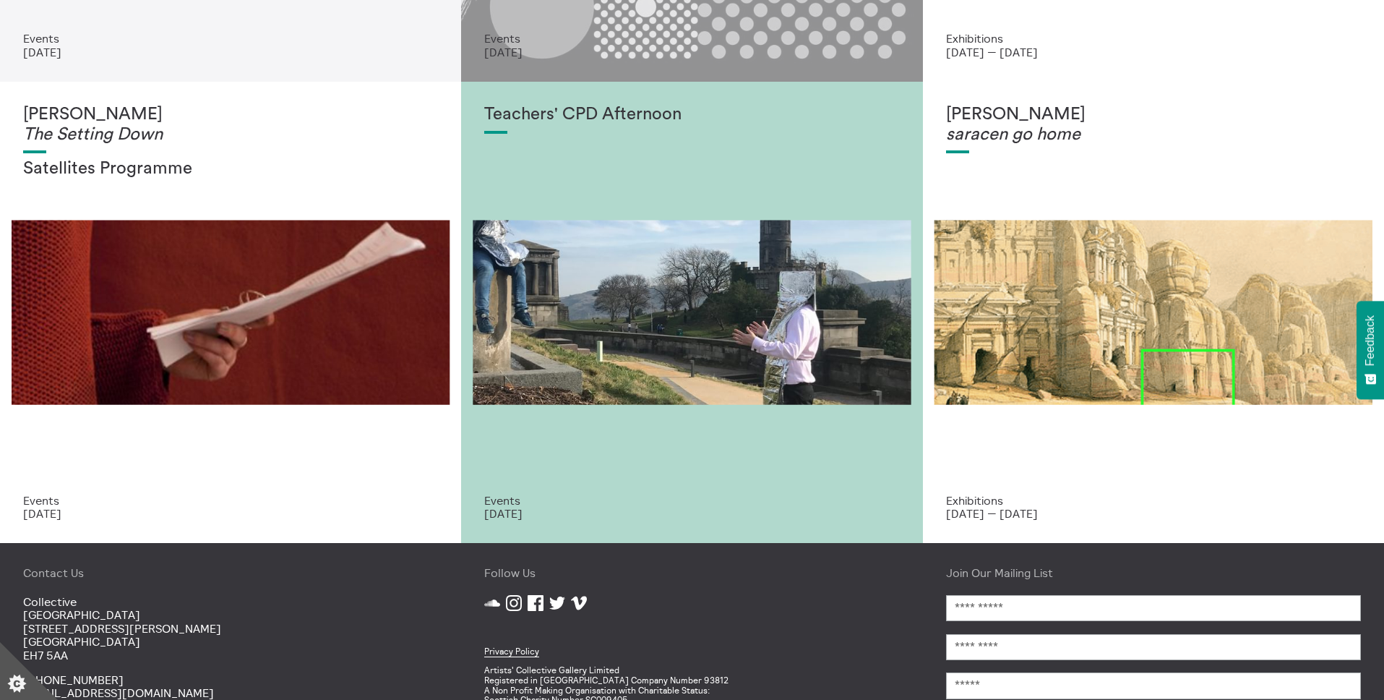
scroll to position [4226, 0]
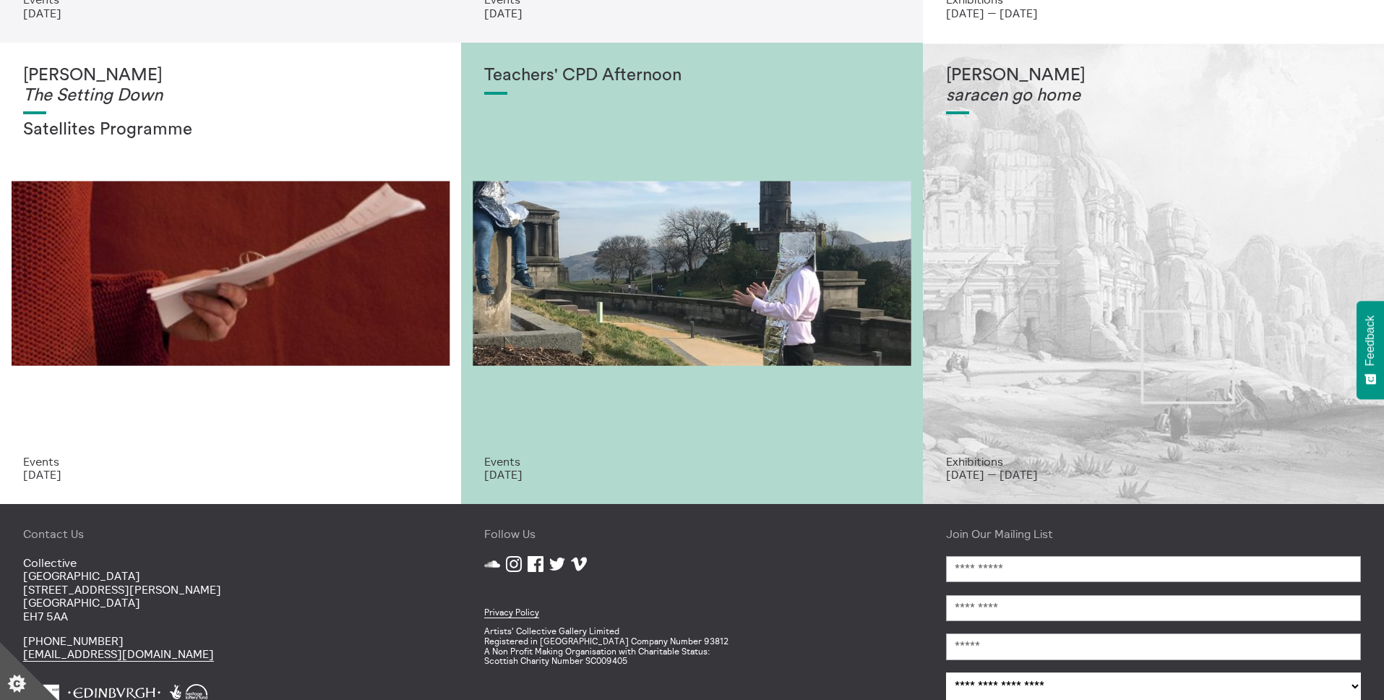
click at [1074, 296] on div "Sulaïman Majali saracen go home" at bounding box center [1153, 260] width 415 height 389
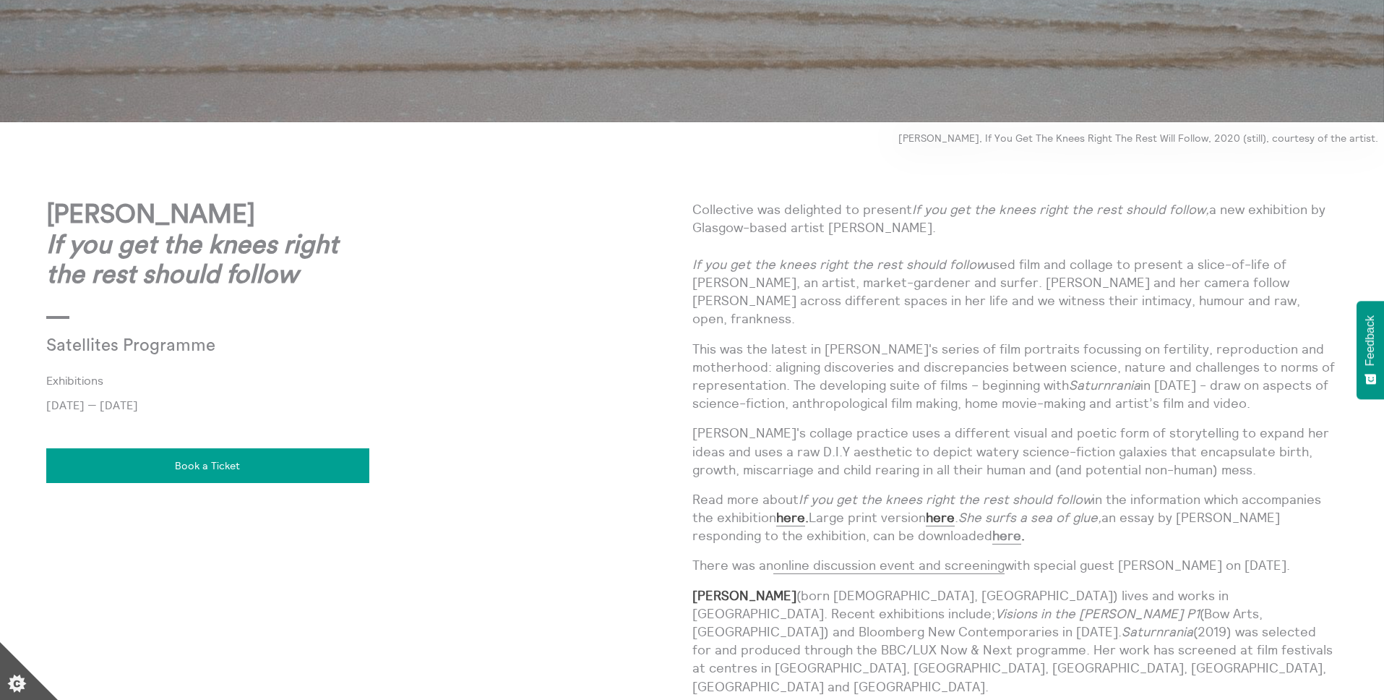
scroll to position [621, 0]
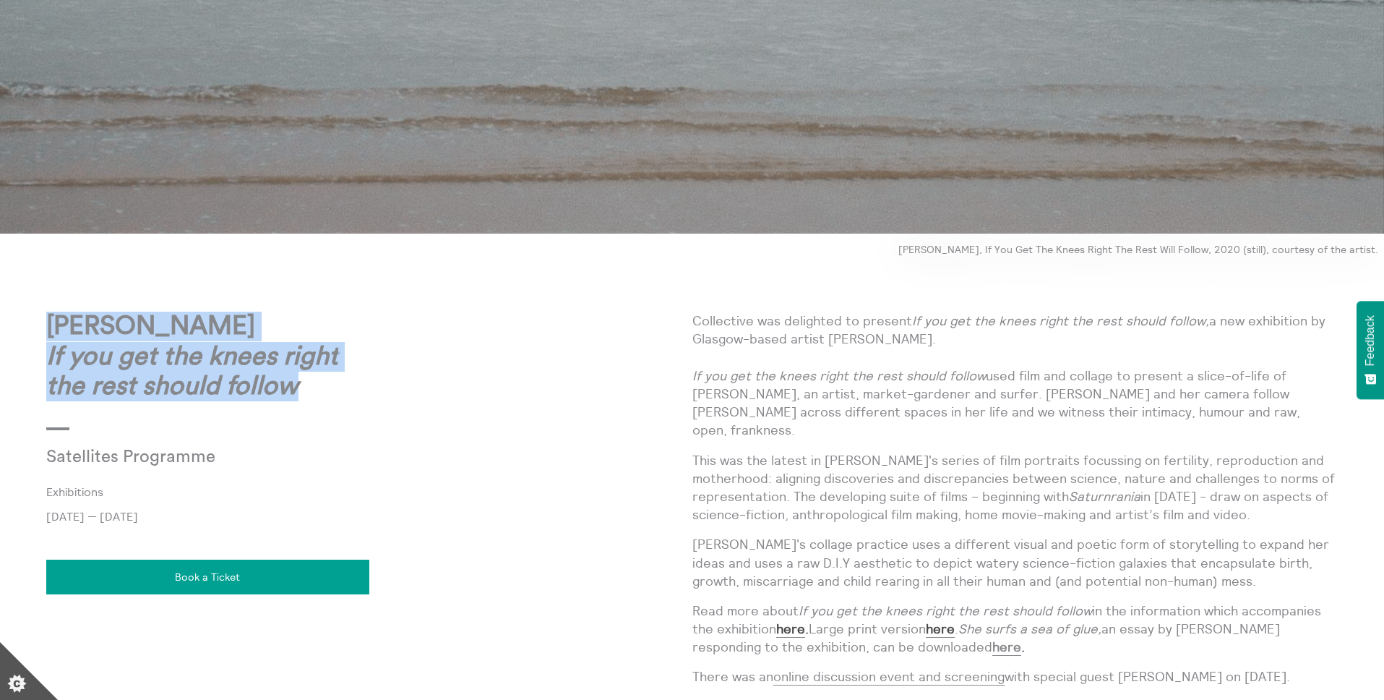
copy p "[PERSON_NAME] If you get the knees right the rest should follow"
drag, startPoint x: 43, startPoint y: 323, endPoint x: 321, endPoint y: 395, distance: 286.8
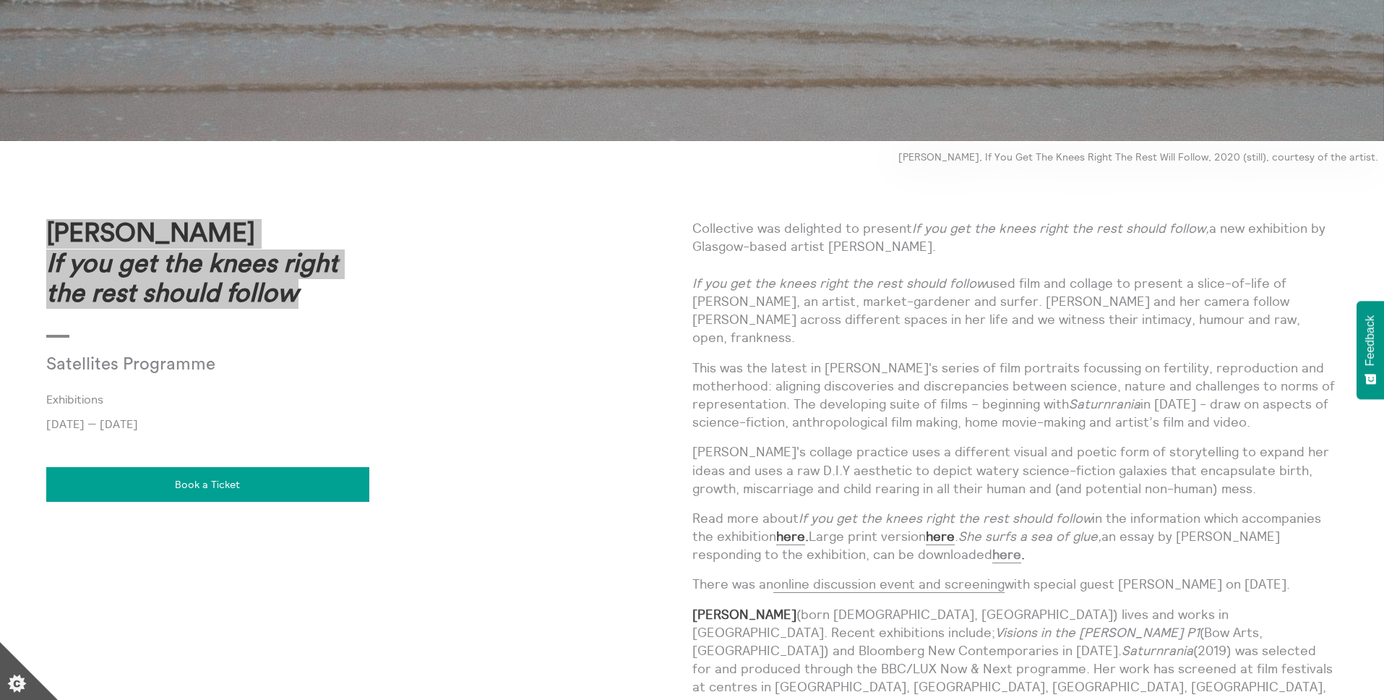
scroll to position [743, 0]
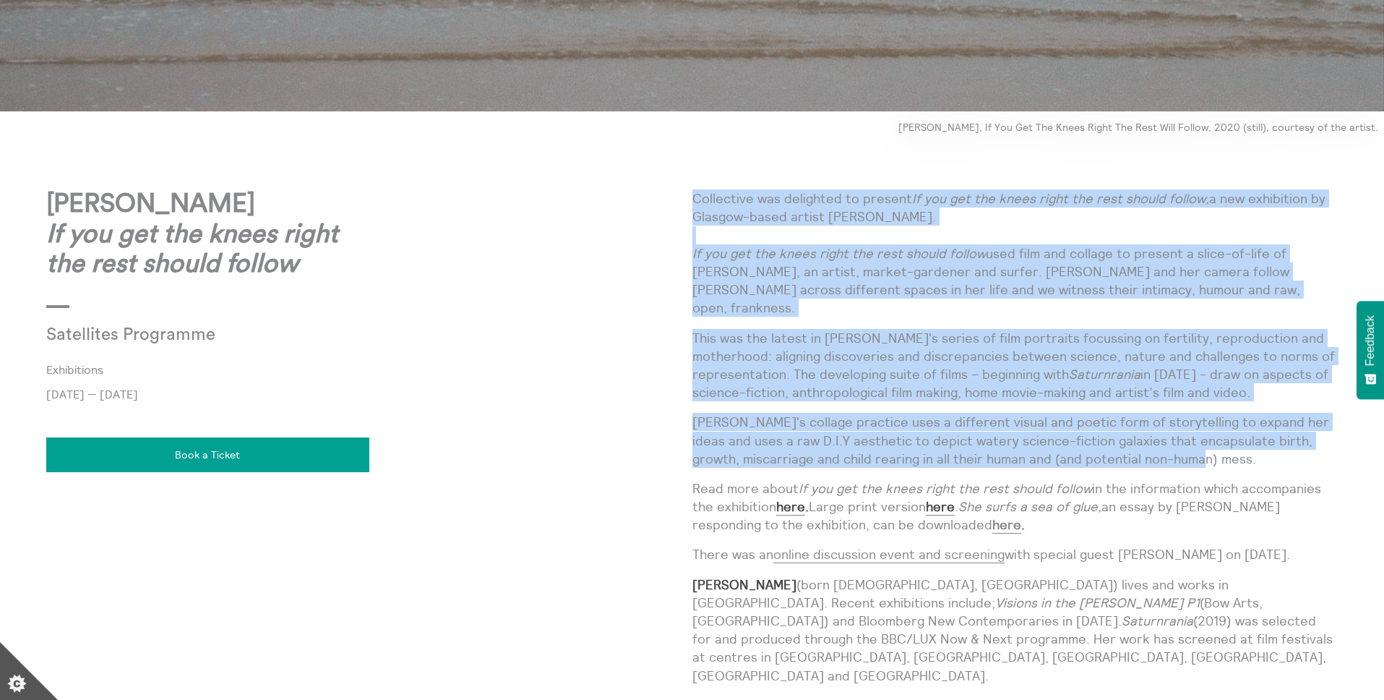
drag, startPoint x: 695, startPoint y: 199, endPoint x: 1164, endPoint y: 444, distance: 529.2
click at [1164, 444] on div "Collective was delighted to present If you get the knees right the rest should …" at bounding box center [1015, 502] width 646 height 627
copy div "Loremipsum dol sitametco ad elitsed Do eiu tem inc utlab etdol mag aliq enimad …"
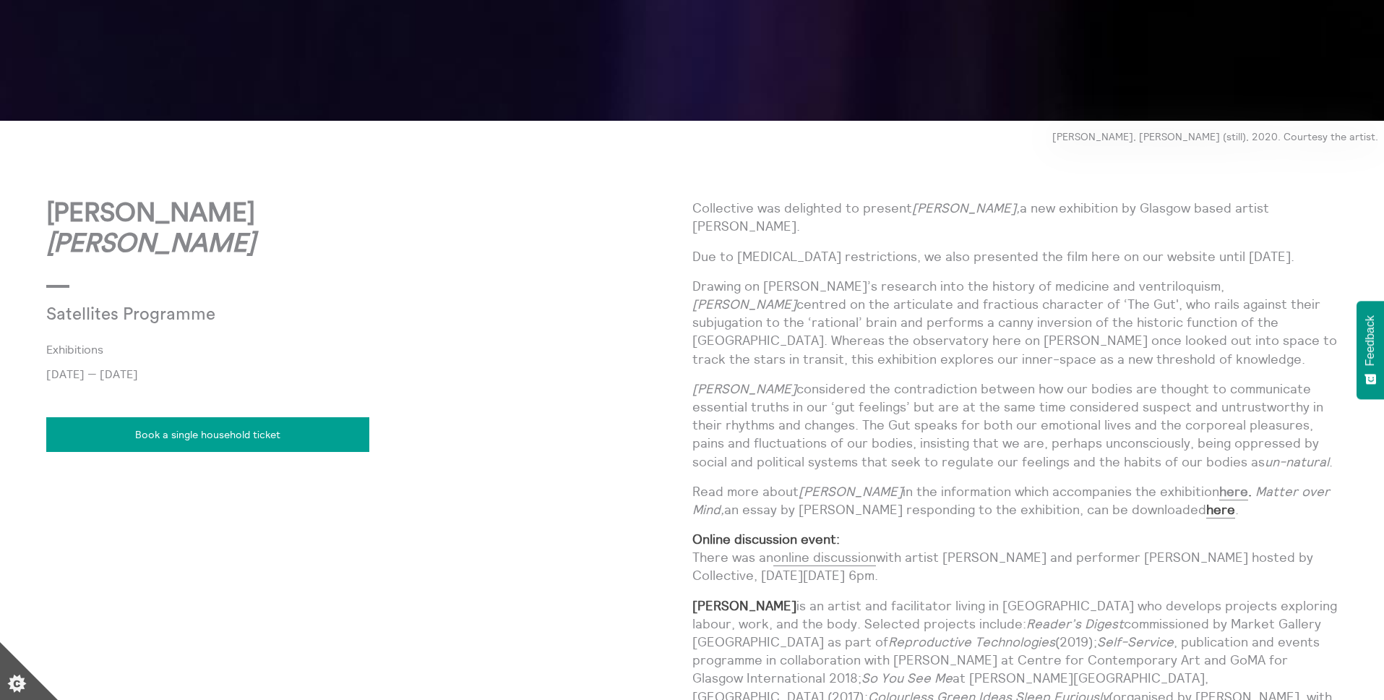
scroll to position [737, 0]
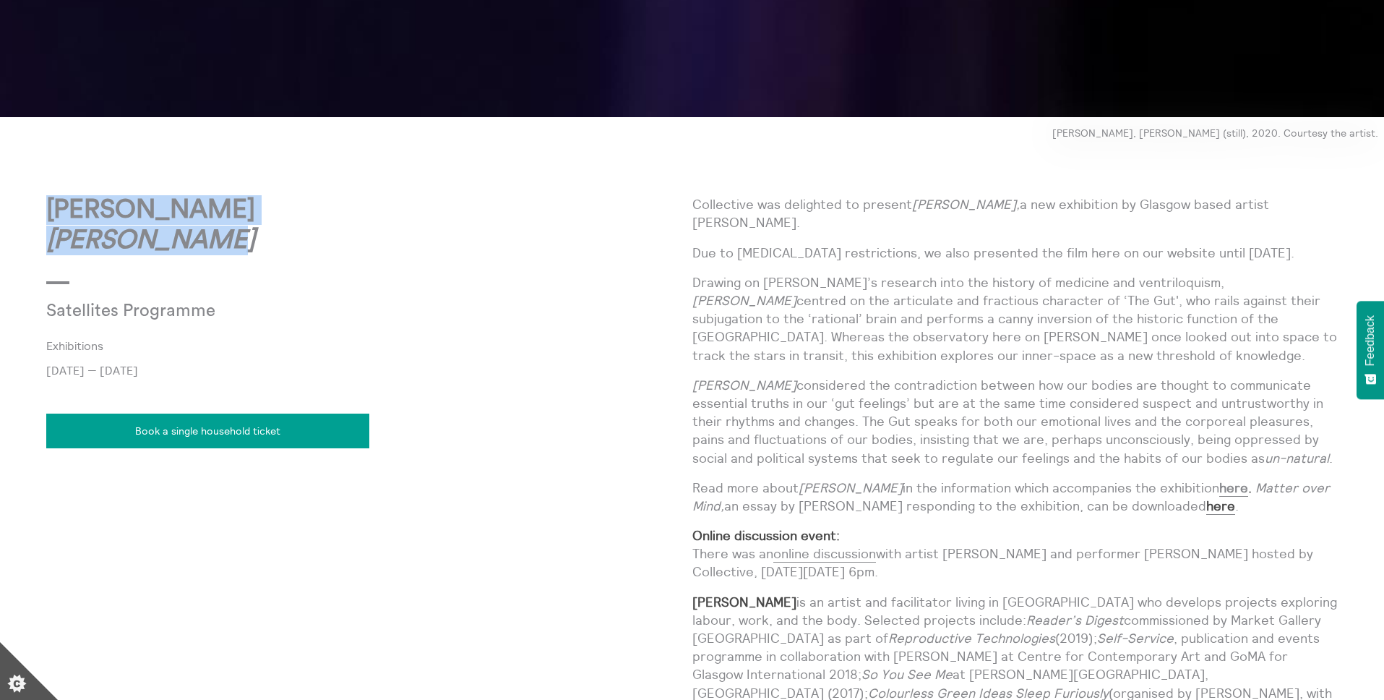
copy strong "[PERSON_NAME]"
drag, startPoint x: 50, startPoint y: 211, endPoint x: 202, endPoint y: 242, distance: 155.6
click at [202, 242] on p "[PERSON_NAME]" at bounding box center [369, 225] width 646 height 60
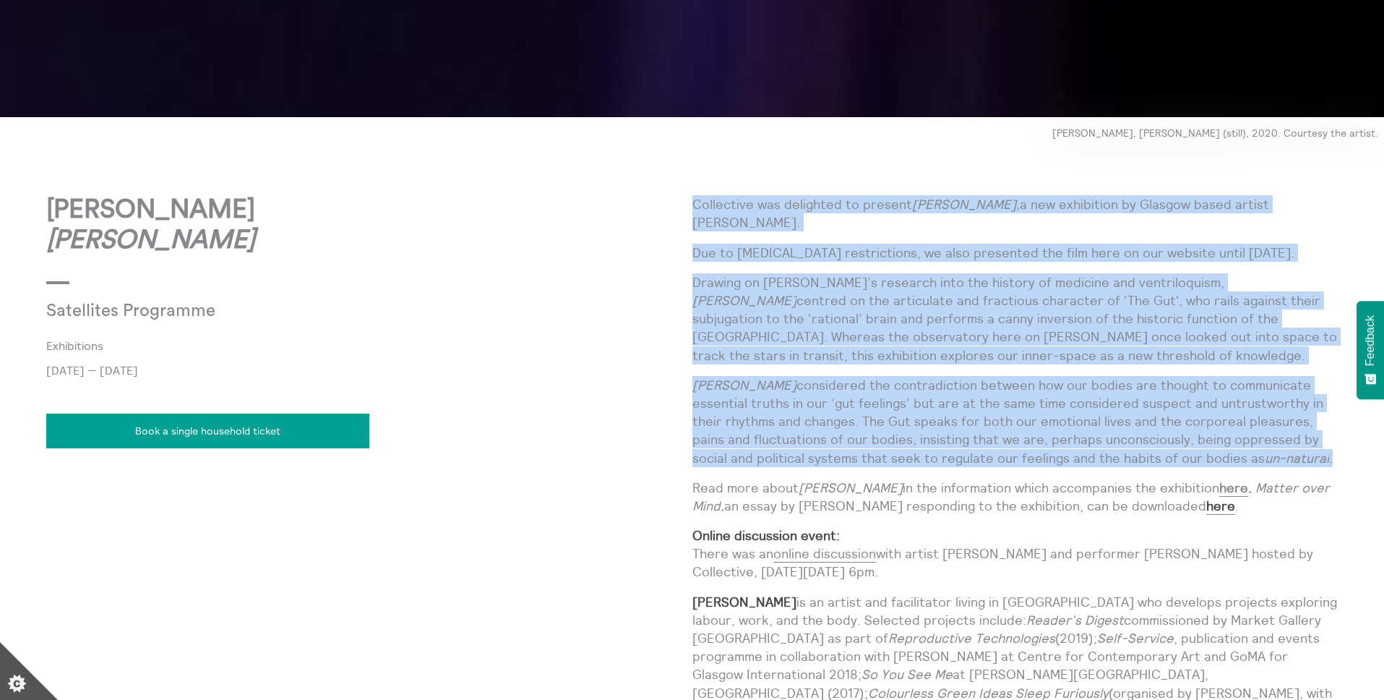
drag, startPoint x: 692, startPoint y: 202, endPoint x: 1339, endPoint y: 436, distance: 687.9
copy div "Loremipsum dol sitametco ad elitsed Doeiu Tempor, i utl etdolorema al Enimadm v…"
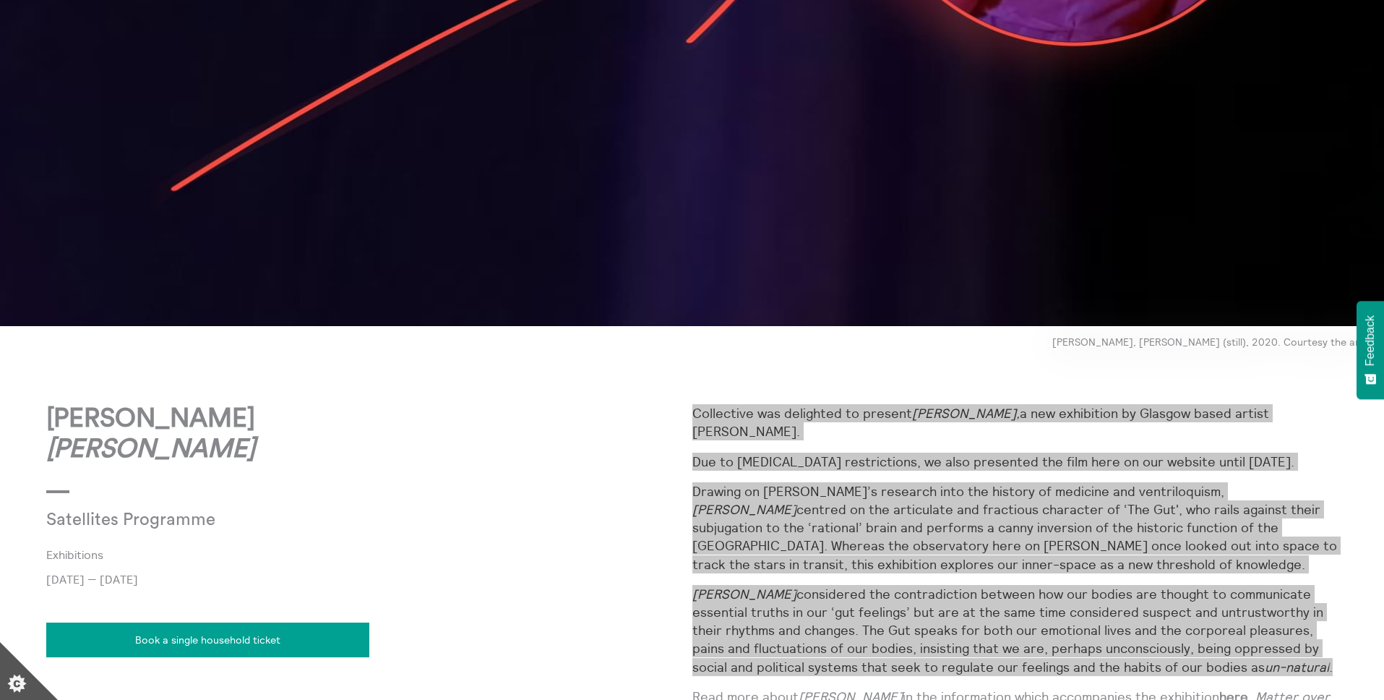
scroll to position [544, 0]
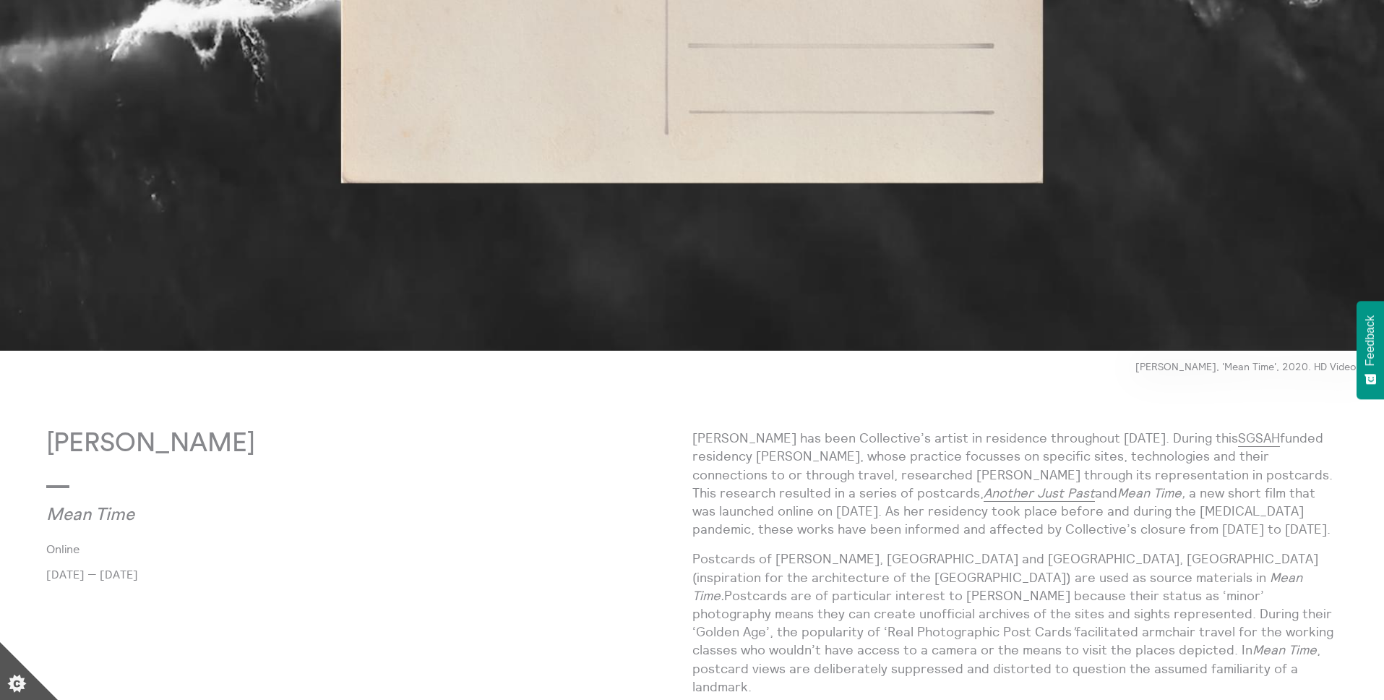
scroll to position [499, 0]
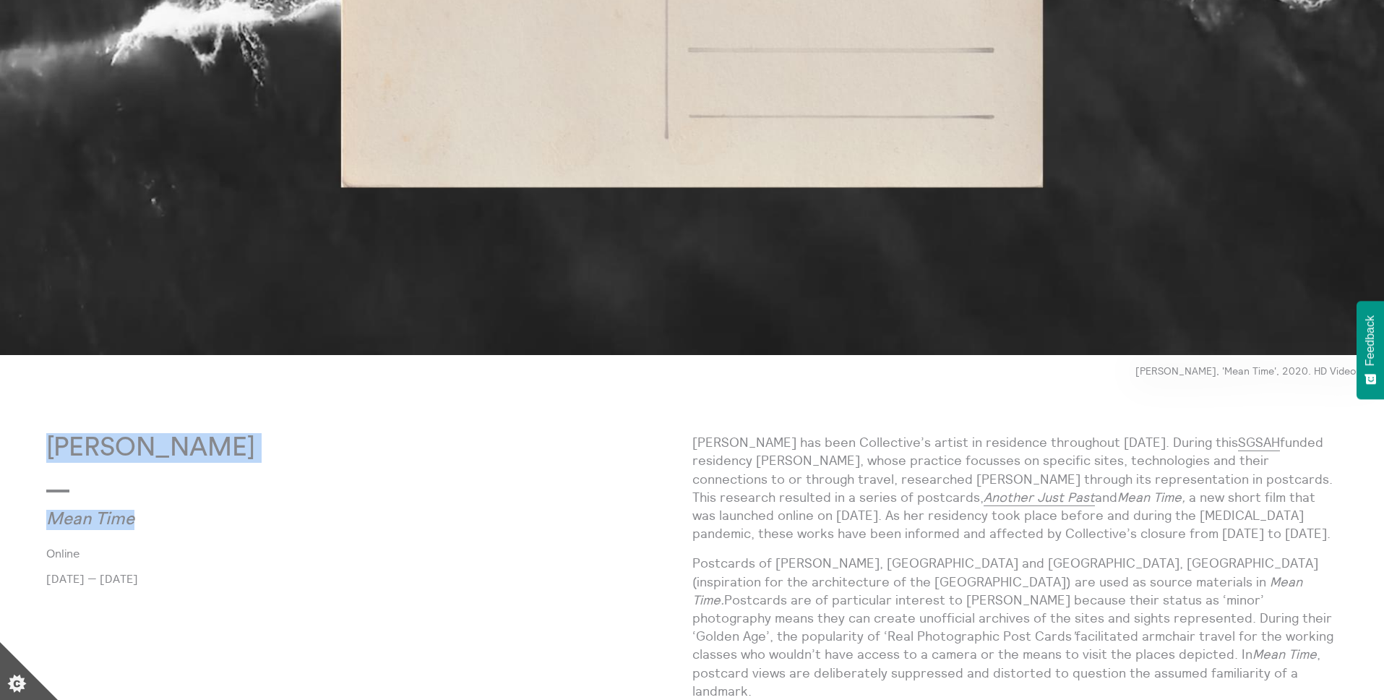
drag, startPoint x: 45, startPoint y: 445, endPoint x: 146, endPoint y: 522, distance: 126.9
click at [146, 522] on body "**********" at bounding box center [692, 489] width 1384 height 1977
copy div "Karen Cunningham Mean Time"
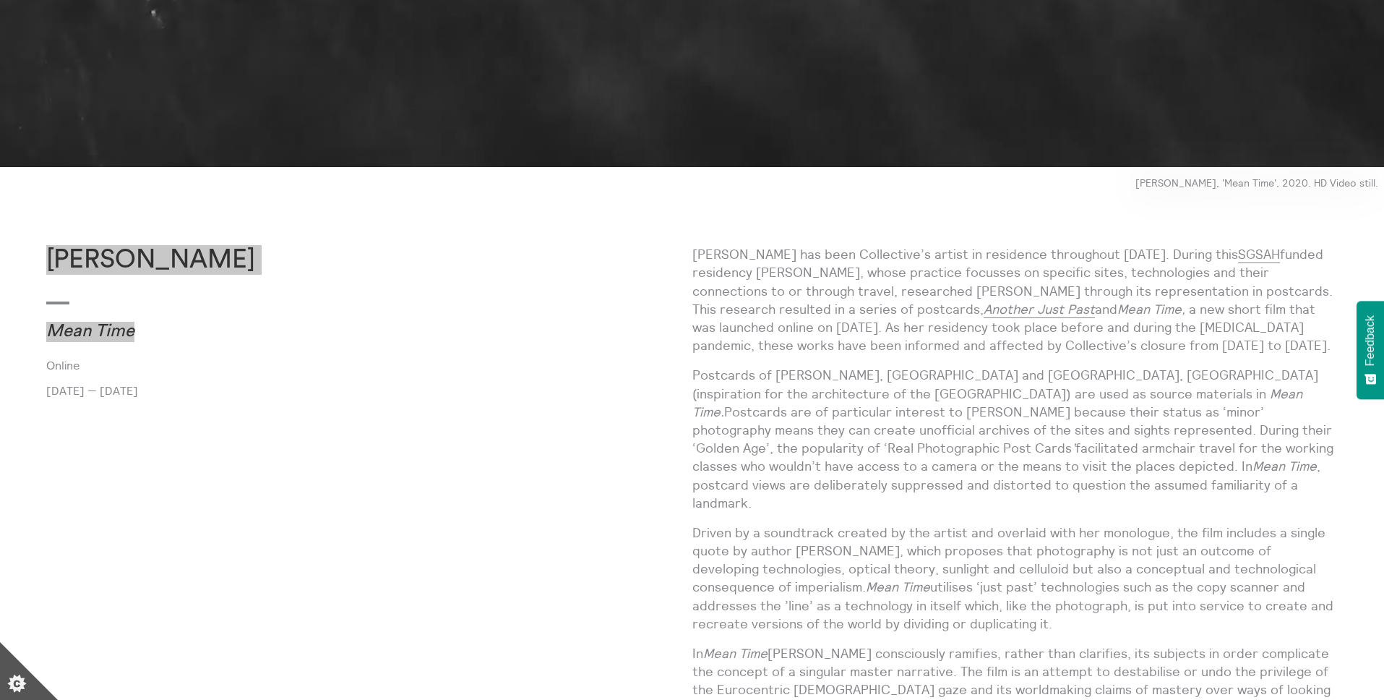
scroll to position [731, 0]
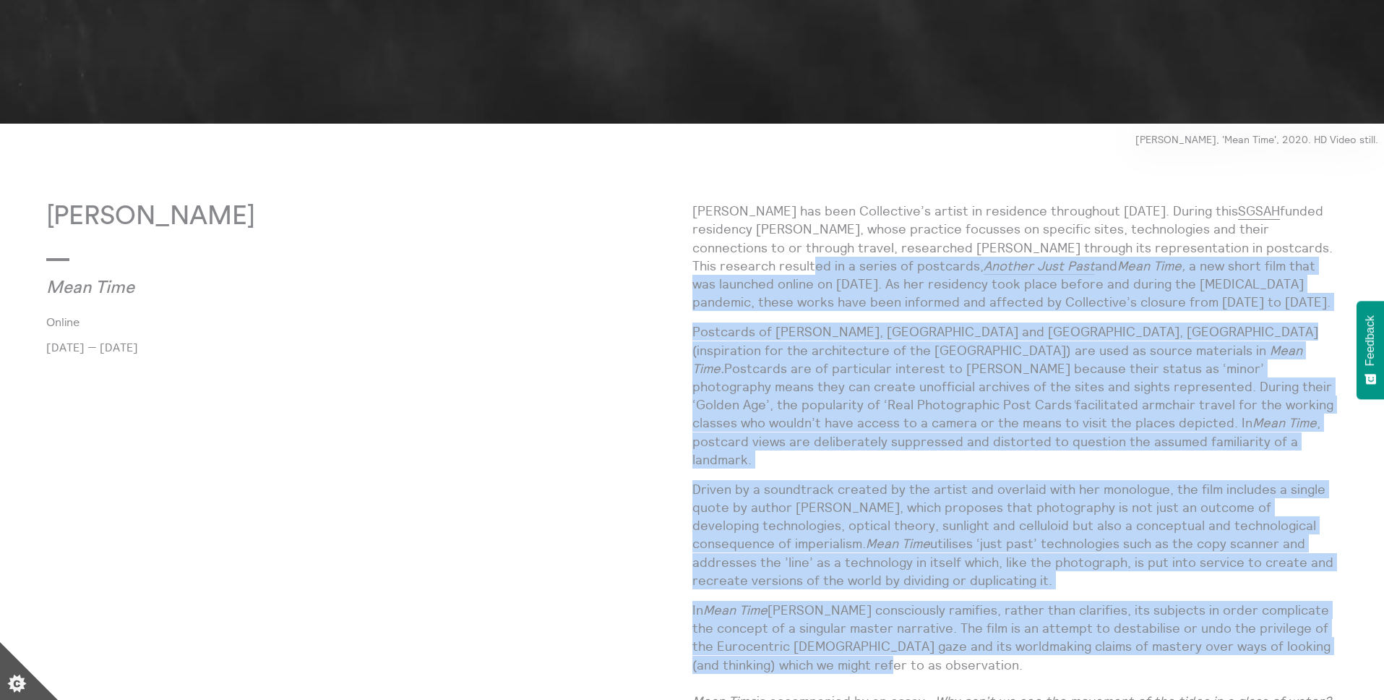
drag, startPoint x: 888, startPoint y: 640, endPoint x: 699, endPoint y: 264, distance: 421.2
click at [699, 264] on div "Karen Cunningham has been Collective’s artist in residence throughout 2020. Dur…" at bounding box center [1015, 534] width 646 height 665
drag, startPoint x: 690, startPoint y: 208, endPoint x: 898, endPoint y: 578, distance: 424.2
click at [898, 578] on div "Karen Cunningham Mean Time Online 22 Oct 2020 — 6 Nov 2020 Karen Cunningham has…" at bounding box center [692, 558] width 1292 height 713
click at [703, 233] on p "Karen Cunningham has been Collective’s artist in residence throughout 2020. Dur…" at bounding box center [1015, 256] width 646 height 109
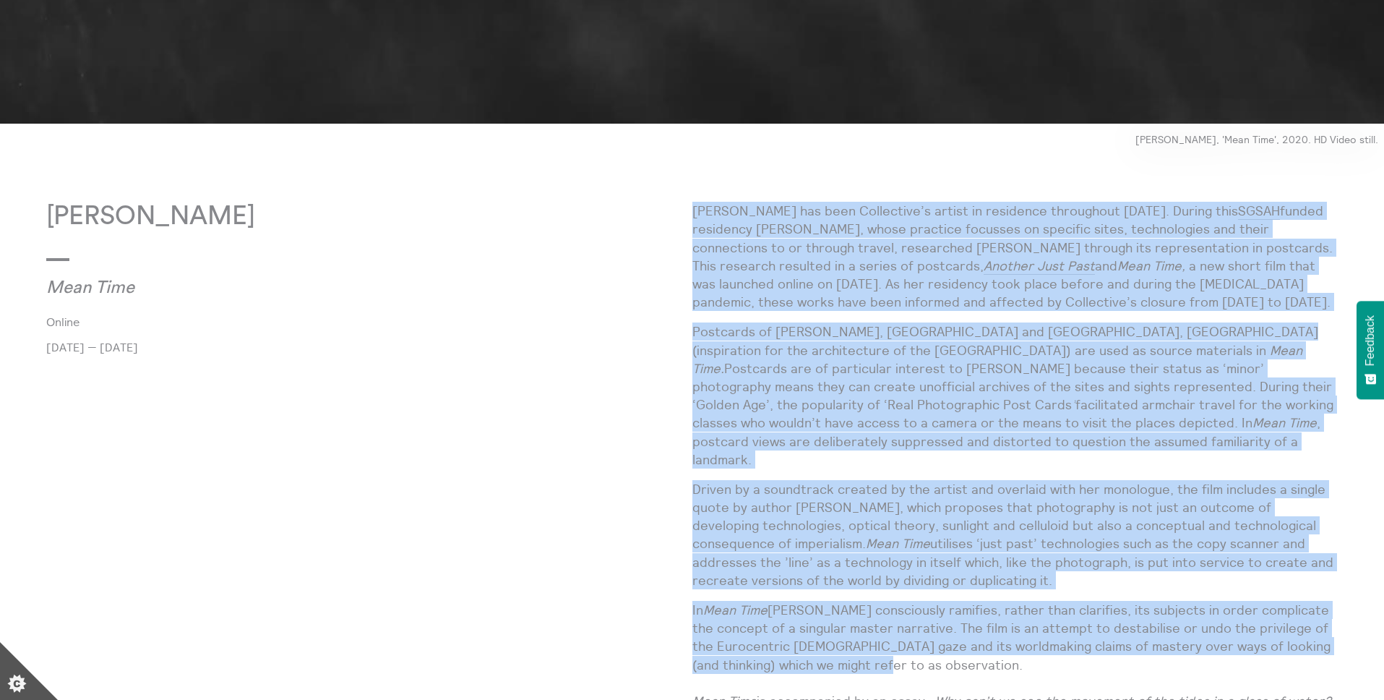
drag, startPoint x: 694, startPoint y: 209, endPoint x: 976, endPoint y: 641, distance: 516.4
click at [976, 641] on div "Karen Cunningham has been Collective’s artist in residence throughout 2020. Dur…" at bounding box center [1015, 534] width 646 height 665
copy div "Karen Cunningham has been Collective’s artist in residence throughout 2020. Dur…"
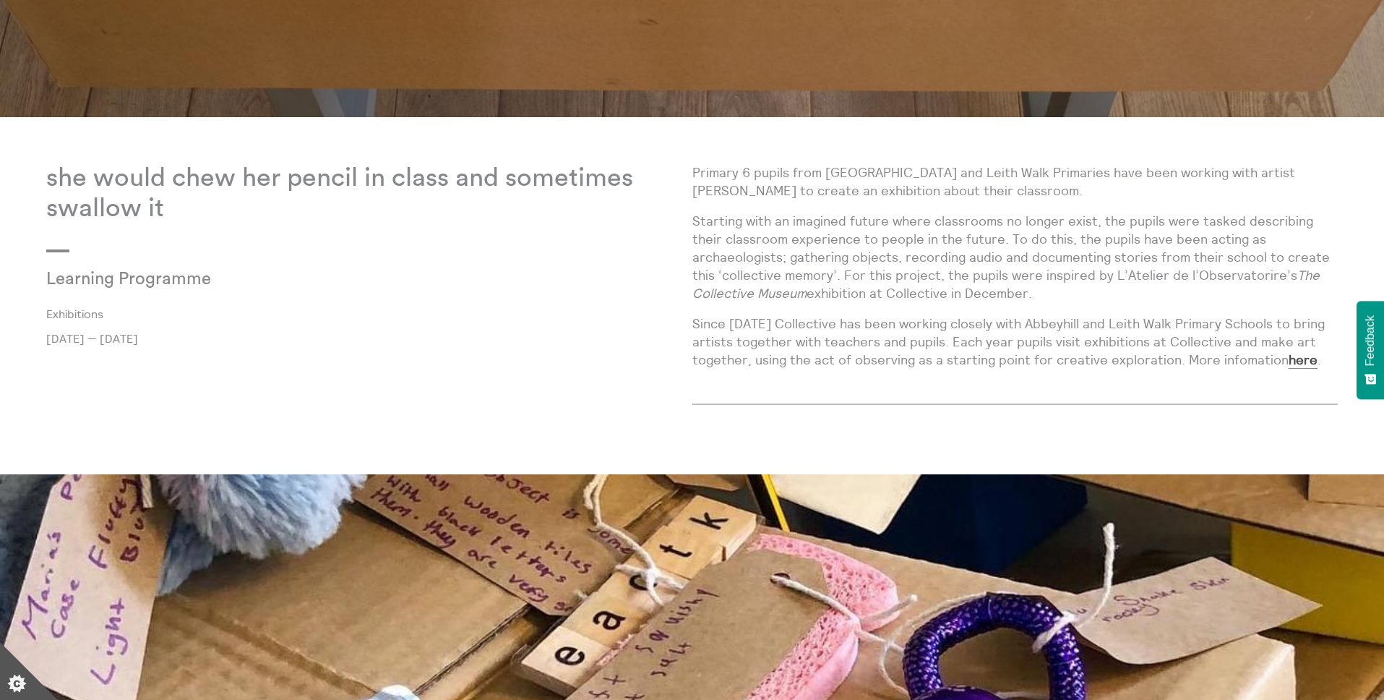
scroll to position [998, 0]
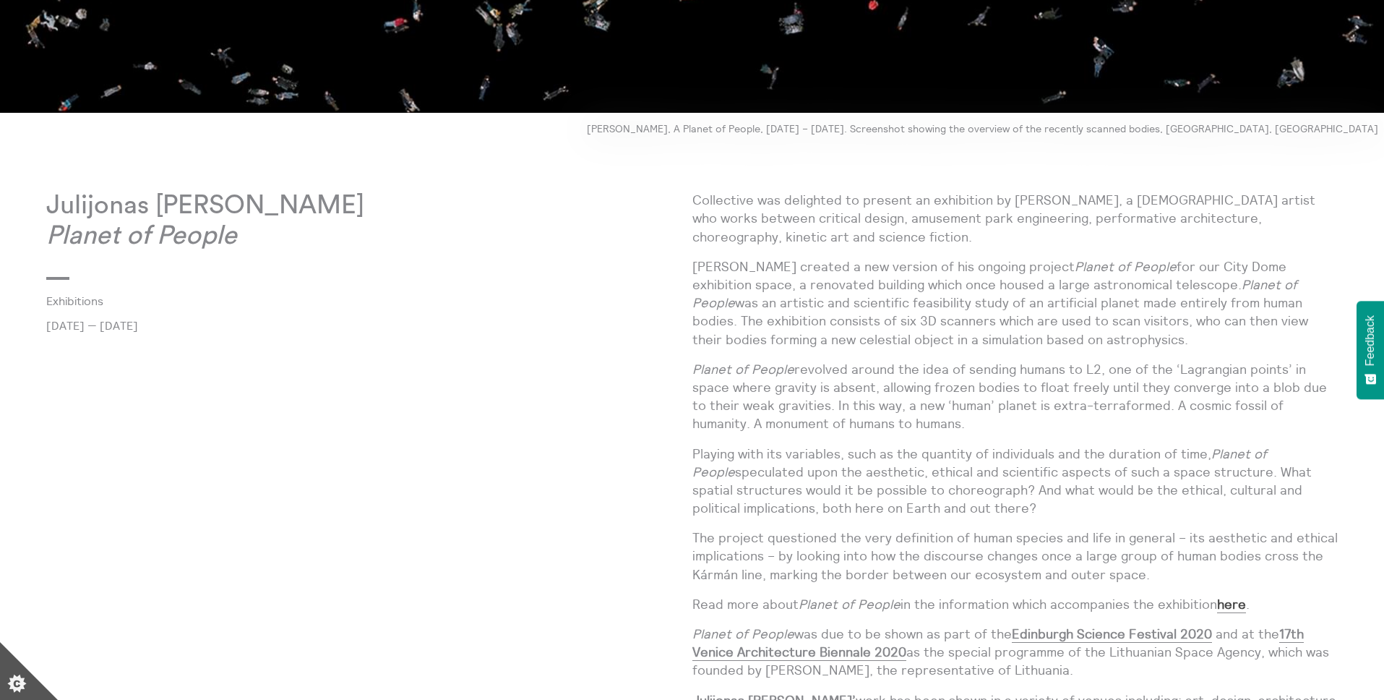
scroll to position [662, 0]
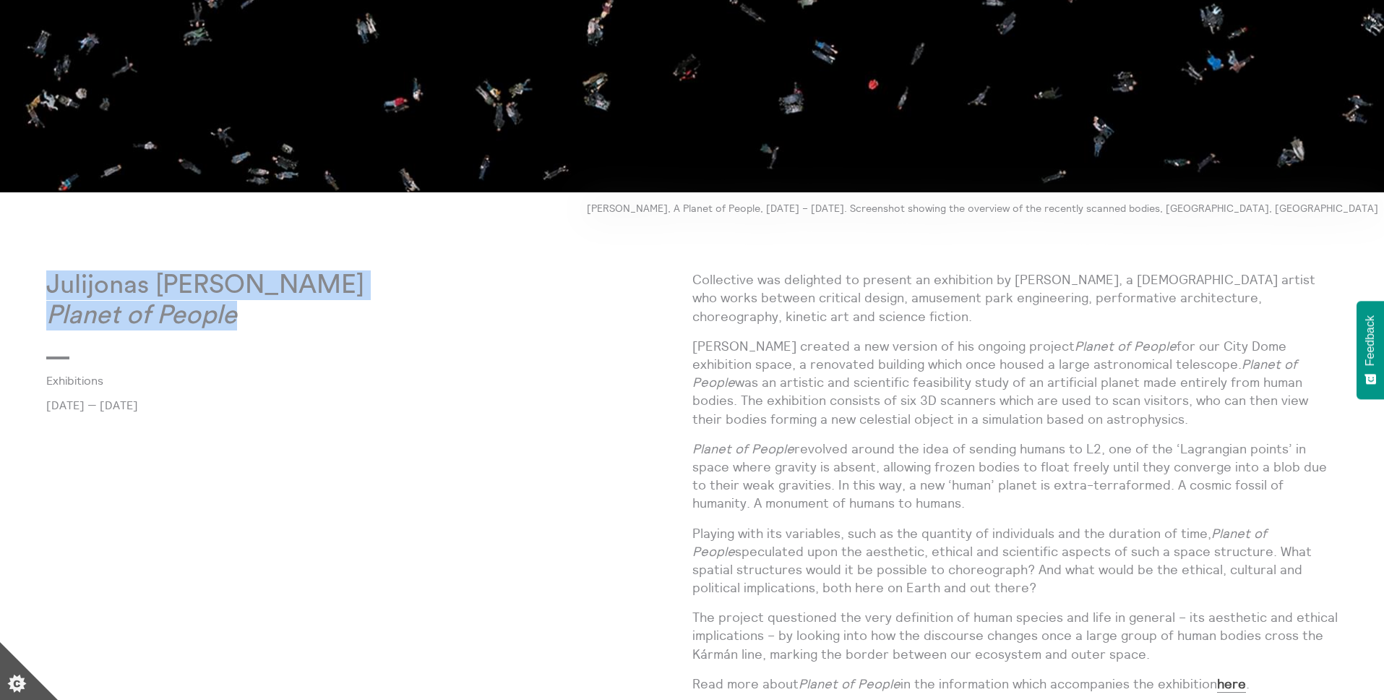
drag, startPoint x: 49, startPoint y: 287, endPoint x: 262, endPoint y: 331, distance: 217.0
click at [262, 331] on div "Julijonas [PERSON_NAME] Planet of People Exhibitions [DATE] — [DATE]" at bounding box center [369, 685] width 646 height 830
copy div "Julijonas [PERSON_NAME] Planet of People"
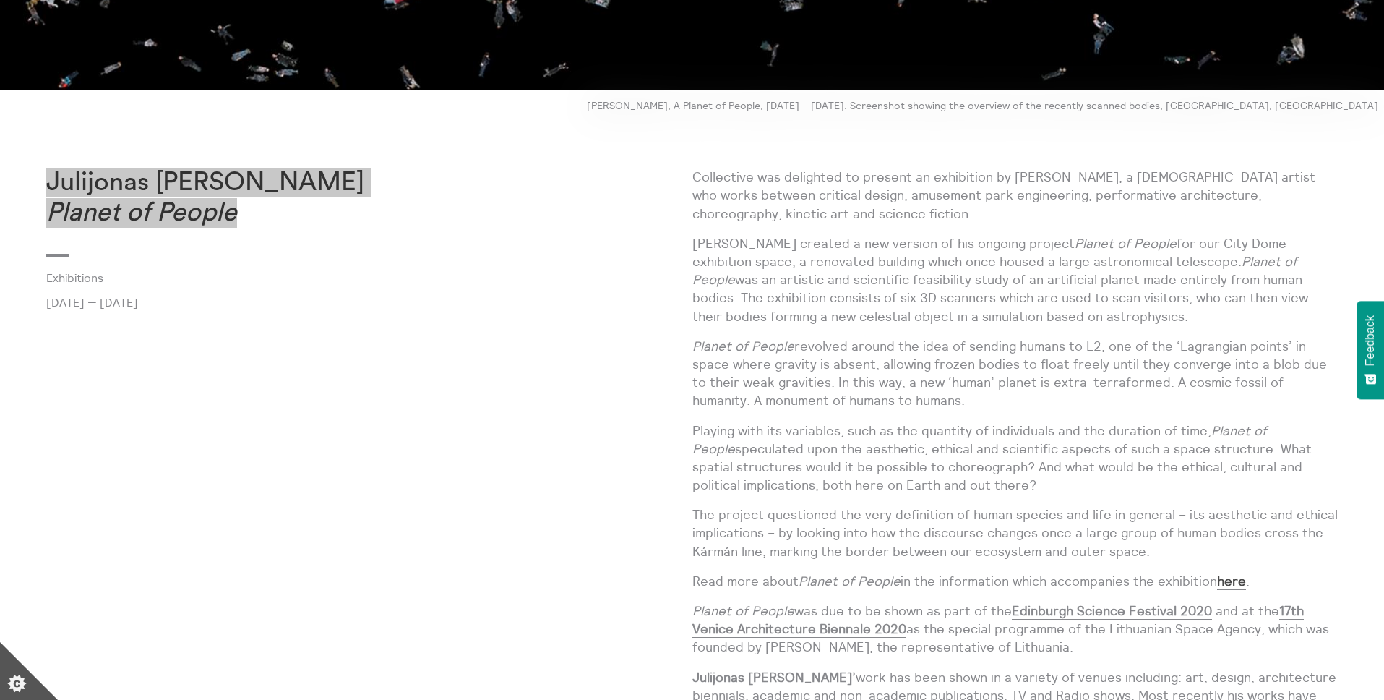
scroll to position [789, 0]
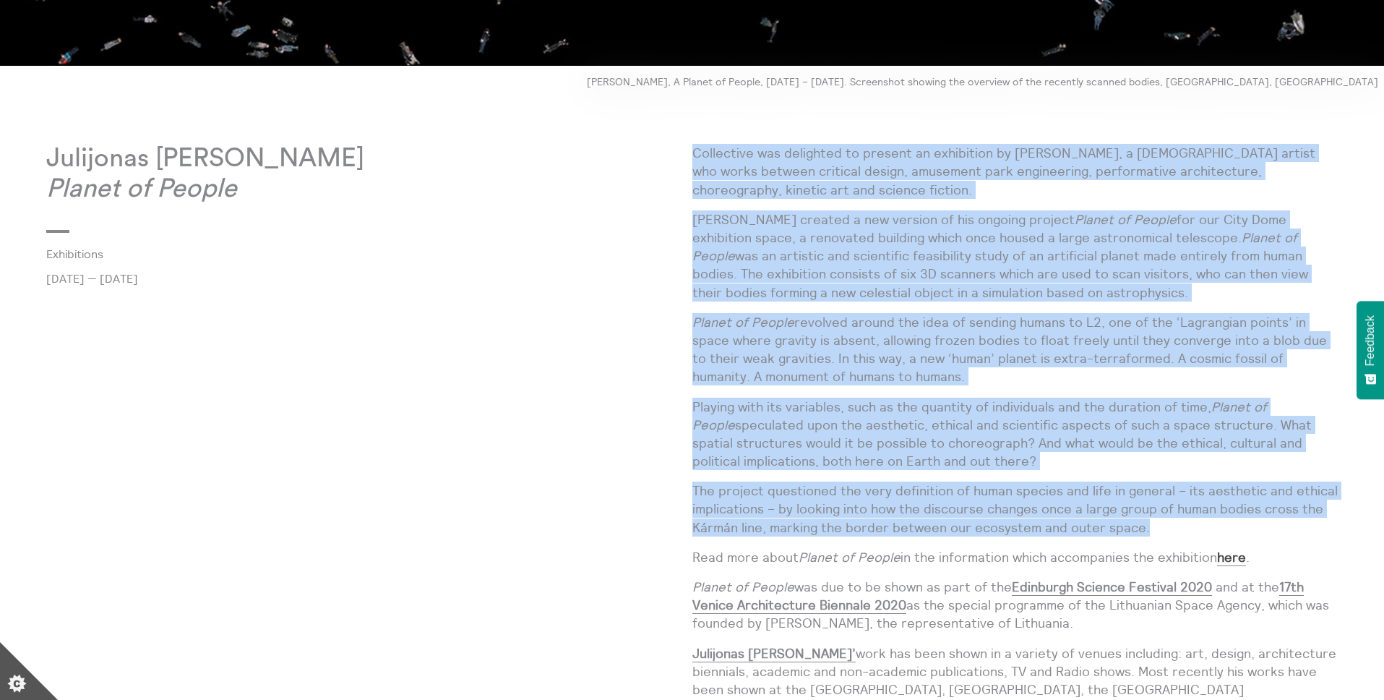
drag, startPoint x: 692, startPoint y: 151, endPoint x: 1239, endPoint y: 533, distance: 667.1
click at [1239, 533] on div "Collective was delighted to present an exhibition by [PERSON_NAME], a [DEMOGRAP…" at bounding box center [1015, 505] width 646 height 723
copy div "Loremipsum dol sitametco ad elitsed do eiusmodtem in Utlaboree Dolorem, a Enima…"
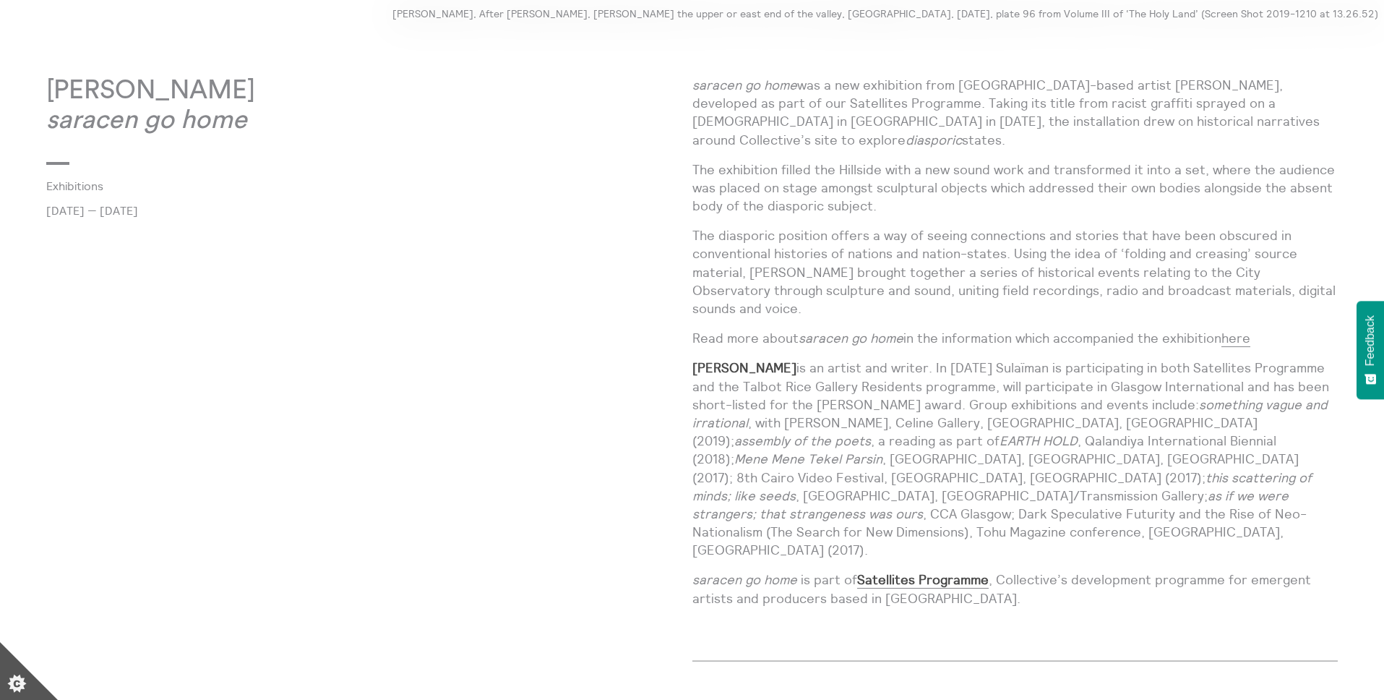
scroll to position [951, 0]
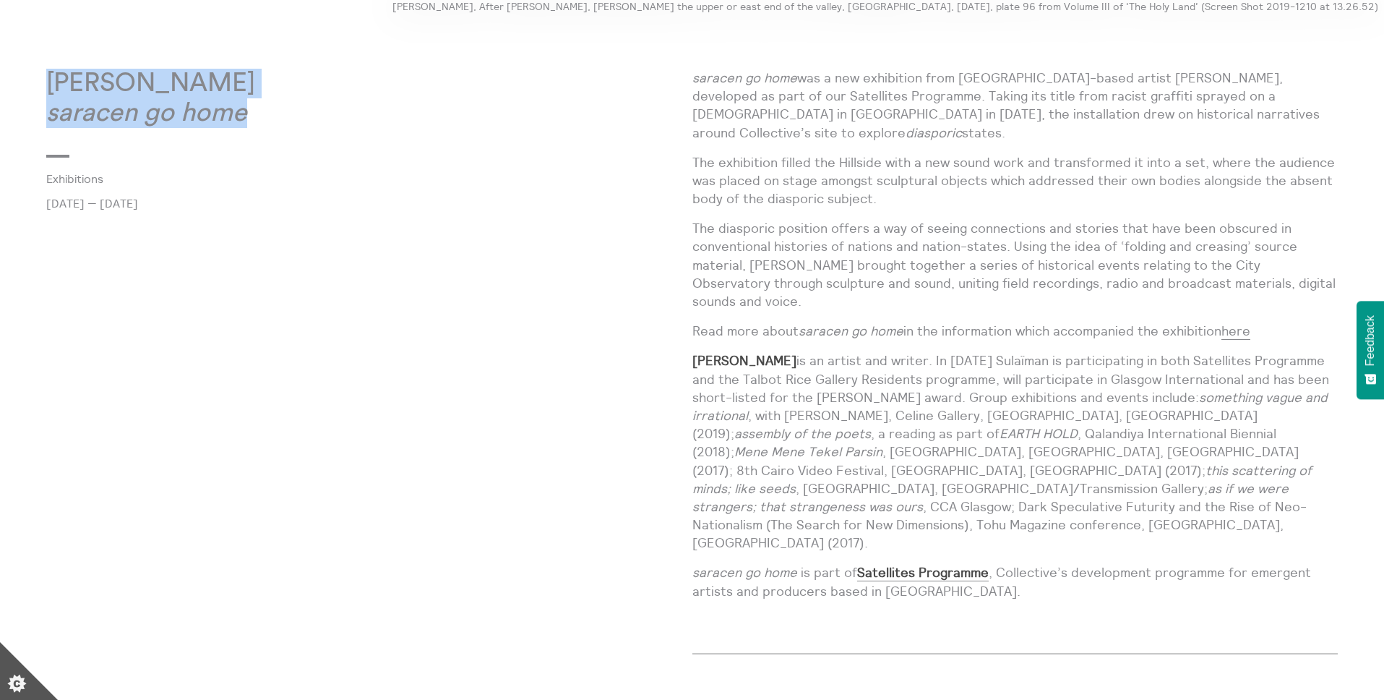
copy p "[PERSON_NAME] saracen go home"
drag, startPoint x: 48, startPoint y: 83, endPoint x: 261, endPoint y: 106, distance: 213.7
click at [261, 106] on p "[PERSON_NAME] saracen go home" at bounding box center [369, 99] width 646 height 60
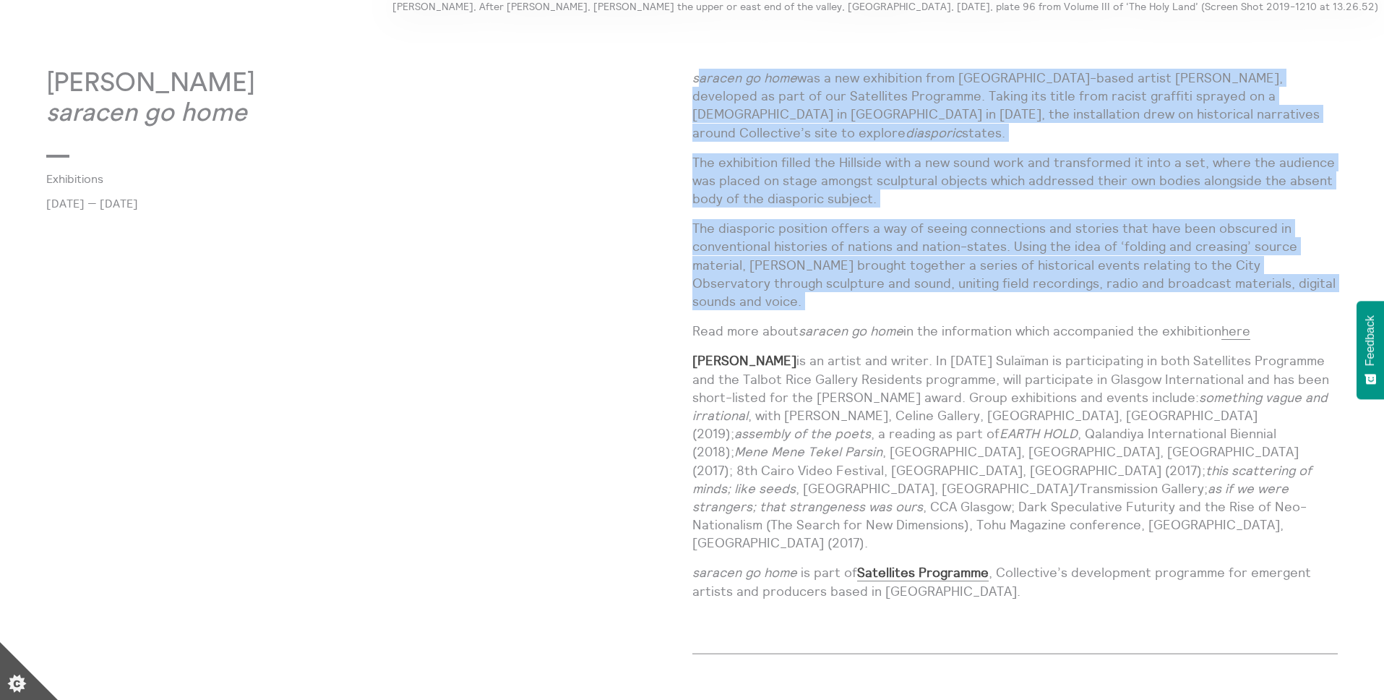
drag, startPoint x: 696, startPoint y: 77, endPoint x: 1259, endPoint y: 274, distance: 596.6
click at [1259, 274] on div "saracen go home was a new exhibition from [GEOGRAPHIC_DATA][DEMOGRAPHIC_DATA] a…" at bounding box center [1015, 349] width 646 height 561
copy div "aracen go home was a new exhibition from [GEOGRAPHIC_DATA][DEMOGRAPHIC_DATA] ar…"
